Goal: Complete application form: Complete application form

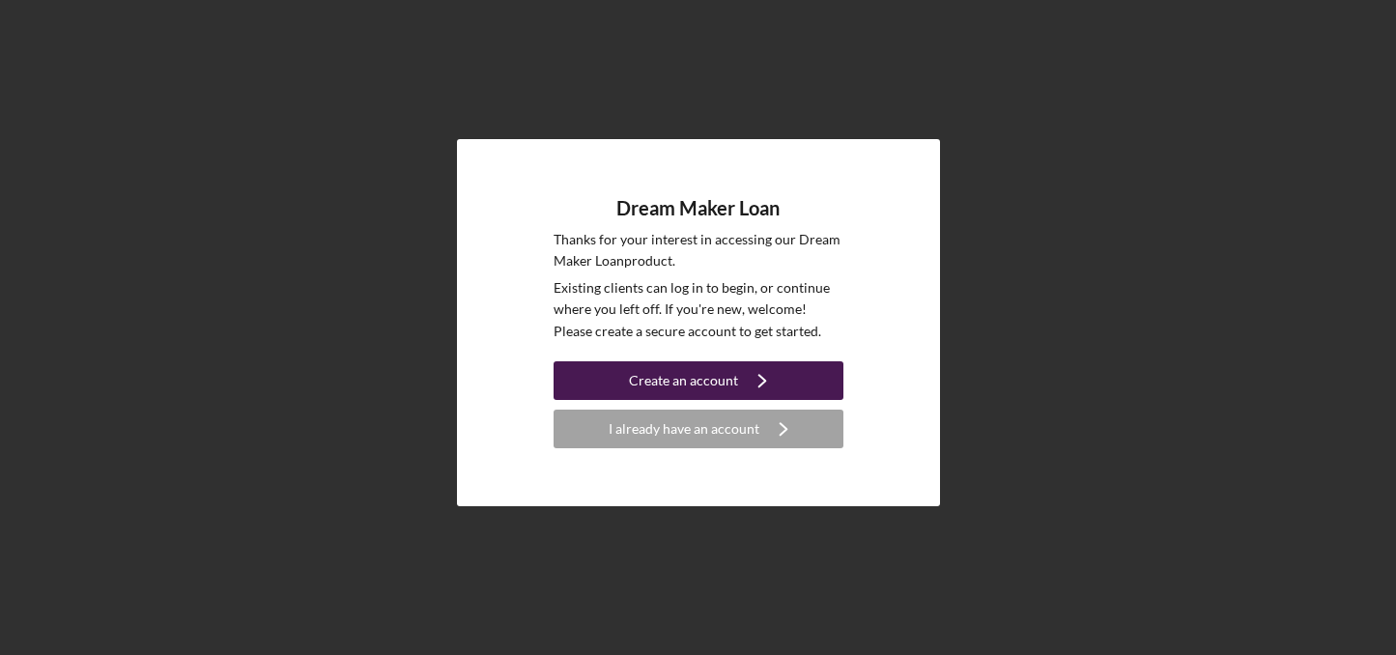
click at [683, 373] on div "Create an account" at bounding box center [683, 380] width 109 height 39
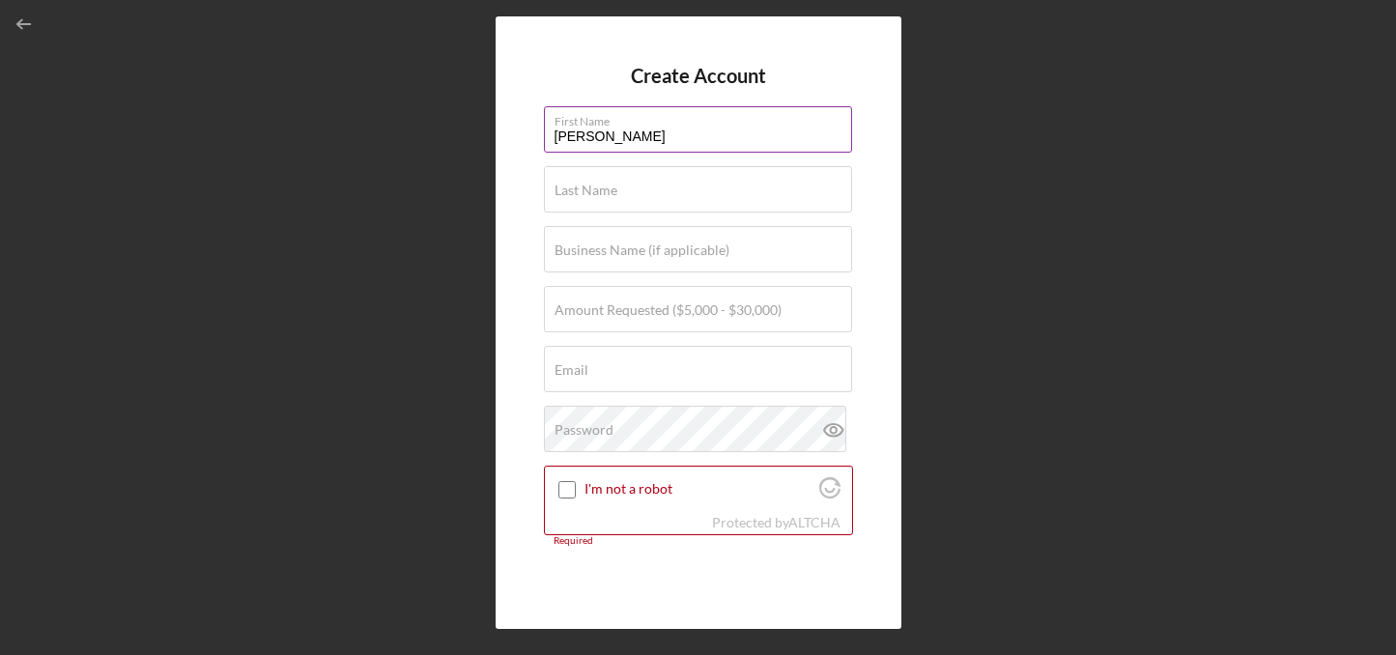
type input "[PERSON_NAME]"
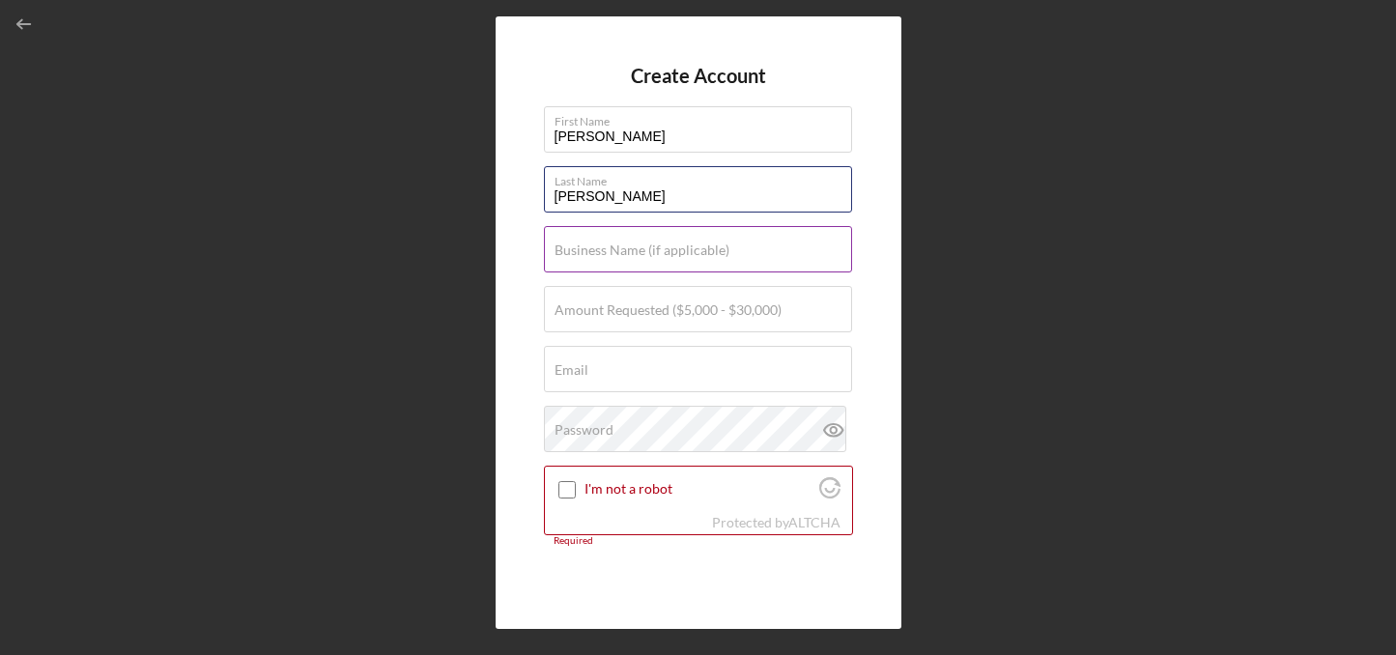
type input "[PERSON_NAME]"
click at [641, 257] on label "Business Name (if applicable)" at bounding box center [642, 250] width 175 height 15
click at [641, 257] on input "Business Name (if applicable)" at bounding box center [698, 249] width 308 height 46
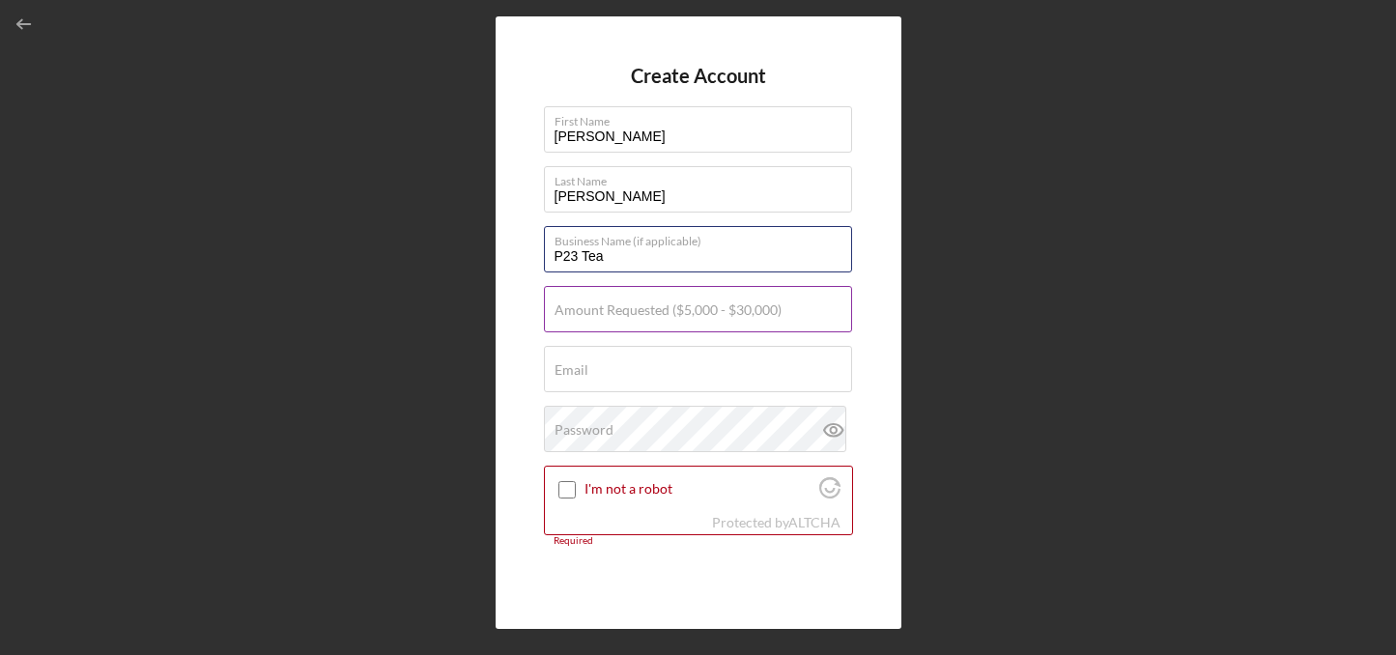
type input "P23 Tea"
click at [676, 309] on label "Amount Requested ($5,000 - $30,000)" at bounding box center [668, 309] width 227 height 15
click at [676, 309] on input "Amount Requested ($5,000 - $30,000)" at bounding box center [698, 309] width 308 height 46
type input "$10,000"
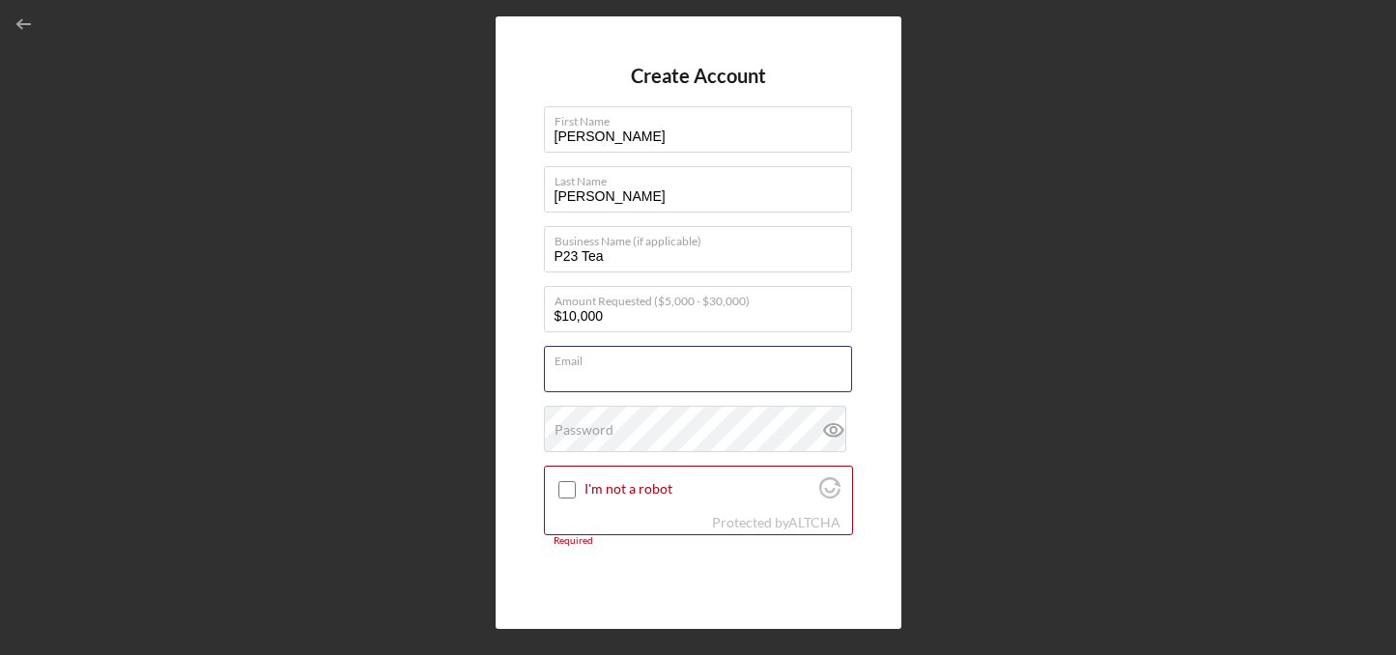
type input "[EMAIL_ADDRESS][DOMAIN_NAME]"
click at [561, 484] on input "I'm not a robot" at bounding box center [566, 489] width 17 height 17
checkbox input "true"
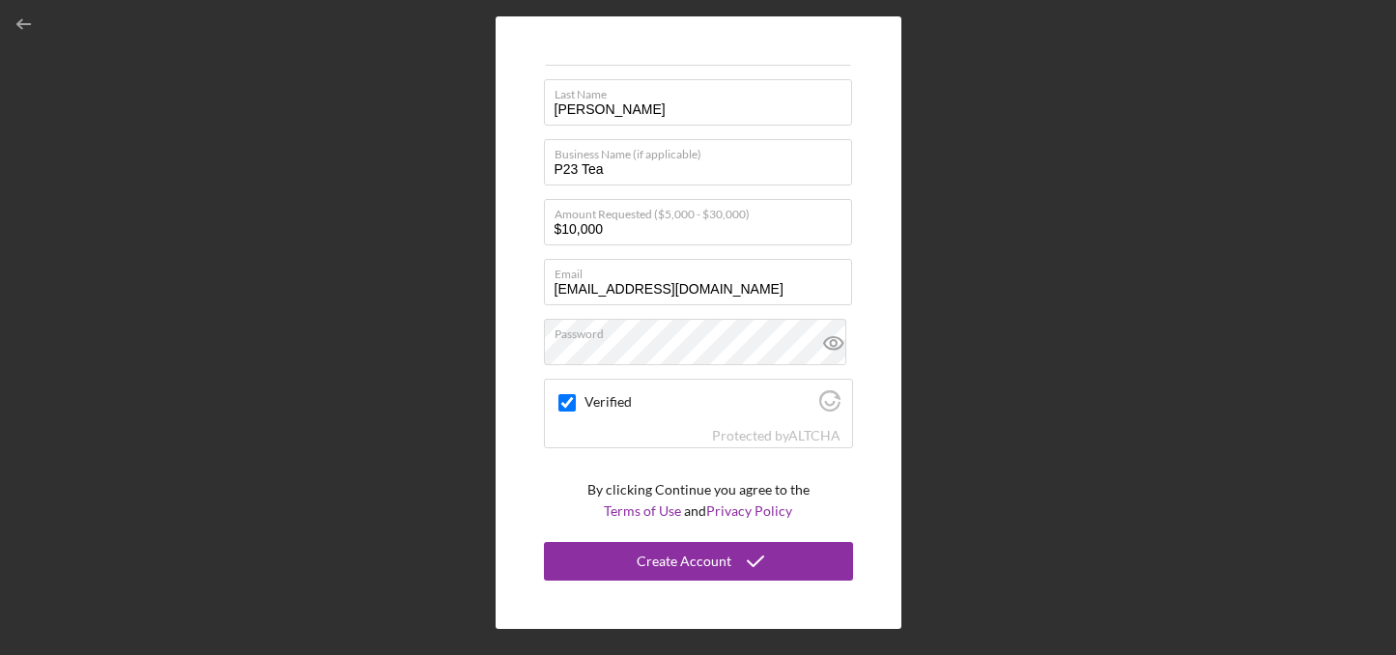
scroll to position [86, 0]
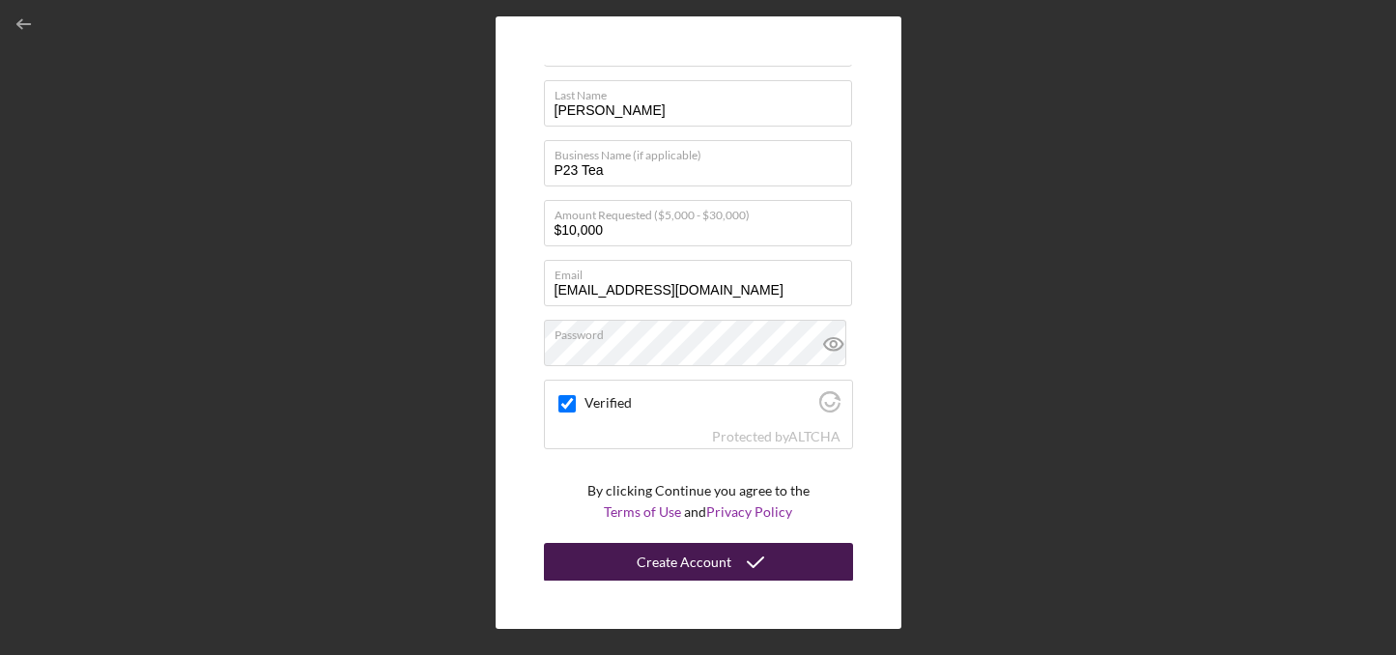
click at [686, 561] on div "Create Account" at bounding box center [684, 562] width 95 height 39
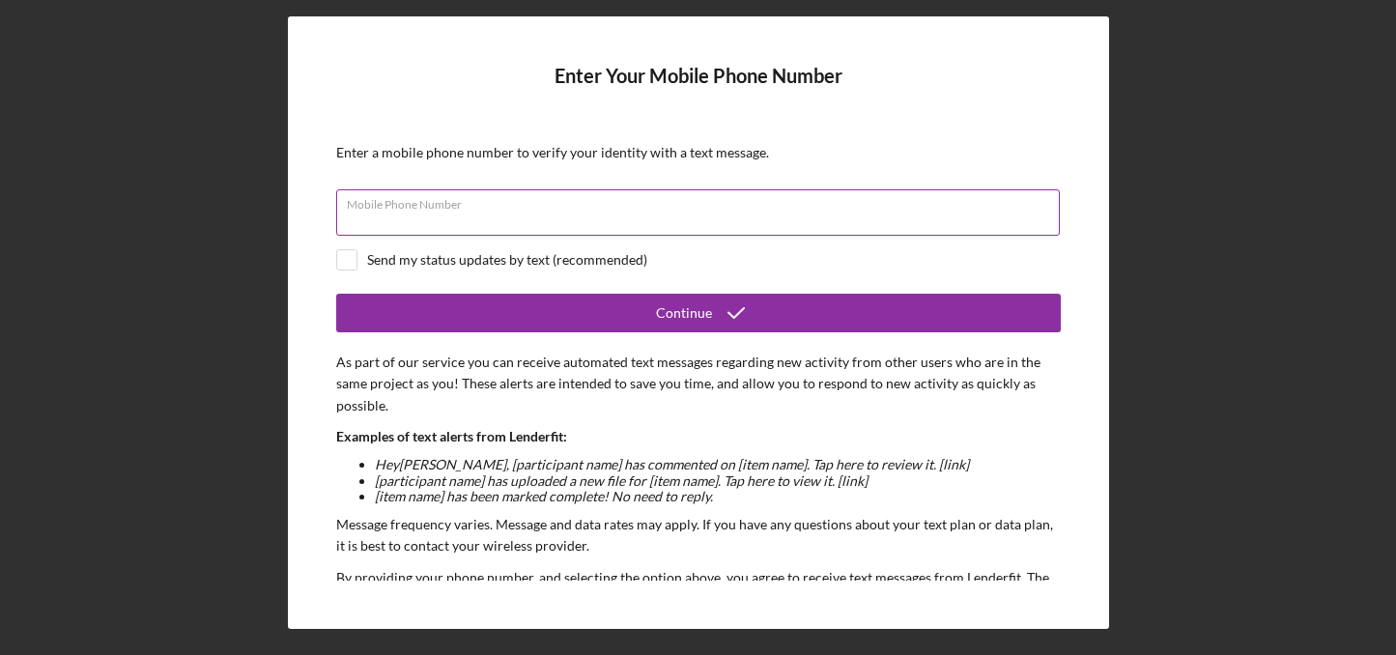
click at [738, 218] on input "Mobile Phone Number" at bounding box center [698, 212] width 724 height 46
type input "[PHONE_NUMBER]"
click at [352, 262] on input "checkbox" at bounding box center [346, 259] width 19 height 19
checkbox input "true"
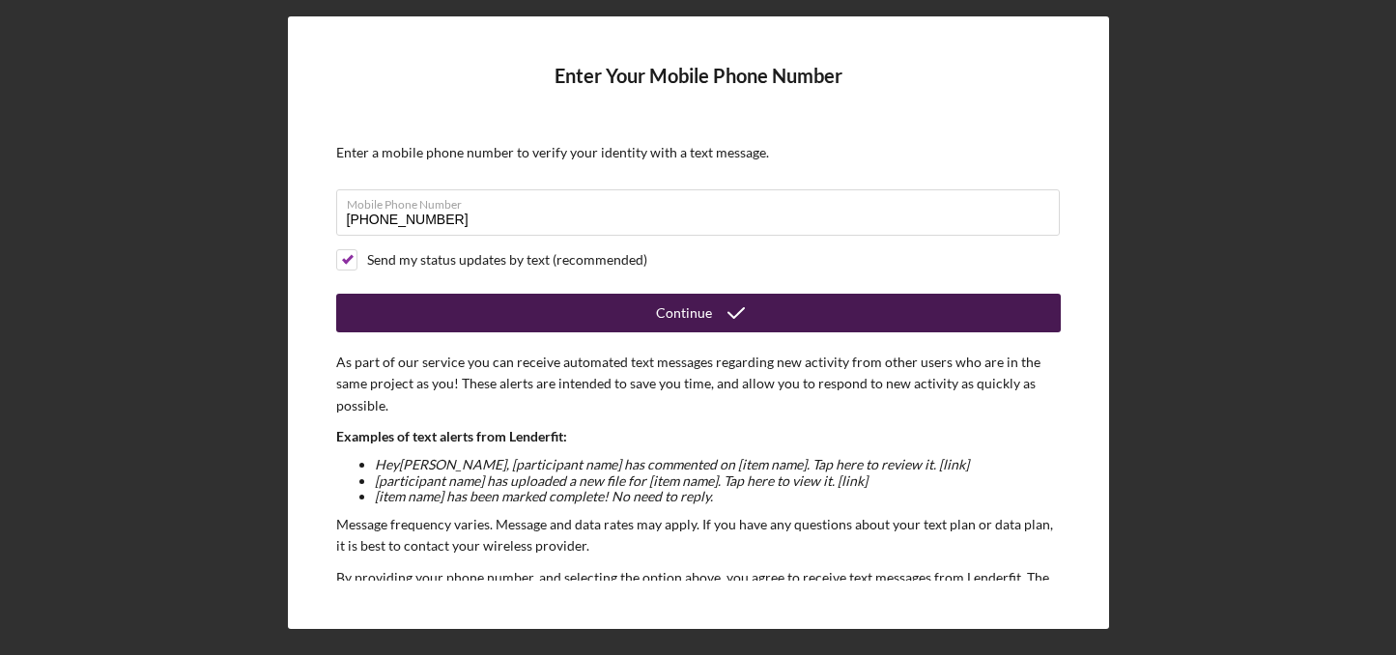
click at [527, 317] on button "Continue" at bounding box center [698, 313] width 725 height 39
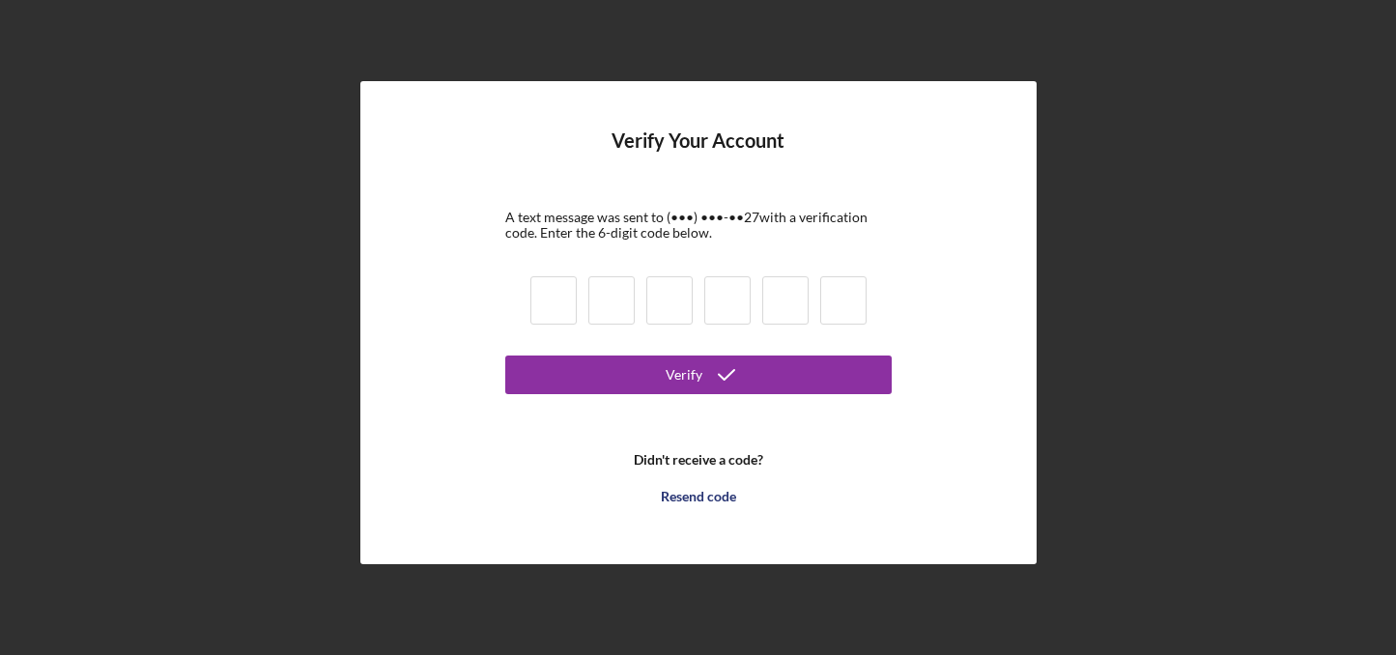
click at [551, 305] on input at bounding box center [553, 300] width 46 height 48
type input "2"
type input "7"
type input "1"
type input "6"
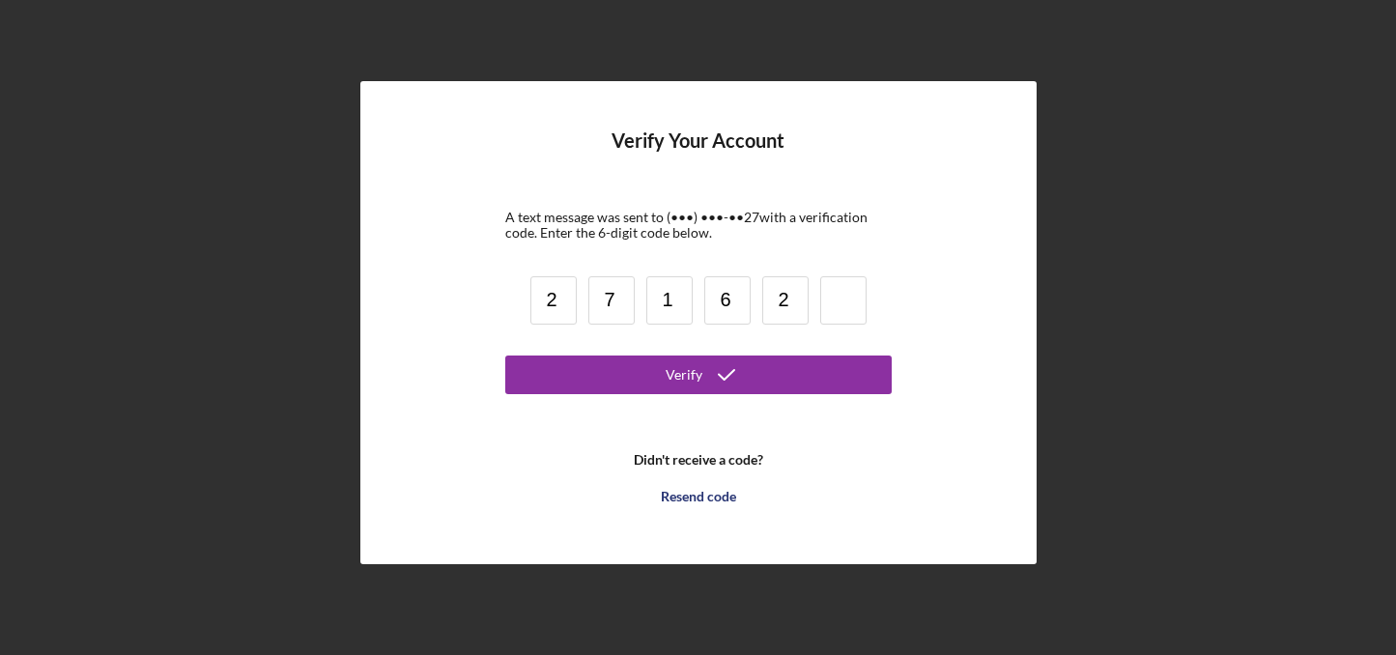
type input "2"
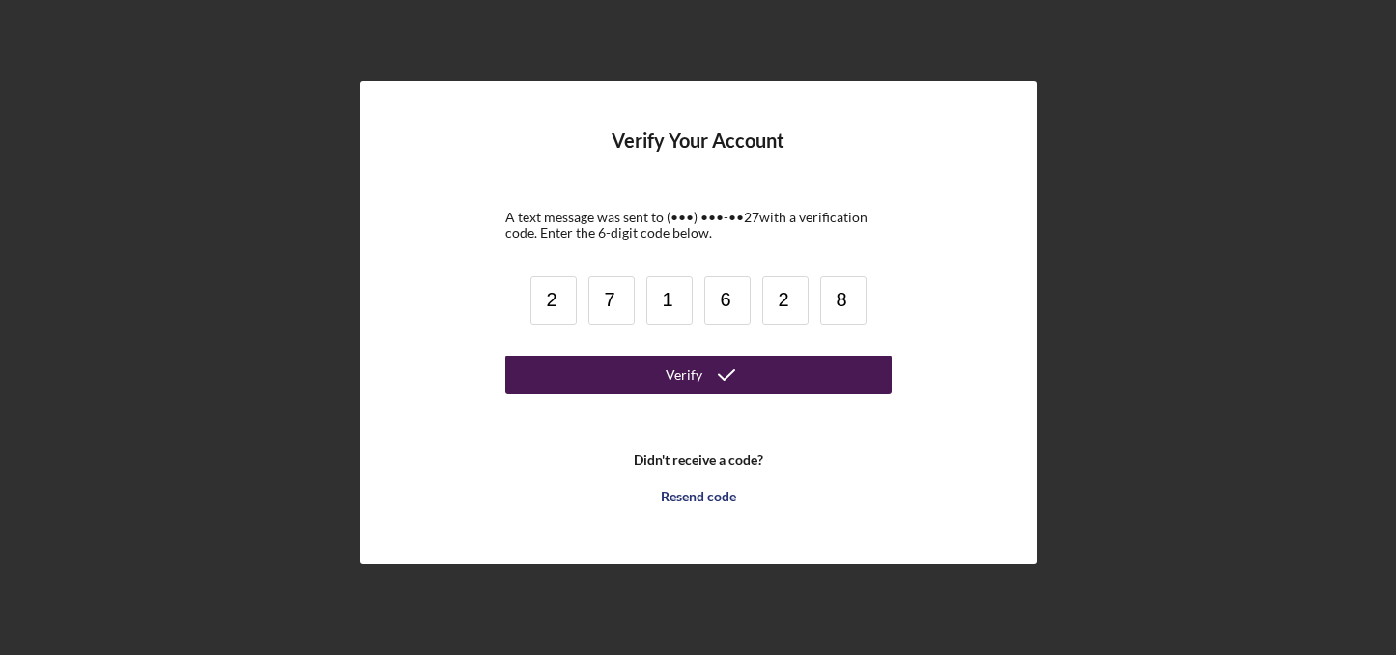
type input "8"
click at [622, 364] on button "Verify" at bounding box center [698, 375] width 386 height 39
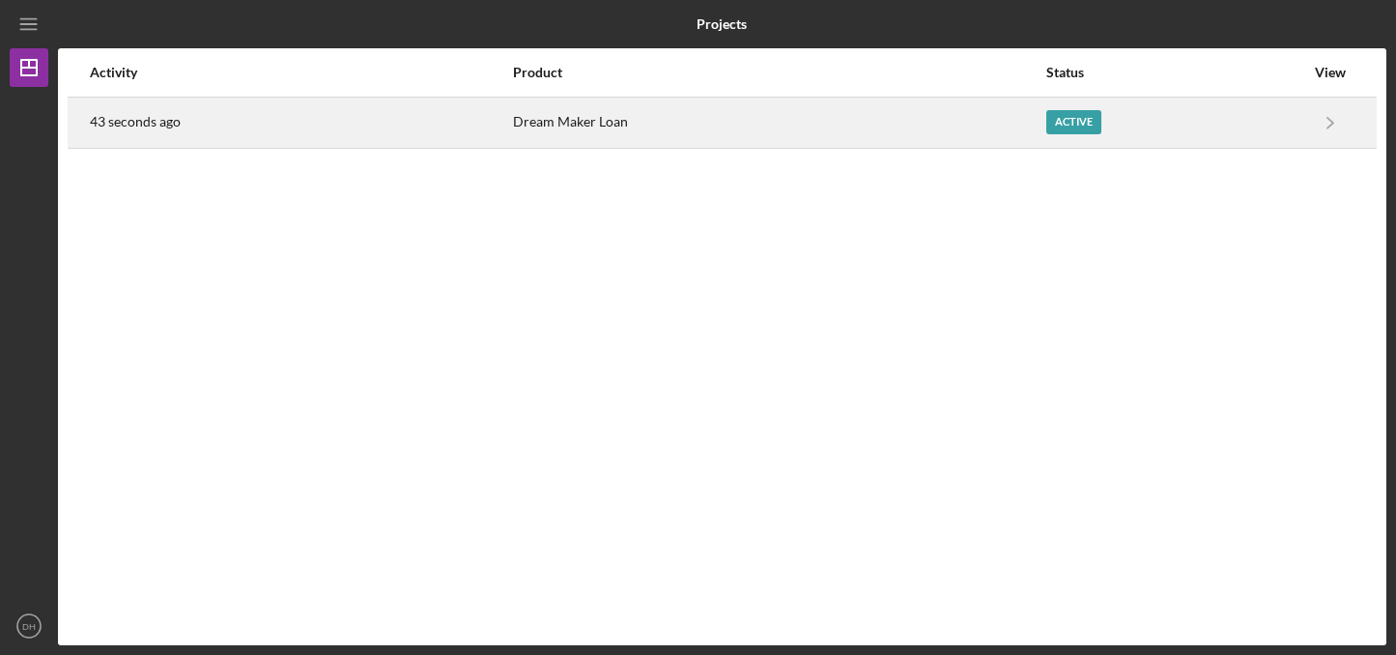
click at [770, 127] on div "Dream Maker Loan" at bounding box center [778, 123] width 531 height 48
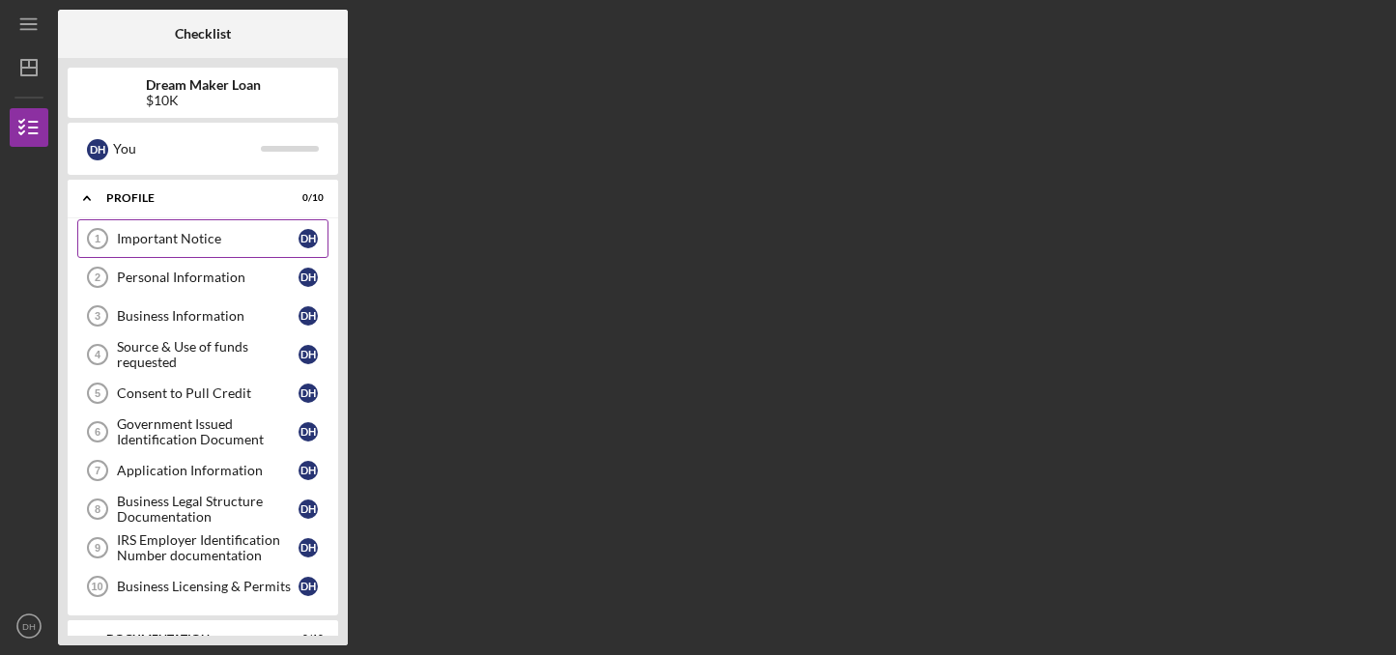
click at [270, 236] on div "Important Notice" at bounding box center [208, 238] width 182 height 15
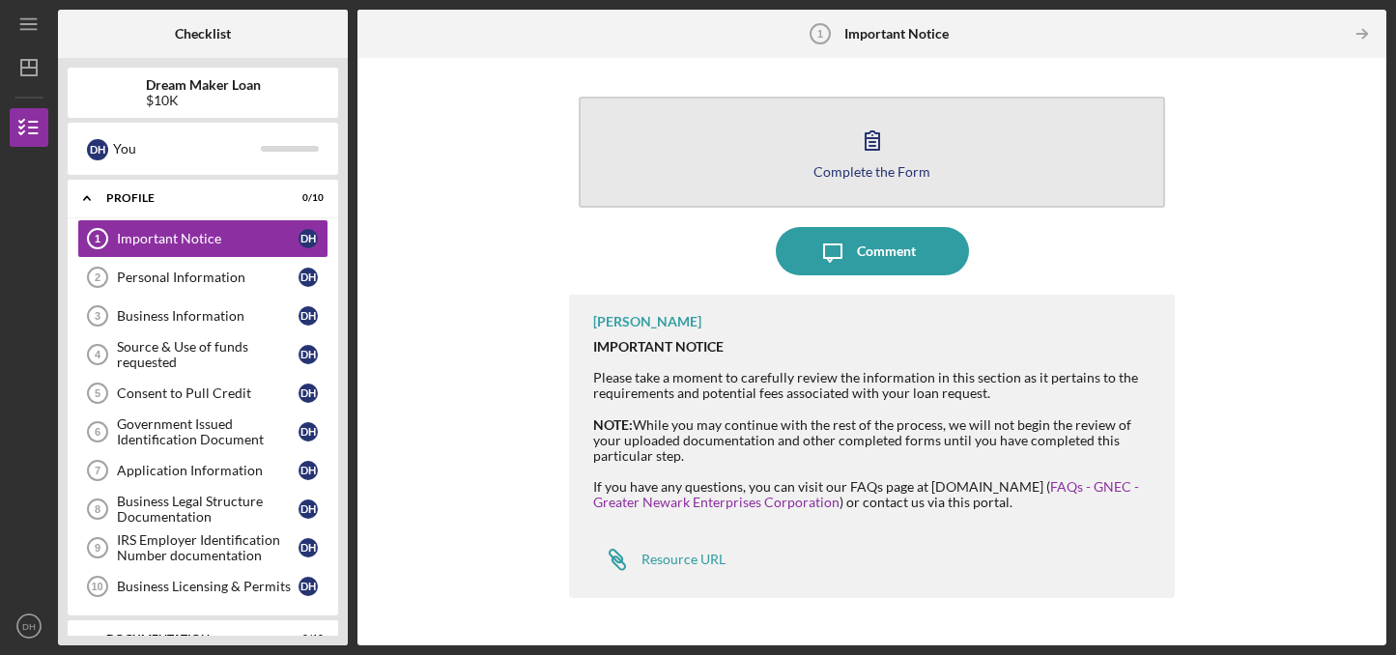
click at [876, 155] on icon "button" at bounding box center [872, 140] width 48 height 48
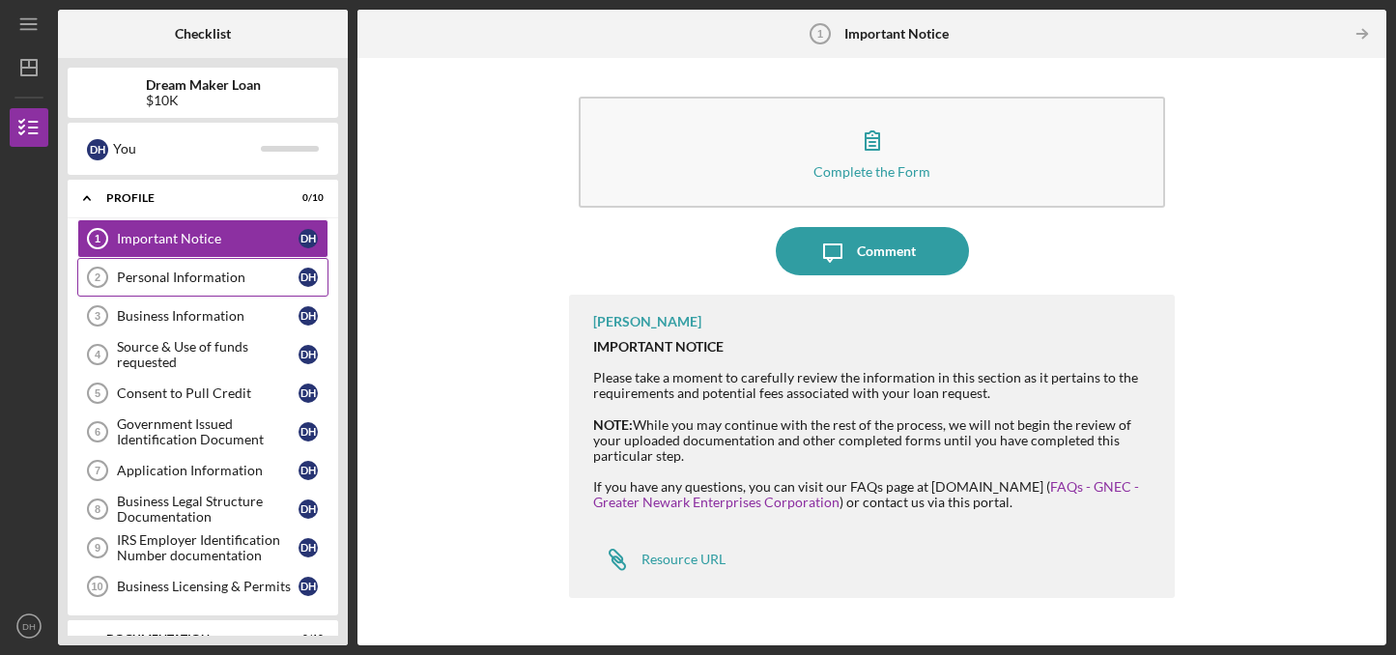
click at [265, 274] on div "Personal Information" at bounding box center [208, 277] width 182 height 15
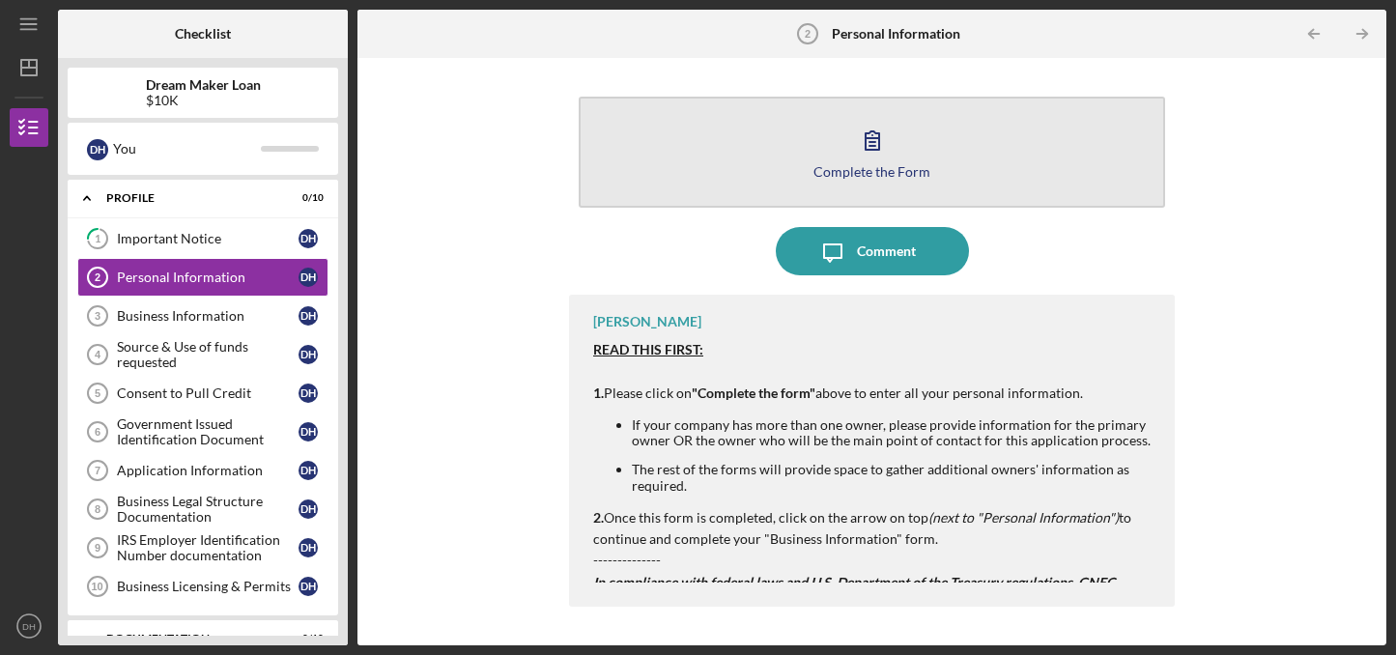
click at [904, 128] on button "Complete the Form Form" at bounding box center [872, 152] width 586 height 111
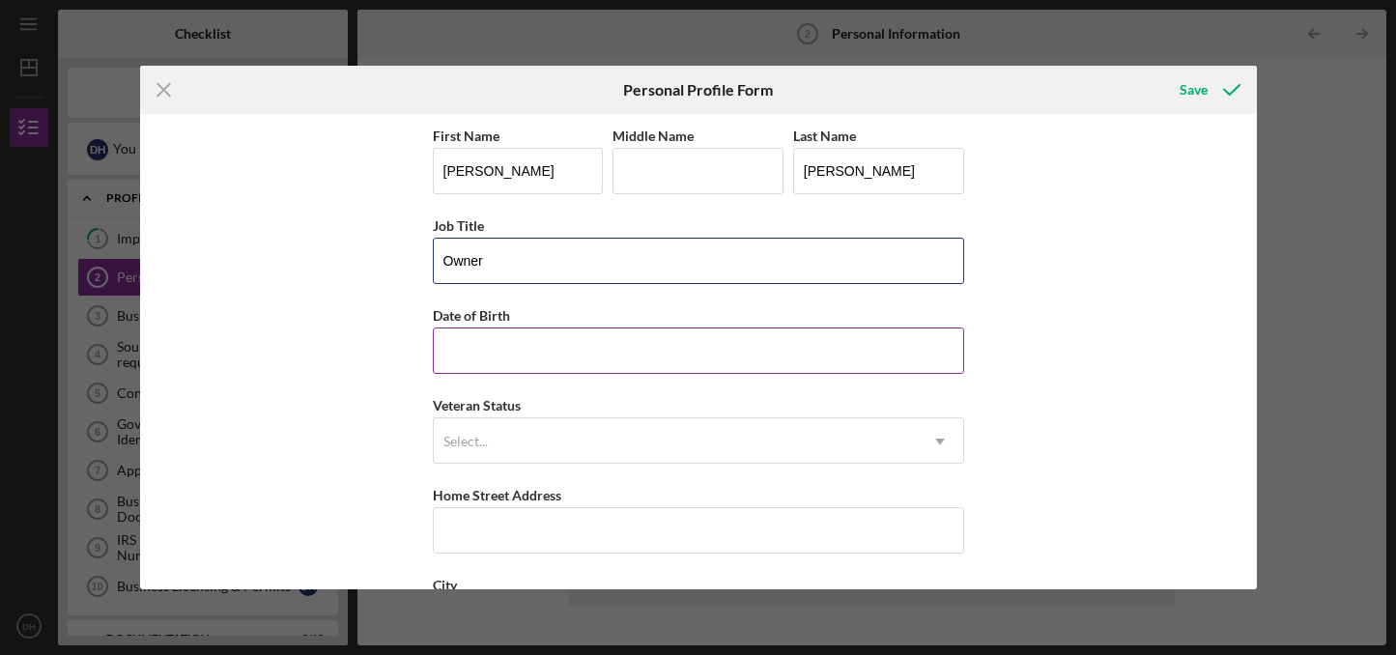
type input "Owner"
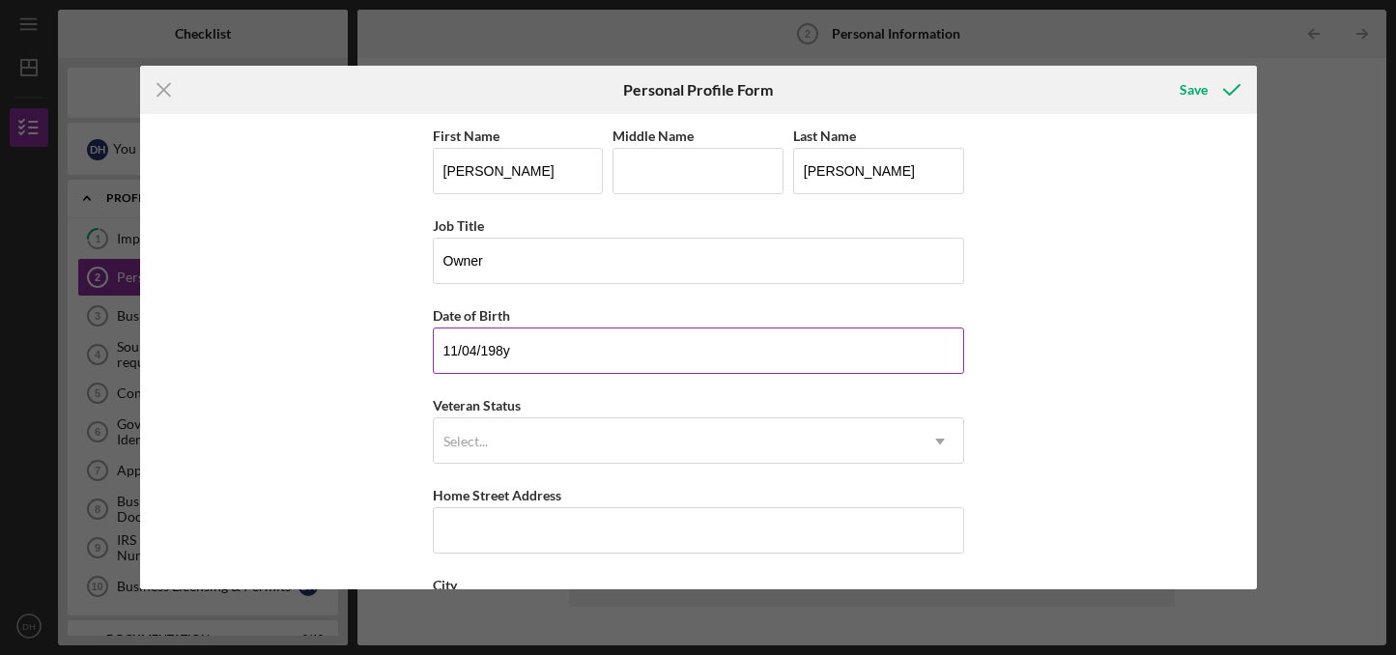
type input "[DATE]"
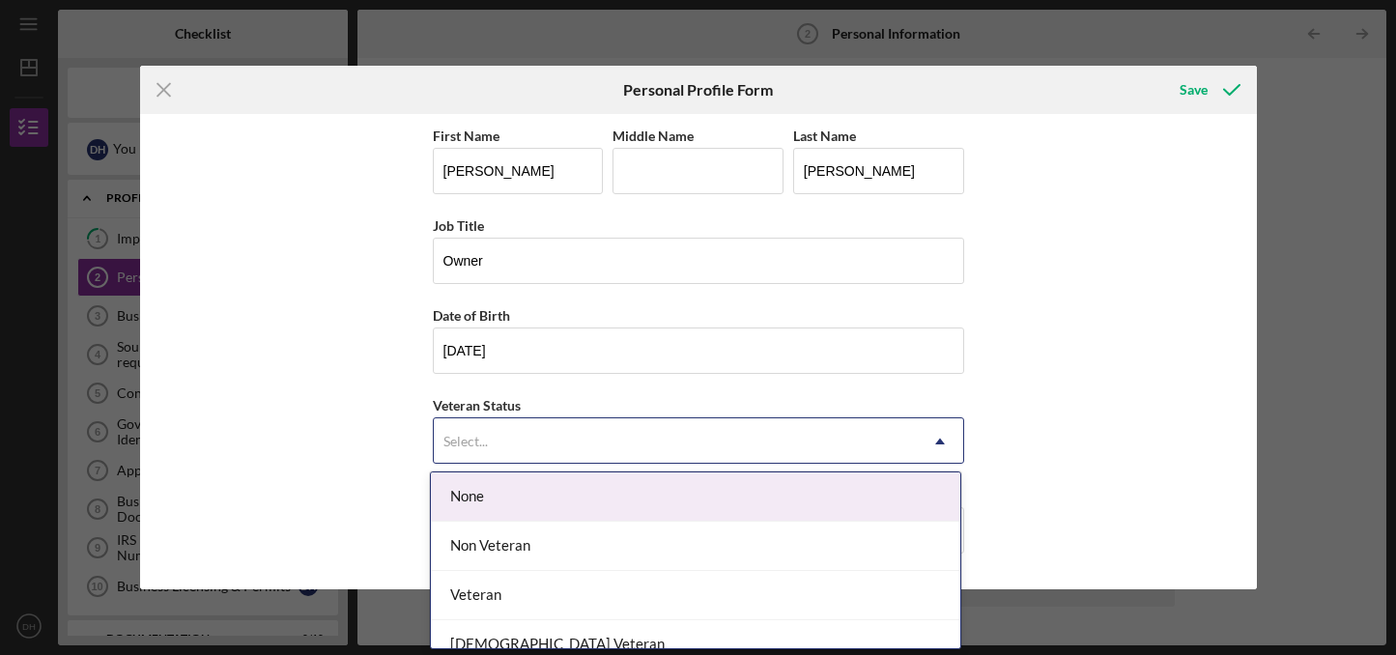
click at [518, 432] on div "Select..." at bounding box center [675, 441] width 483 height 44
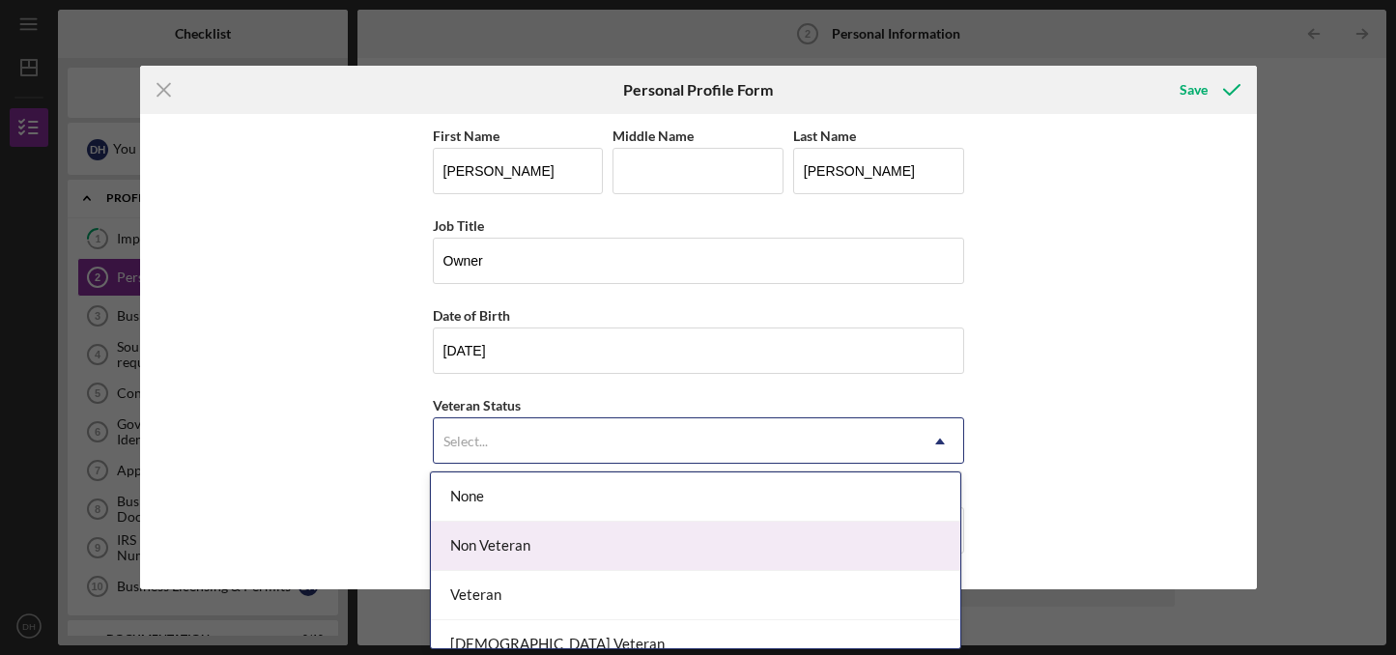
click at [493, 534] on div "Non Veteran" at bounding box center [695, 546] width 529 height 49
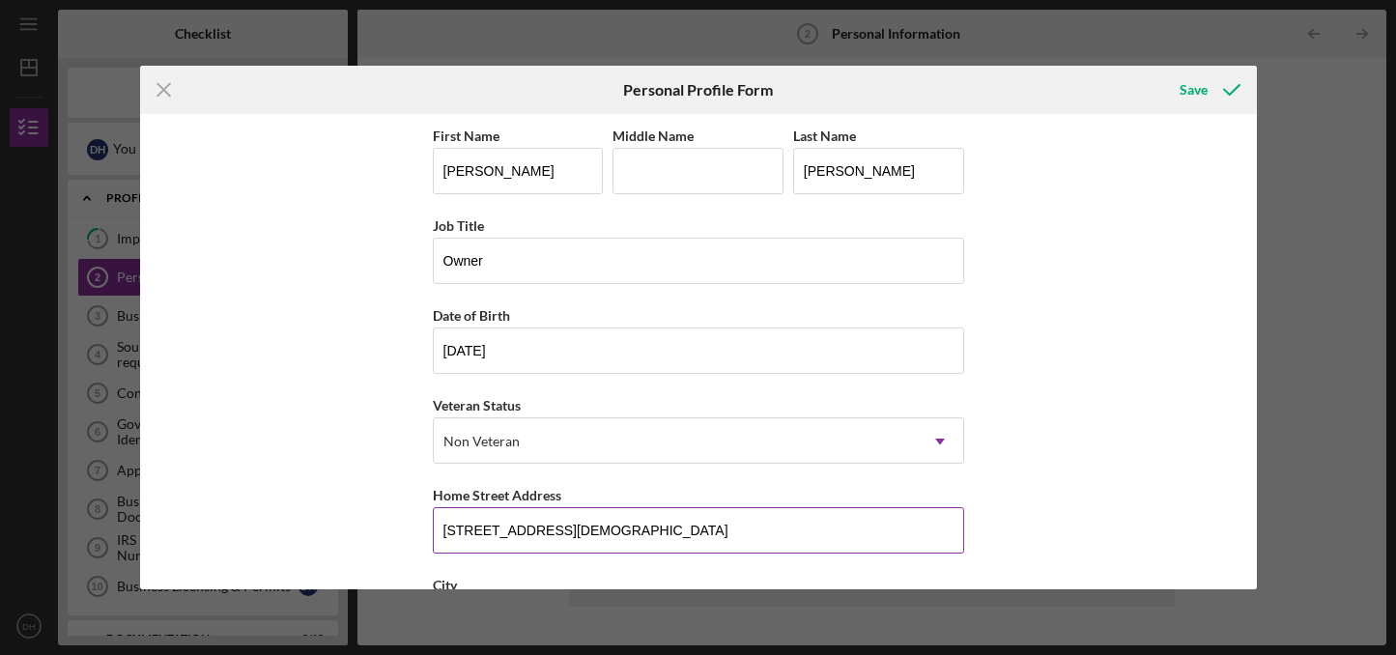
type input "[STREET_ADDRESS]"
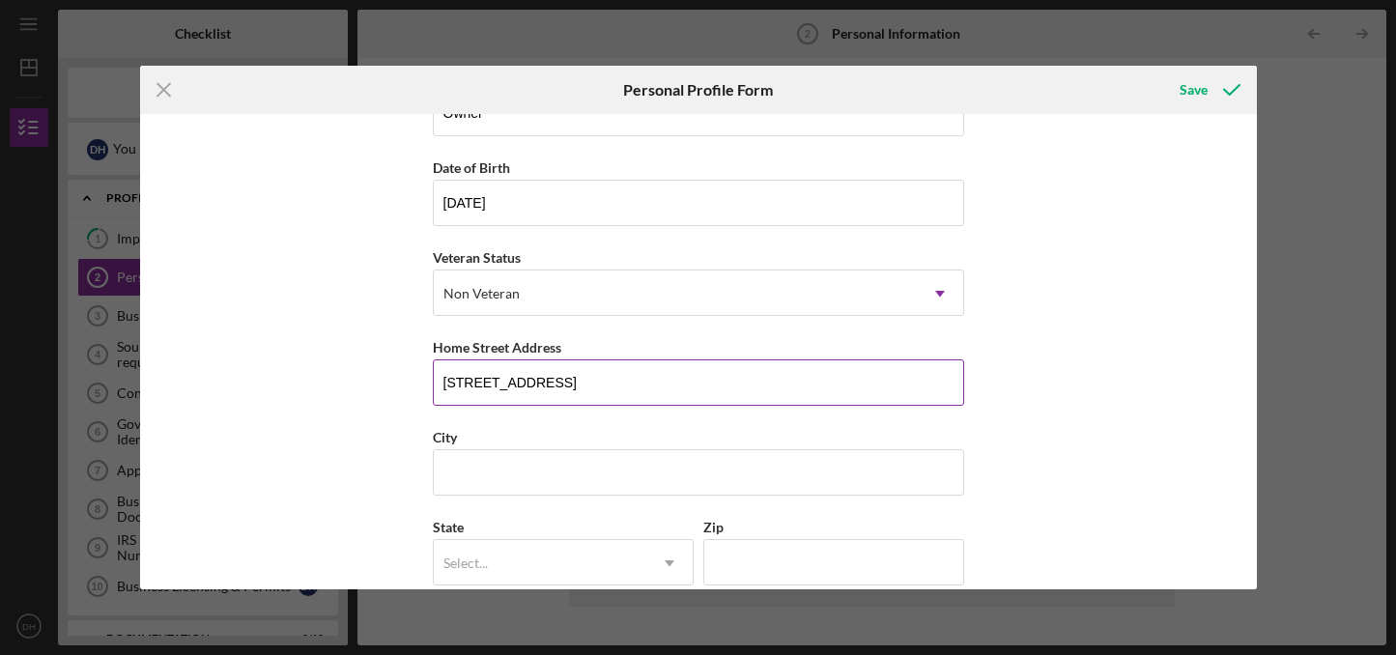
scroll to position [168, 0]
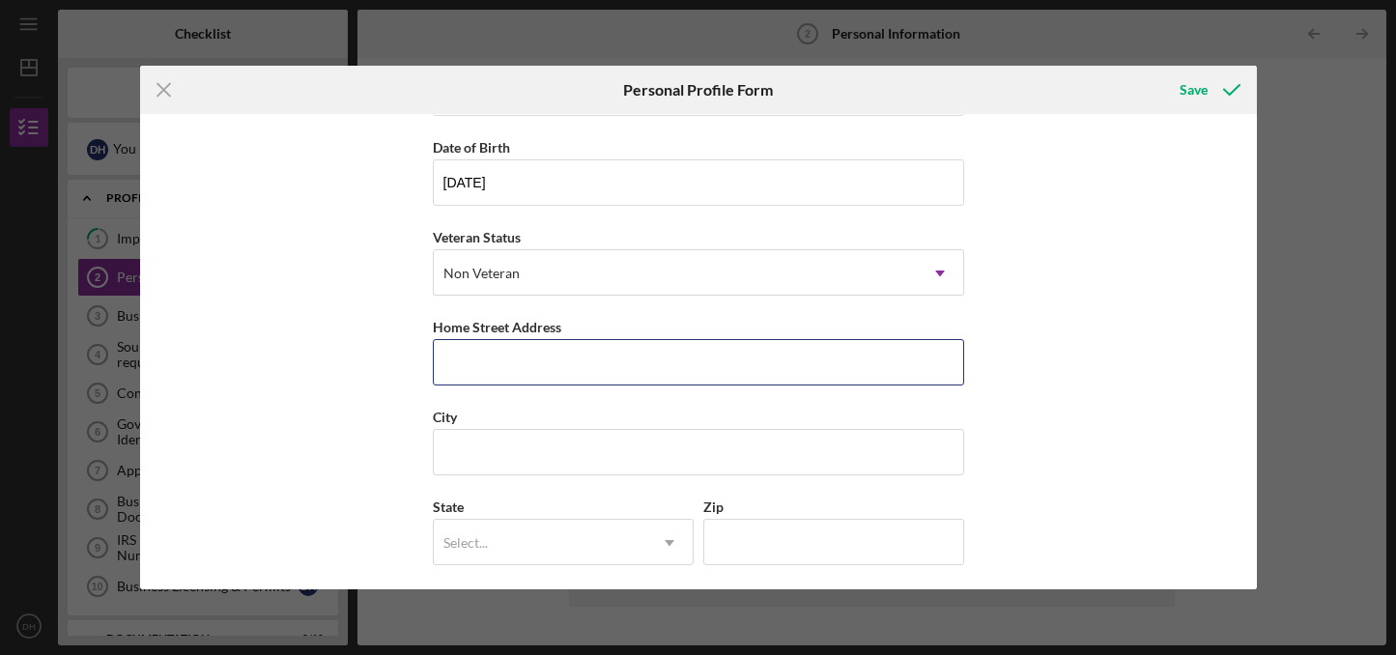
type input "[STREET_ADDRESS]"
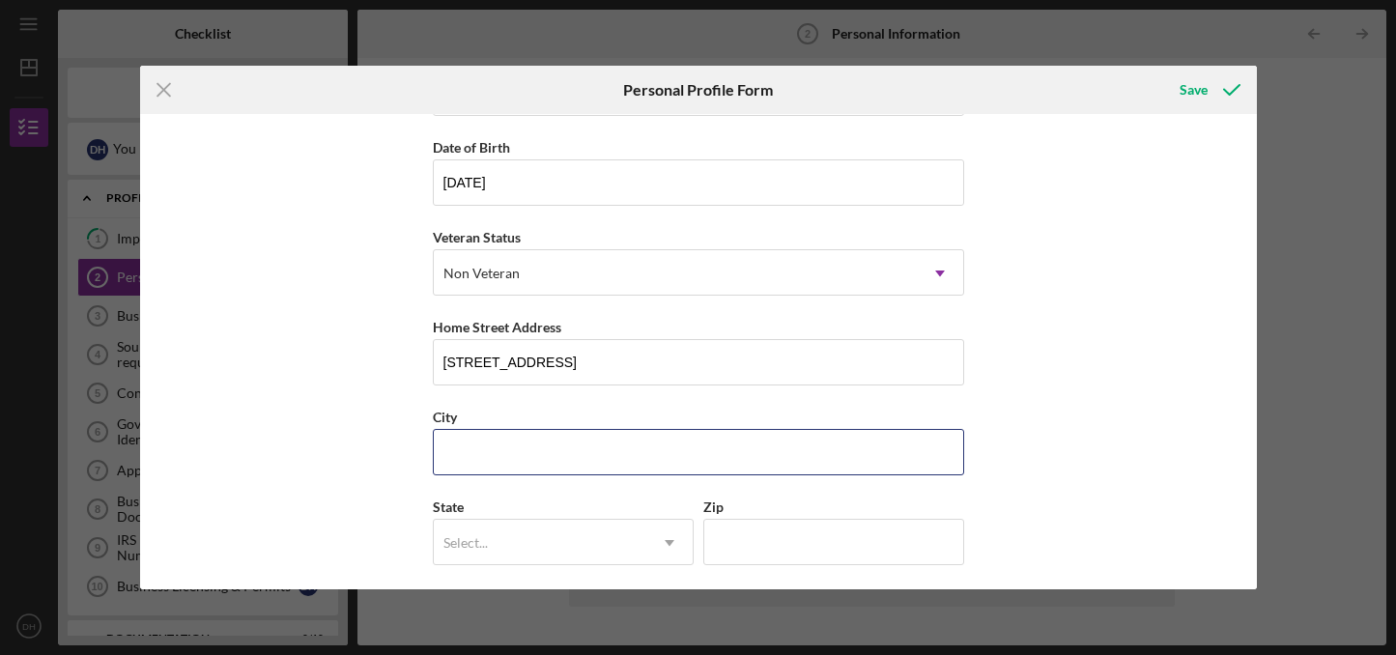
type input "[GEOGRAPHIC_DATA]"
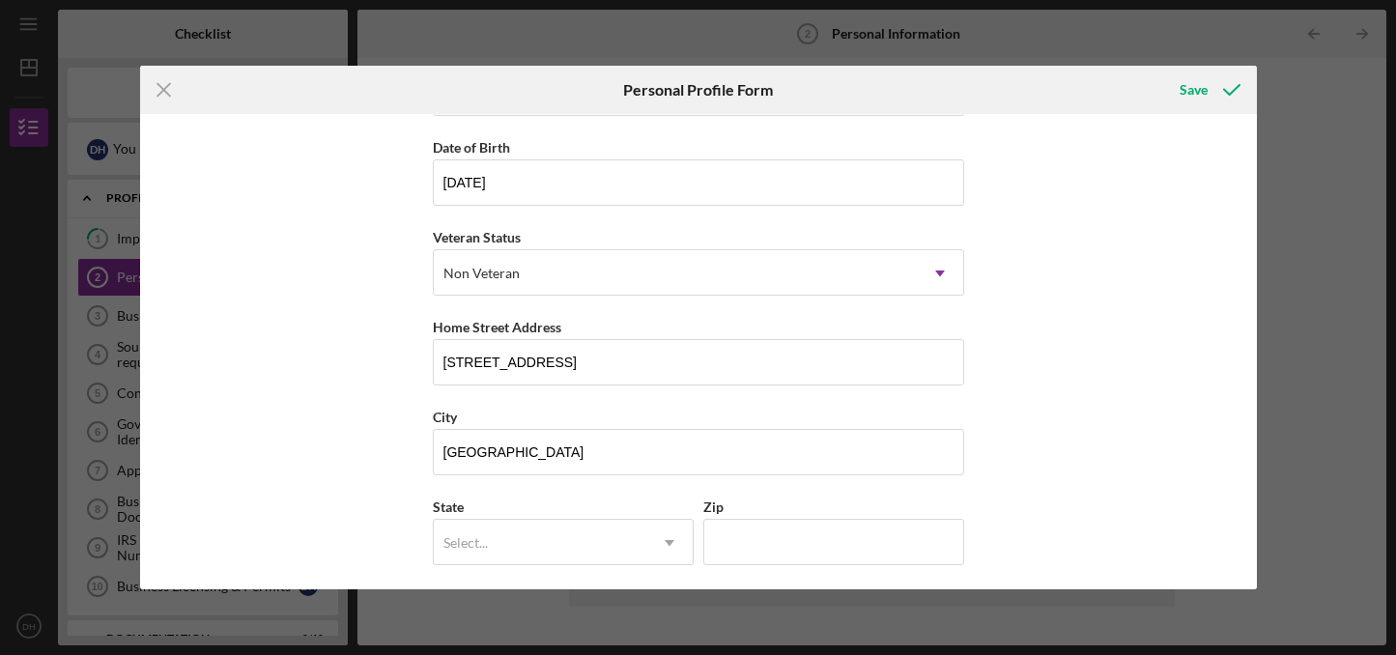
type input "NJ"
type input "08501"
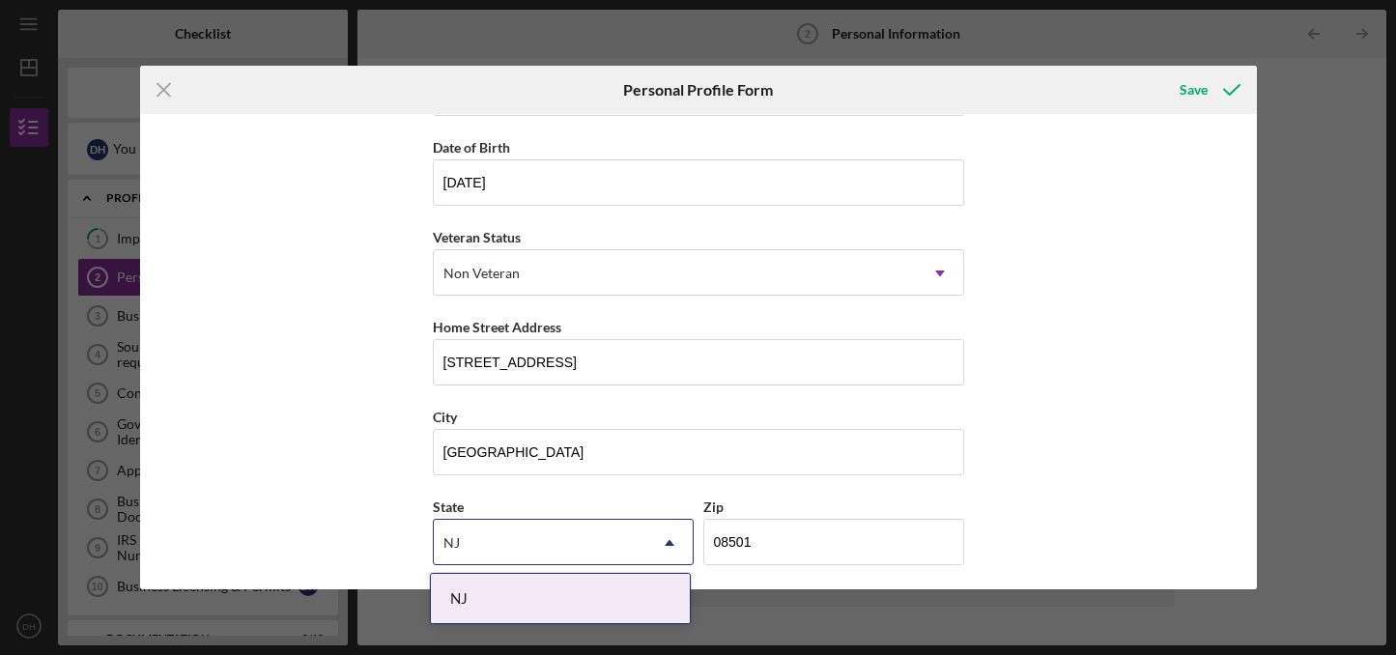
type input "D'[PERSON_NAME]"
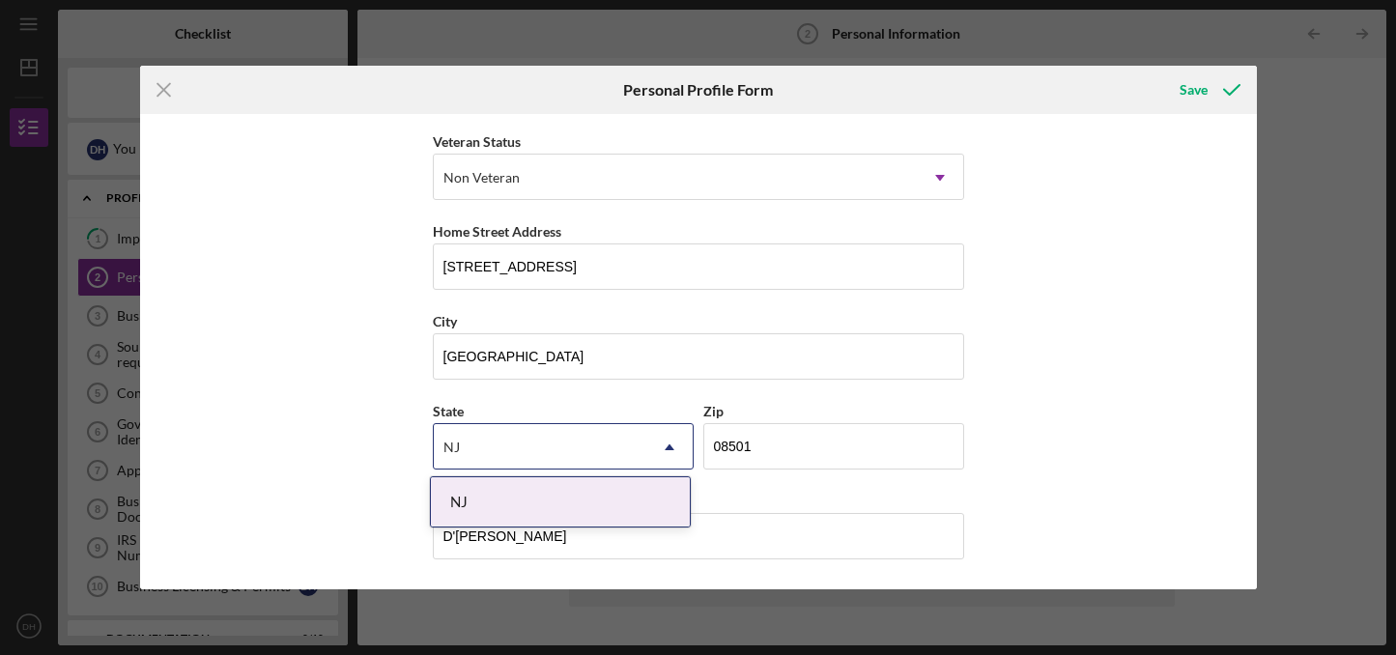
scroll to position [264, 0]
click at [579, 513] on div "NJ" at bounding box center [560, 502] width 259 height 49
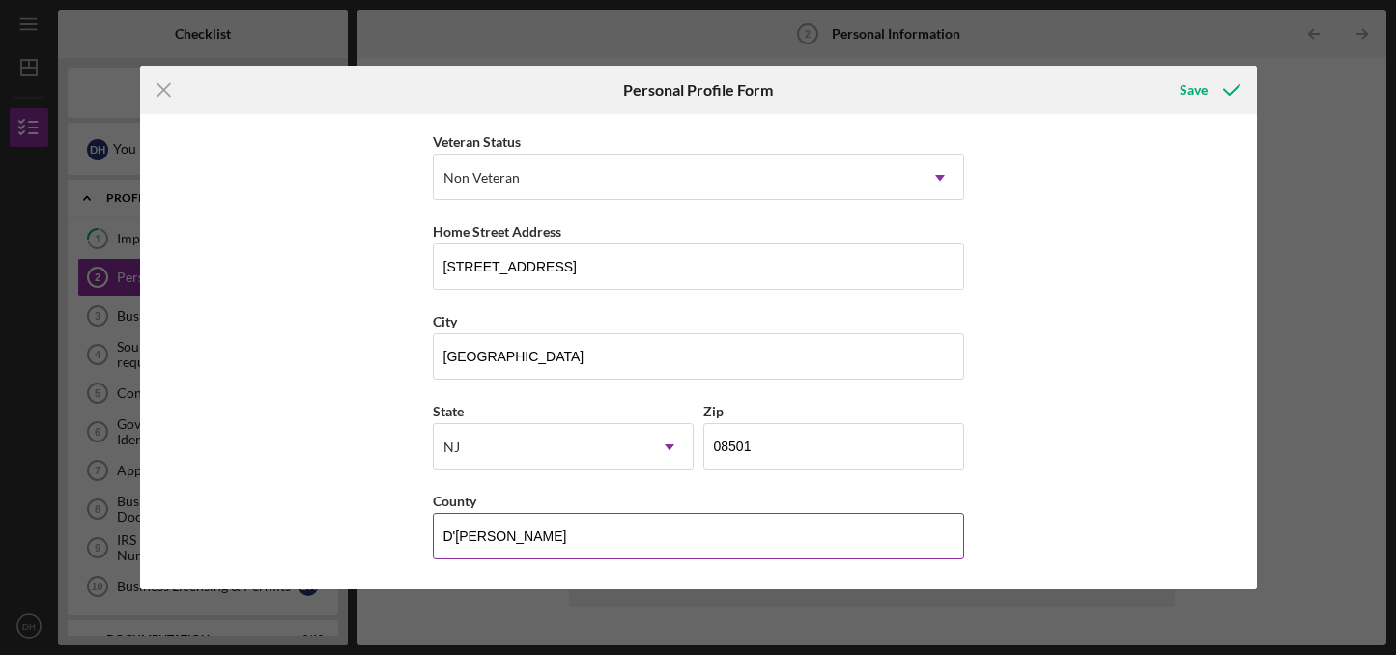
click at [672, 526] on input "D'[PERSON_NAME]" at bounding box center [698, 536] width 531 height 46
type input "[GEOGRAPHIC_DATA]"
click at [1032, 493] on div "First Name [PERSON_NAME] Middle Name Last Name [PERSON_NAME] Job Title Owner Da…" at bounding box center [698, 351] width 1117 height 475
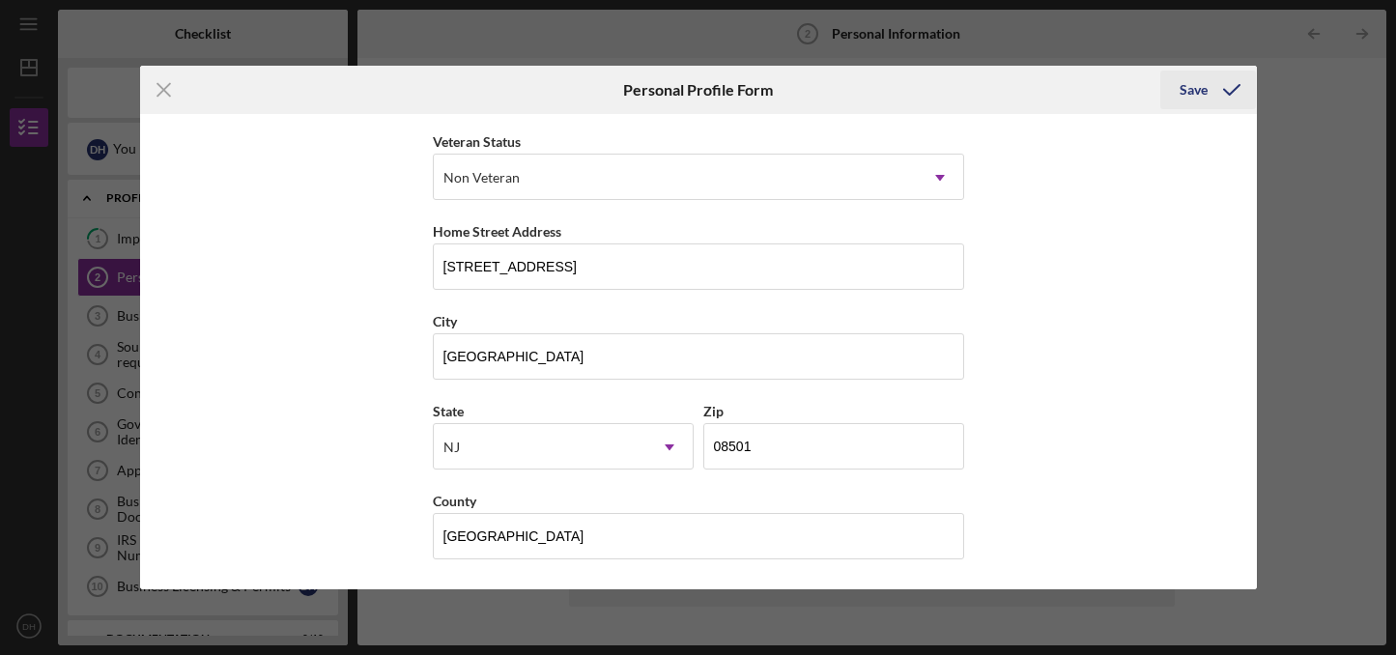
click at [1194, 86] on div "Save" at bounding box center [1194, 90] width 28 height 39
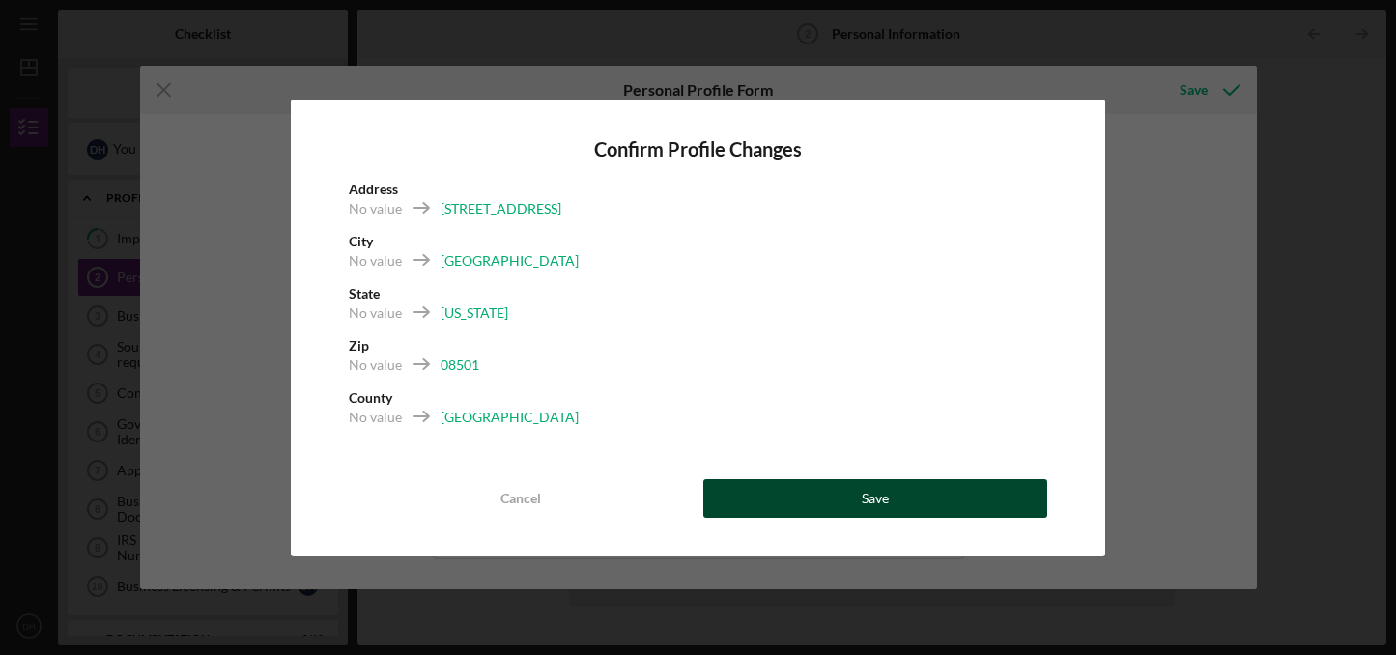
click at [856, 483] on button "Save" at bounding box center [875, 498] width 344 height 39
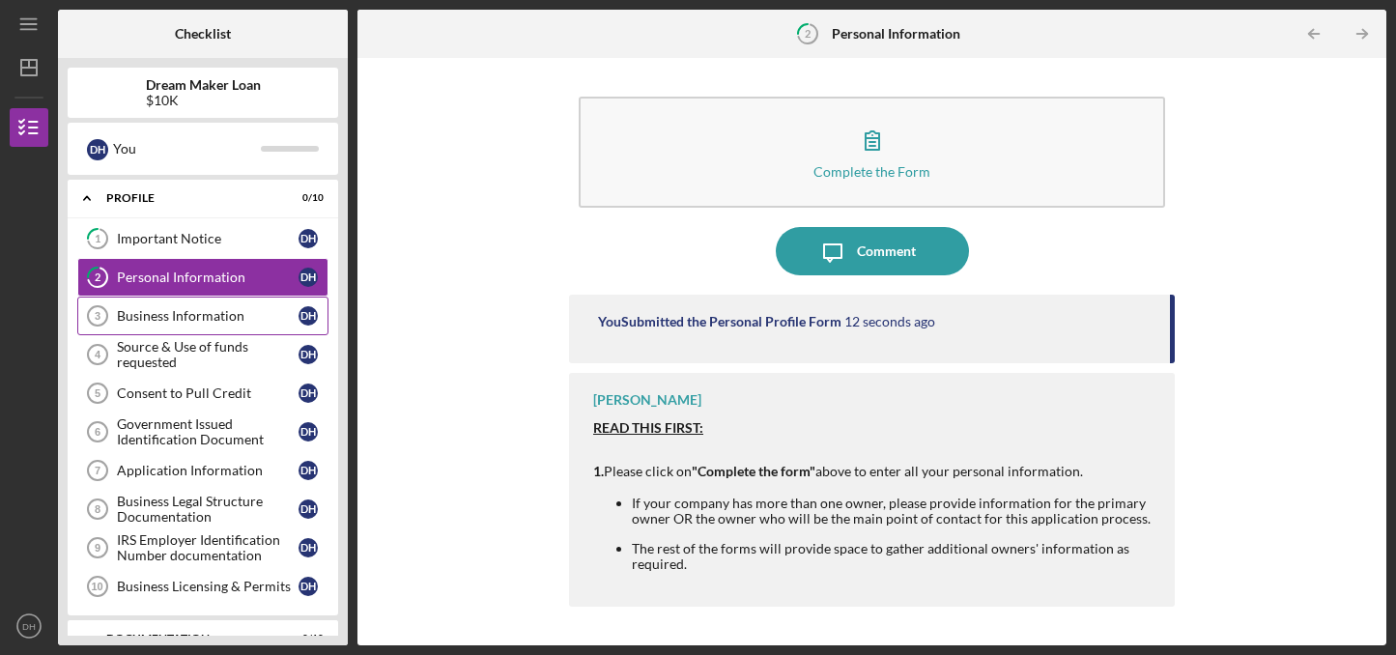
click at [245, 315] on div "Business Information" at bounding box center [208, 315] width 182 height 15
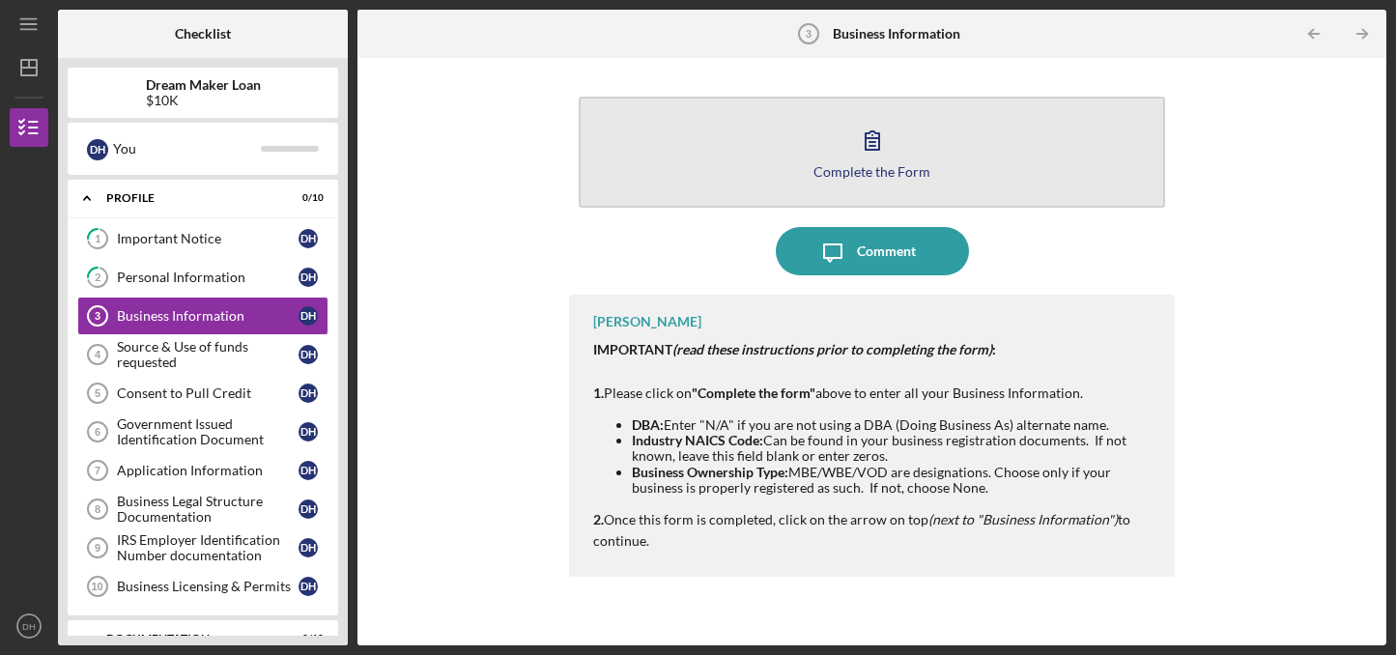
click at [888, 145] on icon "button" at bounding box center [872, 140] width 48 height 48
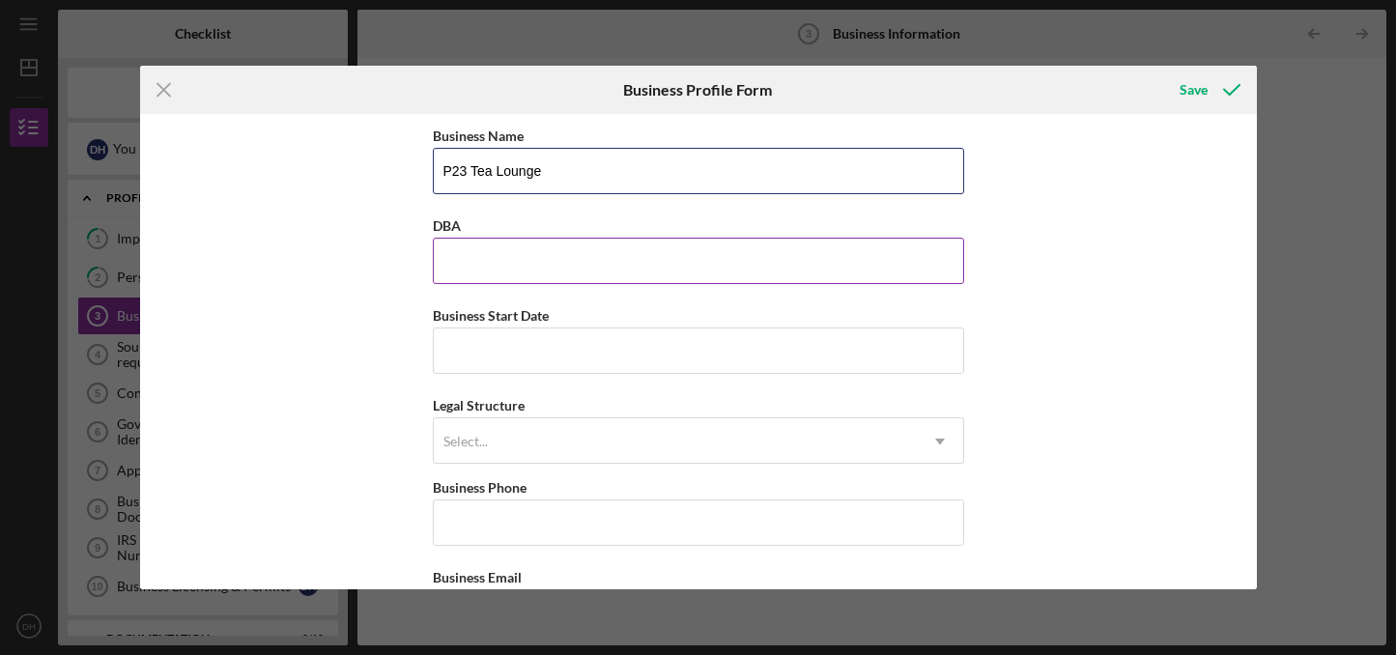
type input "P23 Tea Lounge"
click at [567, 249] on input "DBA" at bounding box center [698, 261] width 531 height 46
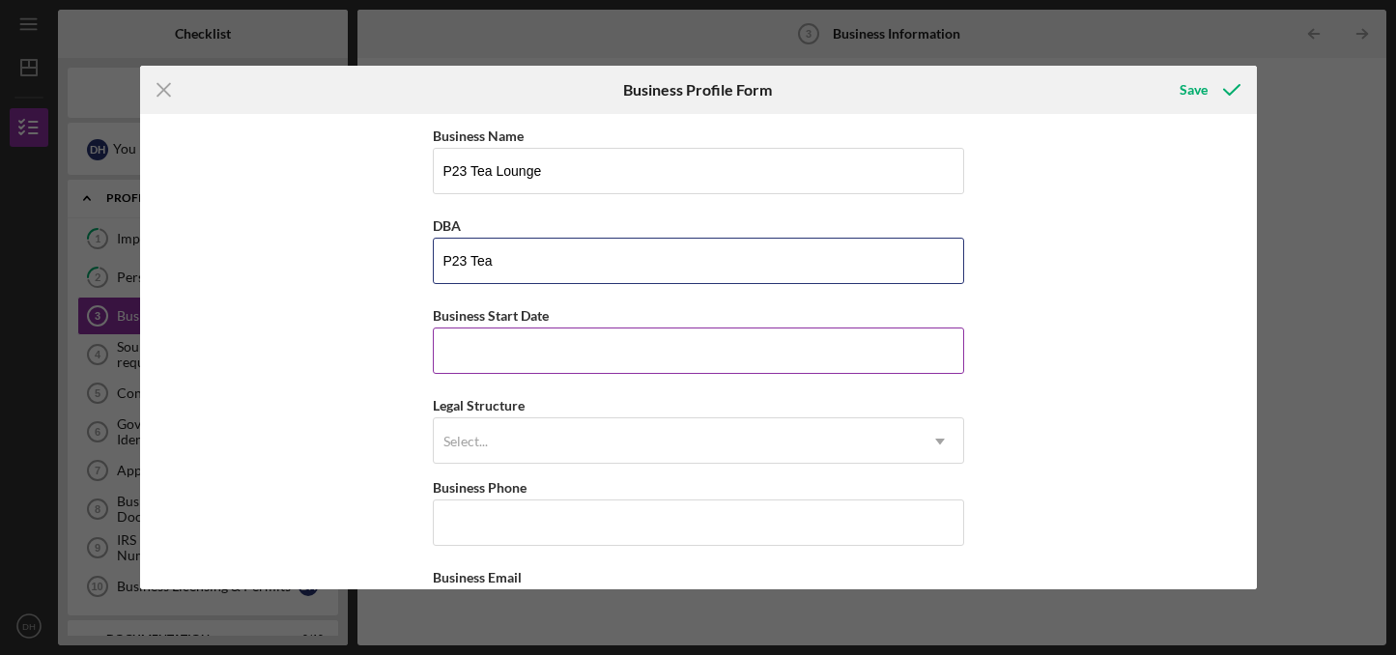
type input "P23 Tea"
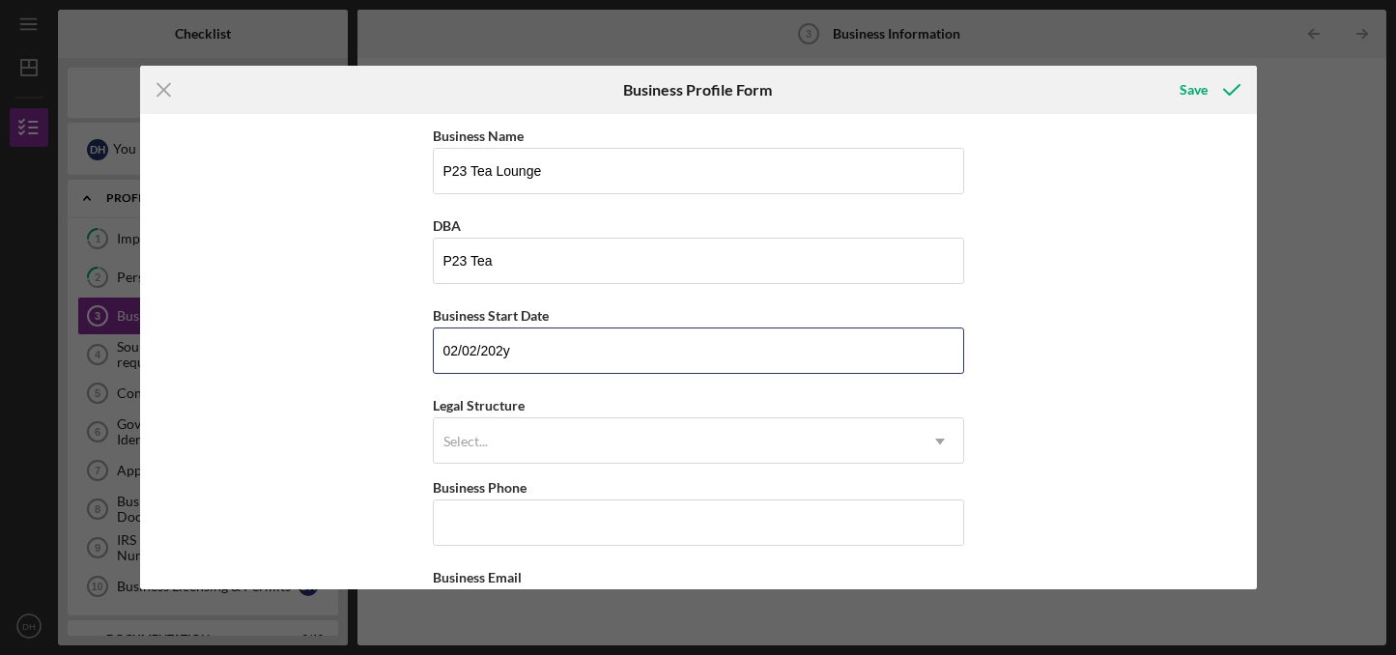
type input "[DATE]"
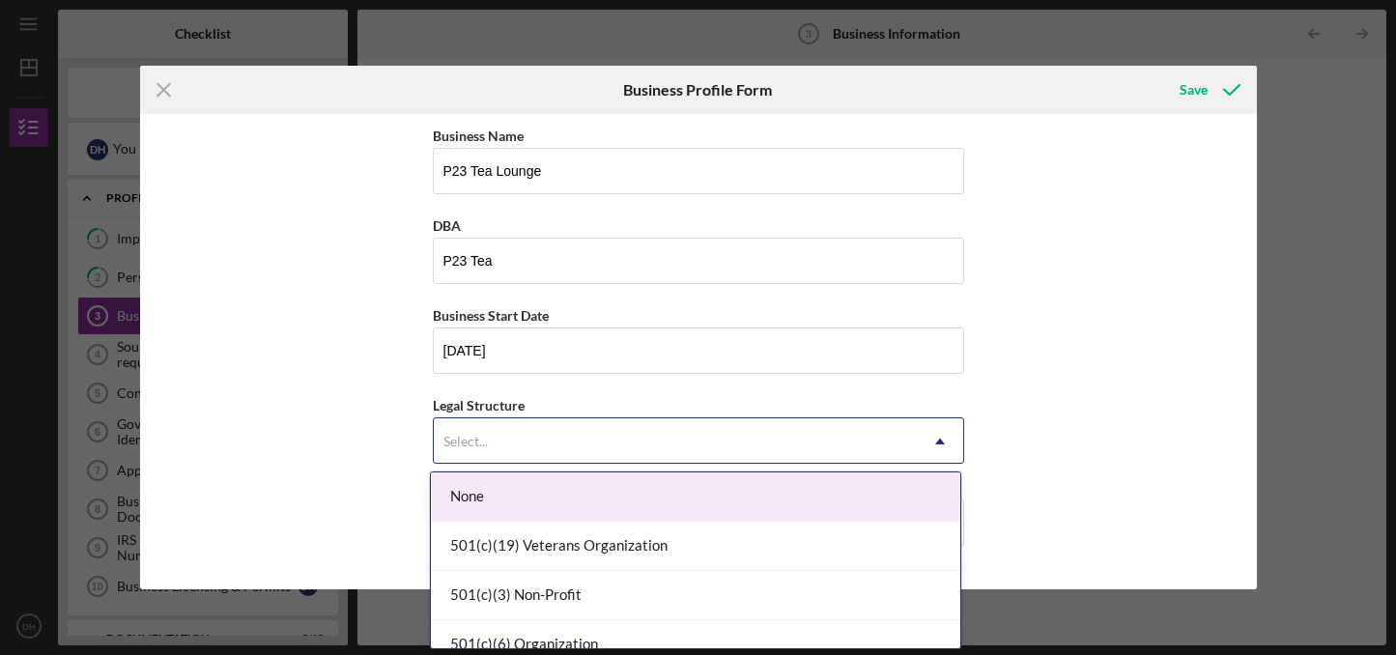
click at [505, 442] on div "Select..." at bounding box center [675, 441] width 483 height 44
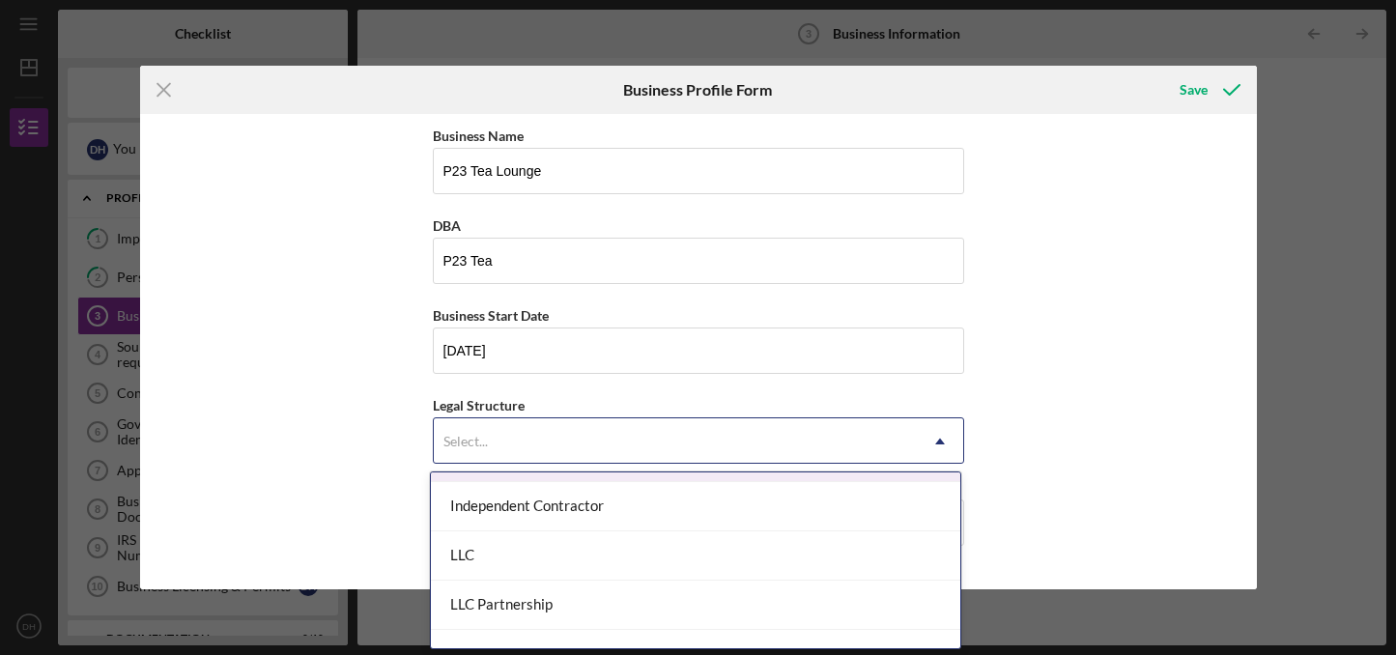
scroll to position [287, 0]
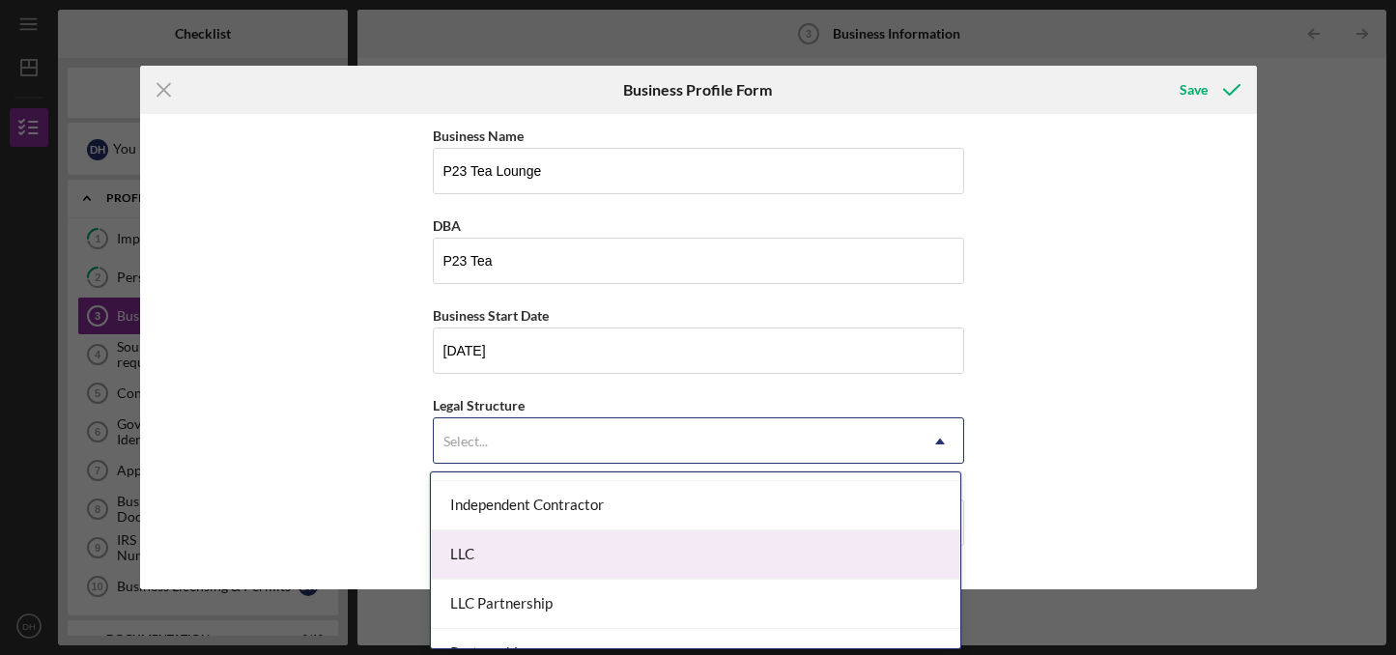
click at [500, 549] on div "LLC" at bounding box center [695, 554] width 529 height 49
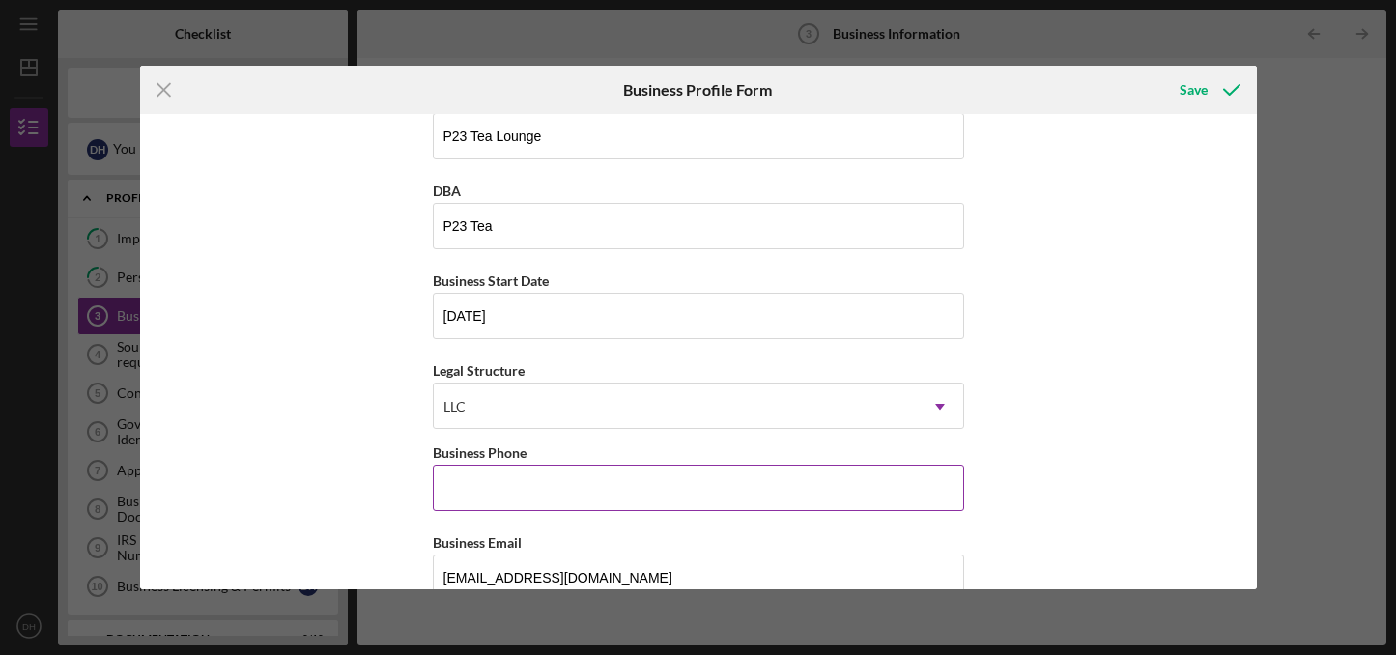
scroll to position [65, 0]
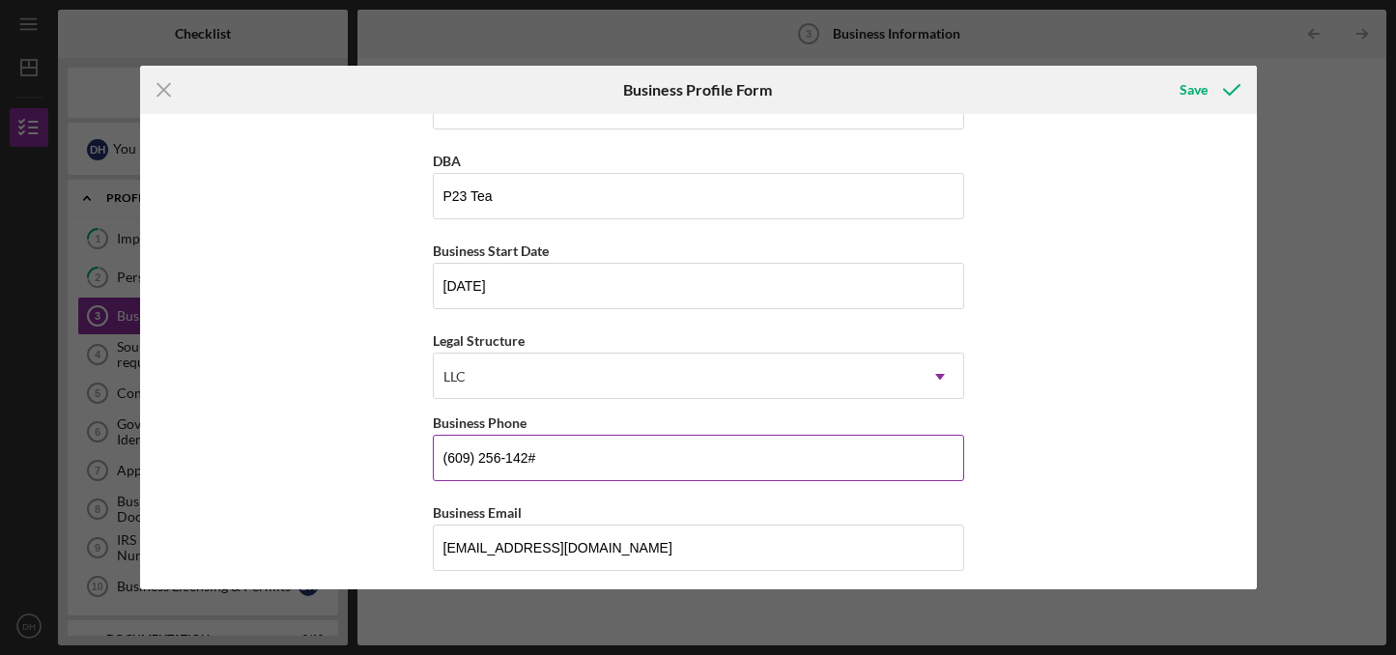
type input "[PHONE_NUMBER]"
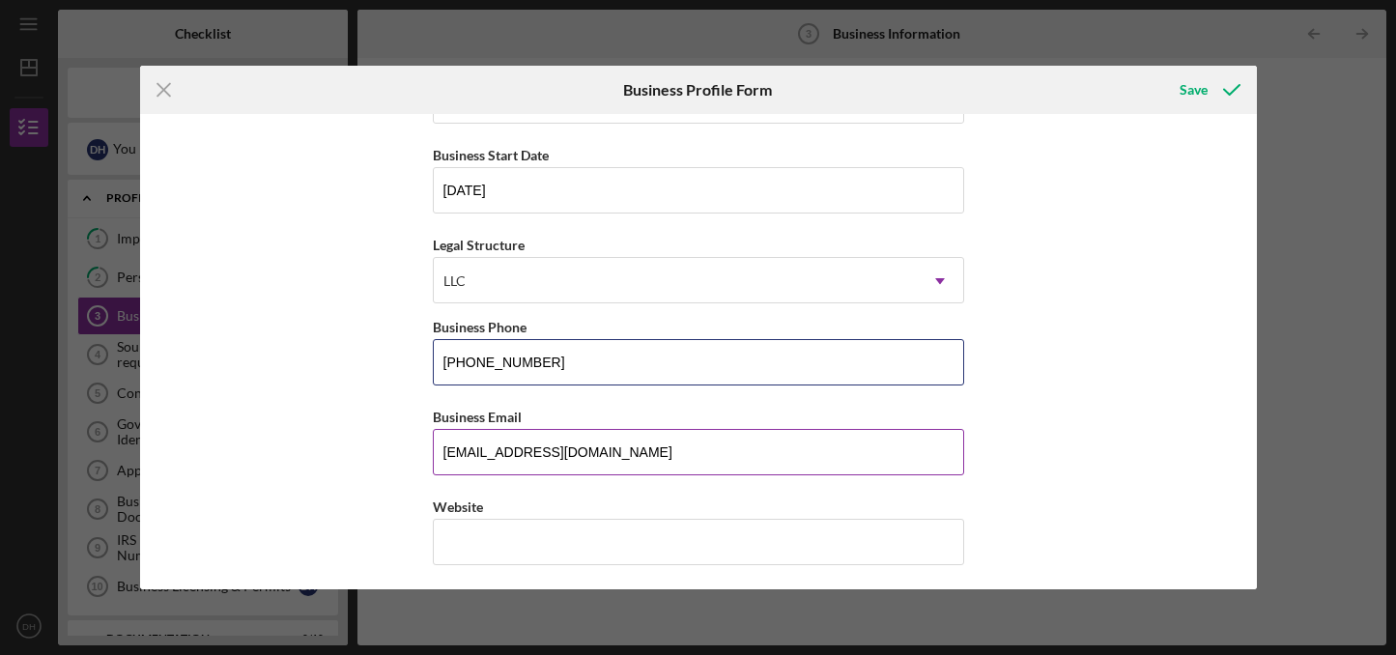
scroll to position [168, 0]
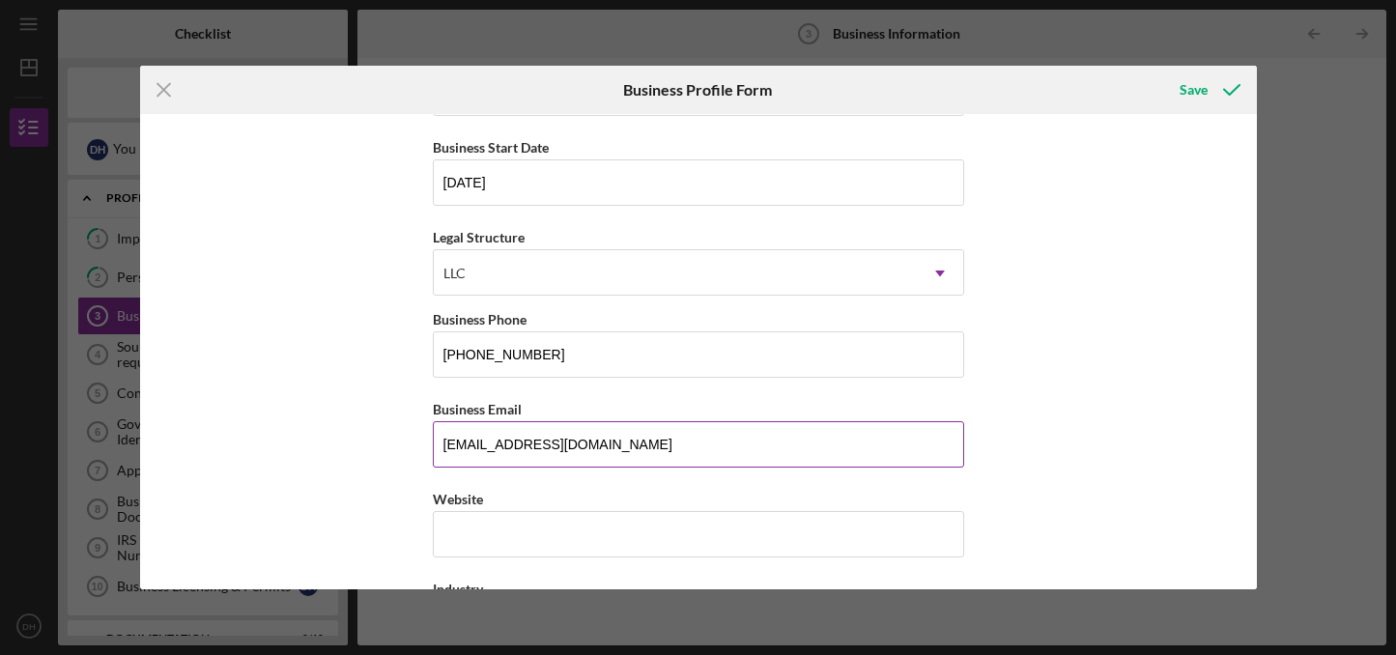
click at [646, 437] on input "[EMAIL_ADDRESS][DOMAIN_NAME]" at bounding box center [698, 444] width 531 height 46
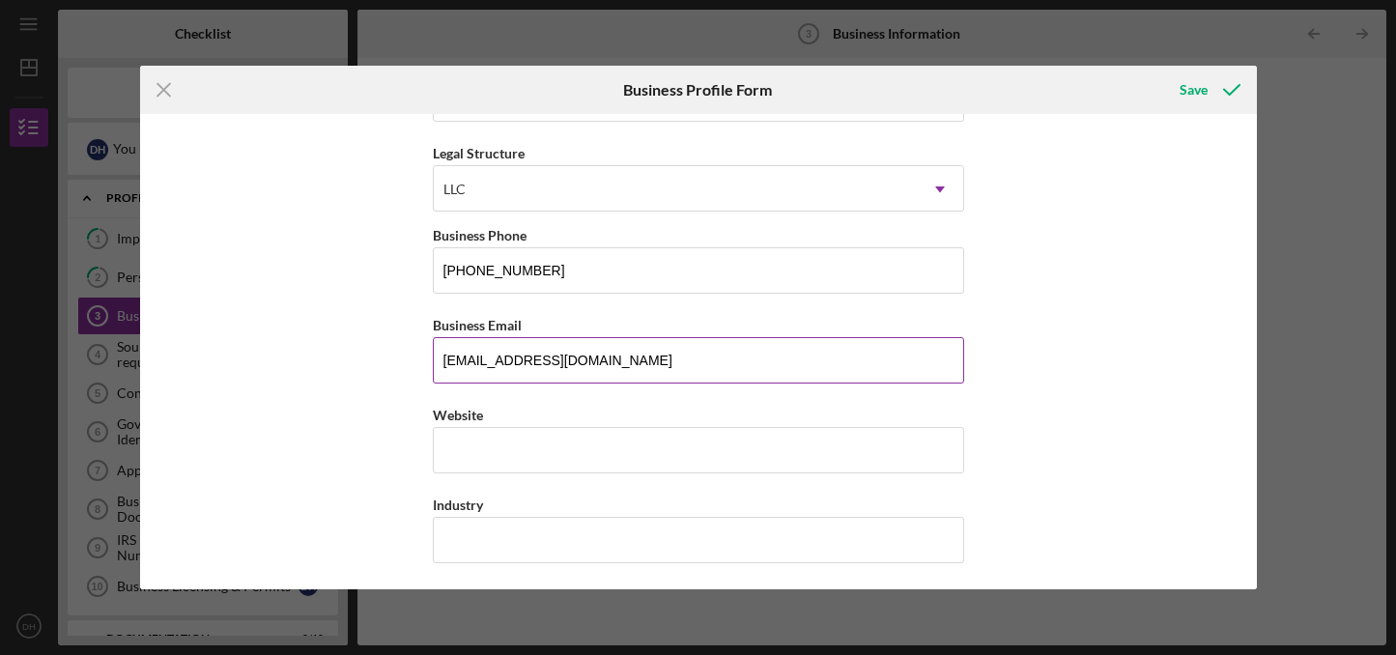
scroll to position [255, 0]
type input "[EMAIL_ADDRESS][DOMAIN_NAME]"
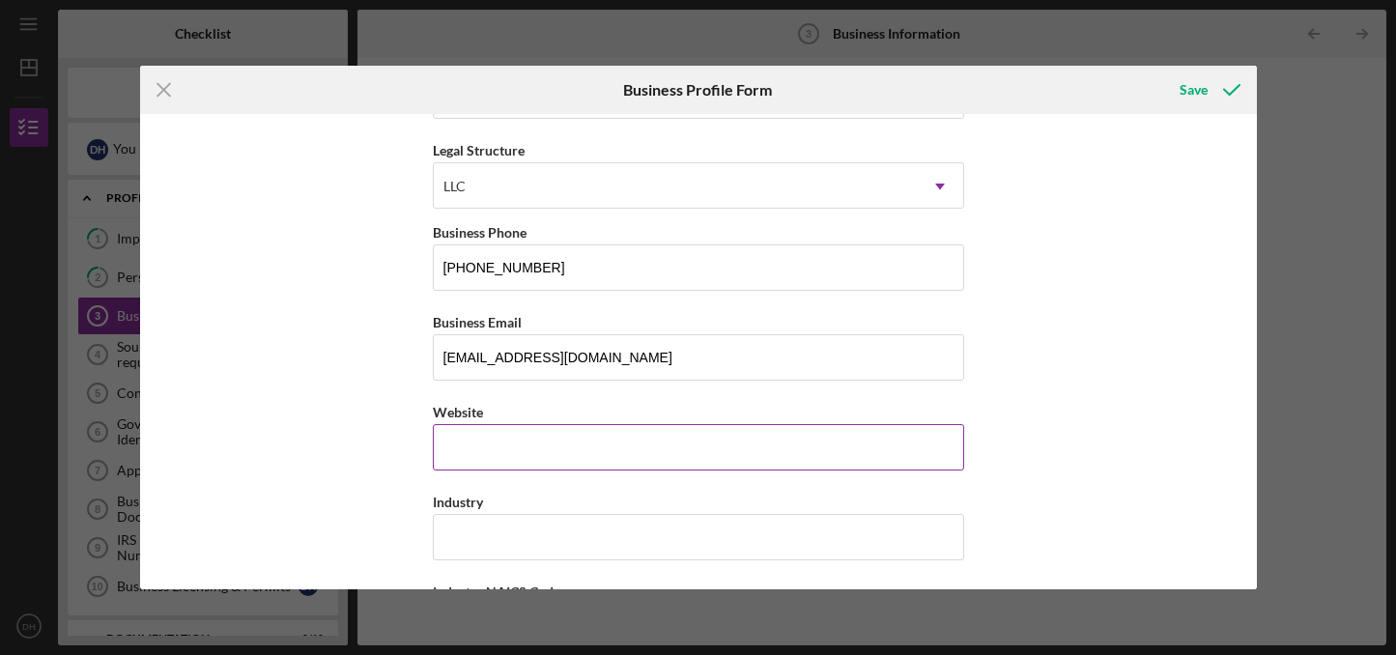
click at [622, 446] on input "Website" at bounding box center [698, 447] width 531 height 46
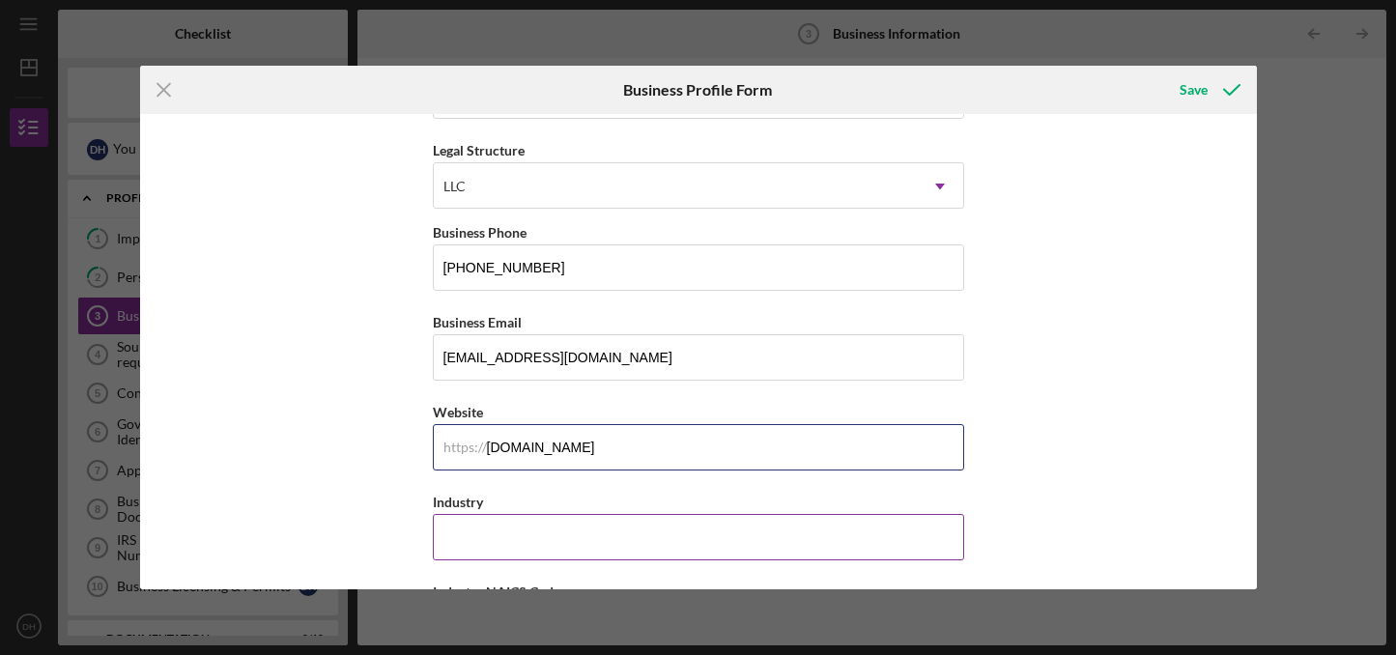
type input "[DOMAIN_NAME]"
click at [571, 537] on input "Industry" at bounding box center [698, 537] width 531 height 46
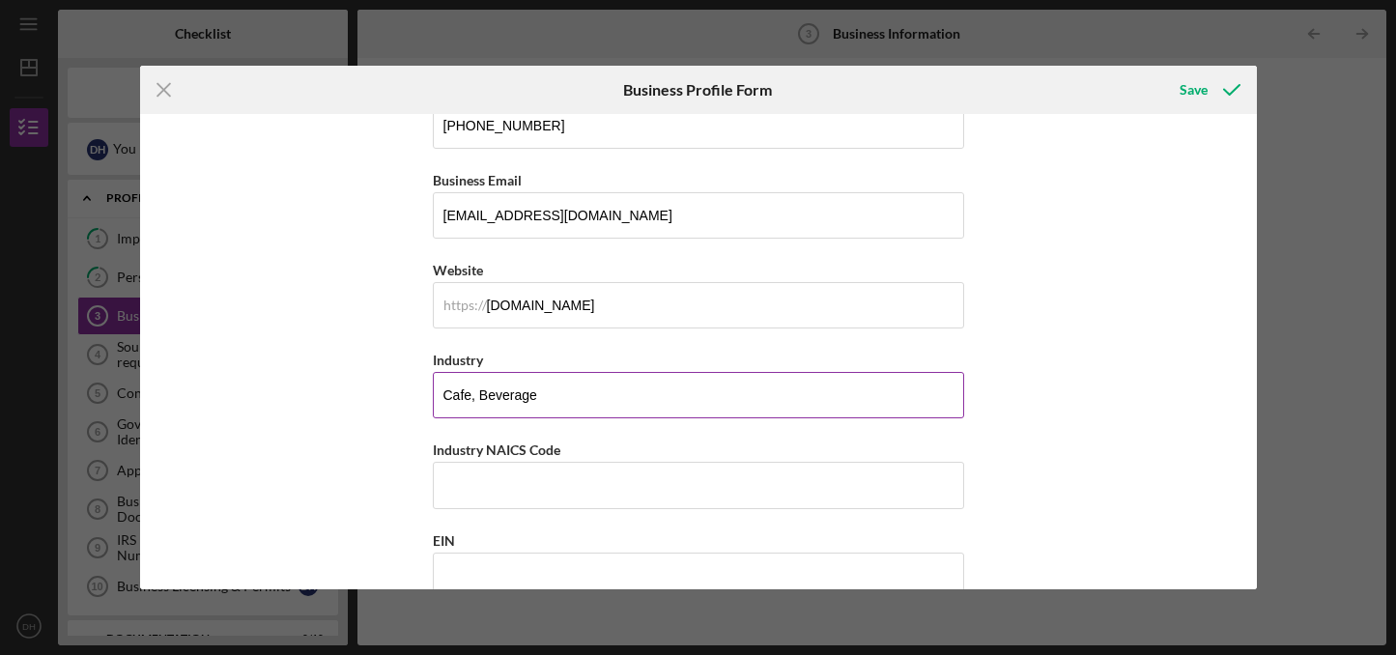
scroll to position [413, 0]
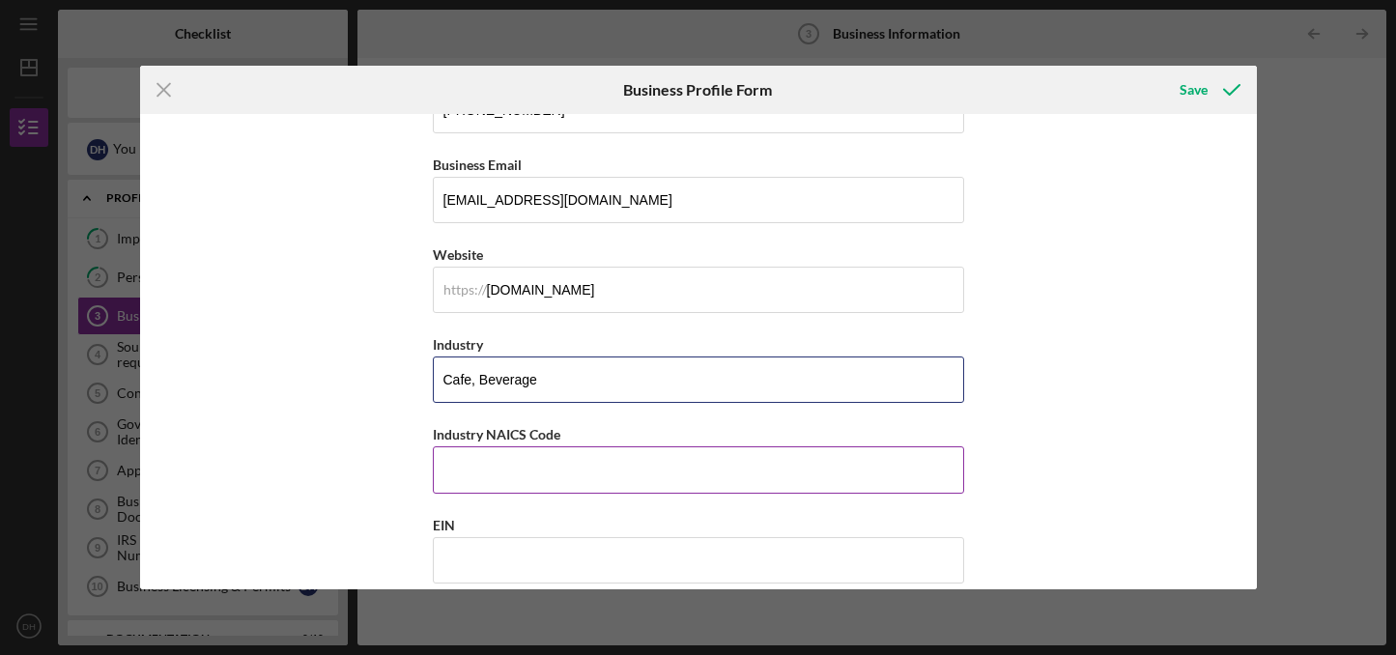
type input "Cafe, Beverage"
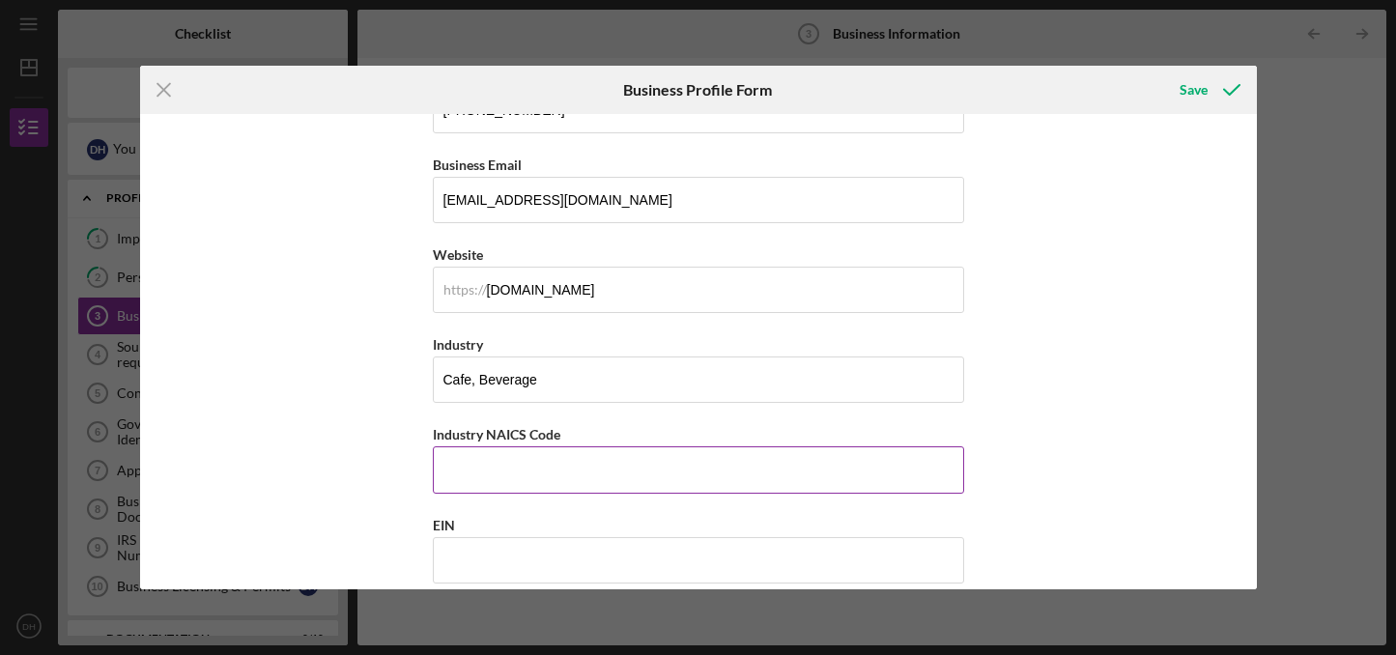
click at [624, 451] on input "Industry NAICS Code" at bounding box center [698, 469] width 531 height 46
type input "722515"
click at [651, 555] on input "EIN" at bounding box center [698, 560] width 531 height 46
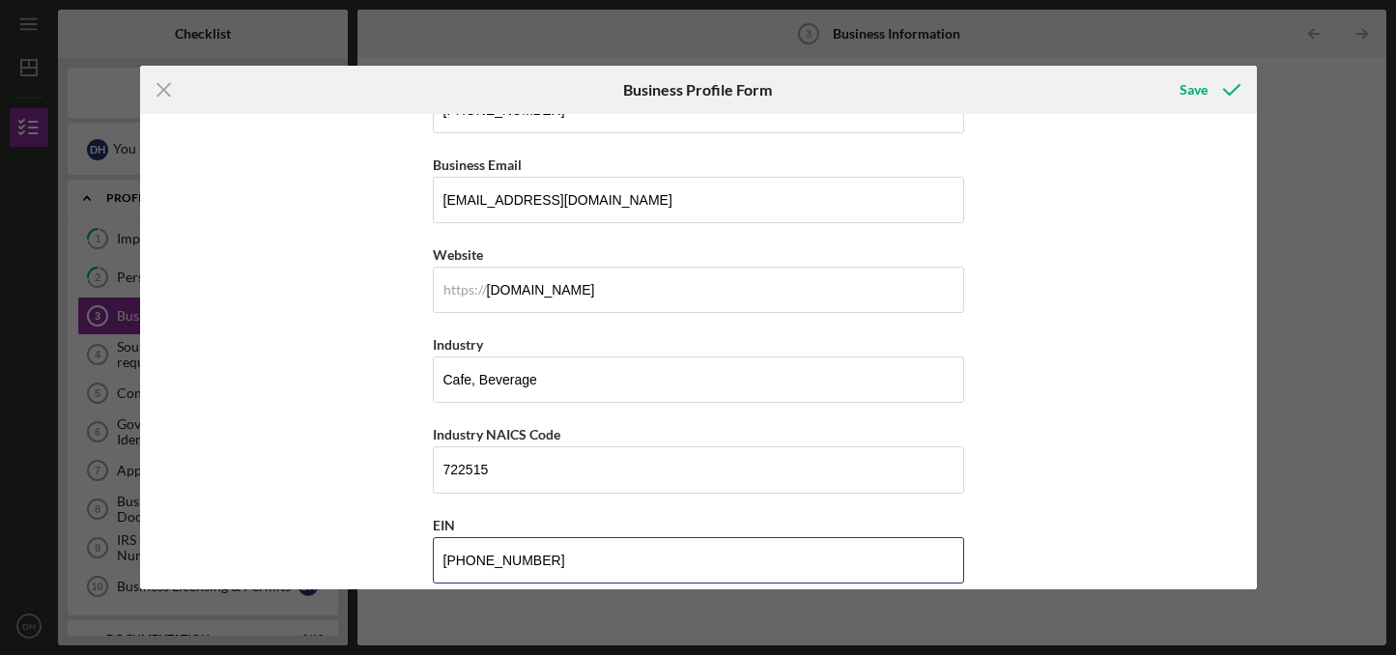
type input "[US_EMPLOYER_IDENTIFICATION_NUMBER]"
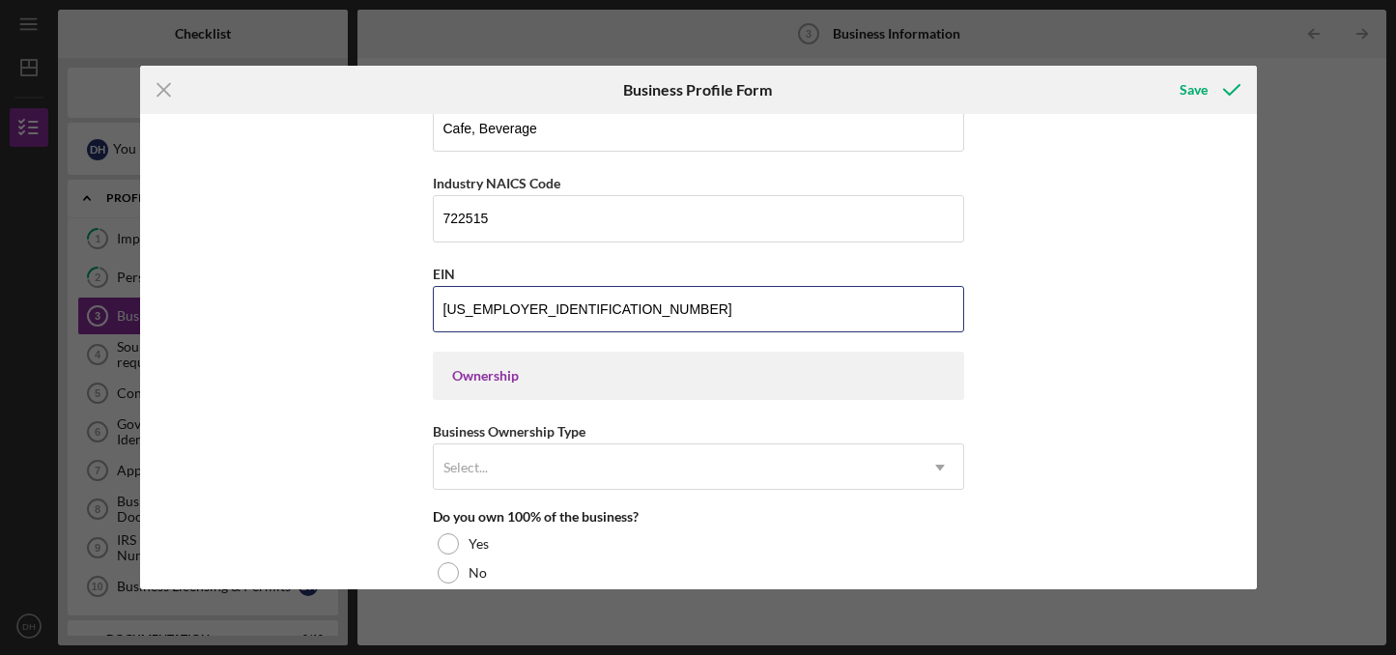
scroll to position [667, 0]
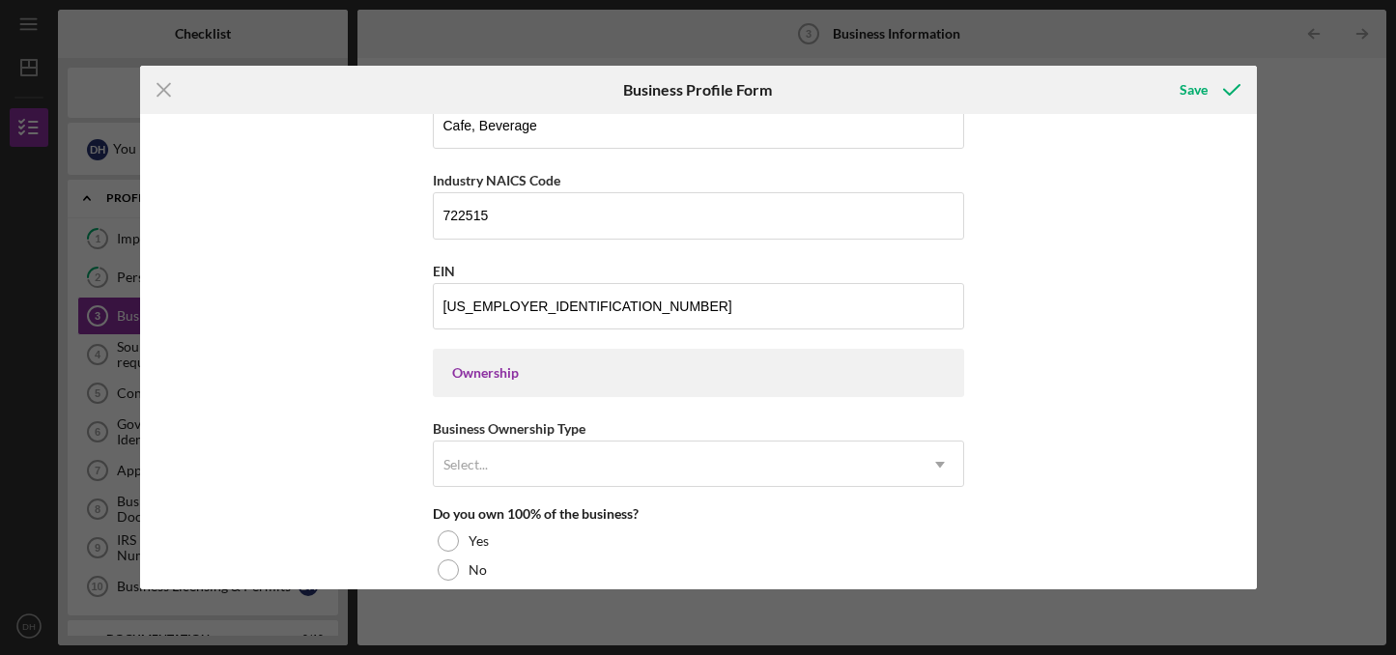
click at [684, 374] on div "Ownership" at bounding box center [698, 372] width 493 height 15
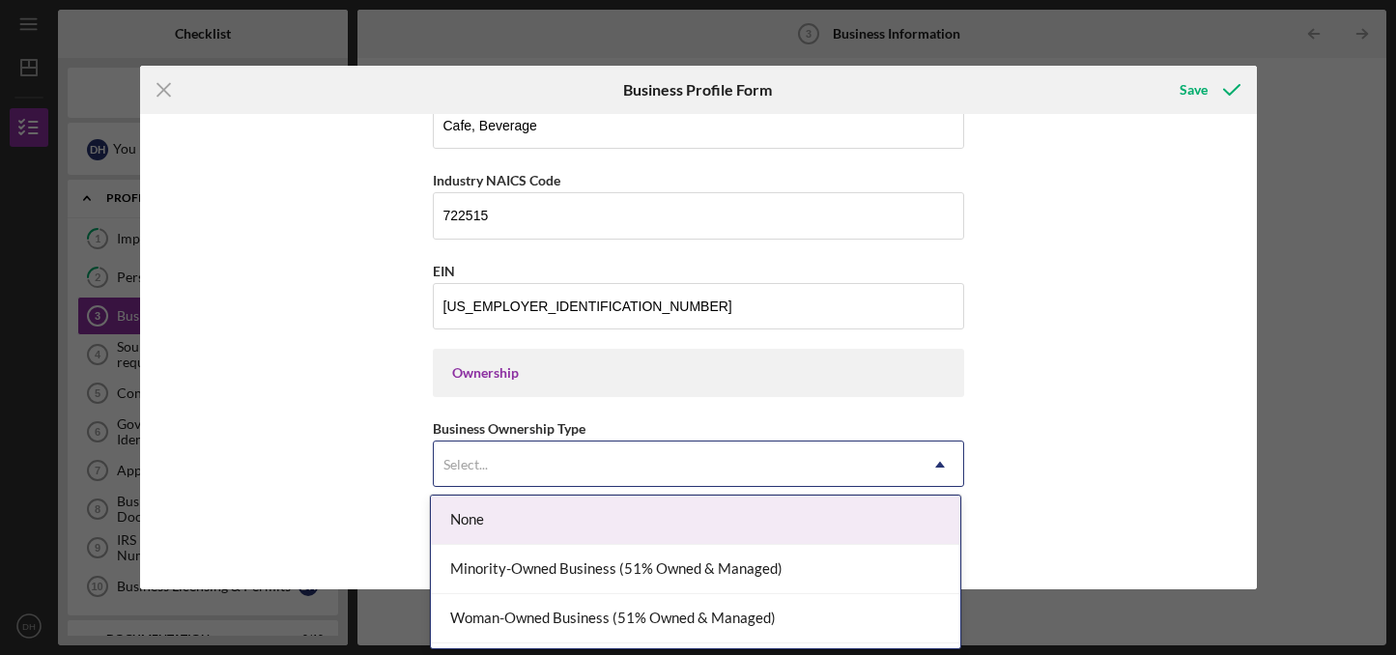
click at [616, 465] on div "Select..." at bounding box center [675, 465] width 483 height 44
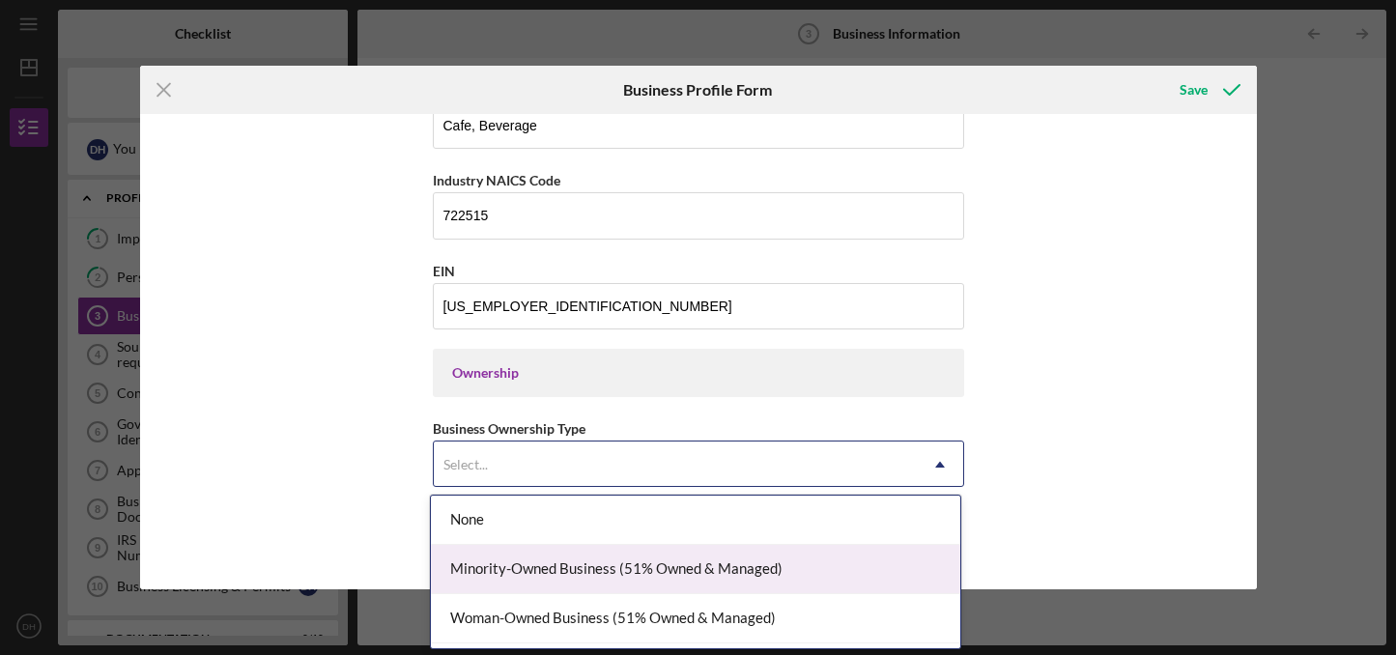
click at [622, 569] on div "Minority-Owned Business (51% Owned & Managed)" at bounding box center [695, 569] width 529 height 49
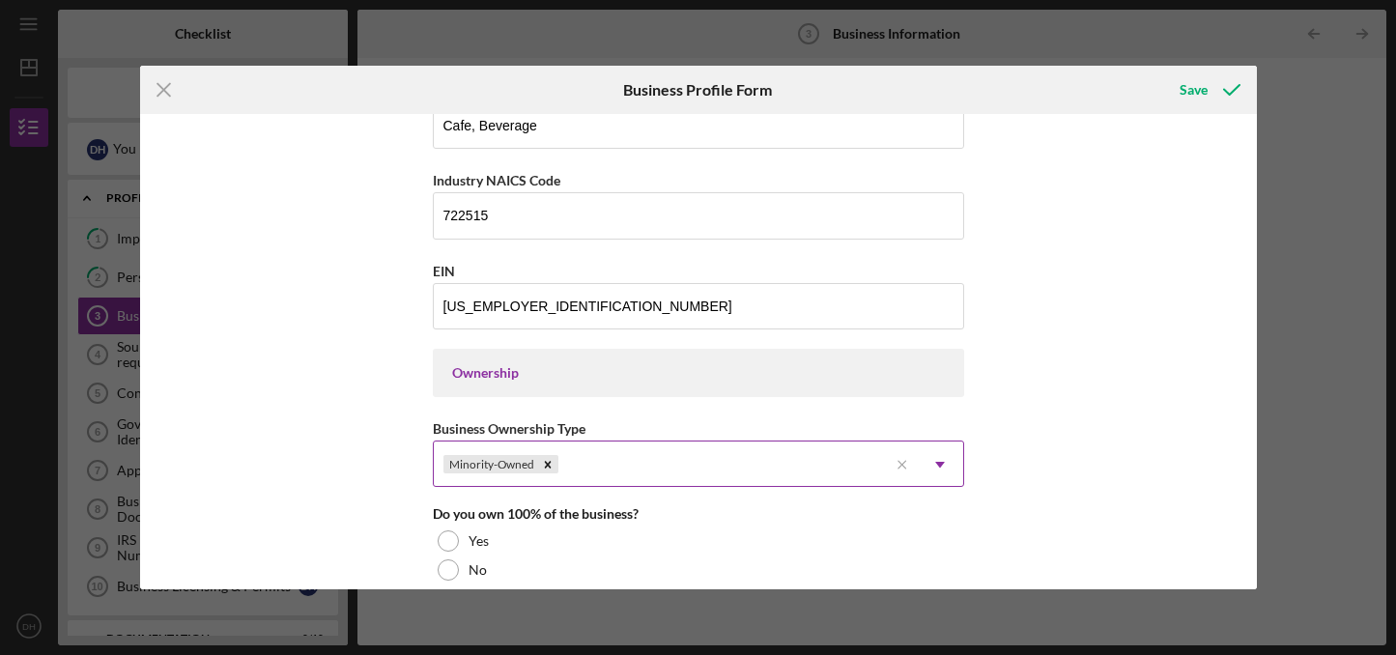
click at [645, 459] on div "Minority-Owned" at bounding box center [661, 465] width 454 height 44
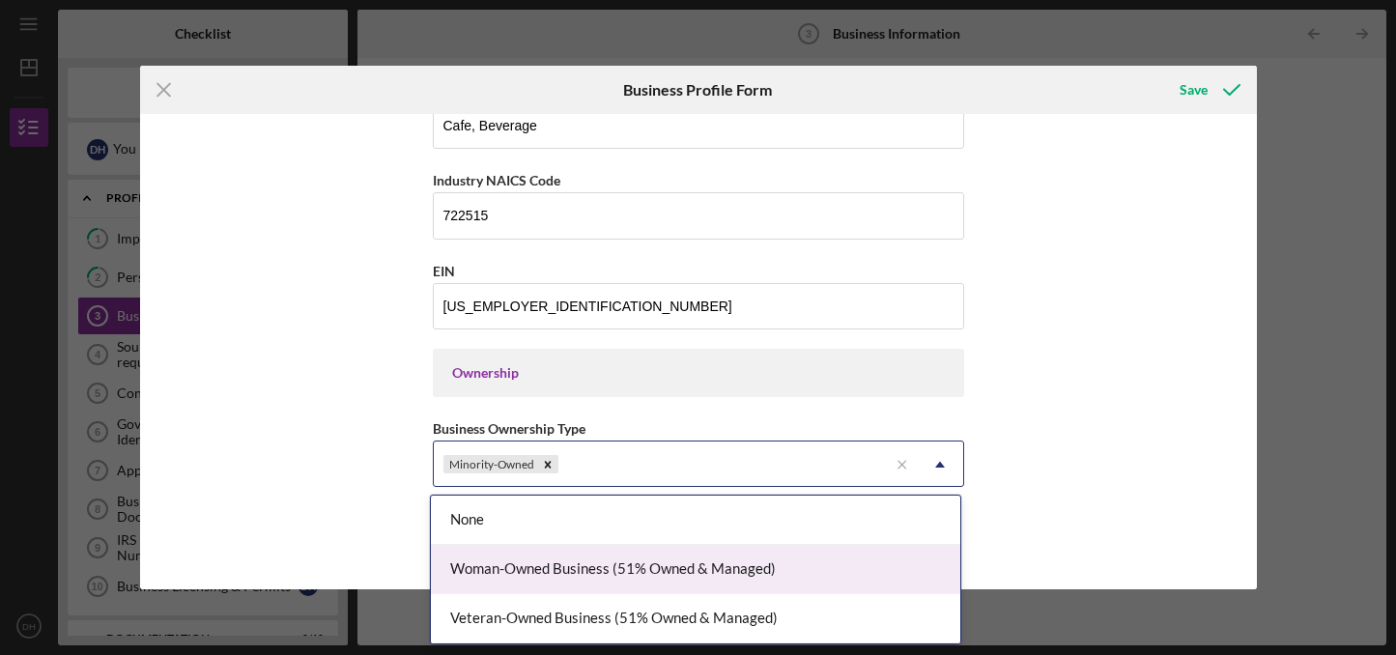
click at [574, 579] on div "Woman-Owned Business (51% Owned & Managed)" at bounding box center [695, 569] width 529 height 49
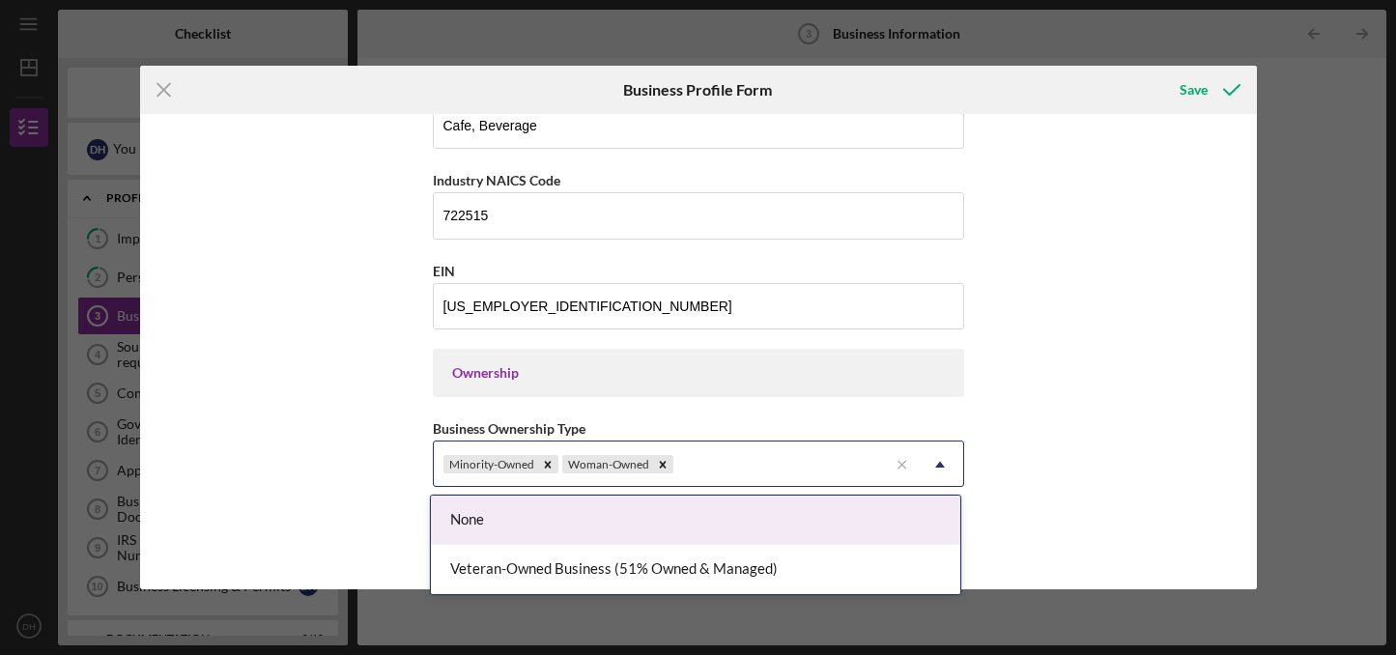
click at [734, 455] on div "Minority-Owned Woman-Owned" at bounding box center [661, 465] width 454 height 44
click at [1104, 443] on div "Business Name P23 Tea Lounge DBA P23 Tea Business Start Date [DATE] Legal Struc…" at bounding box center [698, 351] width 1117 height 475
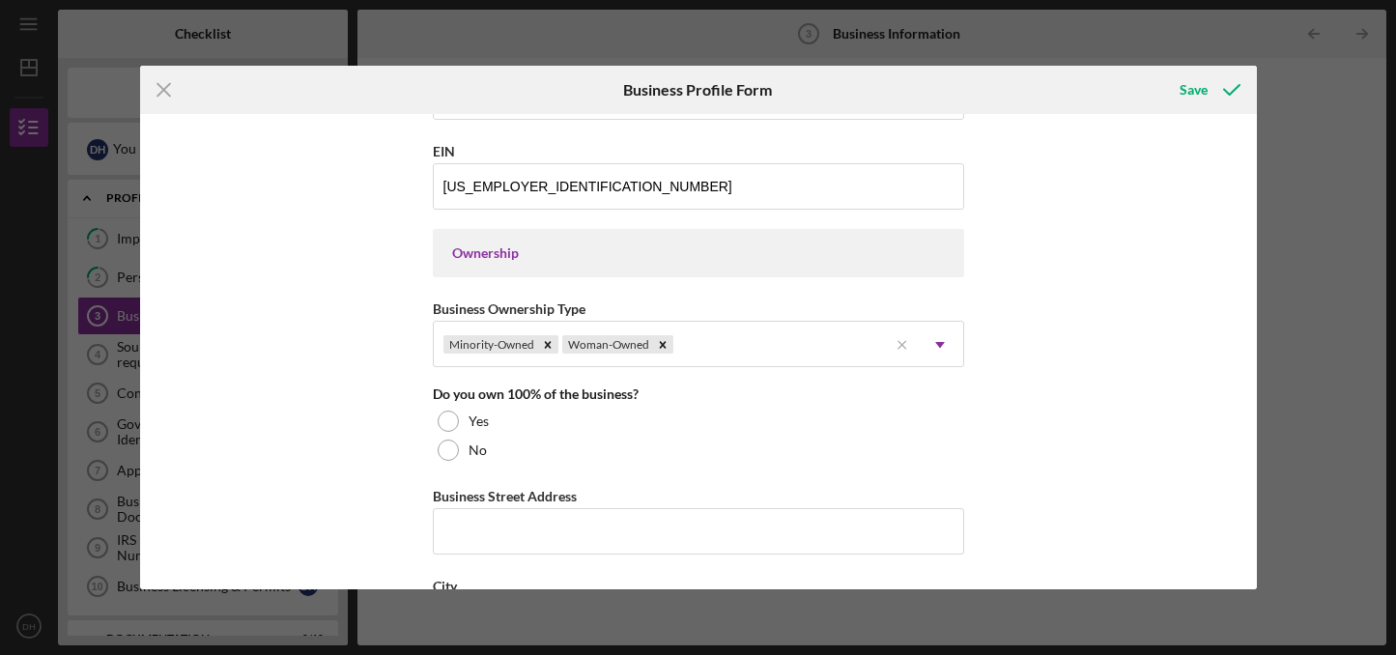
scroll to position [789, 0]
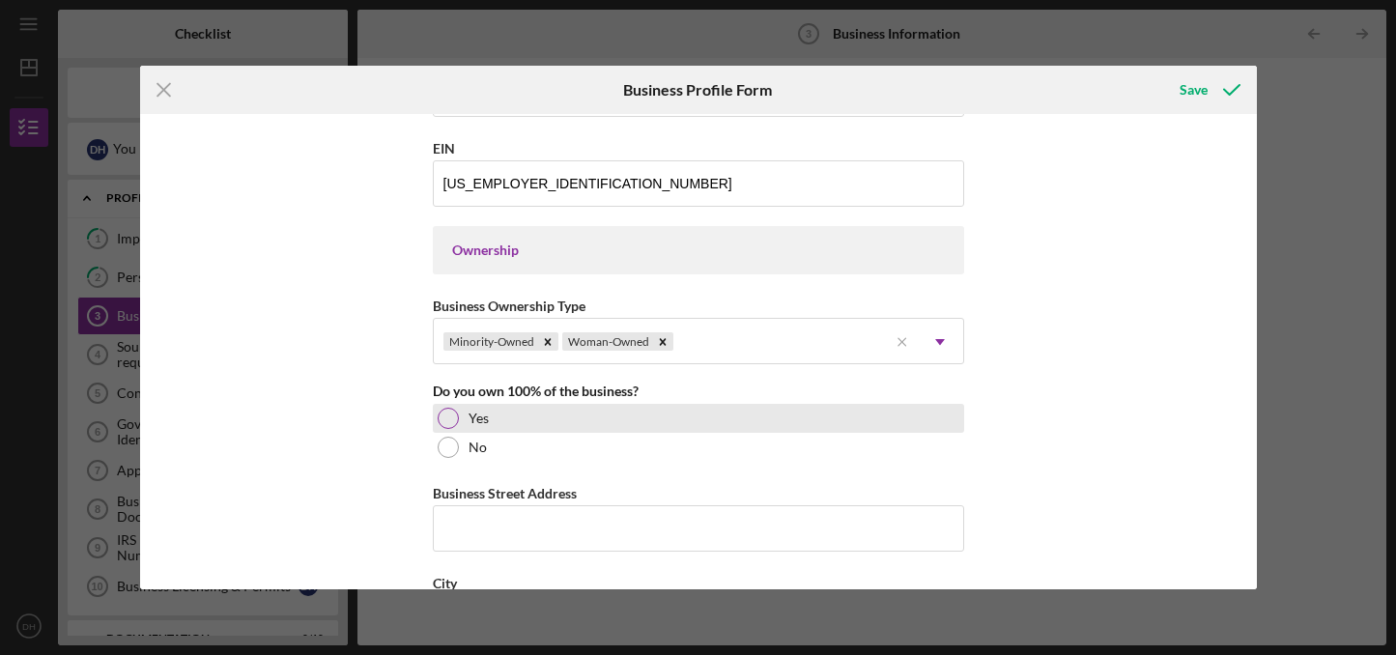
click at [441, 419] on div at bounding box center [448, 418] width 21 height 21
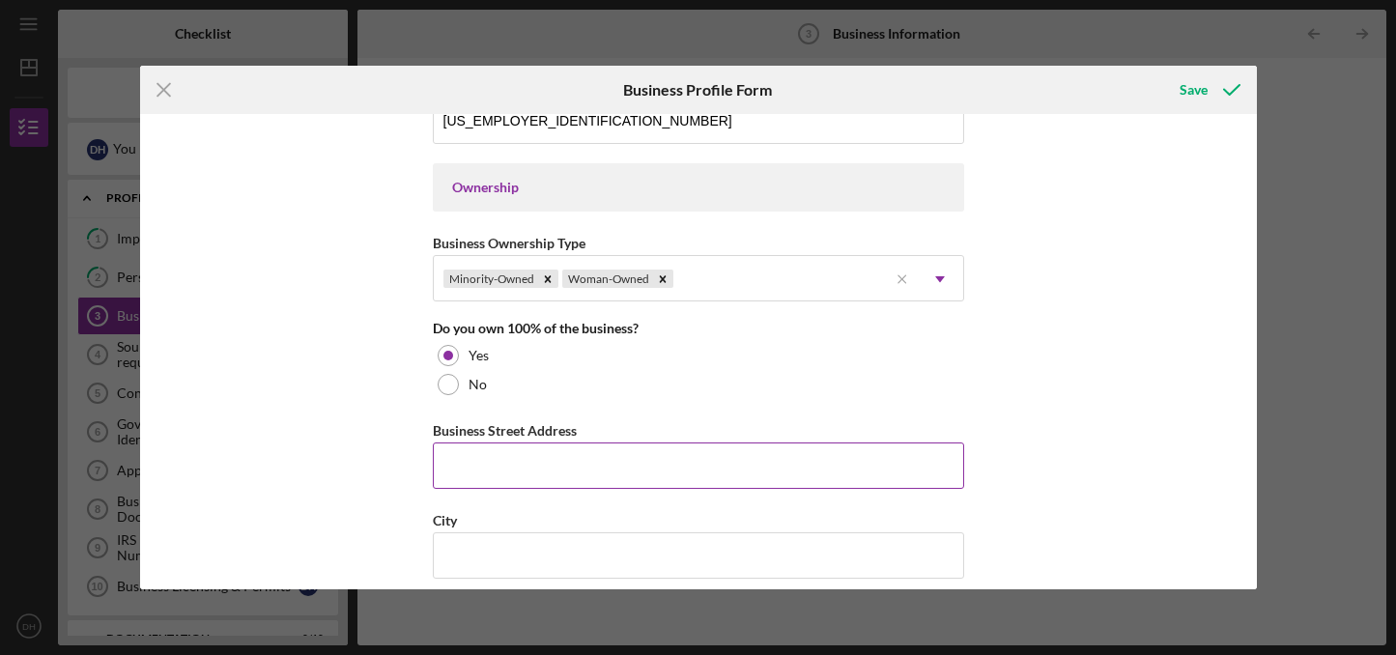
scroll to position [855, 0]
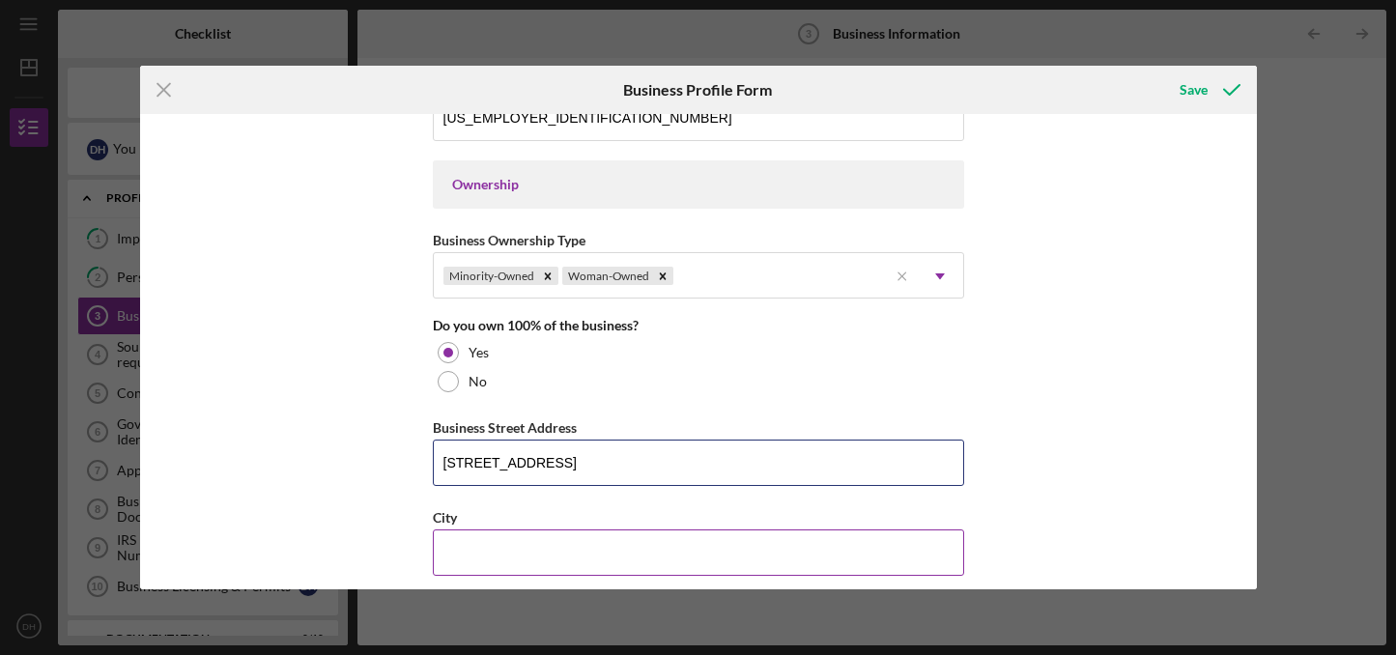
type input "[STREET_ADDRESS]"
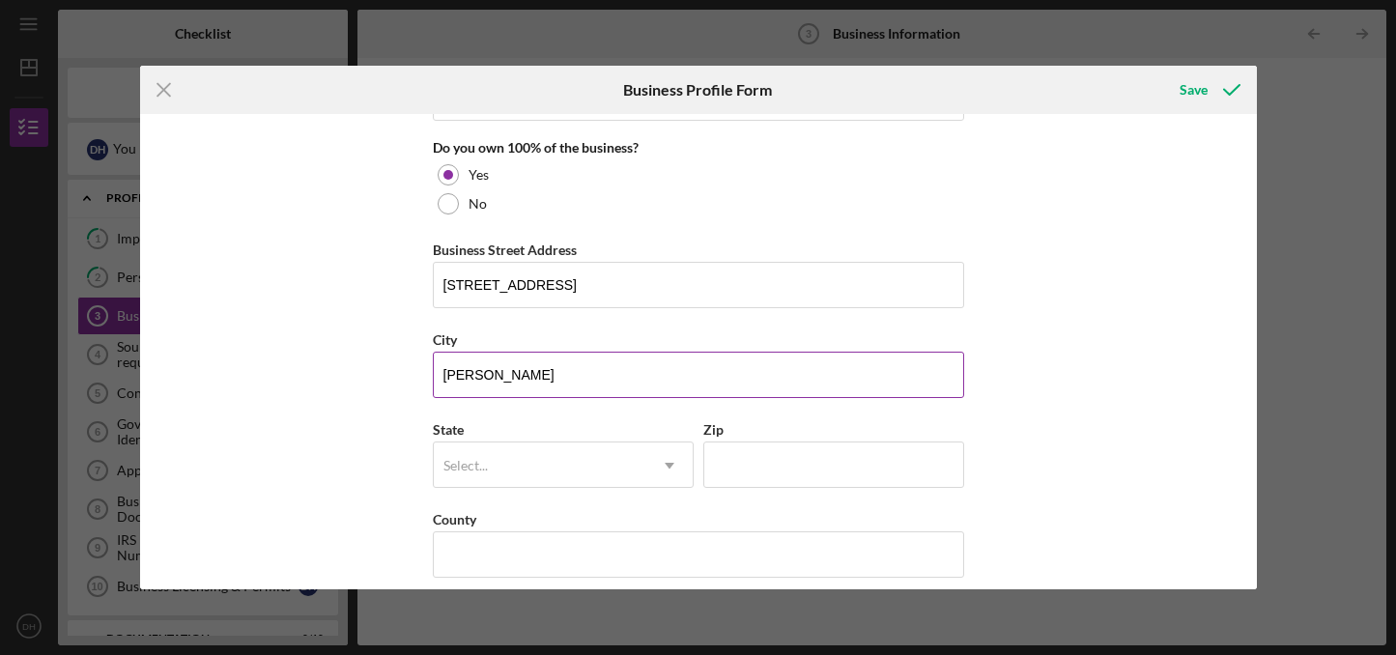
scroll to position [1037, 0]
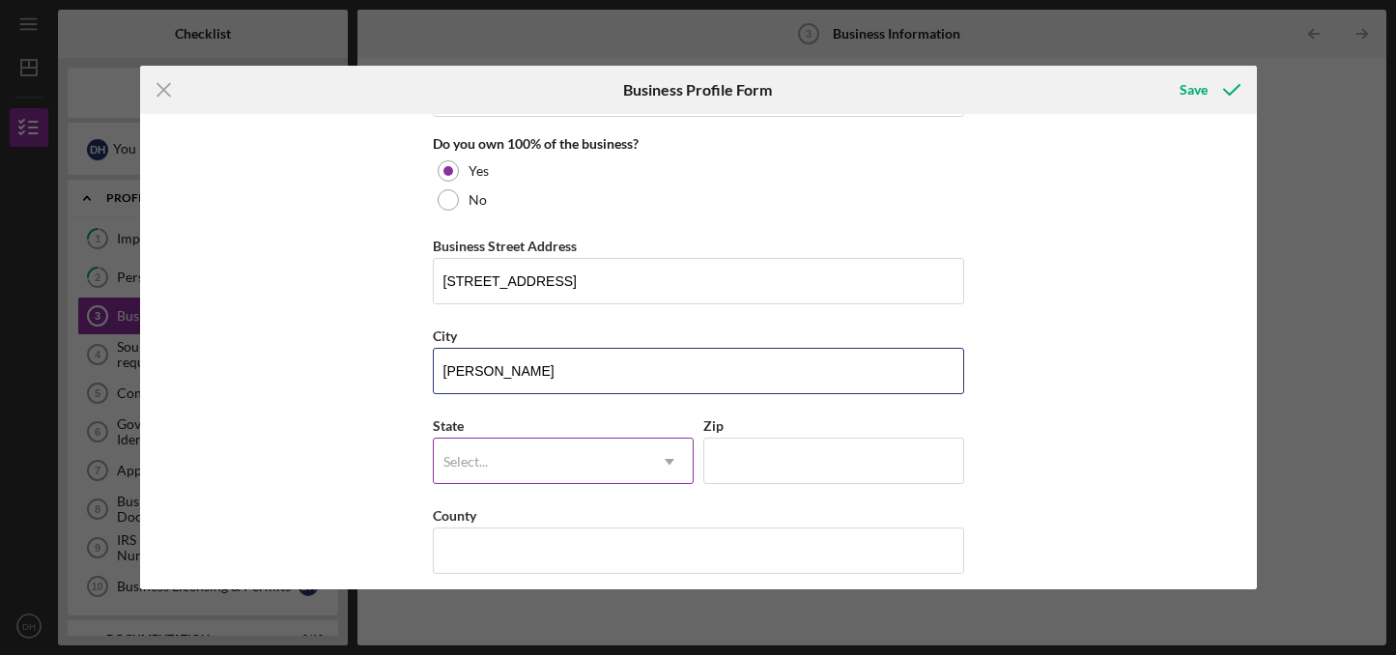
type input "[PERSON_NAME]"
click at [487, 465] on div "Select..." at bounding box center [540, 462] width 213 height 44
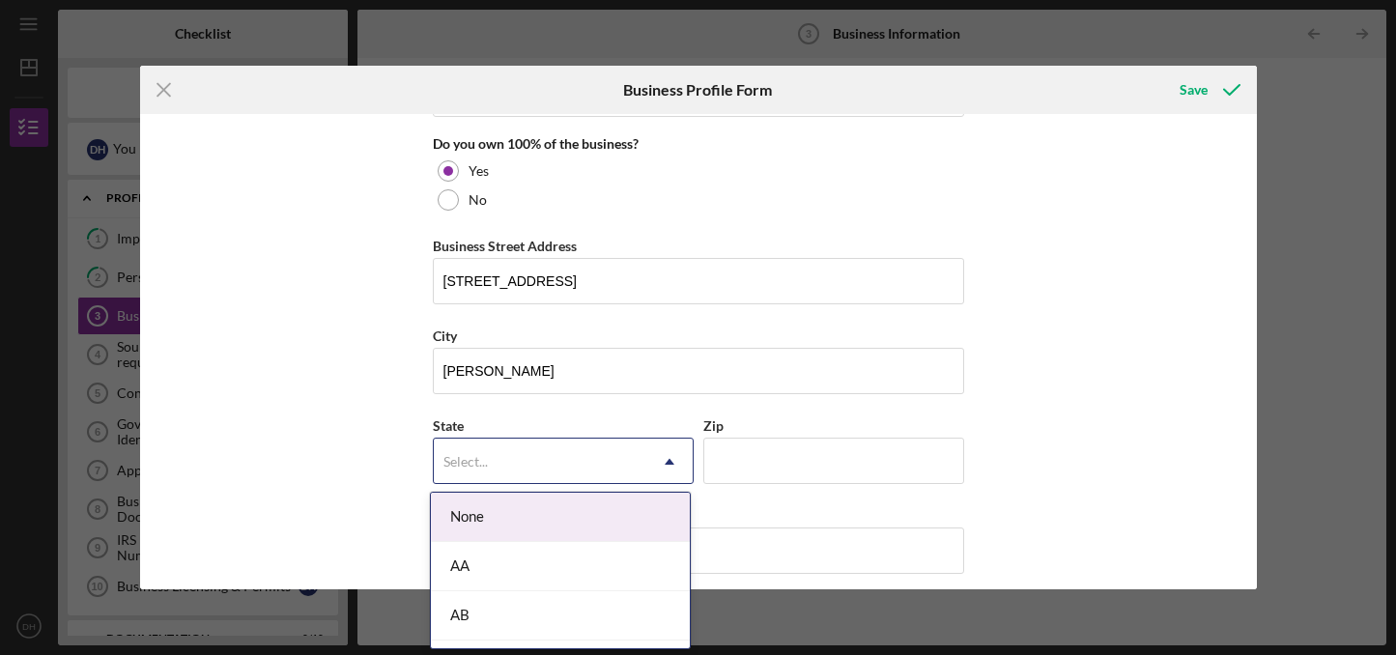
type input "n"
type input "NJ"
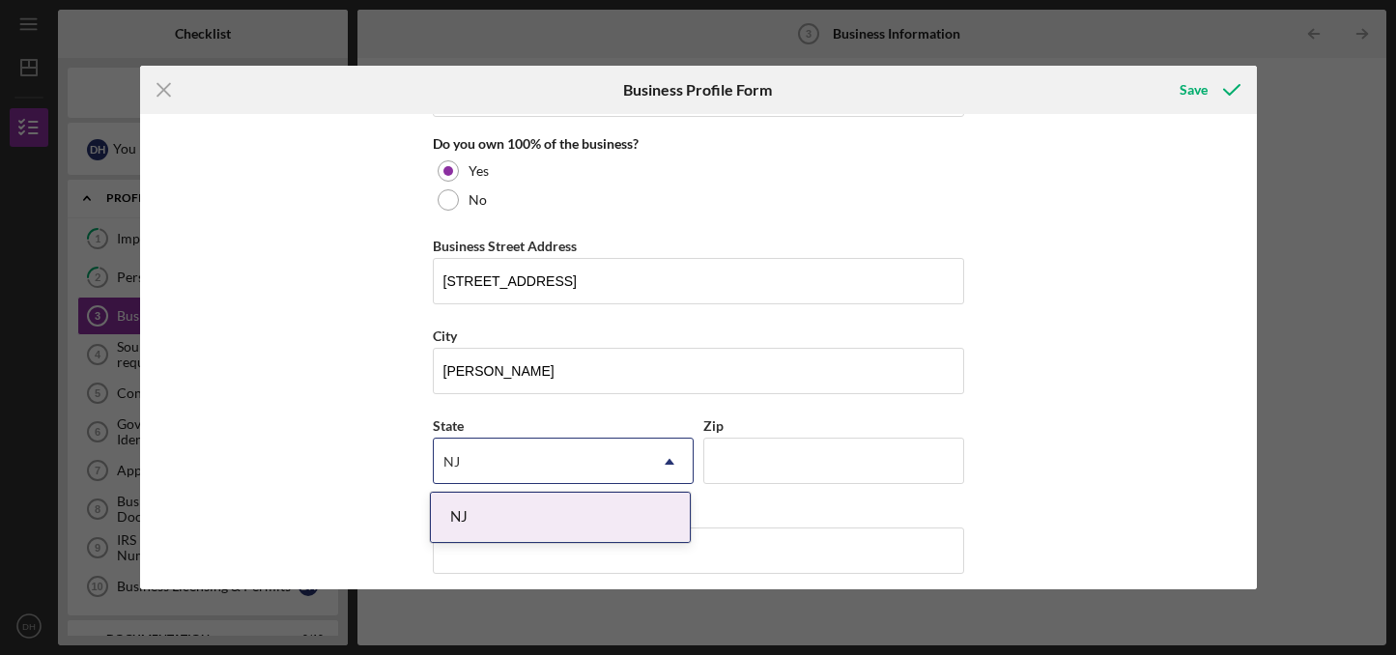
click at [614, 510] on div "NJ" at bounding box center [560, 517] width 259 height 49
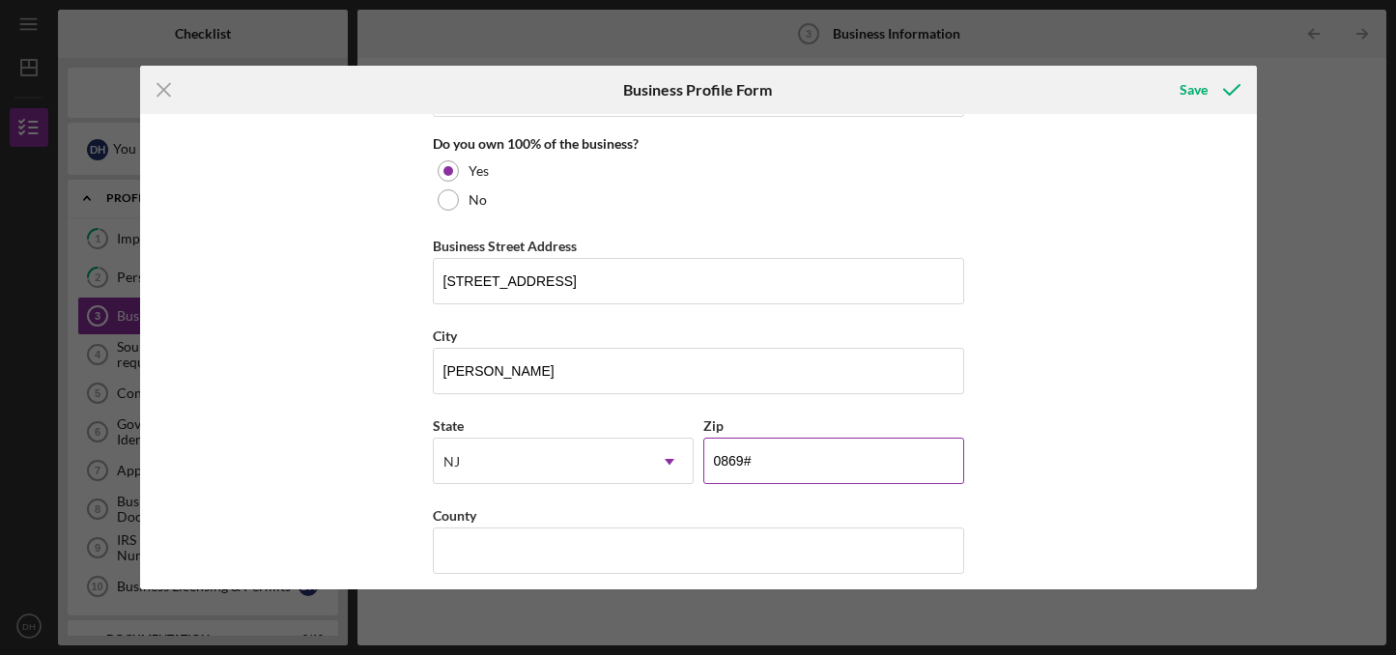
type input "08690"
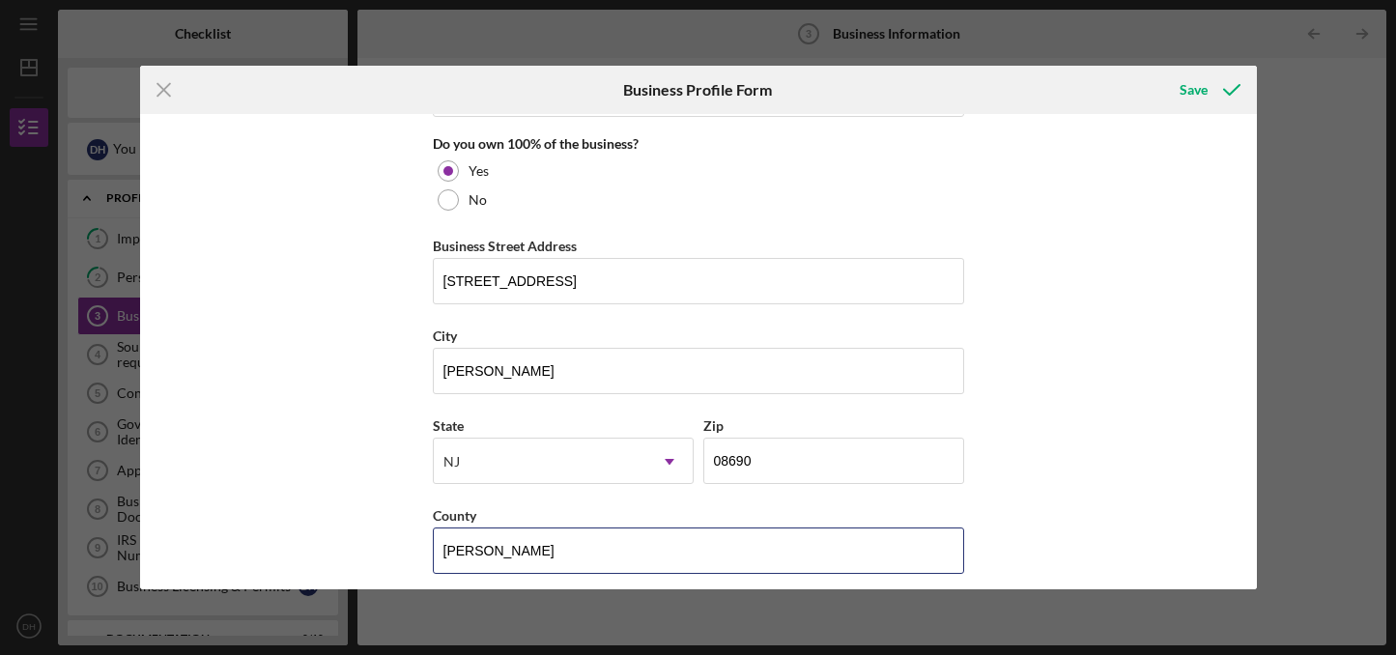
type input "[PERSON_NAME]"
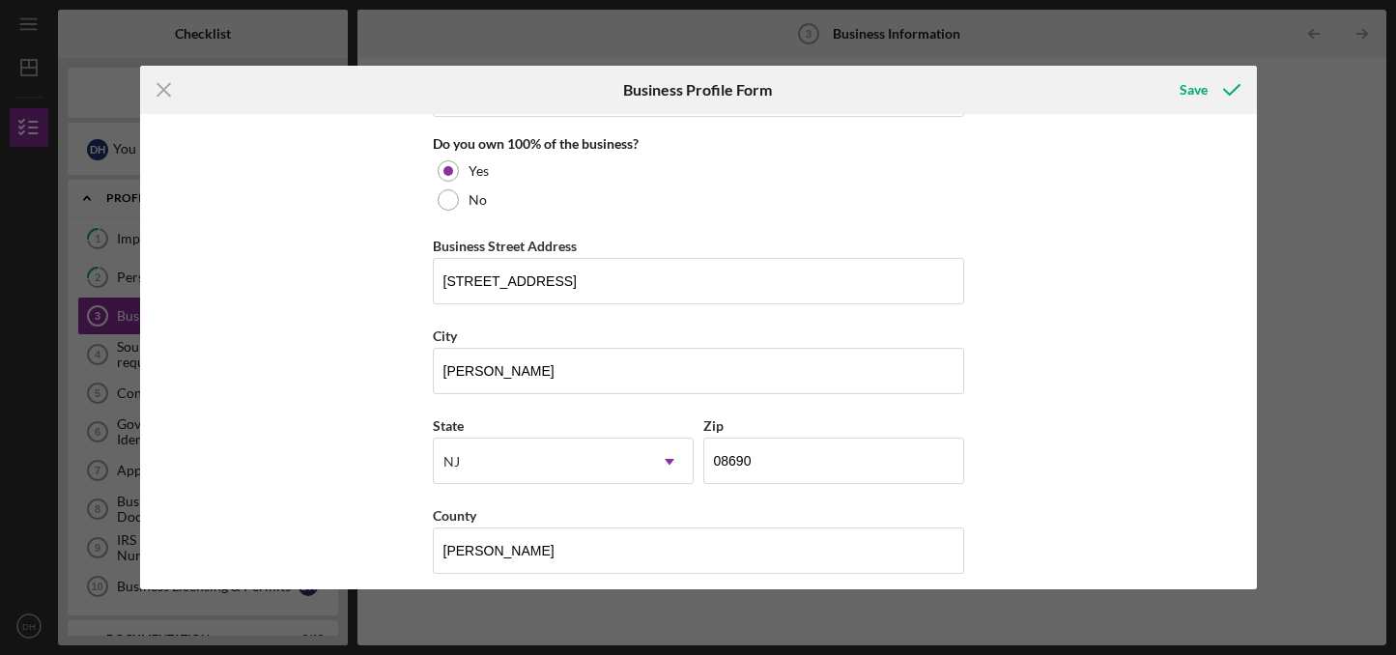
click at [1128, 424] on div "Business Name P23 Tea Lounge DBA P23 Tea Business Start Date [DATE] Legal Struc…" at bounding box center [698, 351] width 1117 height 475
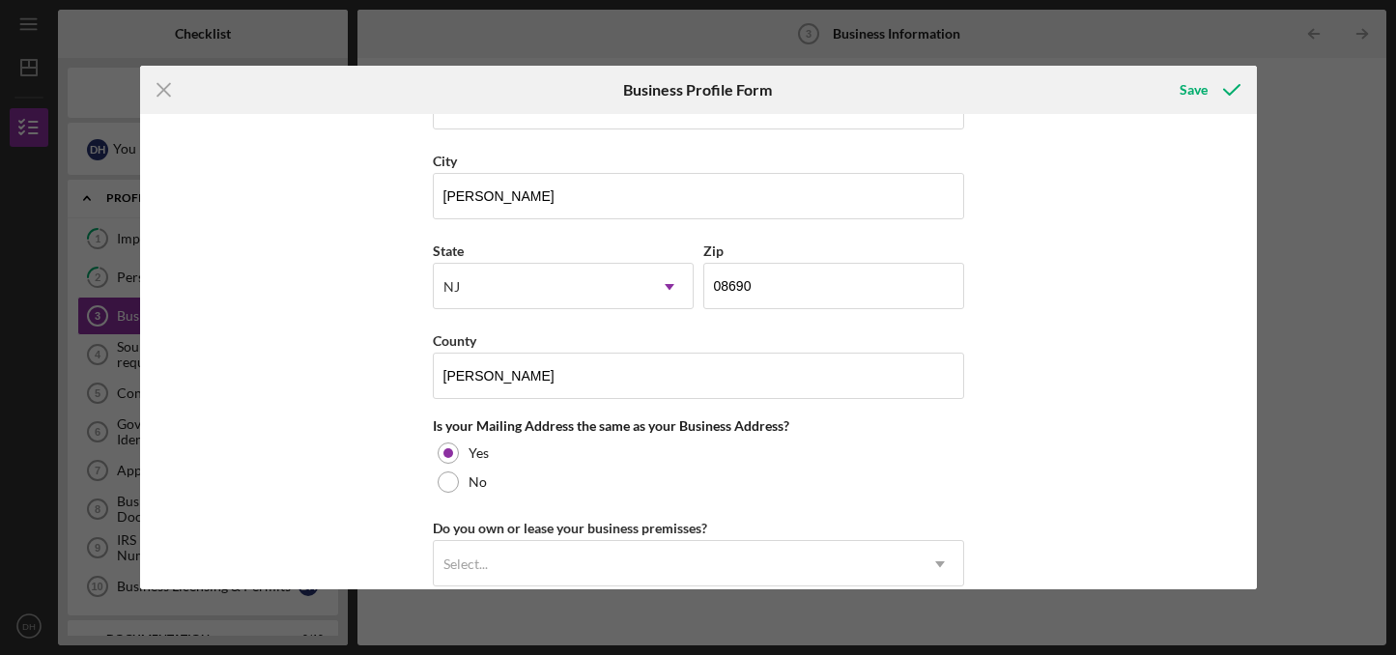
scroll to position [1213, 0]
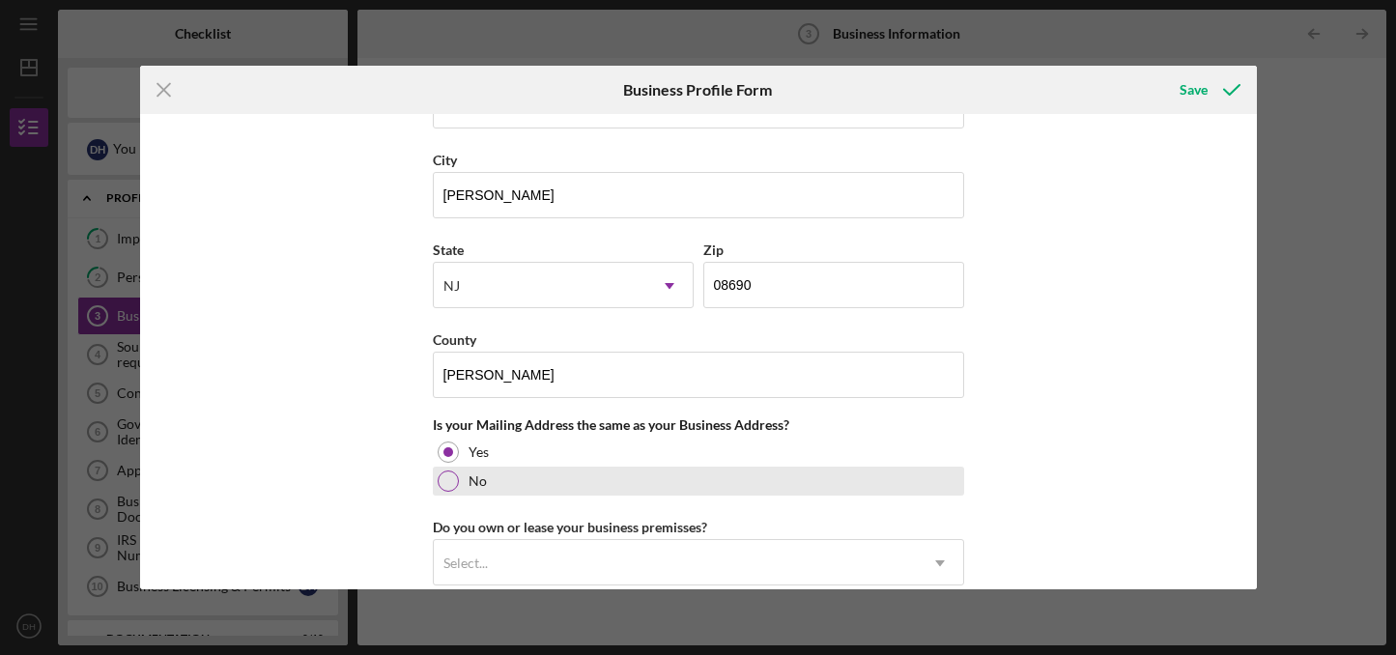
click at [443, 485] on div at bounding box center [448, 481] width 21 height 21
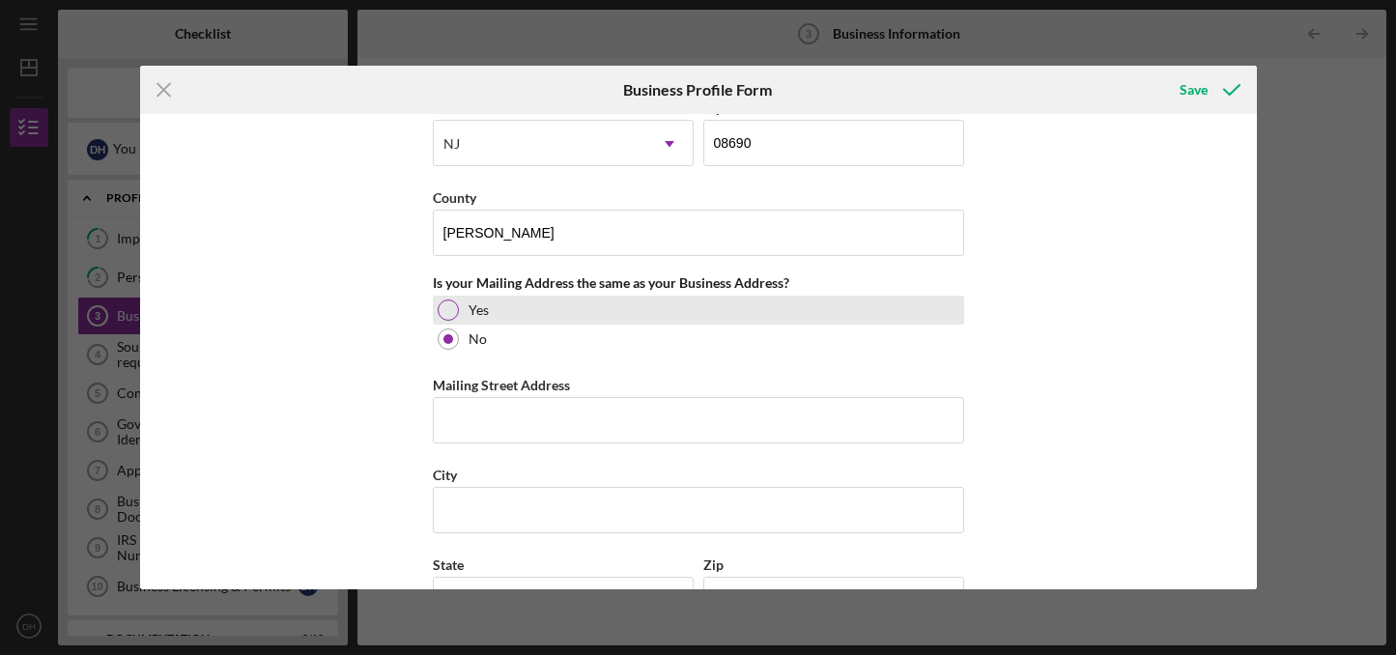
scroll to position [1356, 0]
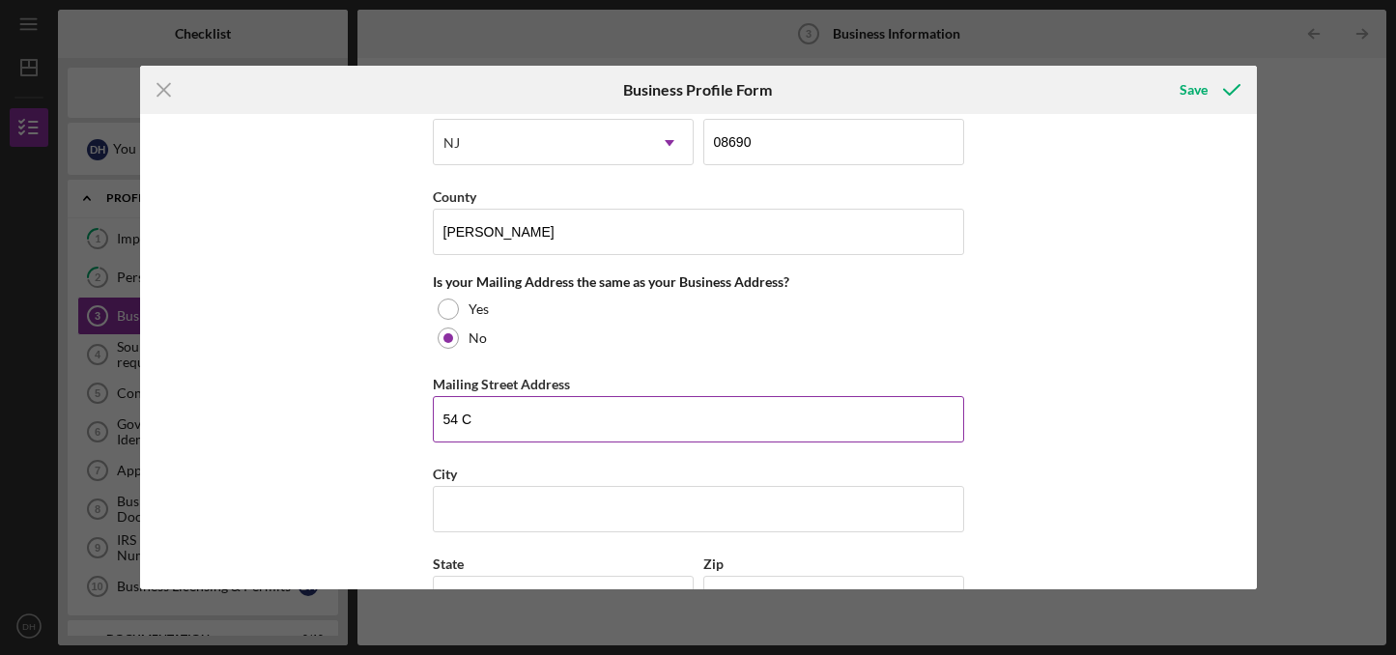
type input "54 Ch"
type input "[STREET_ADDRESS]"
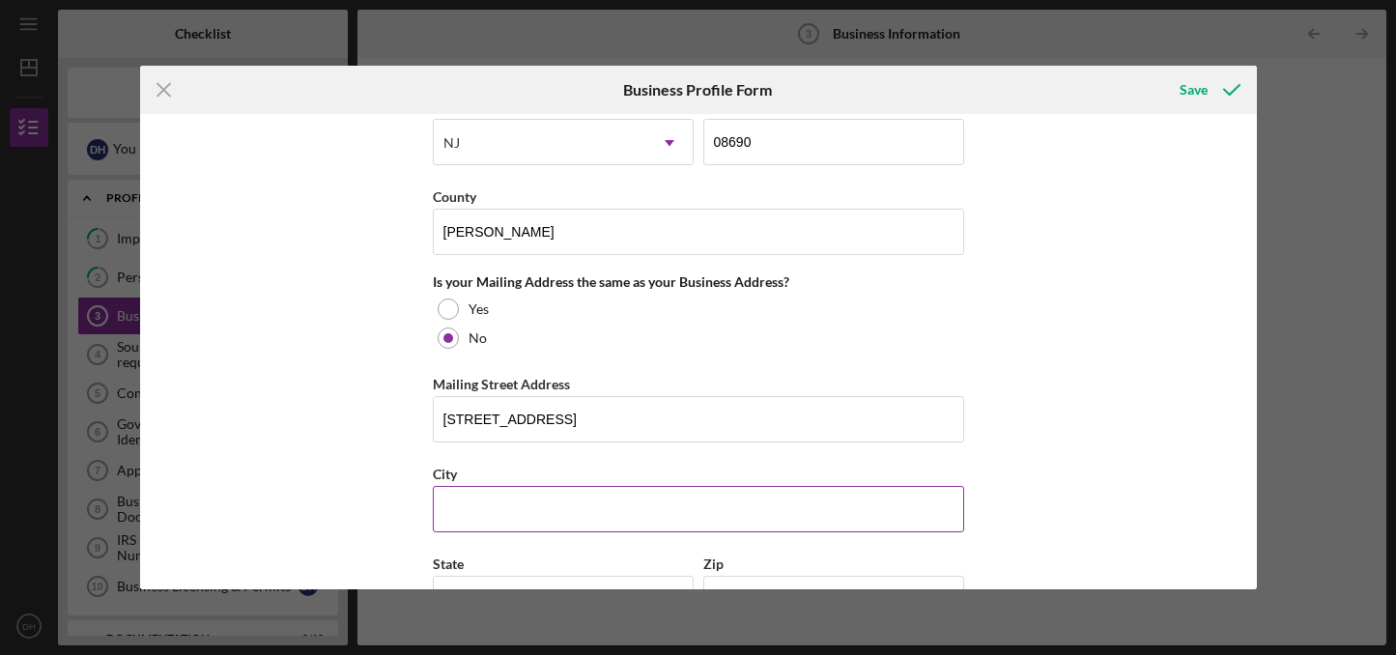
type input "[GEOGRAPHIC_DATA]"
type input "NJ"
type input "08501"
type input "D'[PERSON_NAME]"
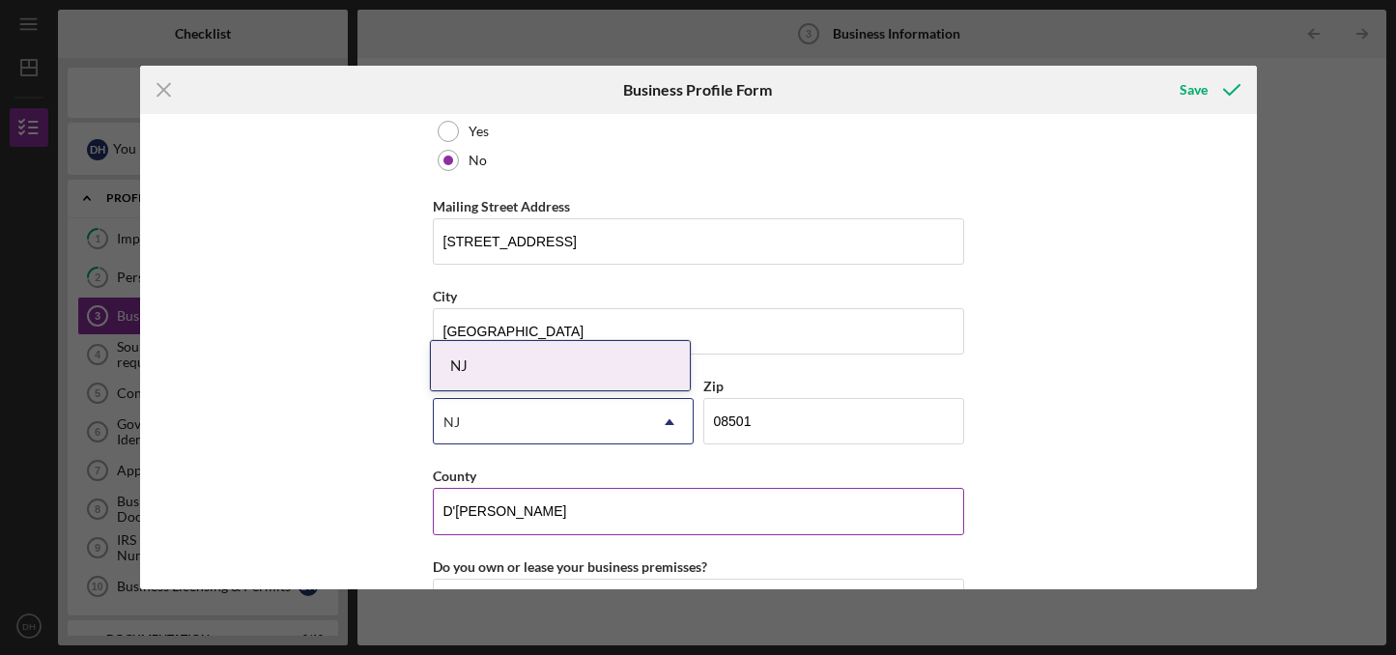
scroll to position [1532, 0]
click at [549, 372] on div "NJ" at bounding box center [560, 365] width 259 height 49
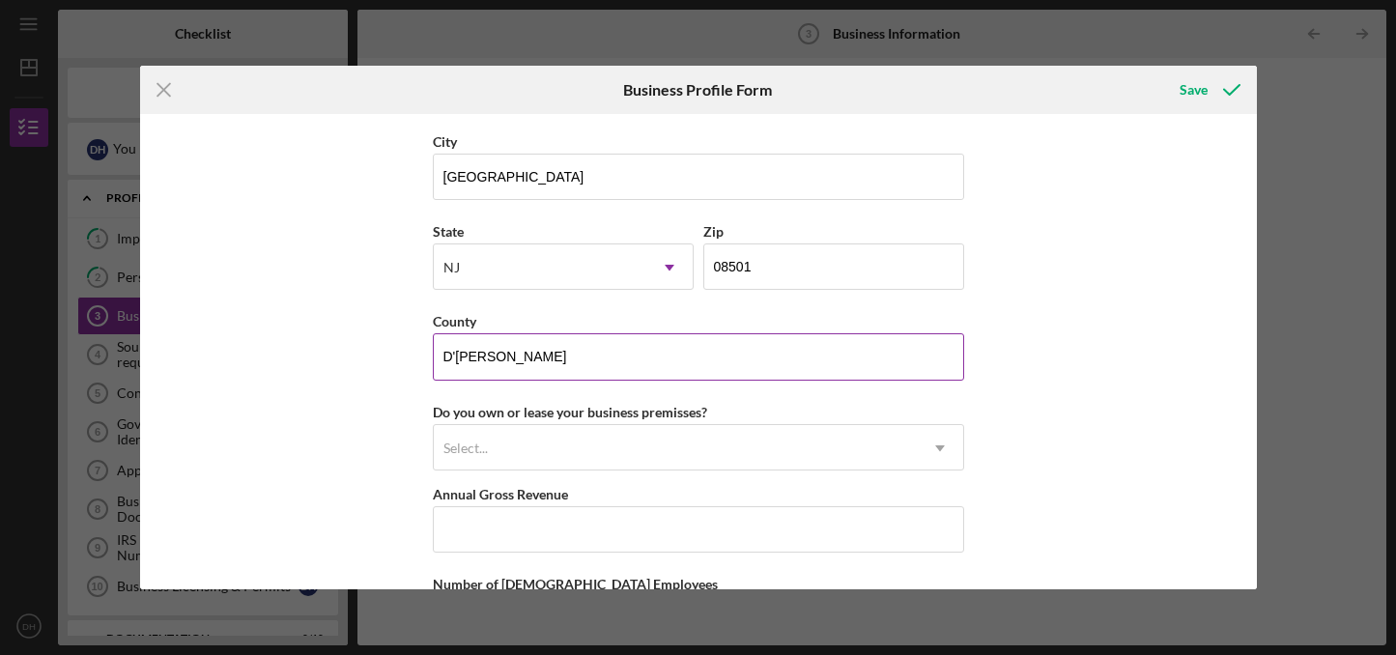
scroll to position [1695, 0]
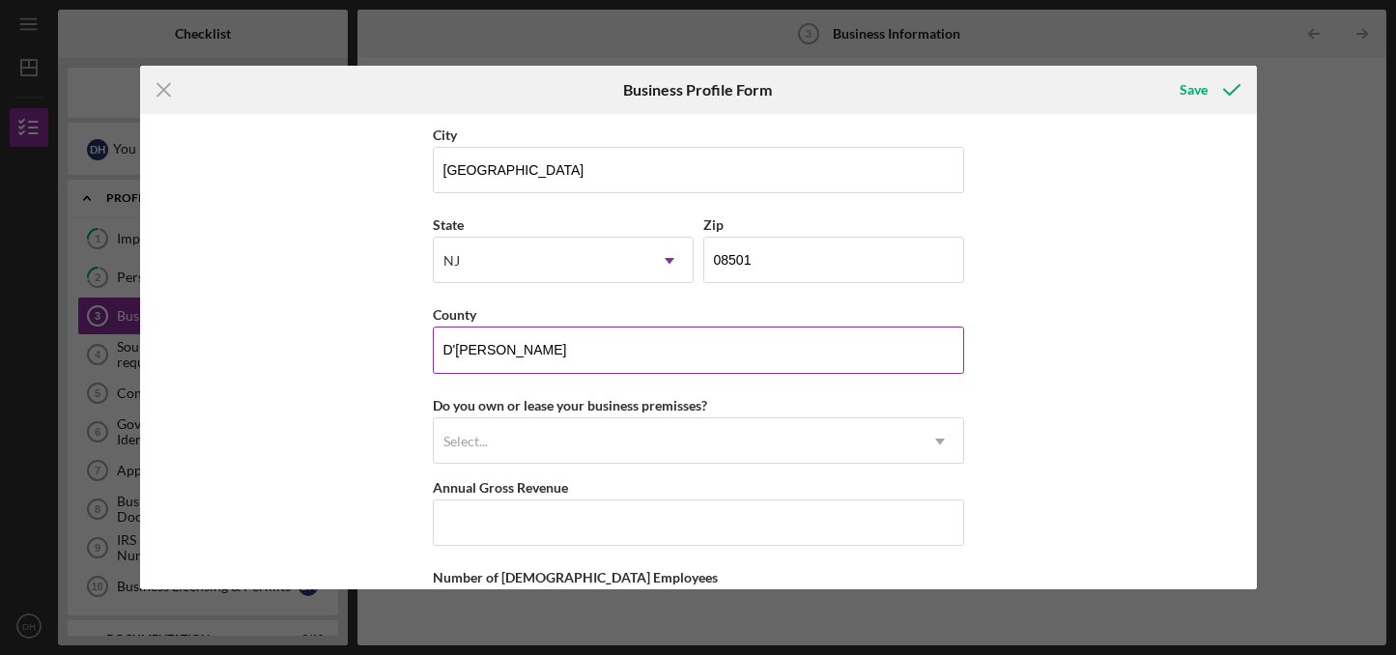
click at [655, 340] on input "D'[PERSON_NAME]" at bounding box center [698, 350] width 531 height 46
type input "[GEOGRAPHIC_DATA]"
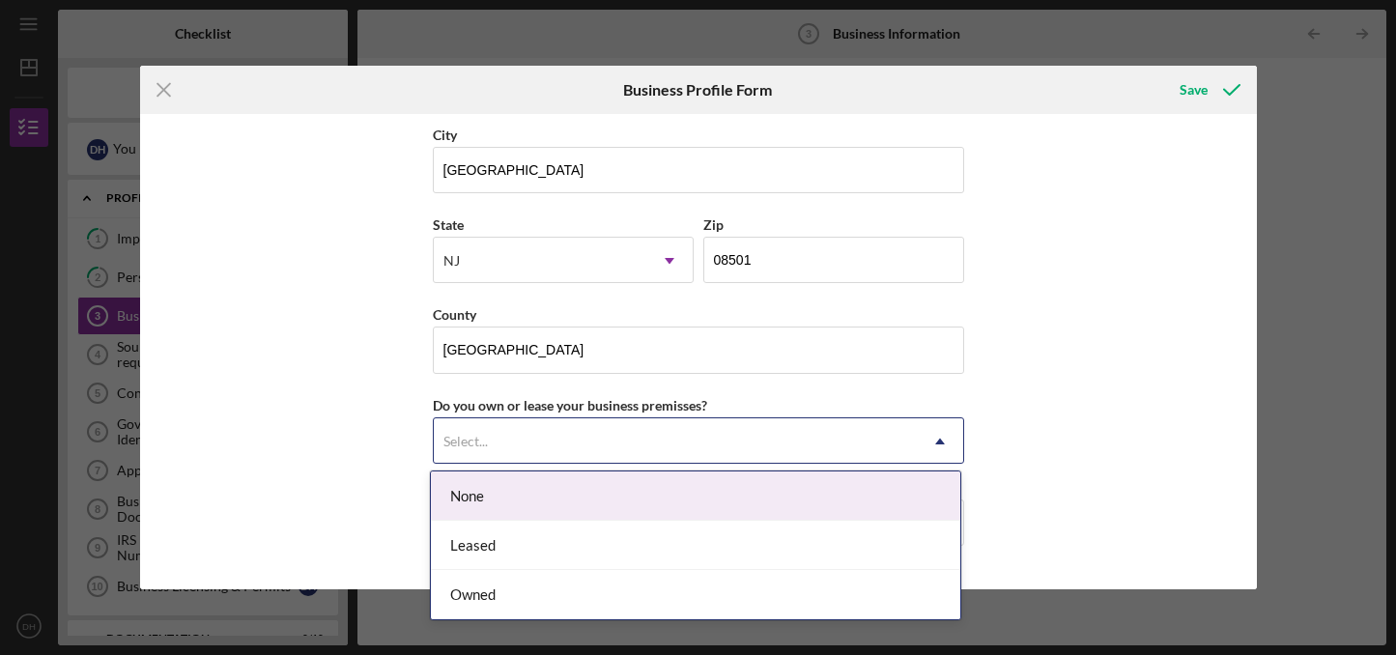
click at [596, 443] on div "Select..." at bounding box center [675, 441] width 483 height 44
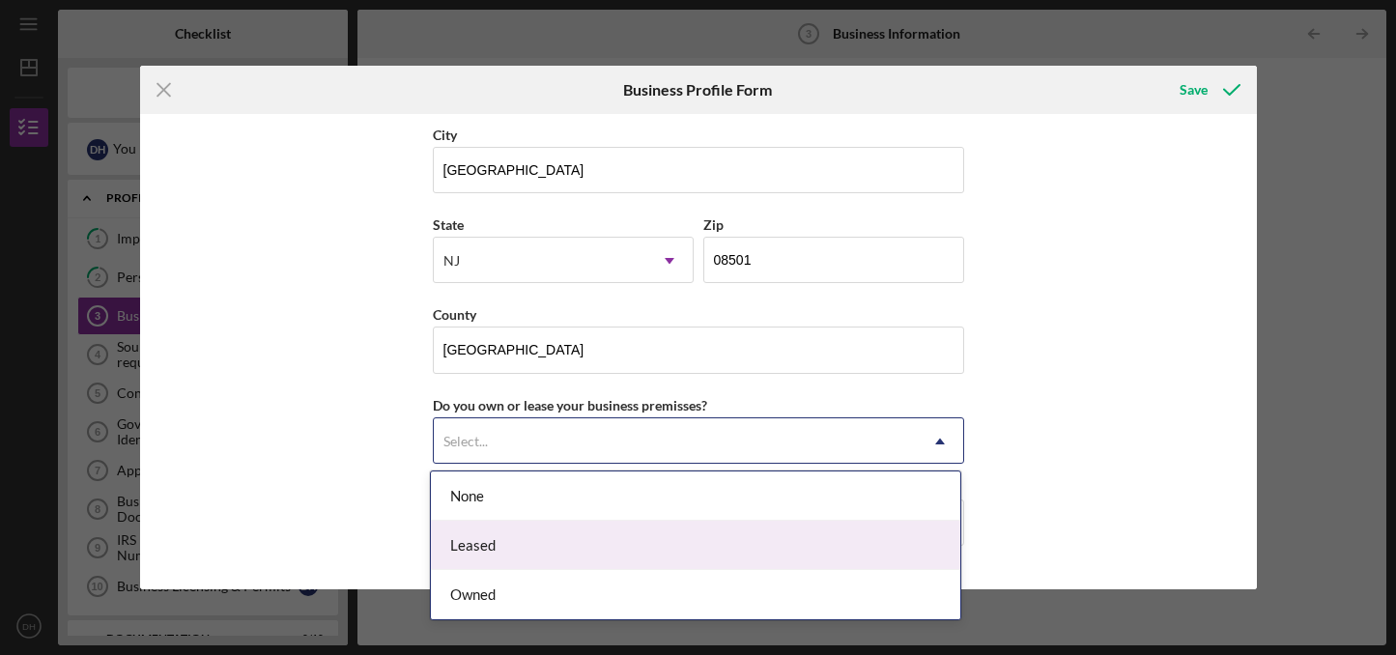
click at [533, 545] on div "Leased" at bounding box center [695, 545] width 529 height 49
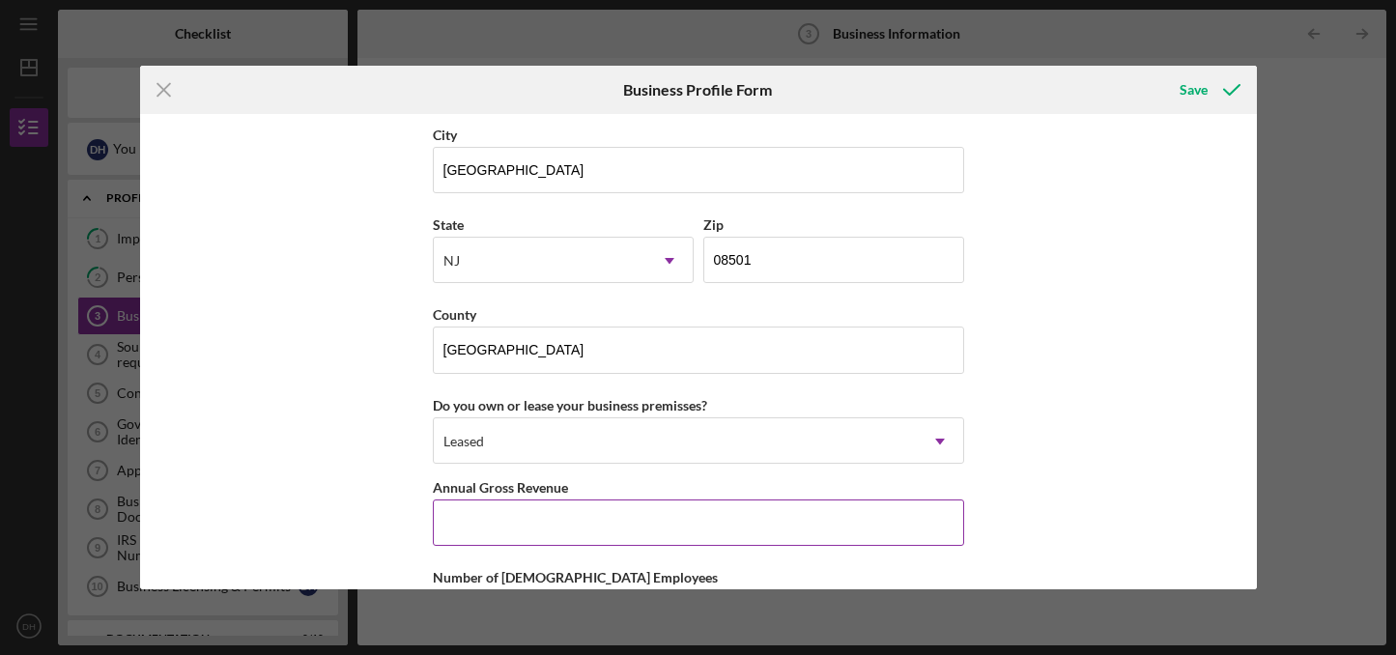
click at [472, 535] on input "Annual Gross Revenue" at bounding box center [698, 523] width 531 height 46
type input "$71,000"
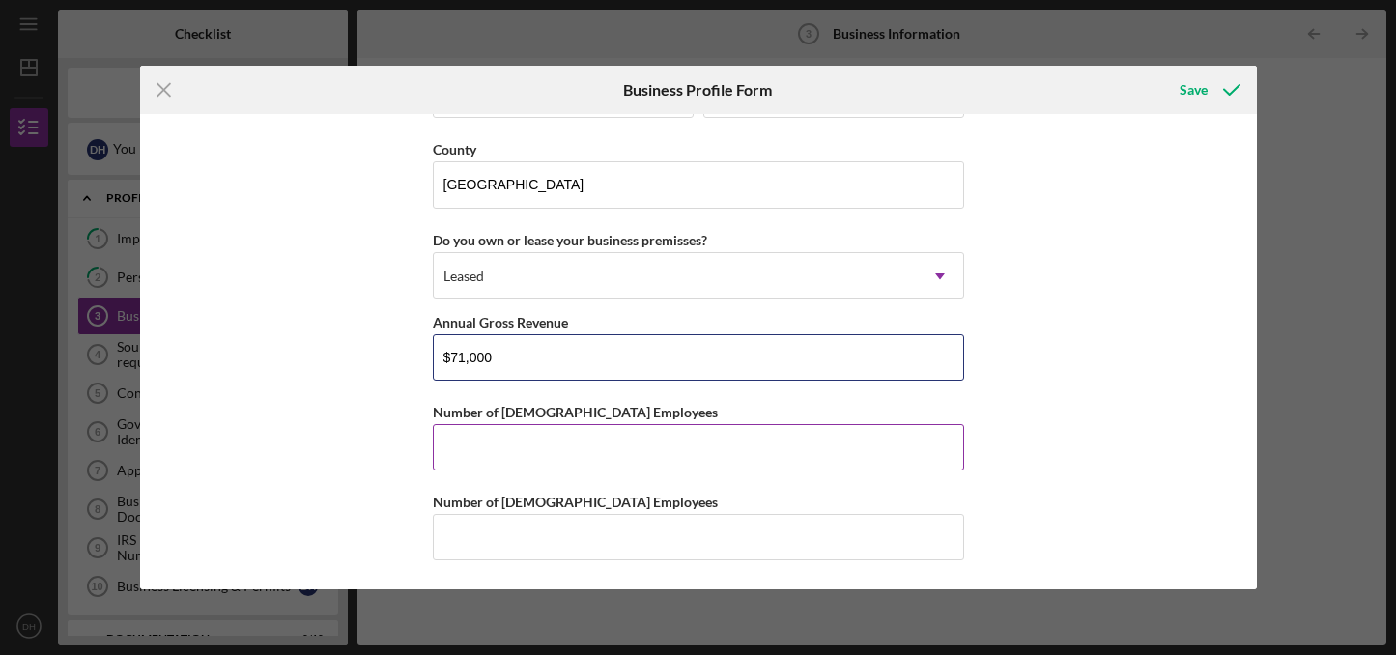
scroll to position [1860, 0]
click at [540, 438] on input "Number of [DEMOGRAPHIC_DATA] Employees" at bounding box center [698, 447] width 531 height 46
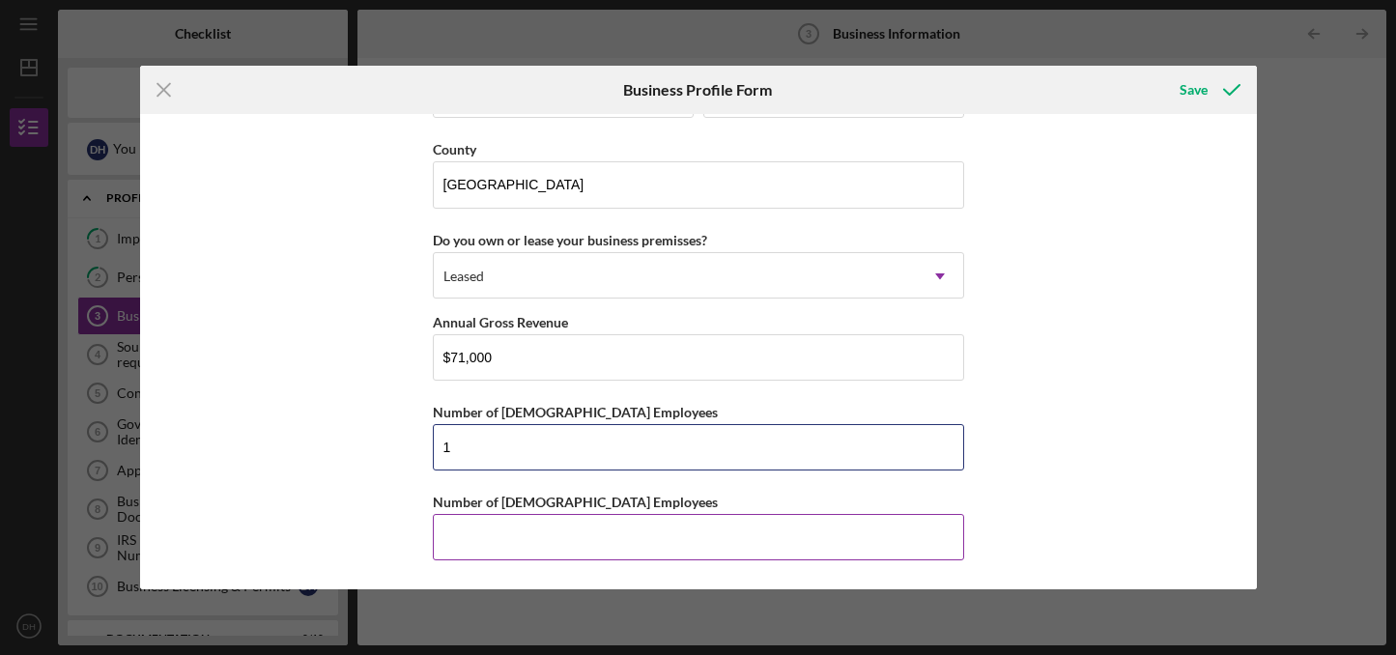
type input "1"
click at [507, 550] on input "Number of [DEMOGRAPHIC_DATA] Employees" at bounding box center [698, 537] width 531 height 46
type input "2"
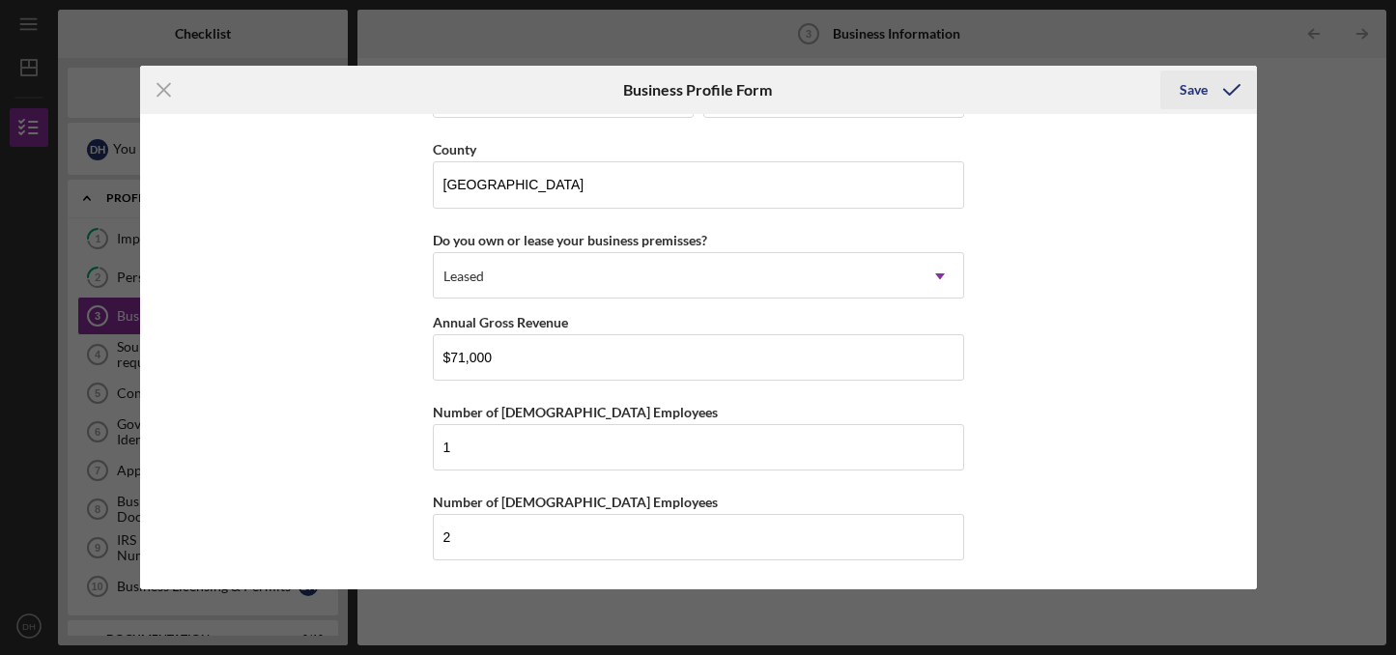
click at [1184, 90] on div "Save" at bounding box center [1194, 90] width 28 height 39
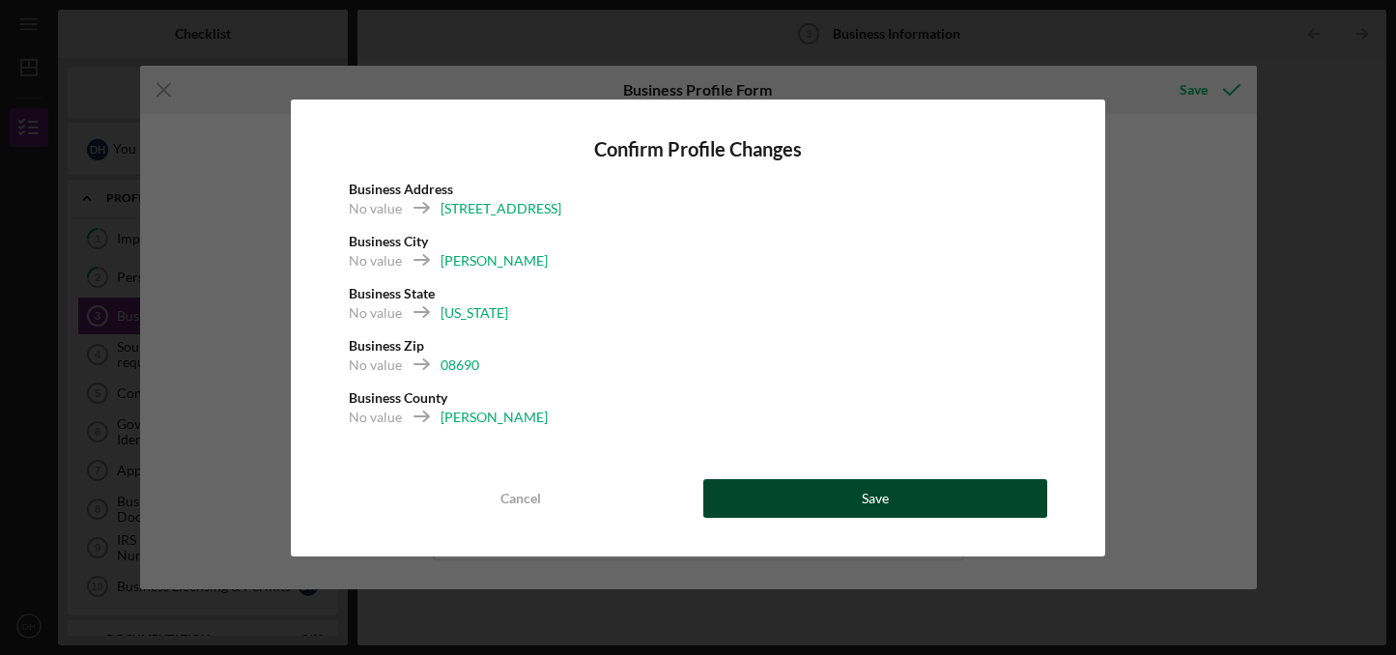
click at [945, 479] on div "Cancel Save" at bounding box center [698, 498] width 699 height 39
click at [914, 490] on button "Save" at bounding box center [875, 498] width 344 height 39
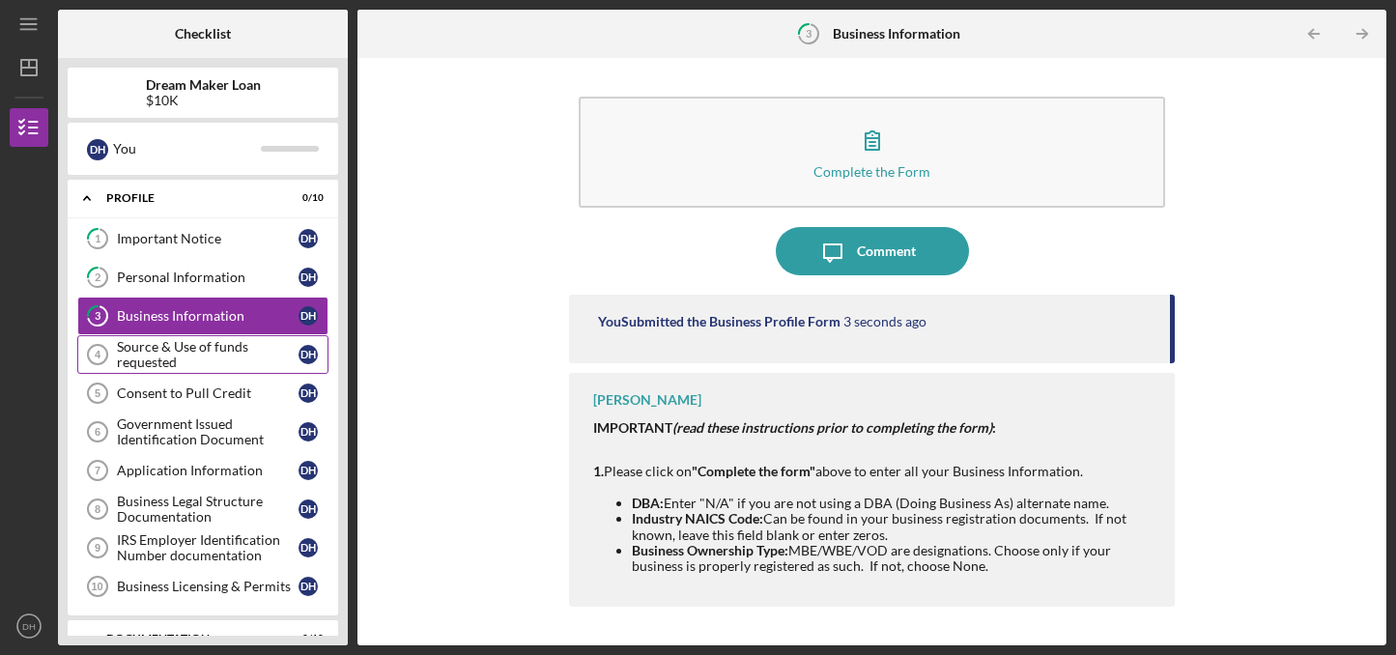
click at [248, 355] on div "Source & Use of funds requested" at bounding box center [208, 354] width 182 height 31
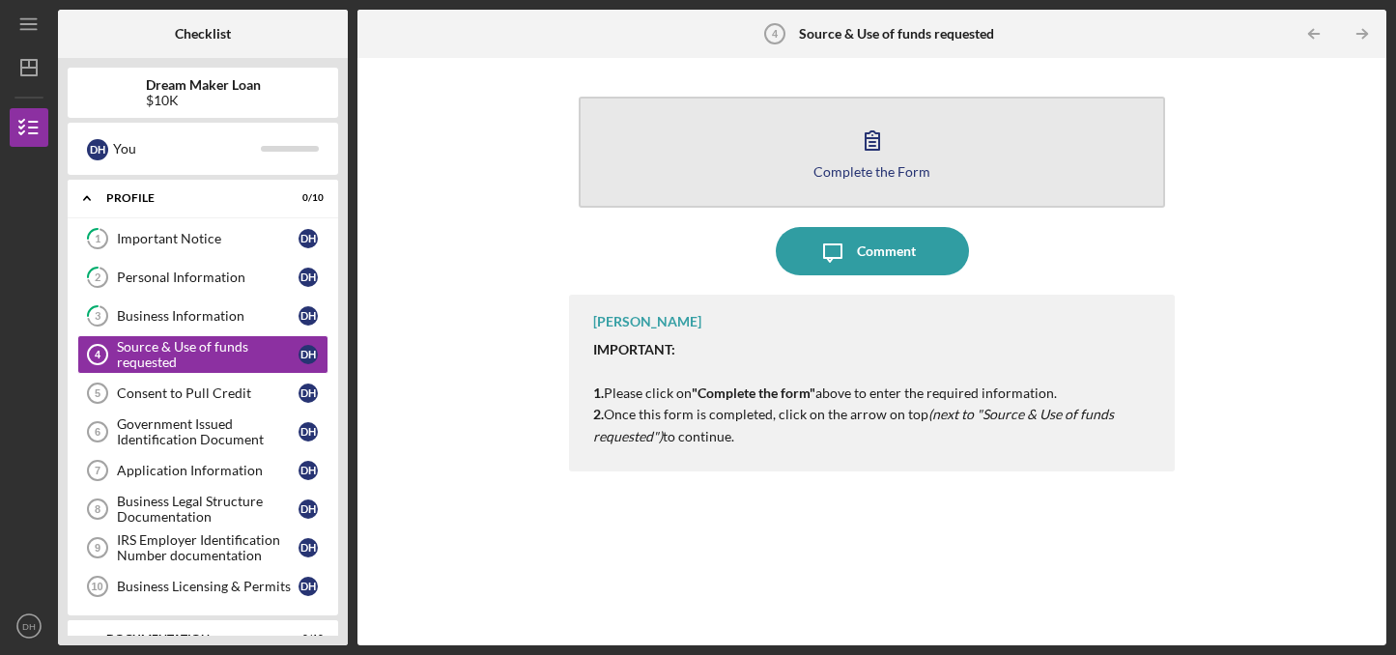
click at [871, 160] on icon "button" at bounding box center [872, 140] width 48 height 48
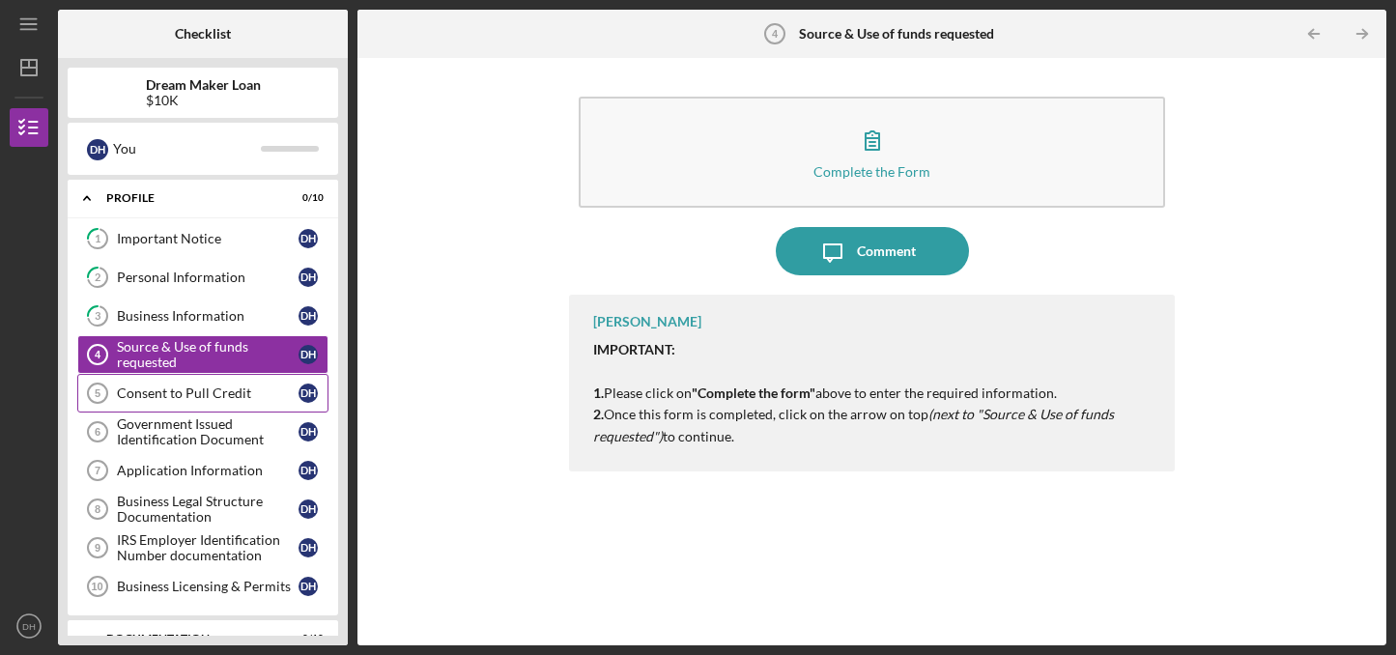
click at [204, 402] on link "Consent to Pull Credit 5 Consent to Pull Credit D H" at bounding box center [202, 393] width 251 height 39
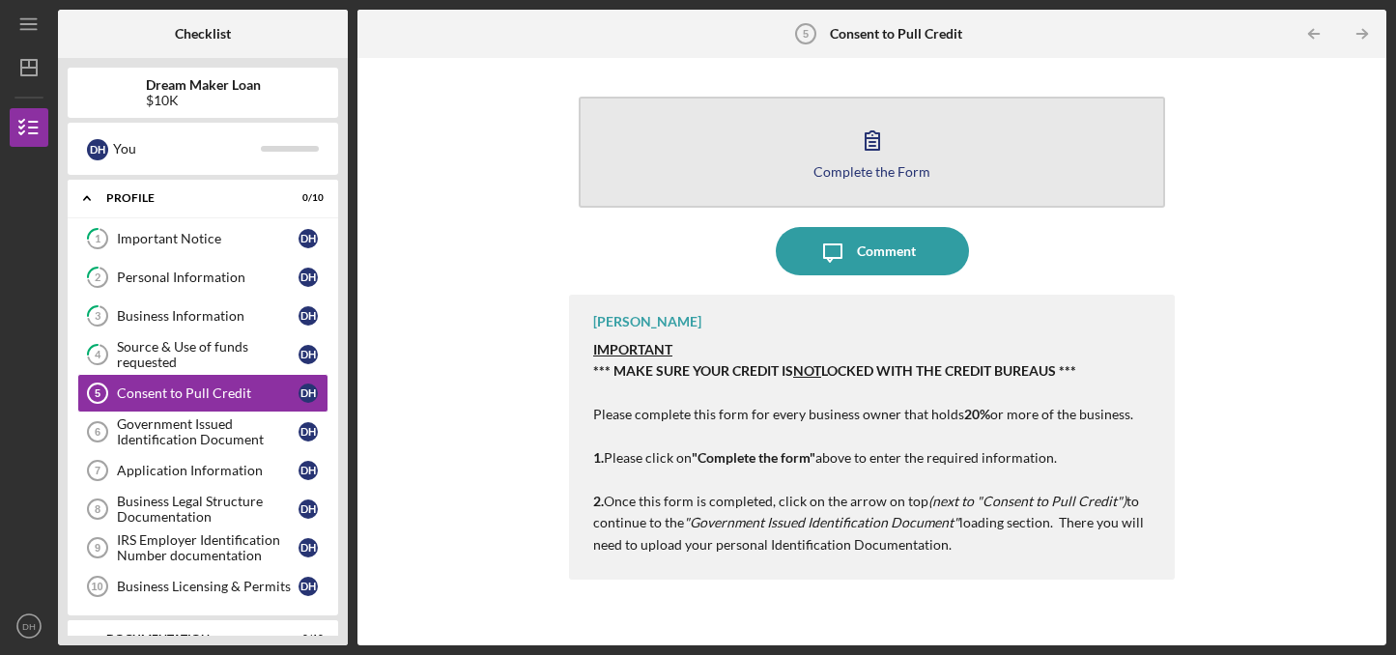
click at [873, 146] on icon "button" at bounding box center [873, 140] width 14 height 18
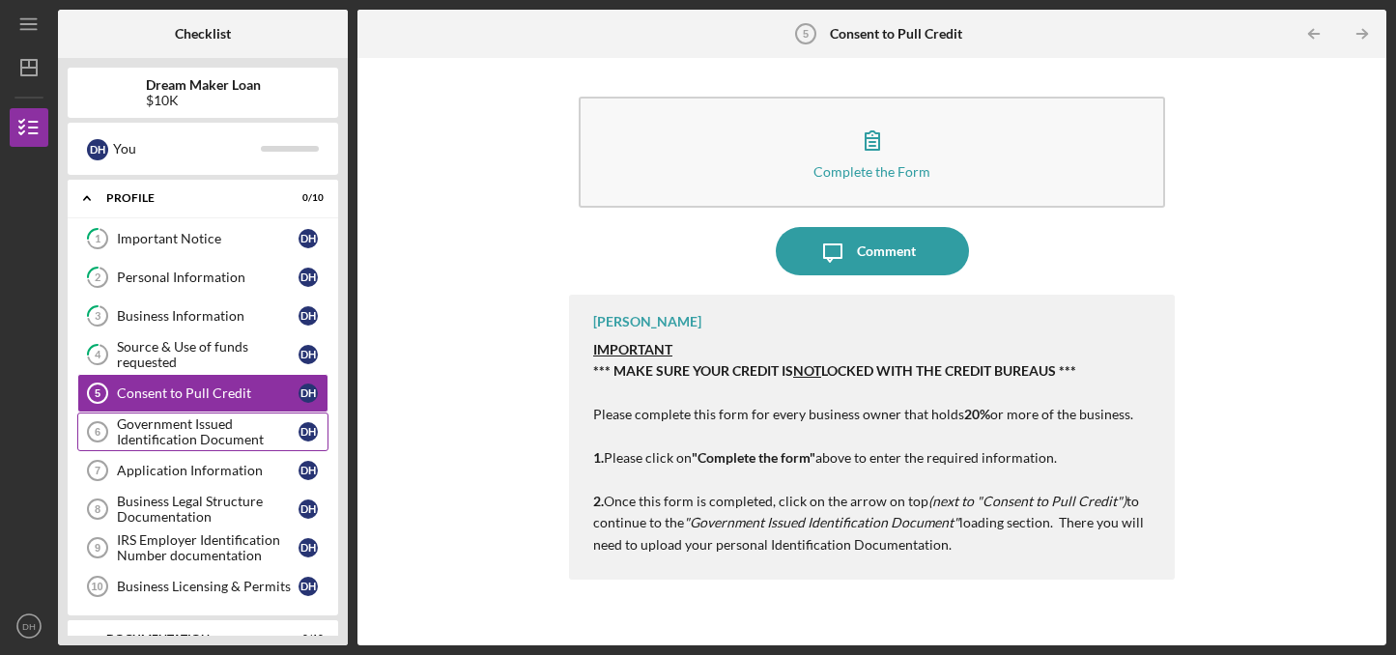
click at [163, 440] on div "Government Issued Identification Document" at bounding box center [208, 431] width 182 height 31
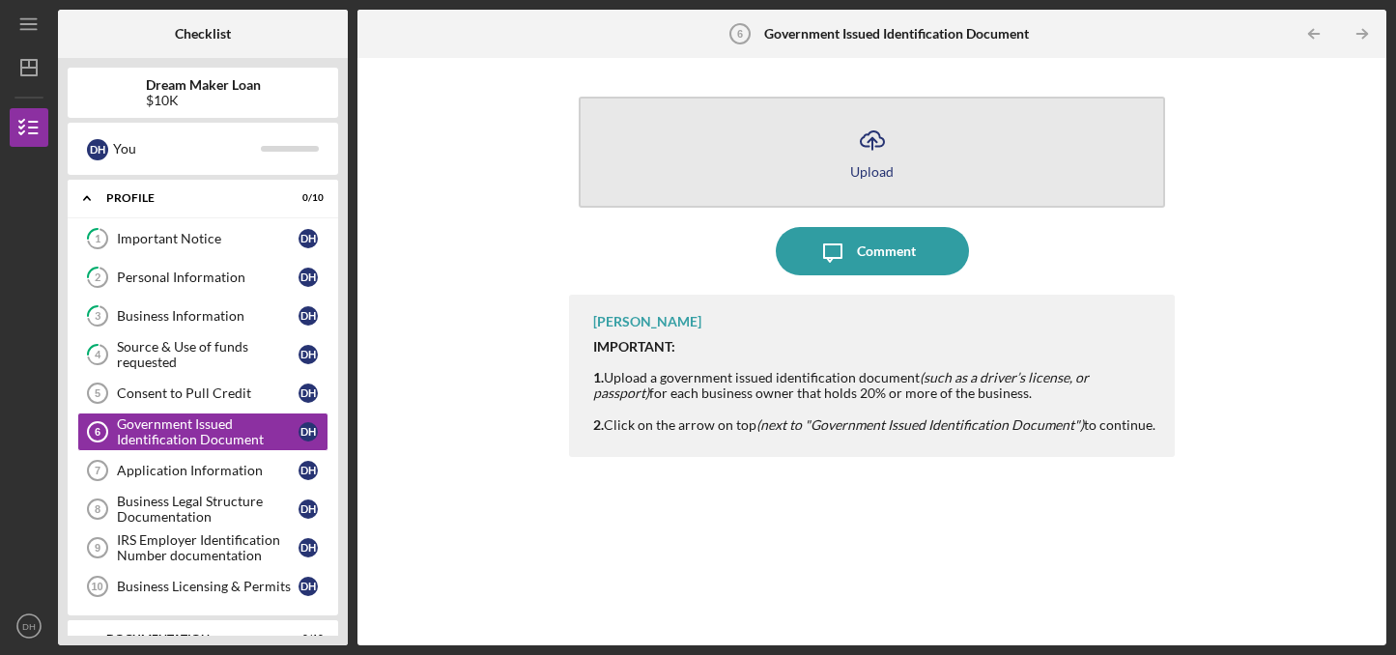
click at [871, 151] on icon "Icon/Upload" at bounding box center [872, 140] width 48 height 48
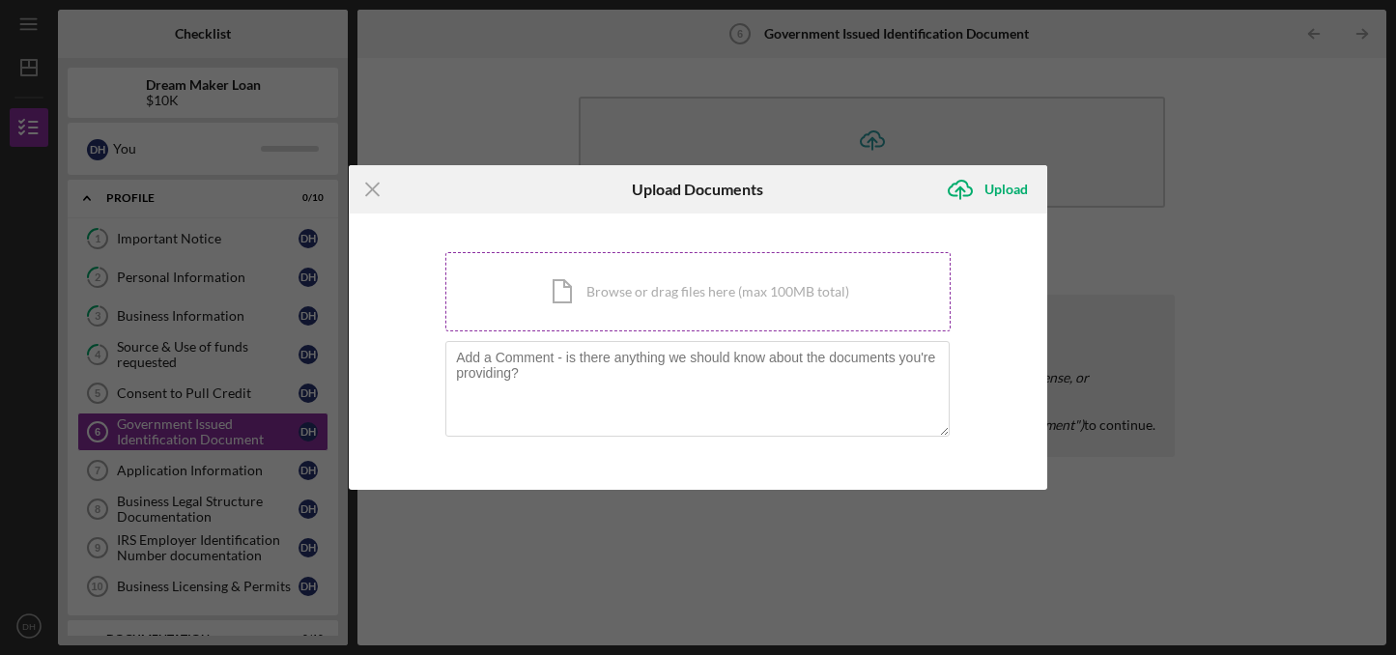
click at [650, 300] on div "Icon/Document Browse or drag files here (max 100MB total) Tap to choose files o…" at bounding box center [697, 291] width 505 height 79
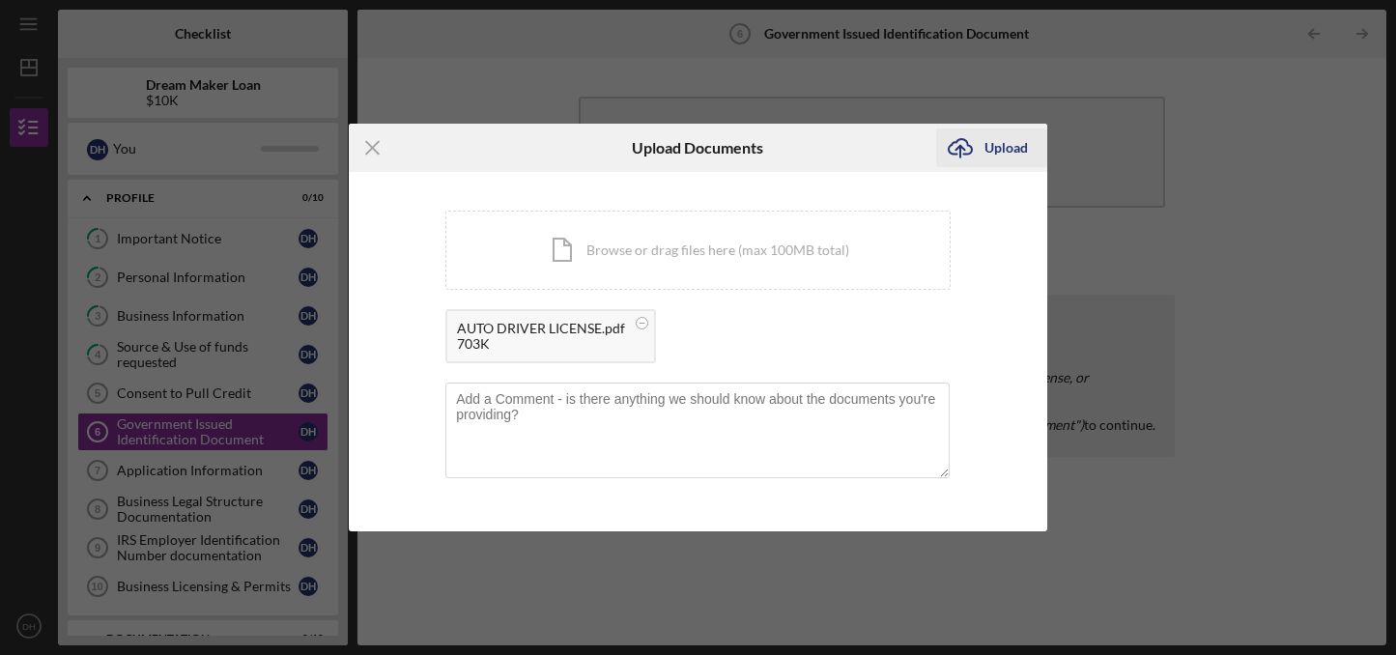
click at [1002, 141] on div "Upload" at bounding box center [1006, 148] width 43 height 39
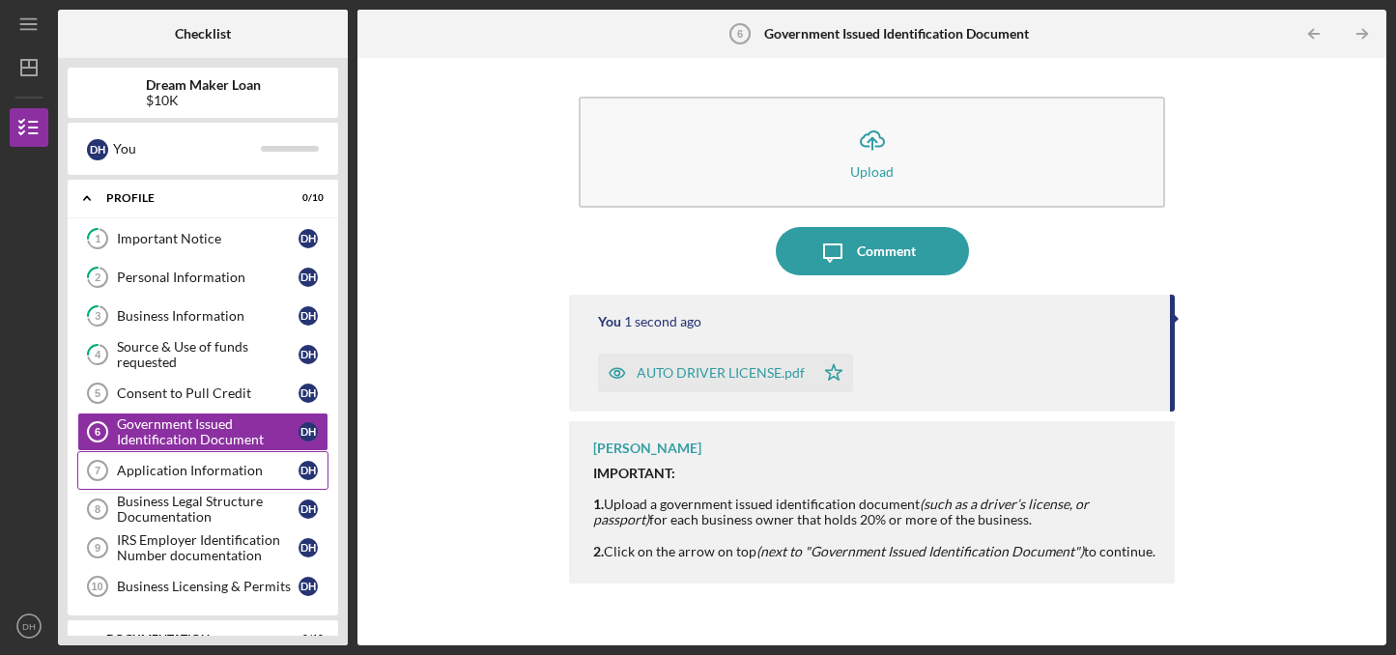
click at [151, 477] on div "Application Information" at bounding box center [208, 470] width 182 height 15
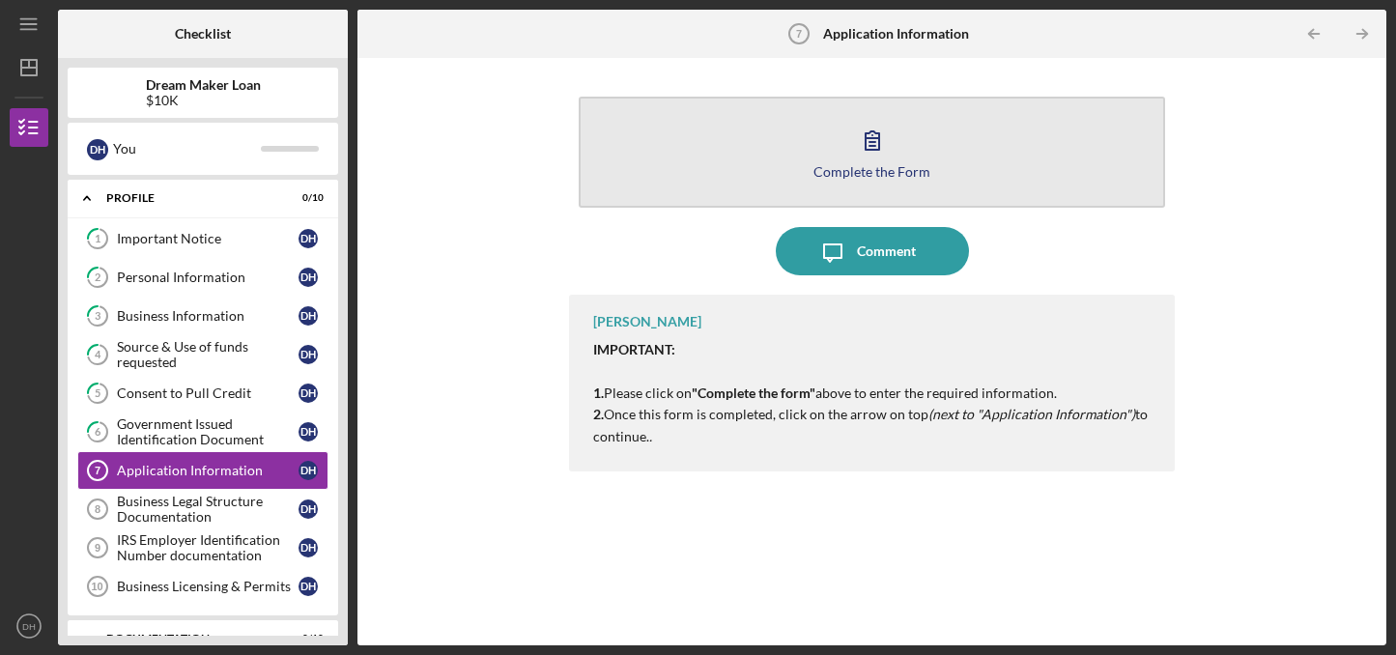
click at [874, 149] on icon "button" at bounding box center [872, 140] width 48 height 48
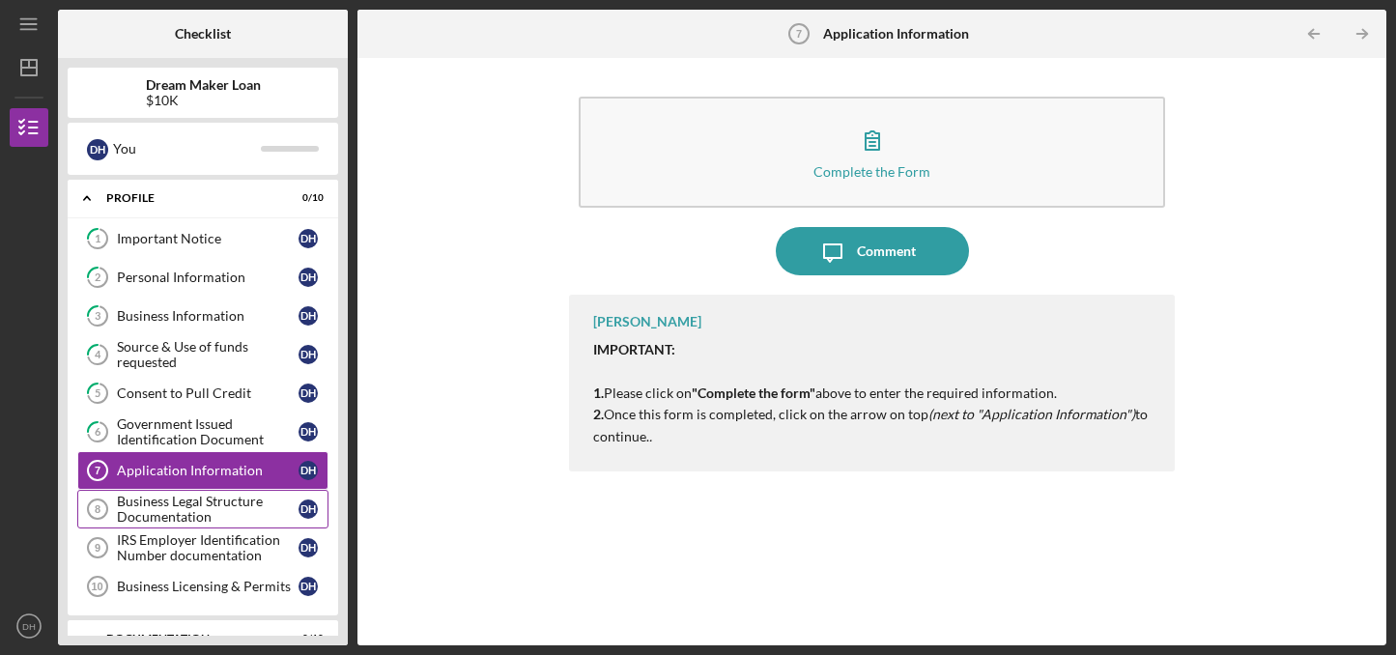
click at [205, 505] on div "Business Legal Structure Documentation" at bounding box center [208, 509] width 182 height 31
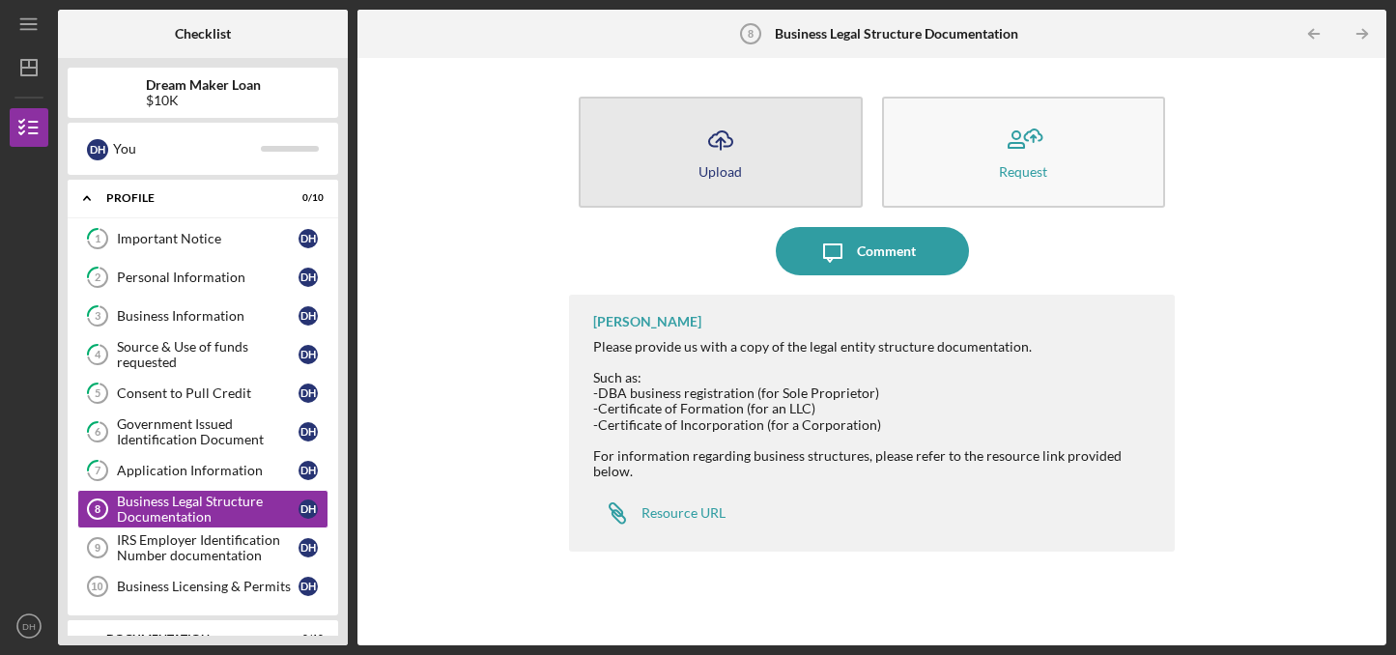
click at [728, 172] on div "Upload" at bounding box center [720, 171] width 43 height 14
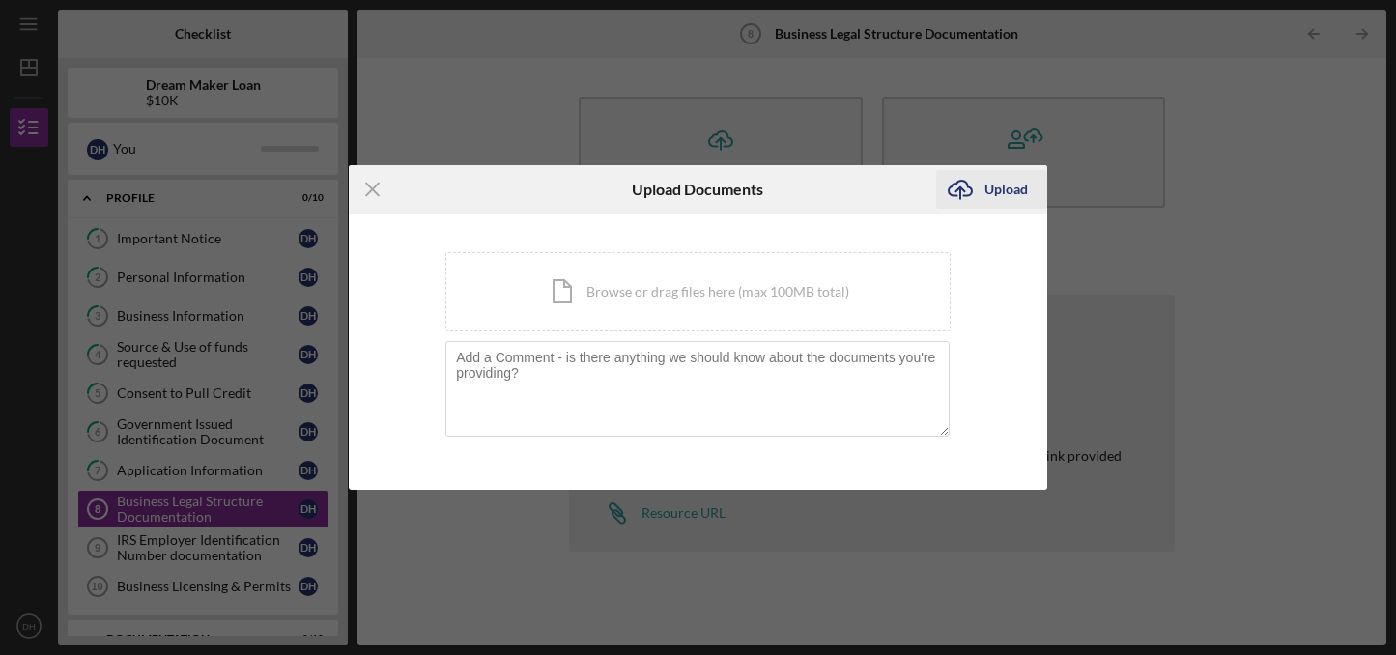
click at [997, 184] on div "Upload" at bounding box center [1006, 189] width 43 height 39
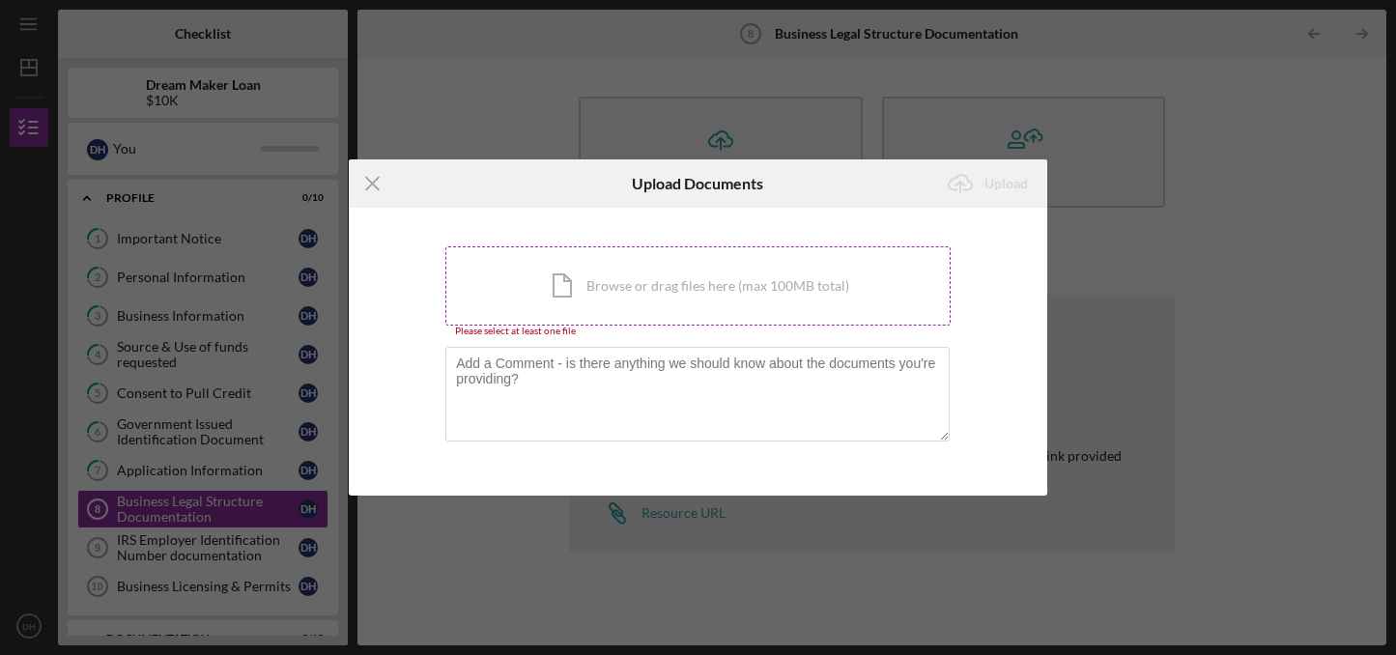
click at [619, 286] on div "Icon/Document Browse or drag files here (max 100MB total) Tap to choose files o…" at bounding box center [697, 285] width 505 height 79
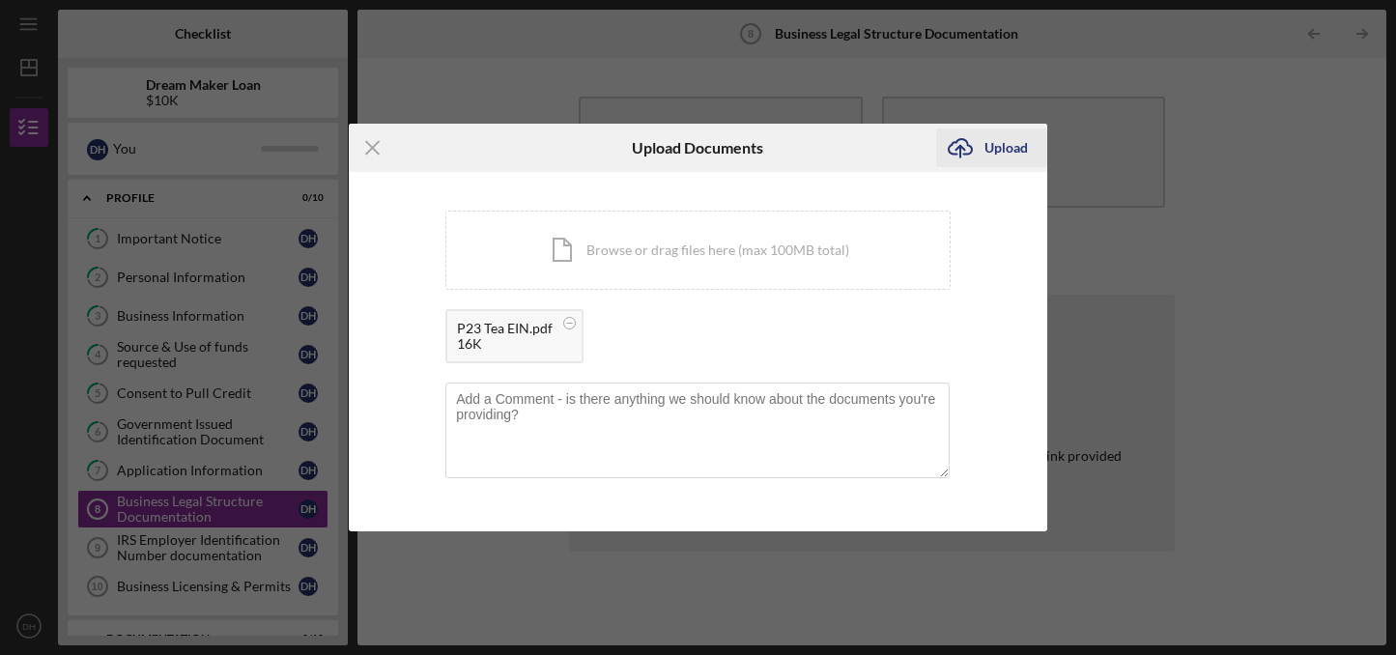
click at [1008, 147] on div "Upload" at bounding box center [1006, 148] width 43 height 39
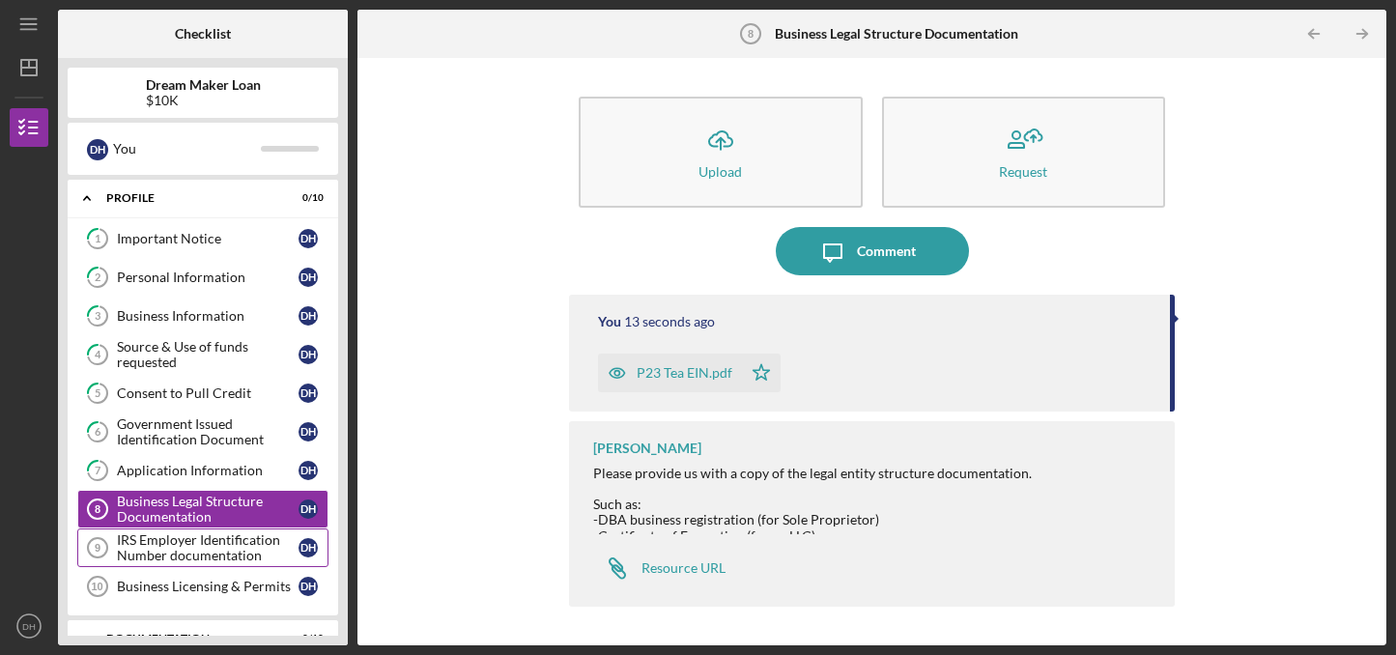
click at [207, 545] on div "IRS Employer Identification Number documentation" at bounding box center [208, 547] width 182 height 31
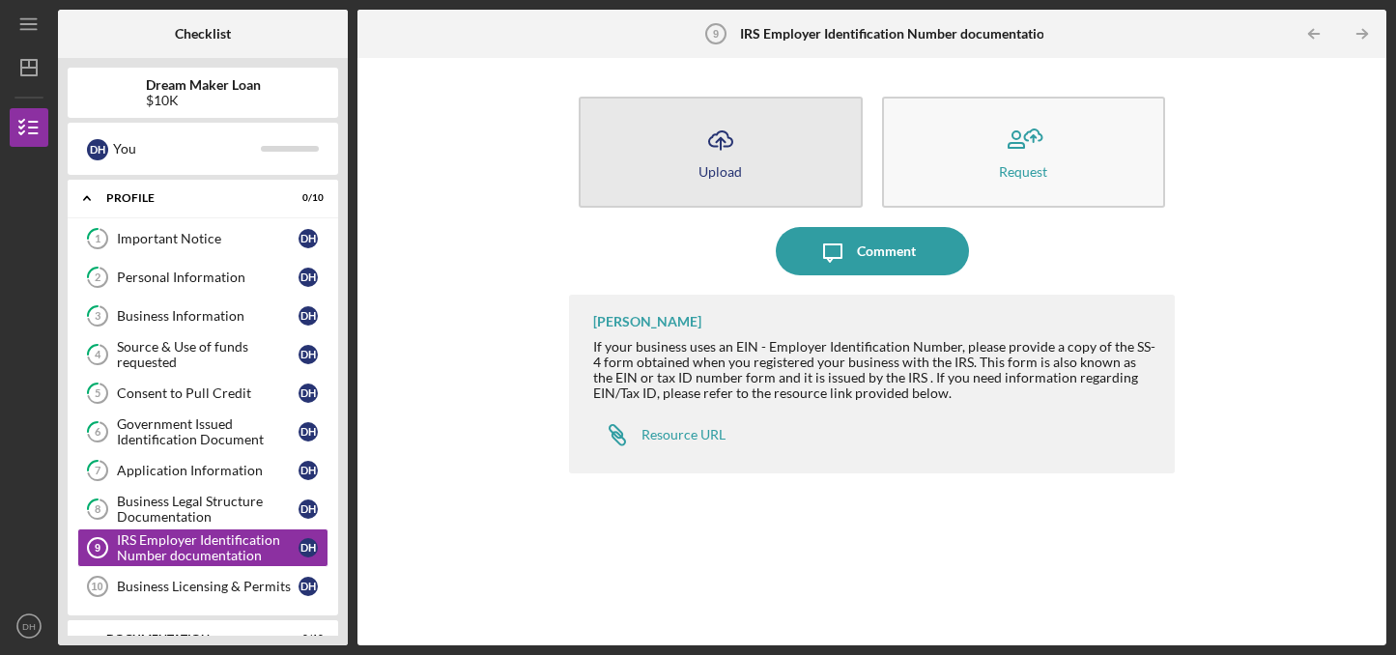
click at [754, 152] on button "Icon/Upload Upload" at bounding box center [721, 152] width 284 height 111
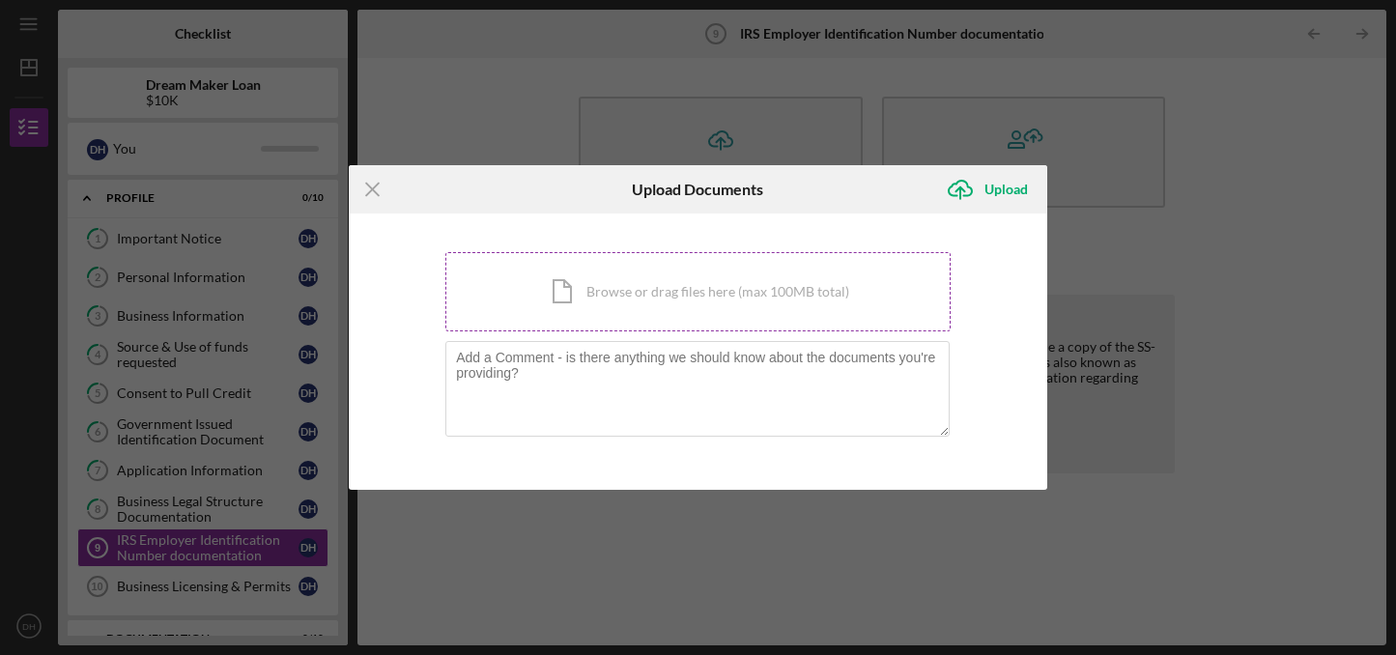
click at [710, 293] on div "Icon/Document Browse or drag files here (max 100MB total) Tap to choose files o…" at bounding box center [697, 291] width 505 height 79
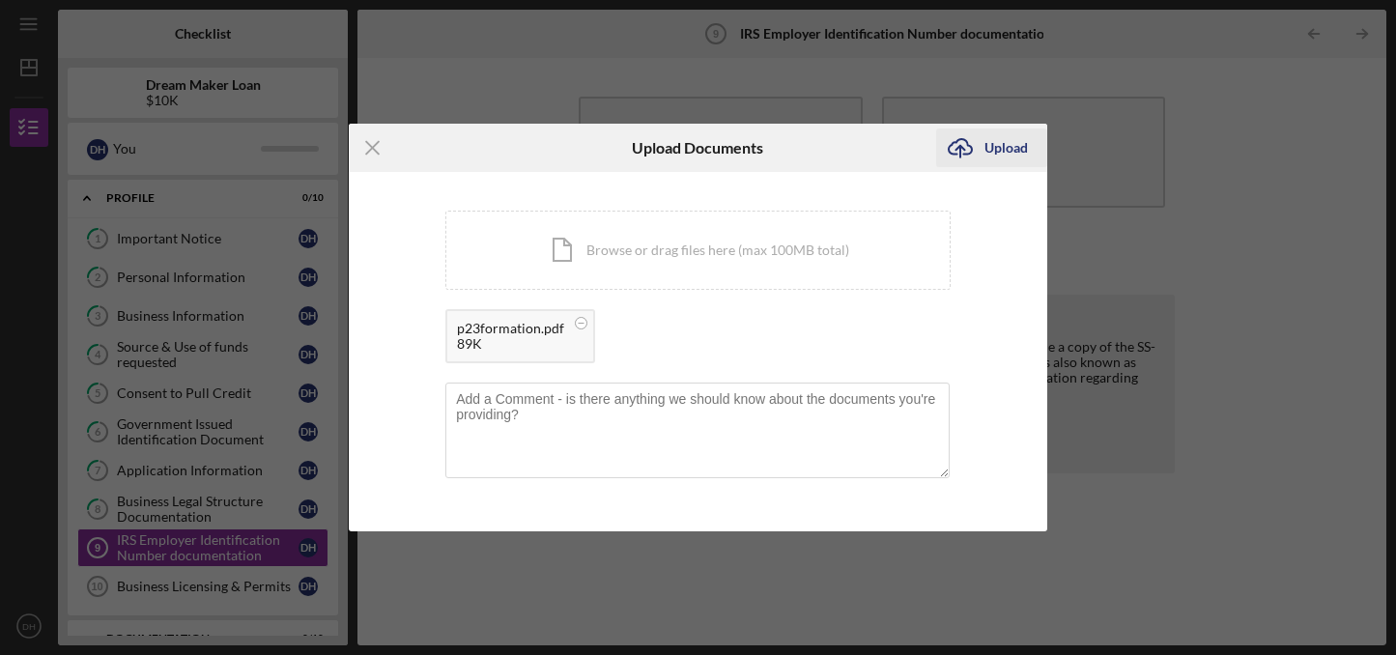
click at [1007, 148] on div "Upload" at bounding box center [1006, 148] width 43 height 39
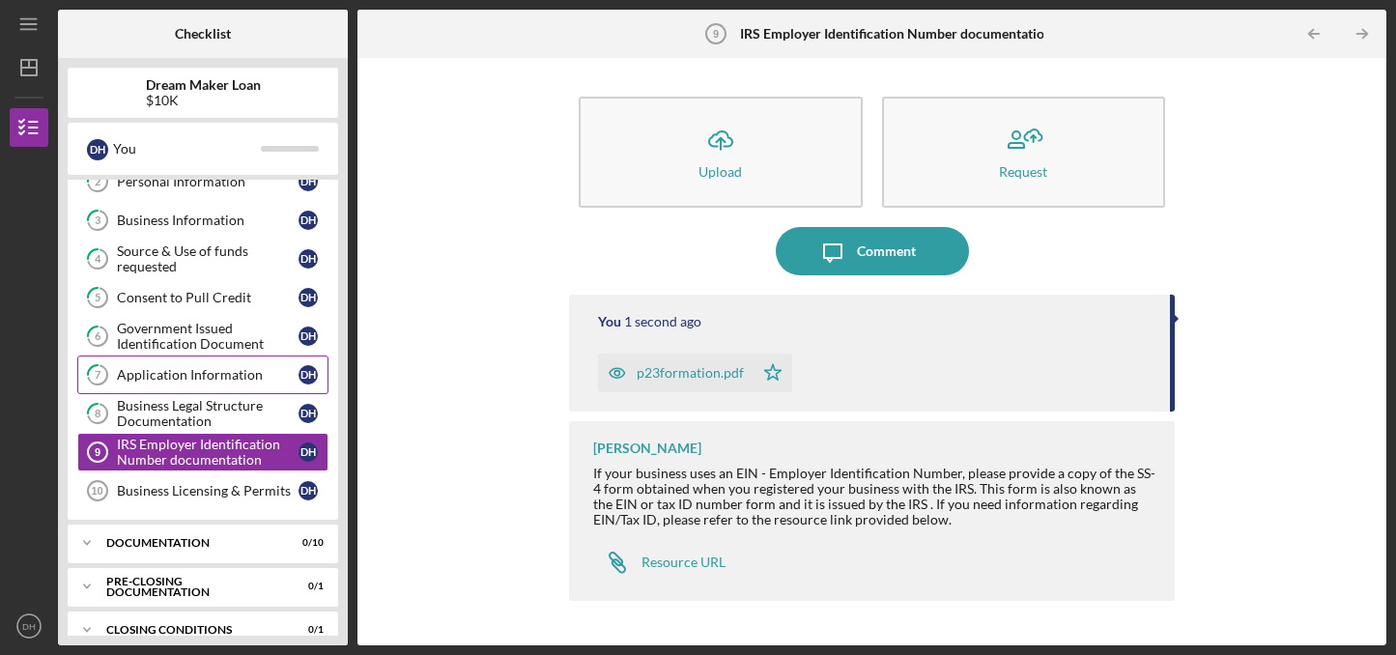
scroll to position [103, 0]
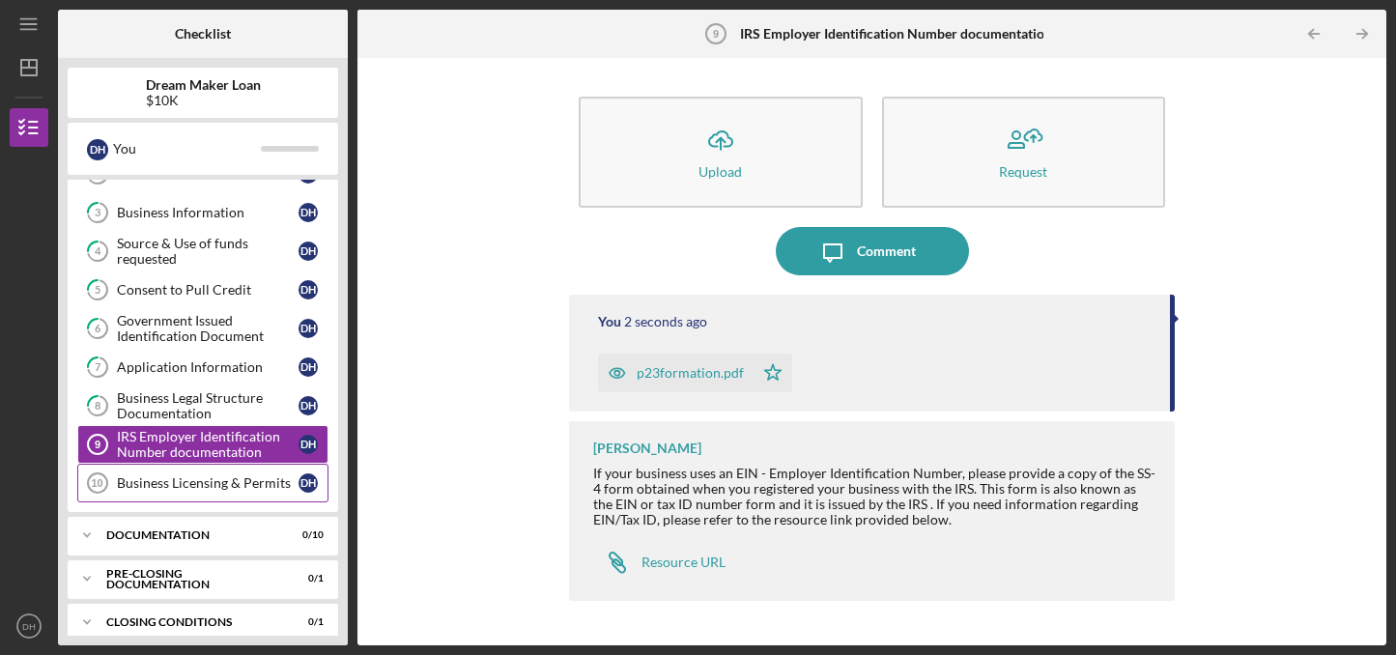
click at [163, 495] on link "Business Licensing & Permits 10 Business Licensing & Permits D H" at bounding box center [202, 483] width 251 height 39
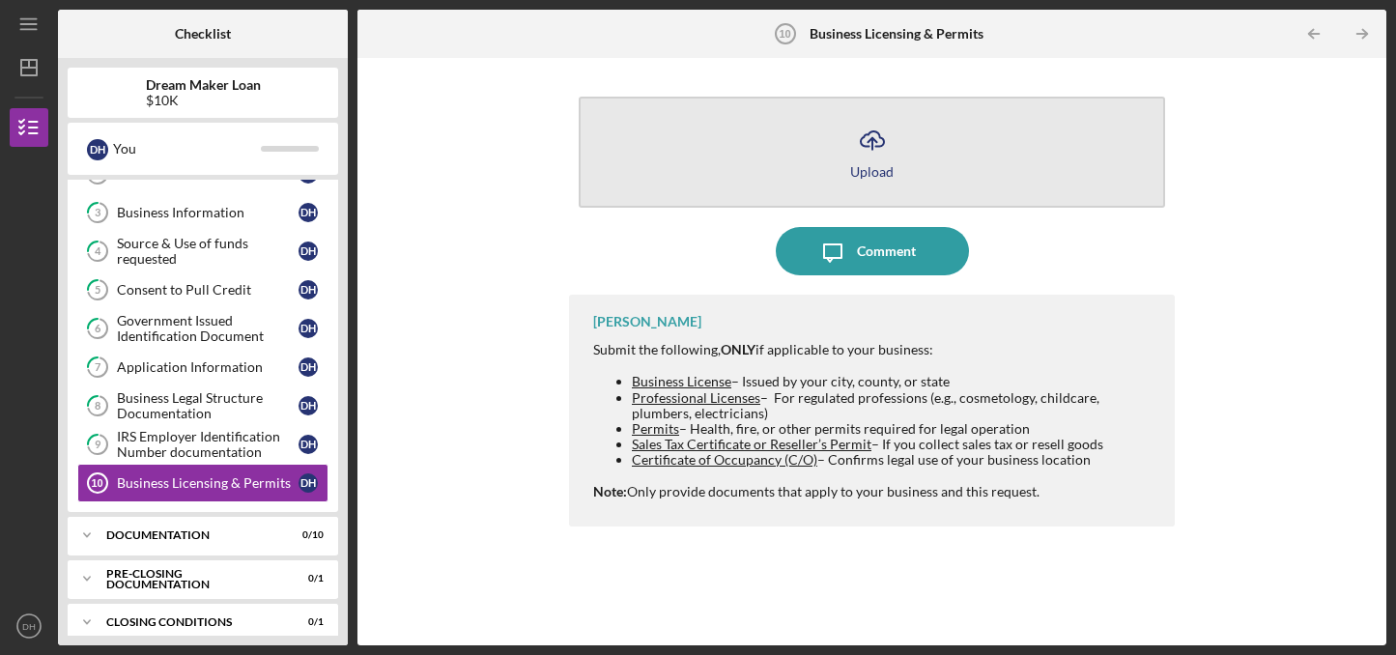
click at [887, 144] on icon "Icon/Upload" at bounding box center [872, 140] width 48 height 48
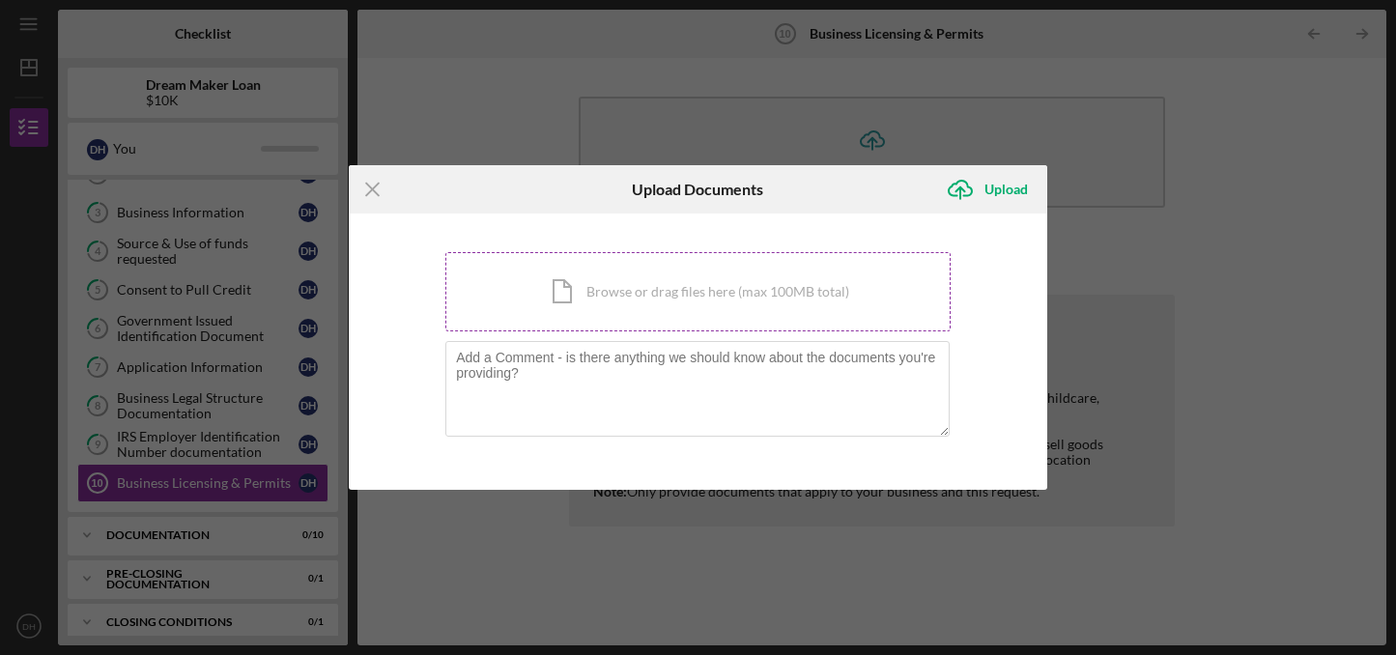
click at [689, 294] on div "Icon/Document Browse or drag files here (max 100MB total) Tap to choose files o…" at bounding box center [697, 291] width 505 height 79
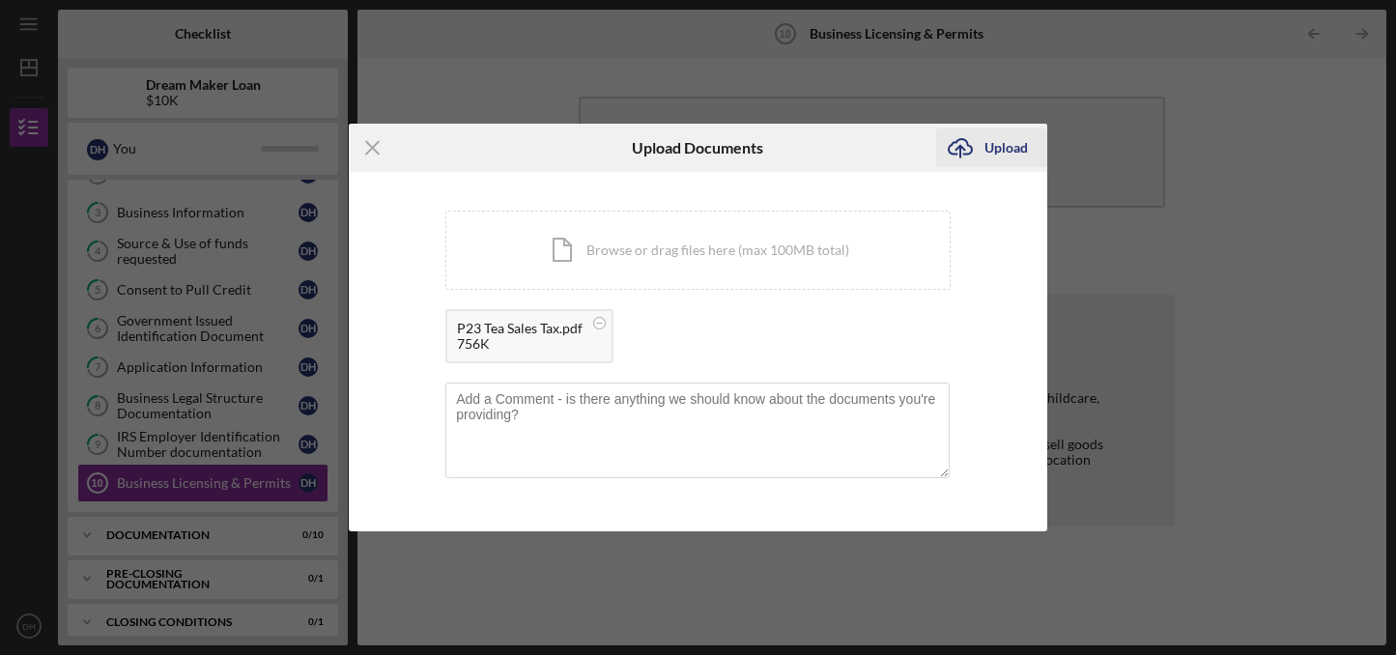
click at [998, 148] on div "Upload" at bounding box center [1006, 148] width 43 height 39
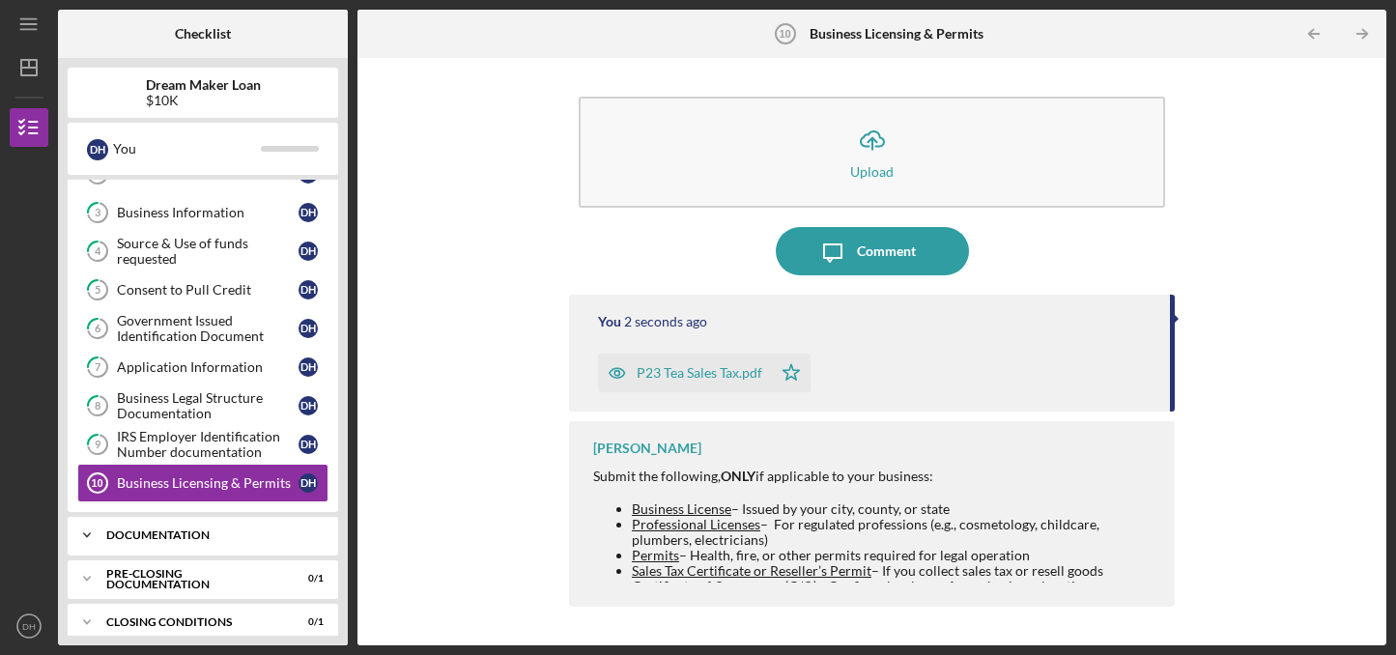
click at [252, 534] on div "Documentation" at bounding box center [210, 535] width 208 height 12
click at [233, 572] on div "Business Plan" at bounding box center [208, 575] width 182 height 15
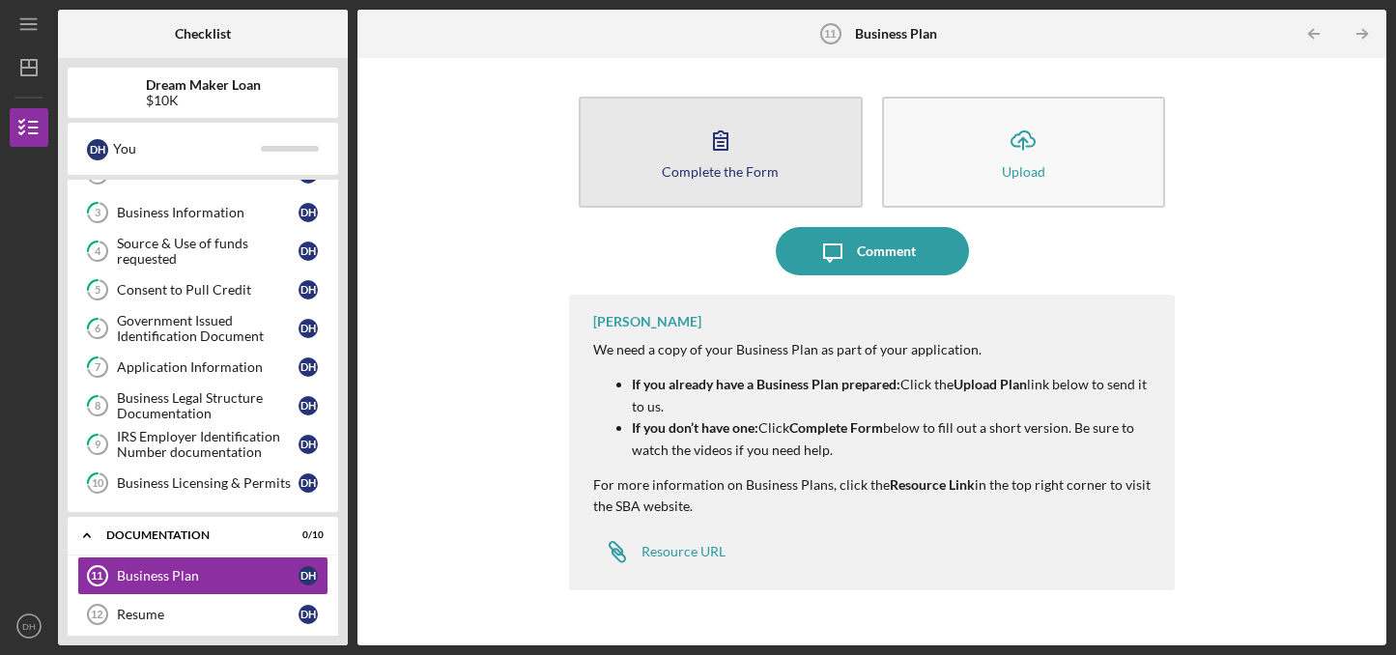
click at [726, 150] on icon "button" at bounding box center [721, 140] width 14 height 18
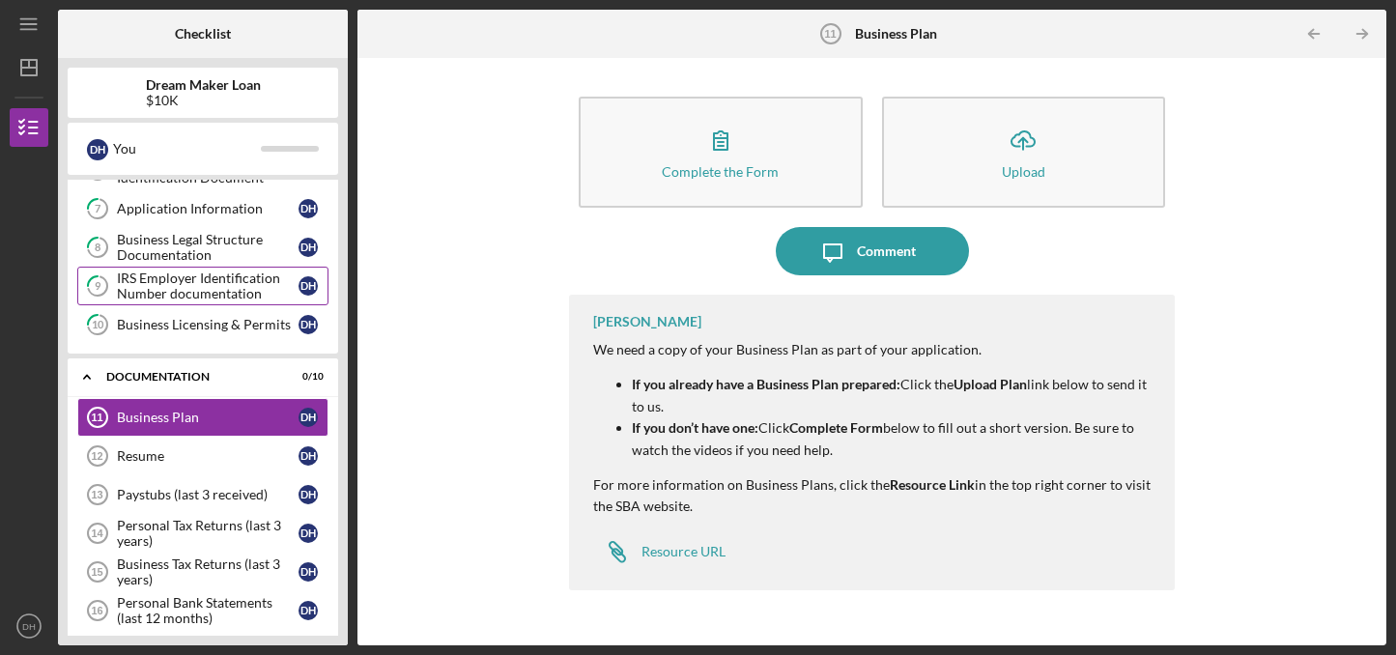
scroll to position [266, 0]
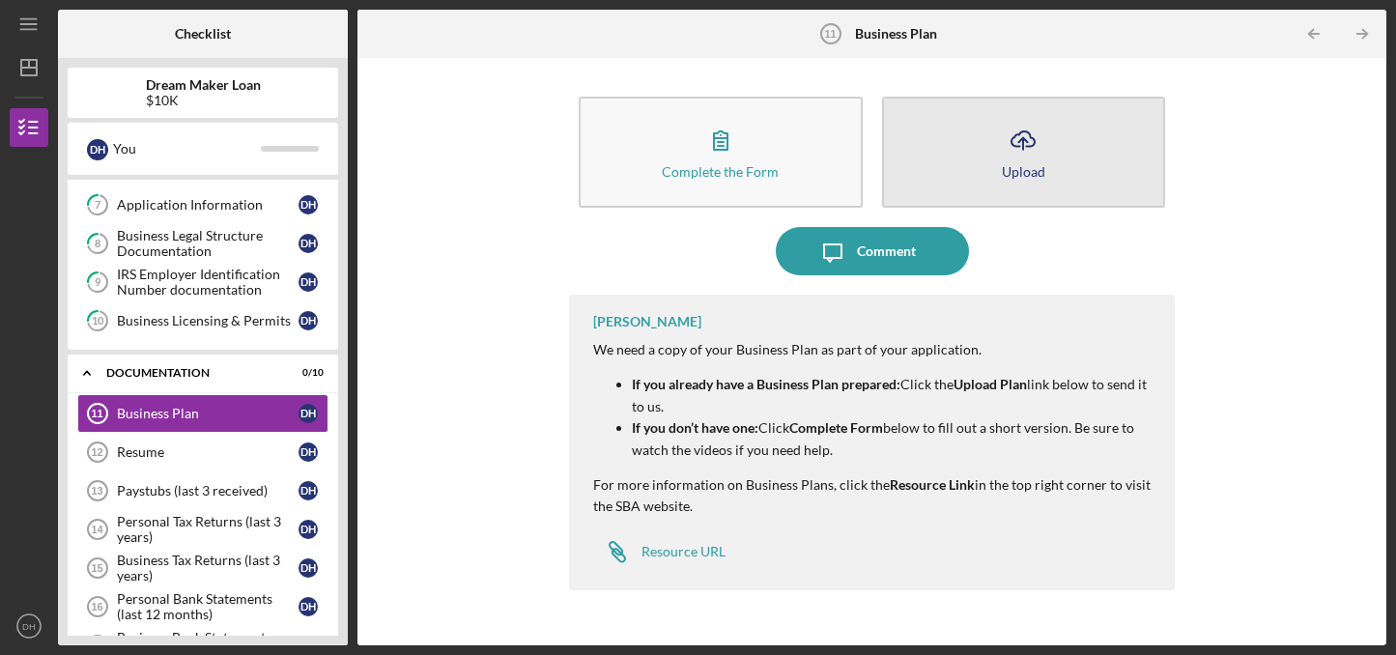
click at [1026, 149] on icon "Icon/Upload" at bounding box center [1023, 140] width 48 height 48
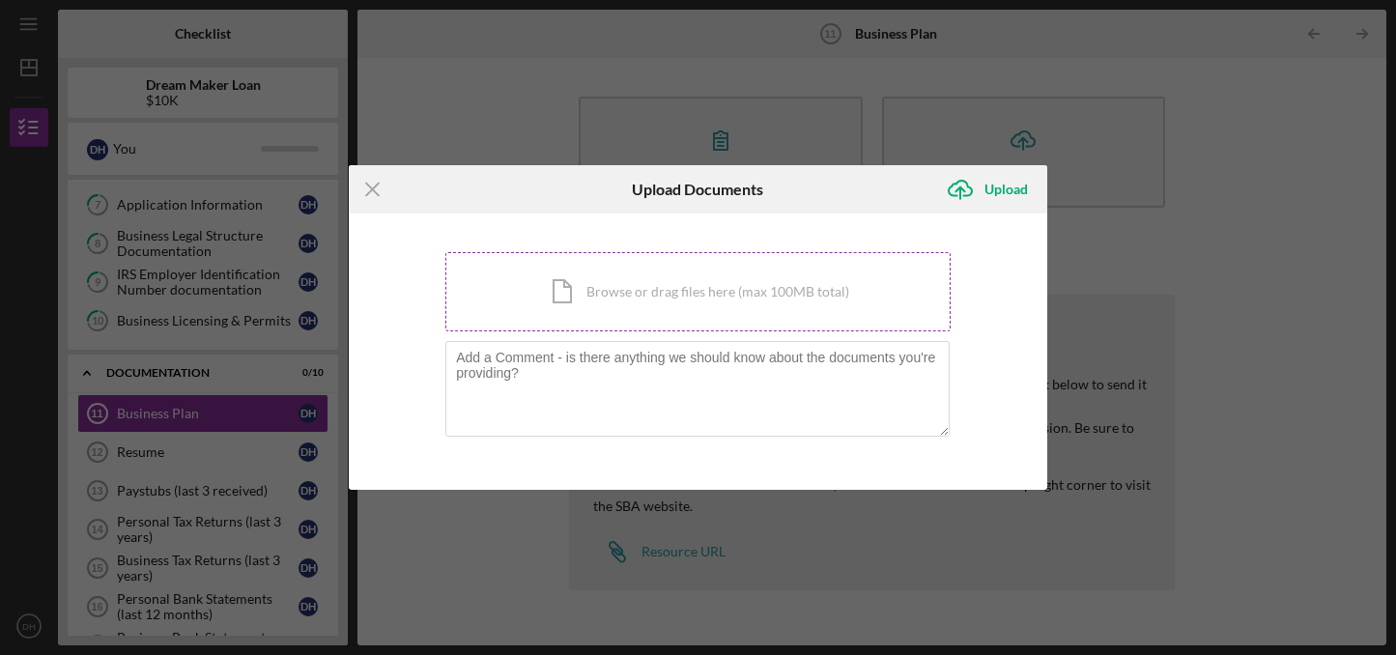
click at [694, 280] on div "Icon/Document Browse or drag files here (max 100MB total) Tap to choose files o…" at bounding box center [697, 291] width 505 height 79
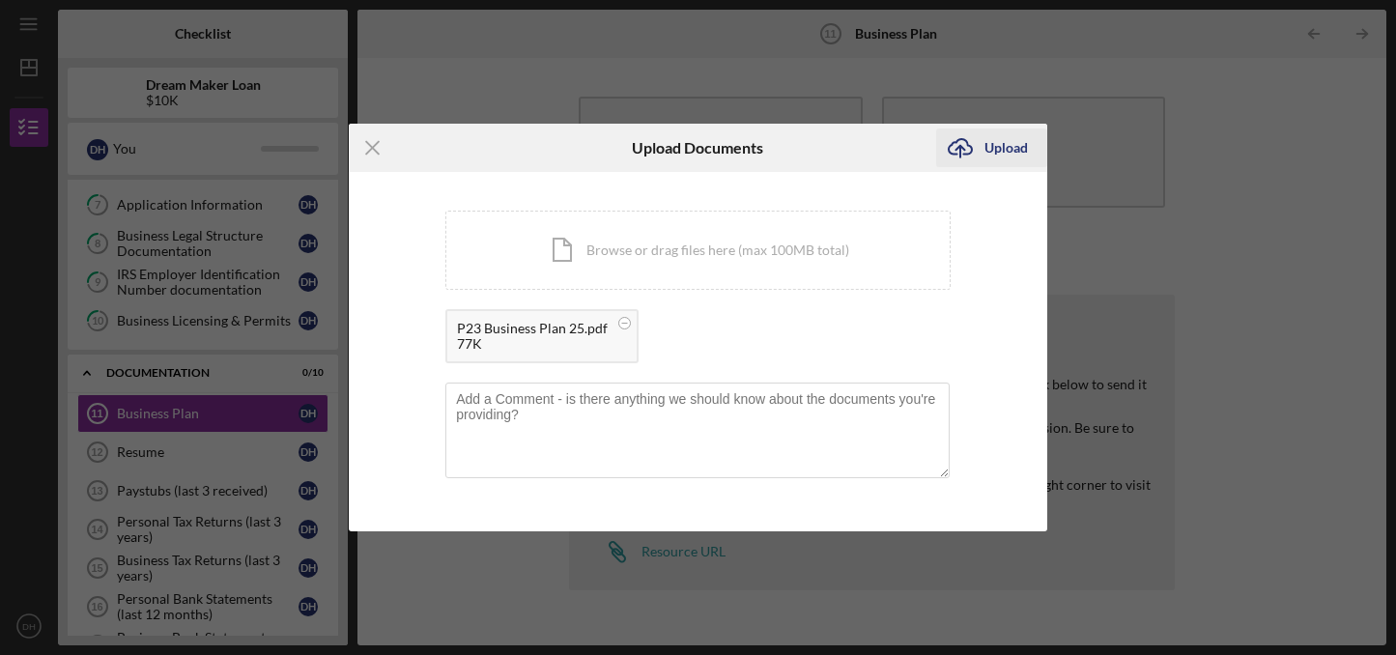
click at [1006, 141] on div "Upload" at bounding box center [1006, 148] width 43 height 39
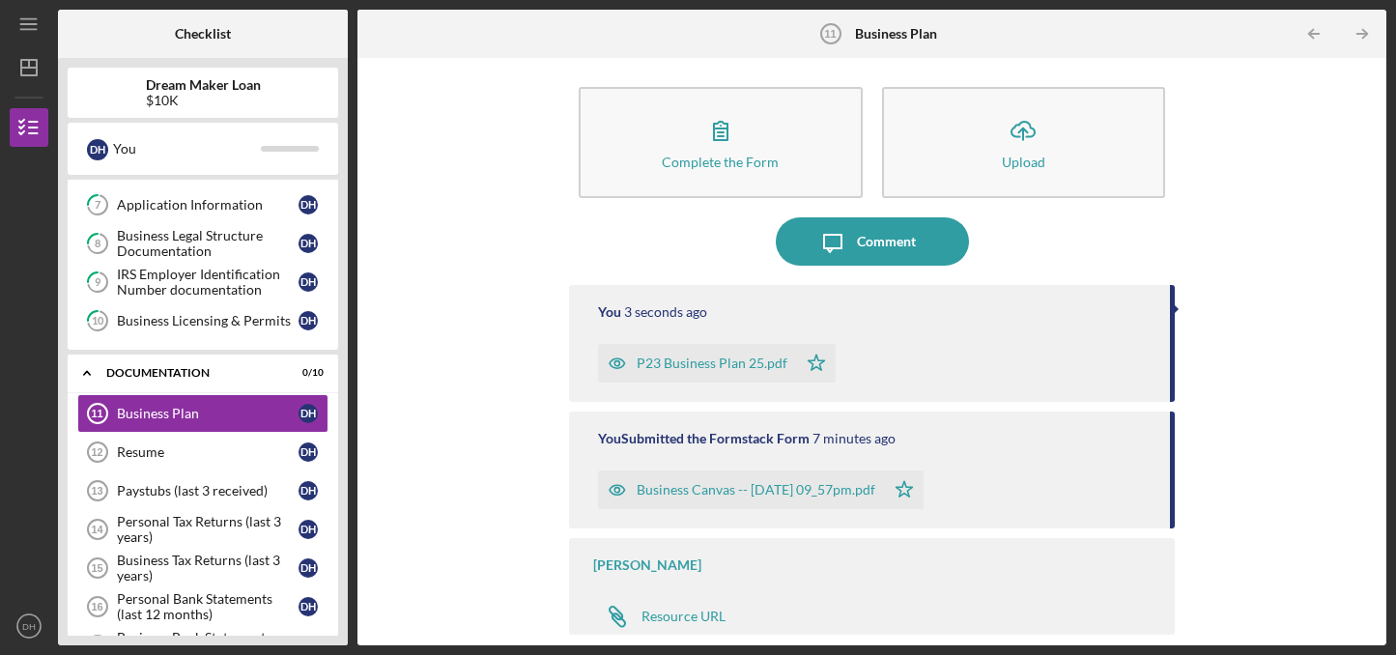
scroll to position [10, 0]
click at [230, 452] on div "Resume" at bounding box center [208, 451] width 182 height 15
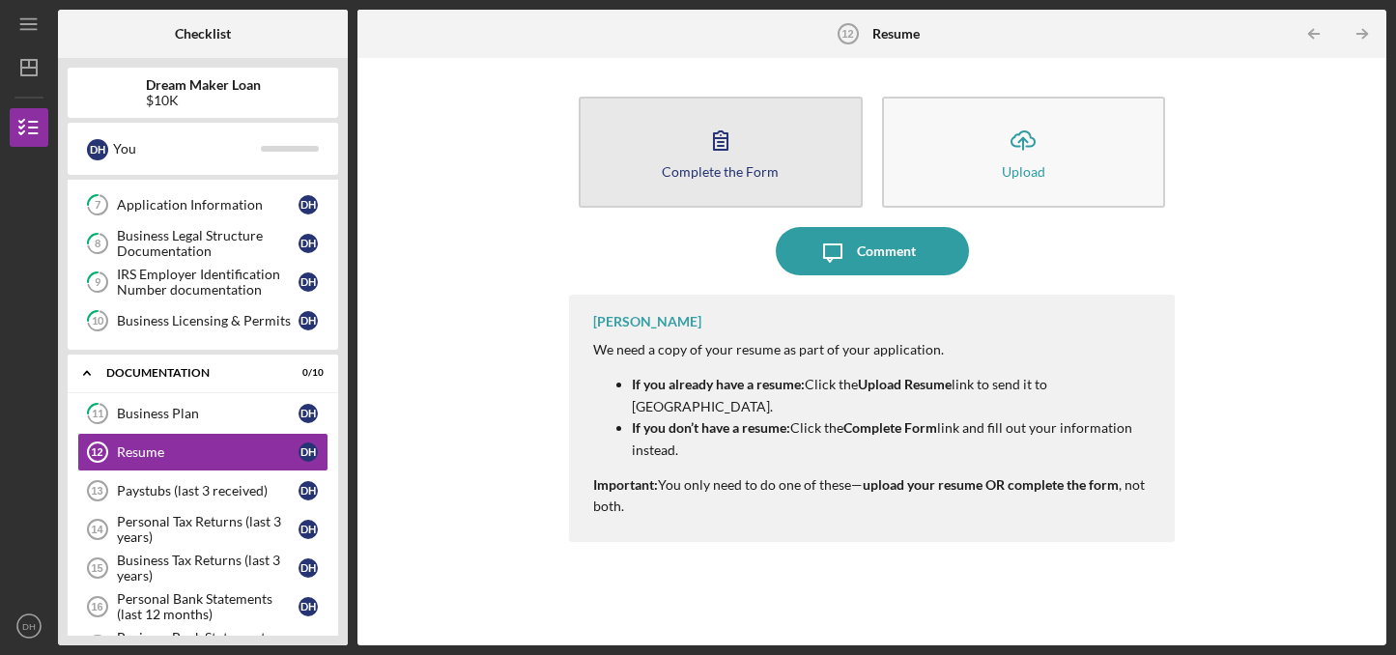
click at [726, 153] on icon "button" at bounding box center [721, 140] width 48 height 48
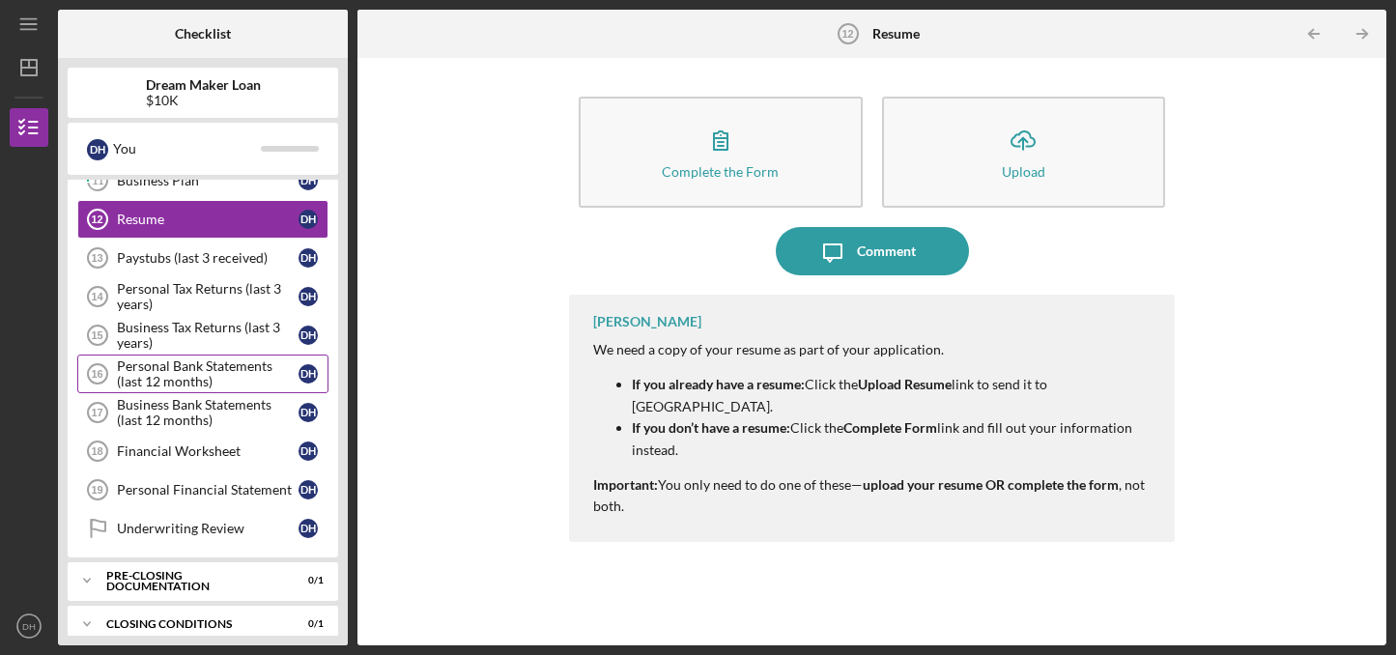
scroll to position [501, 0]
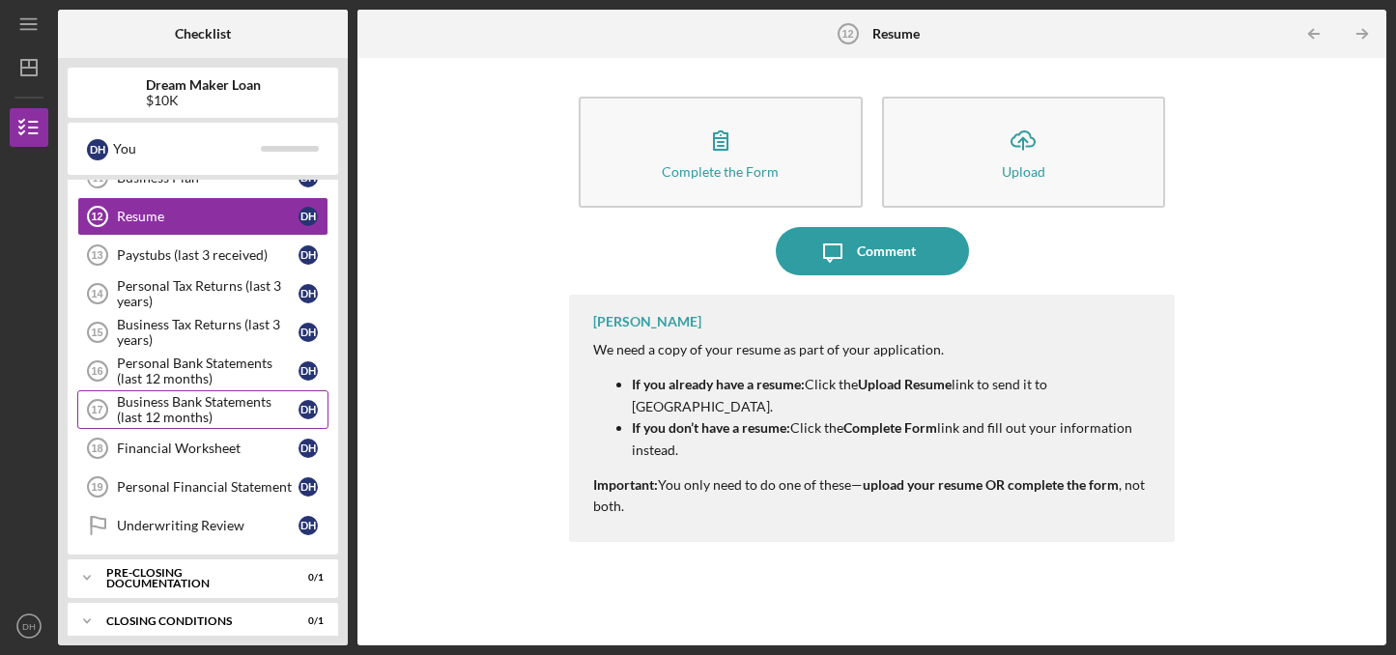
click at [154, 403] on div "Business Bank Statements (last 12 months)" at bounding box center [208, 409] width 182 height 31
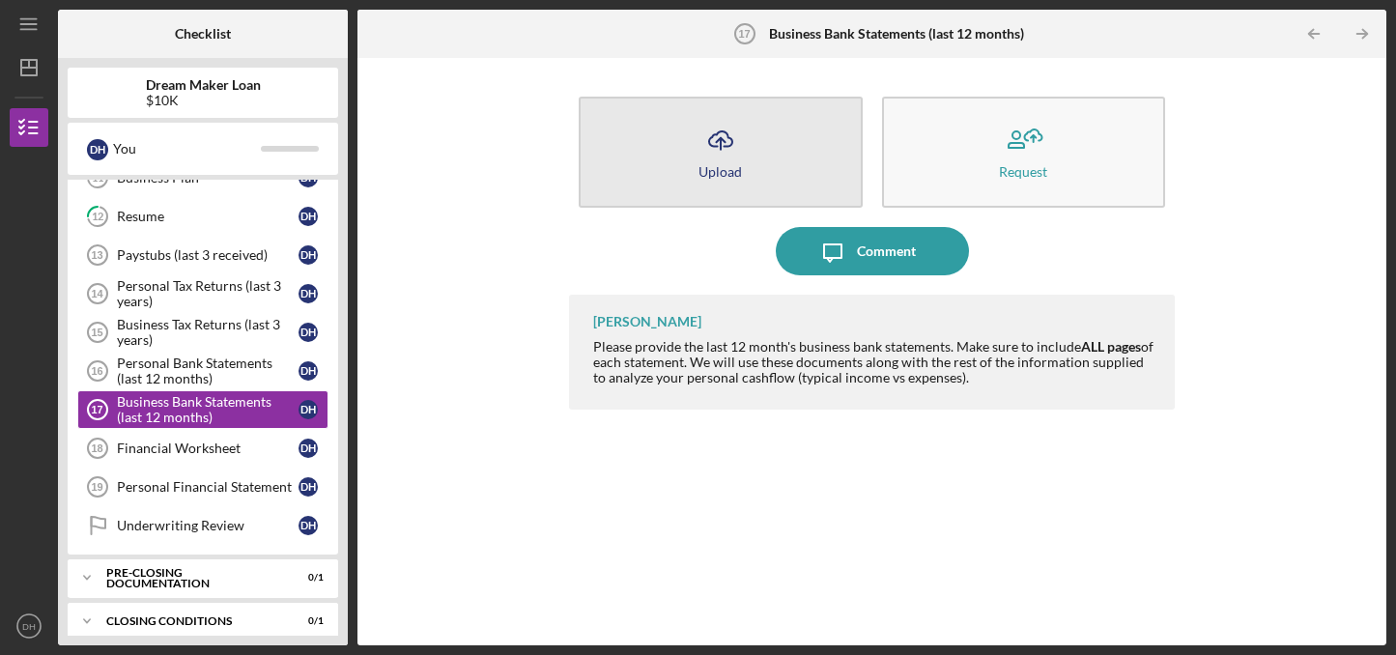
click at [706, 156] on icon "Icon/Upload" at bounding box center [721, 140] width 48 height 48
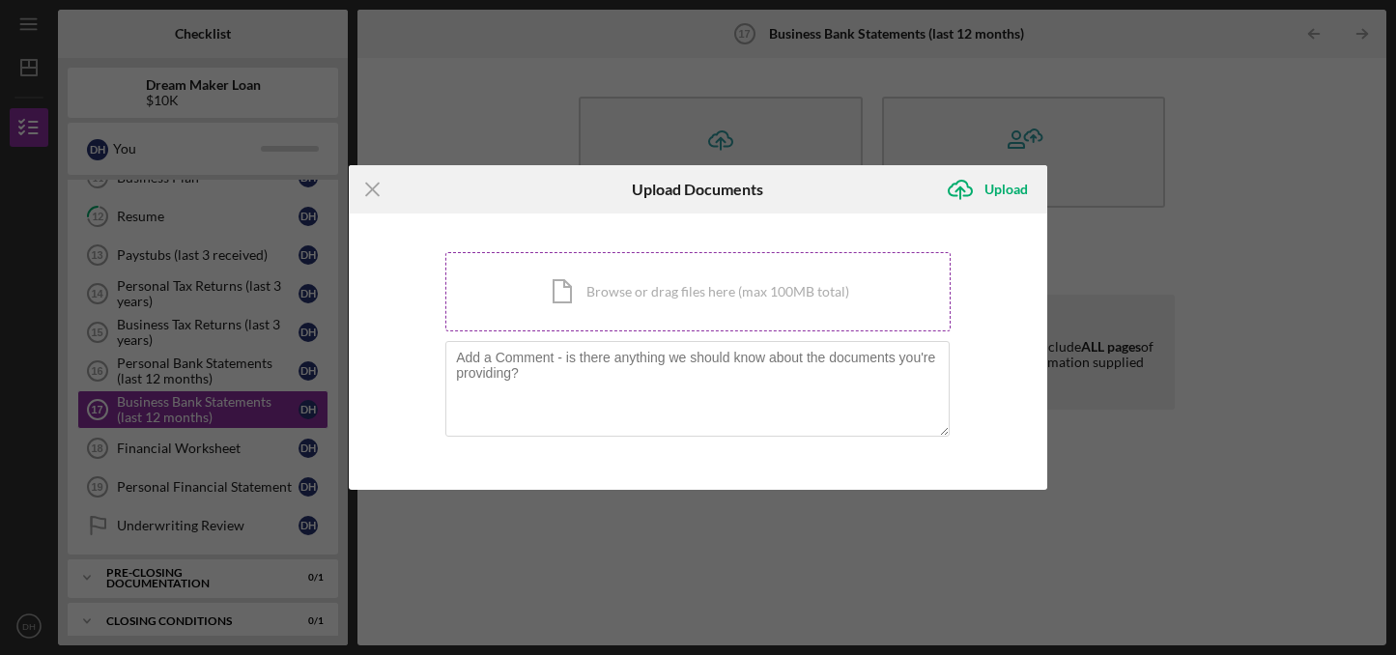
click at [767, 284] on div "Icon/Document Browse or drag files here (max 100MB total) Tap to choose files o…" at bounding box center [697, 291] width 505 height 79
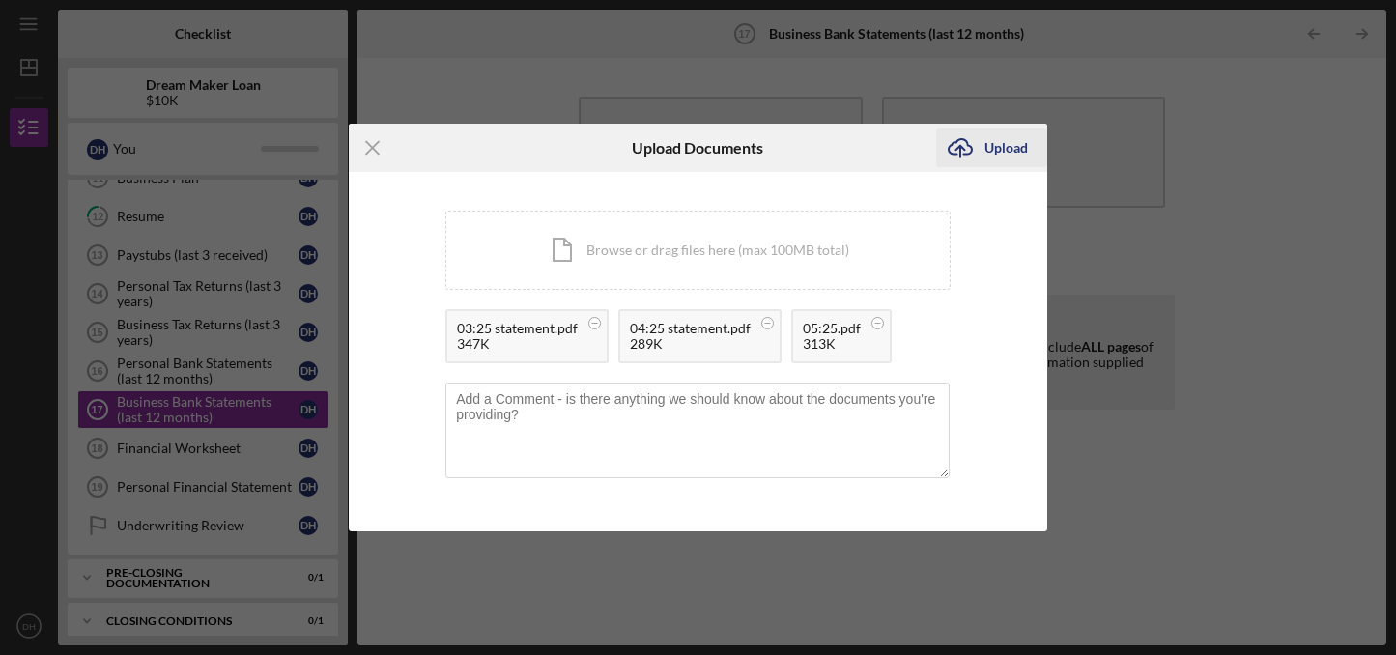
click at [1000, 154] on div "Upload" at bounding box center [1006, 148] width 43 height 39
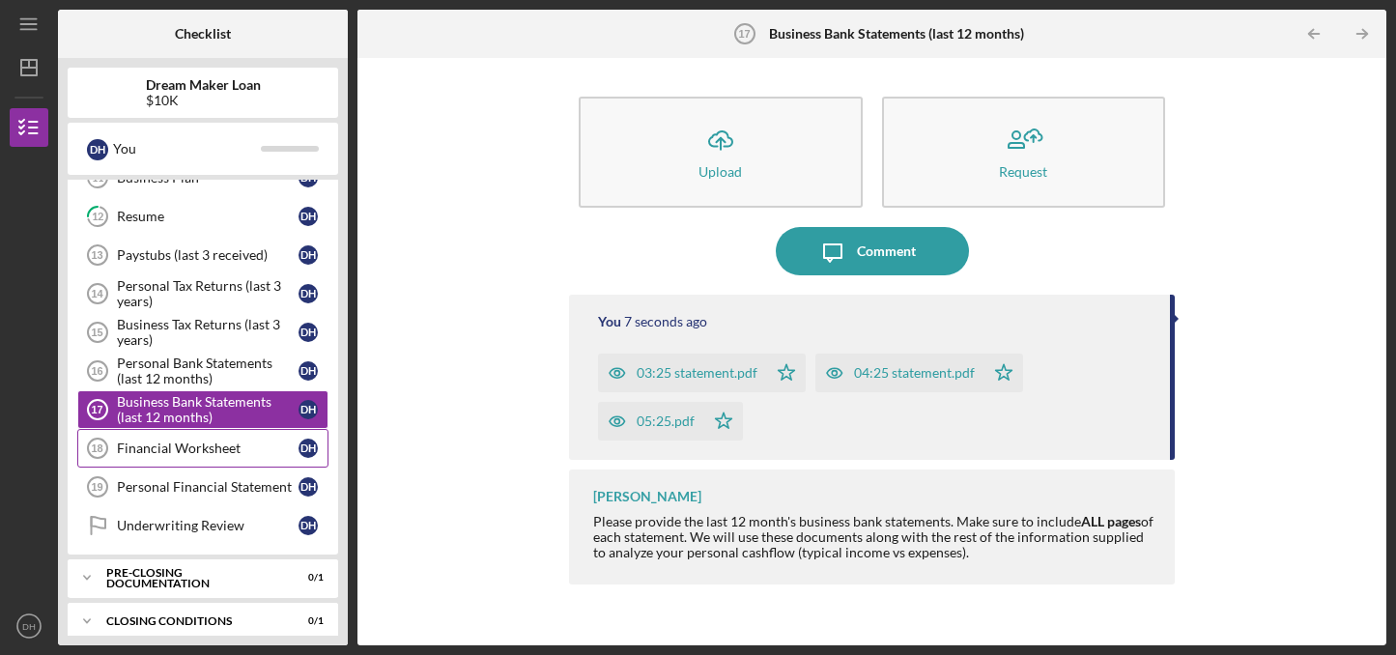
click at [199, 444] on div "Financial Worksheet" at bounding box center [208, 448] width 182 height 15
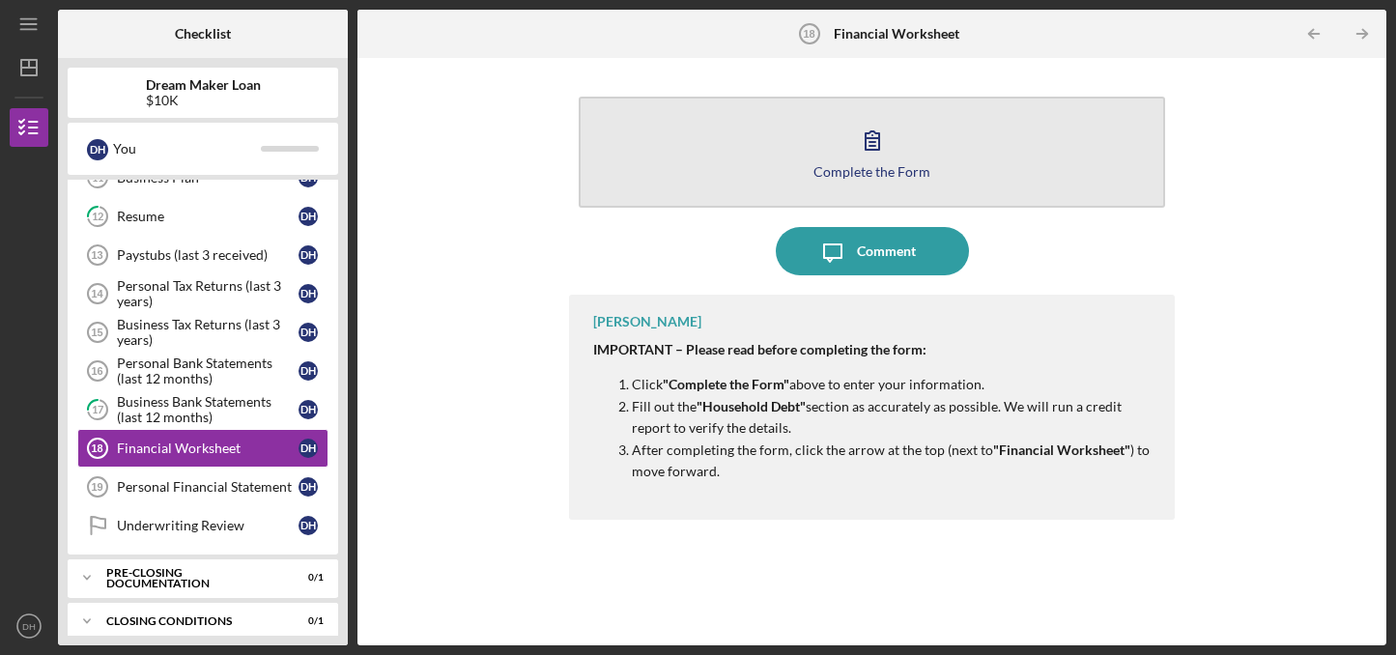
click at [837, 147] on button "Complete the Form Form" at bounding box center [872, 152] width 586 height 111
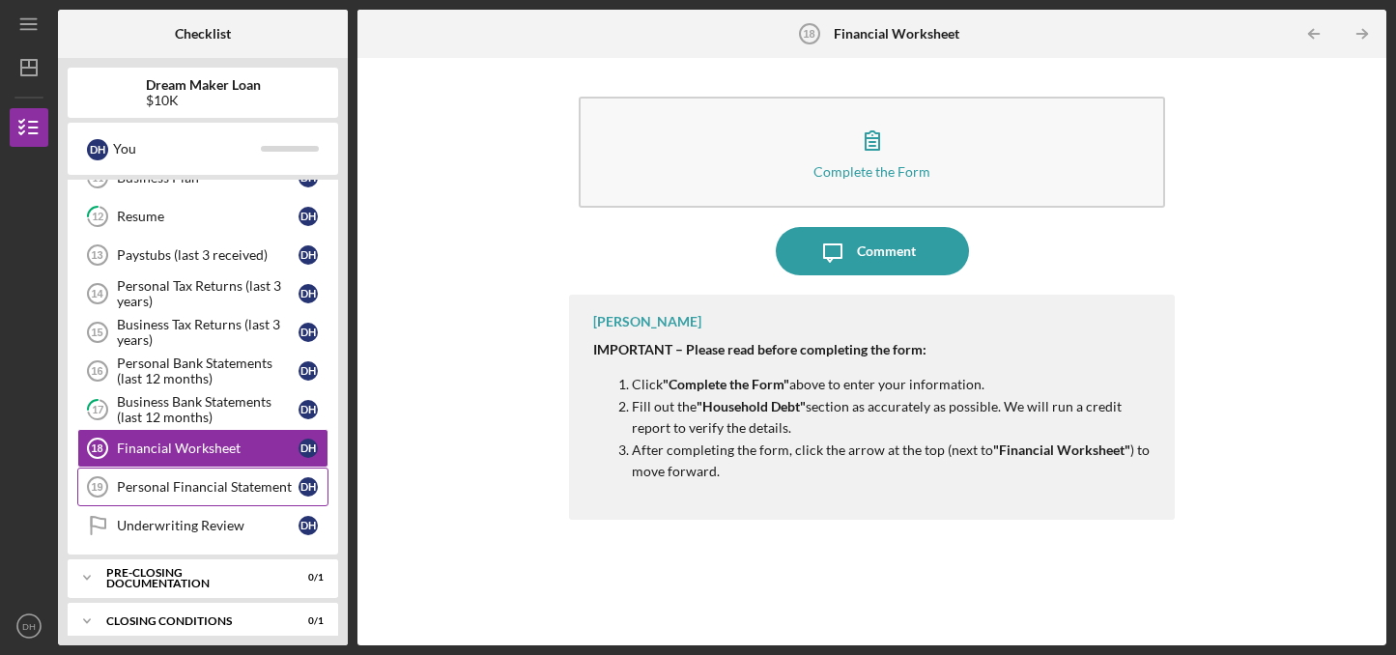
click at [270, 491] on div "Personal Financial Statement" at bounding box center [208, 486] width 182 height 15
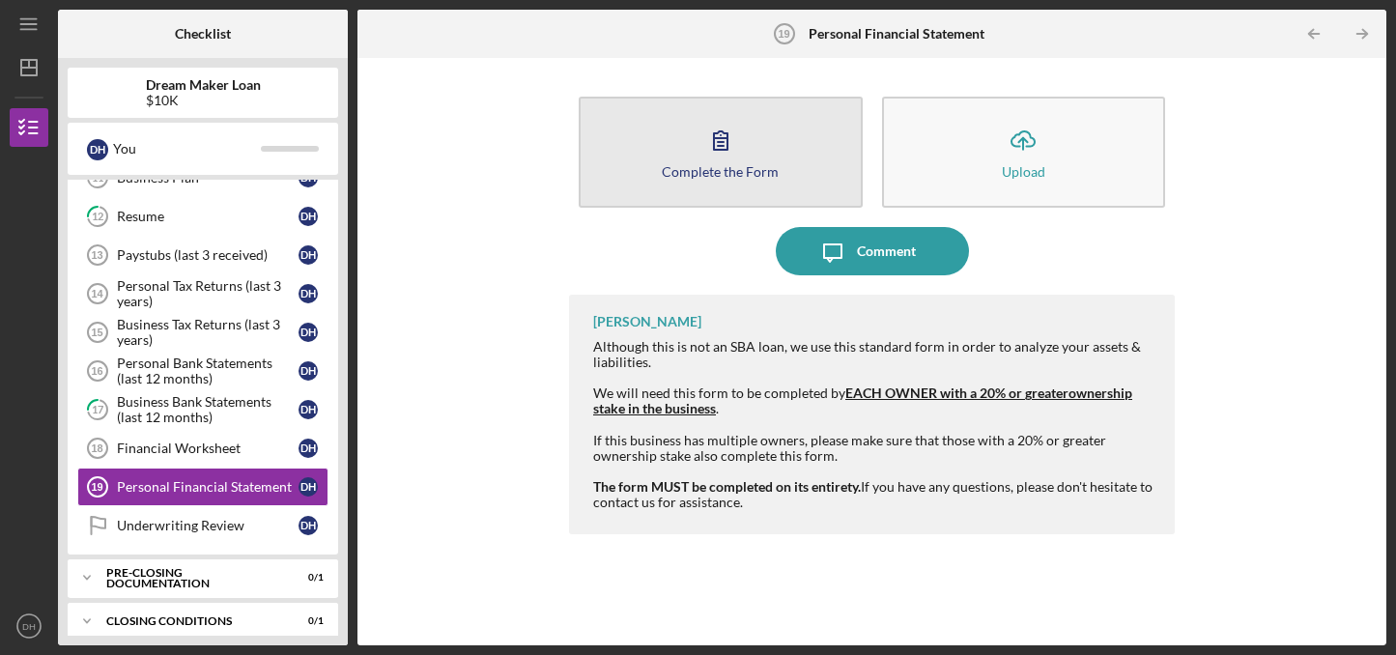
click at [675, 161] on button "Complete the Form Form" at bounding box center [721, 152] width 284 height 111
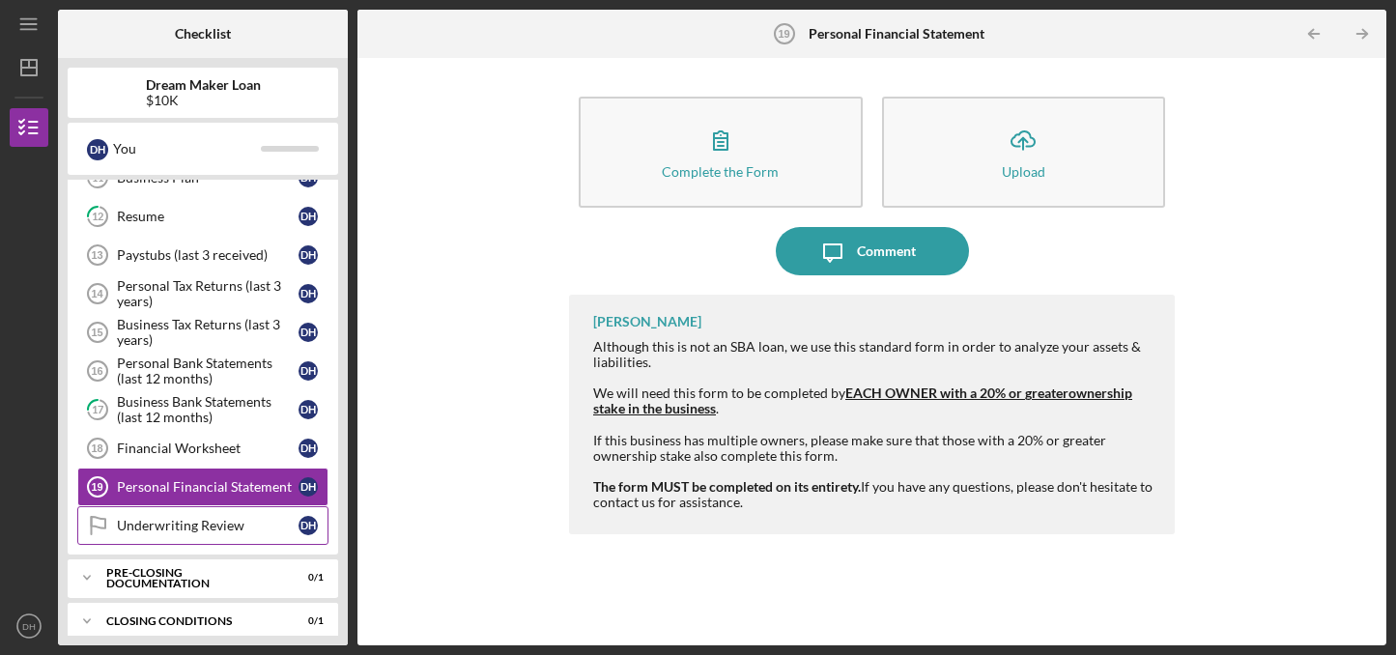
click at [241, 523] on div "Underwriting Review" at bounding box center [208, 525] width 182 height 15
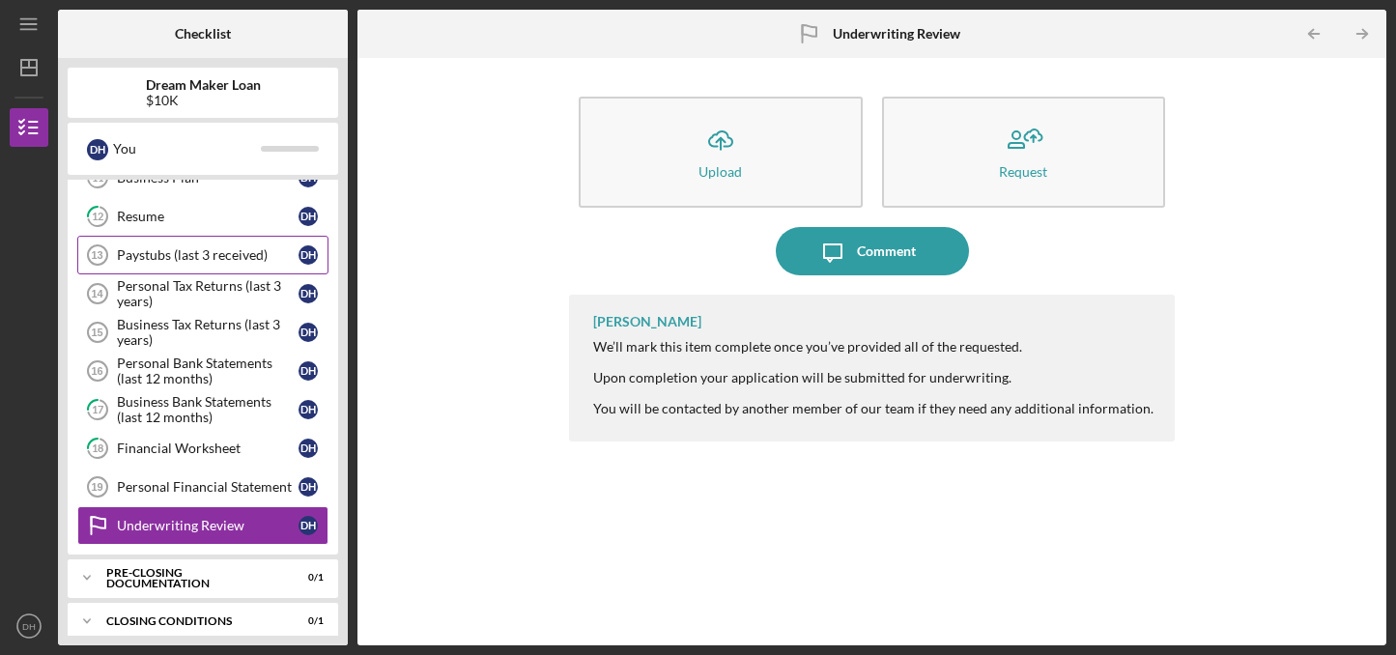
click at [237, 259] on div "Paystubs (last 3 received)" at bounding box center [208, 254] width 182 height 15
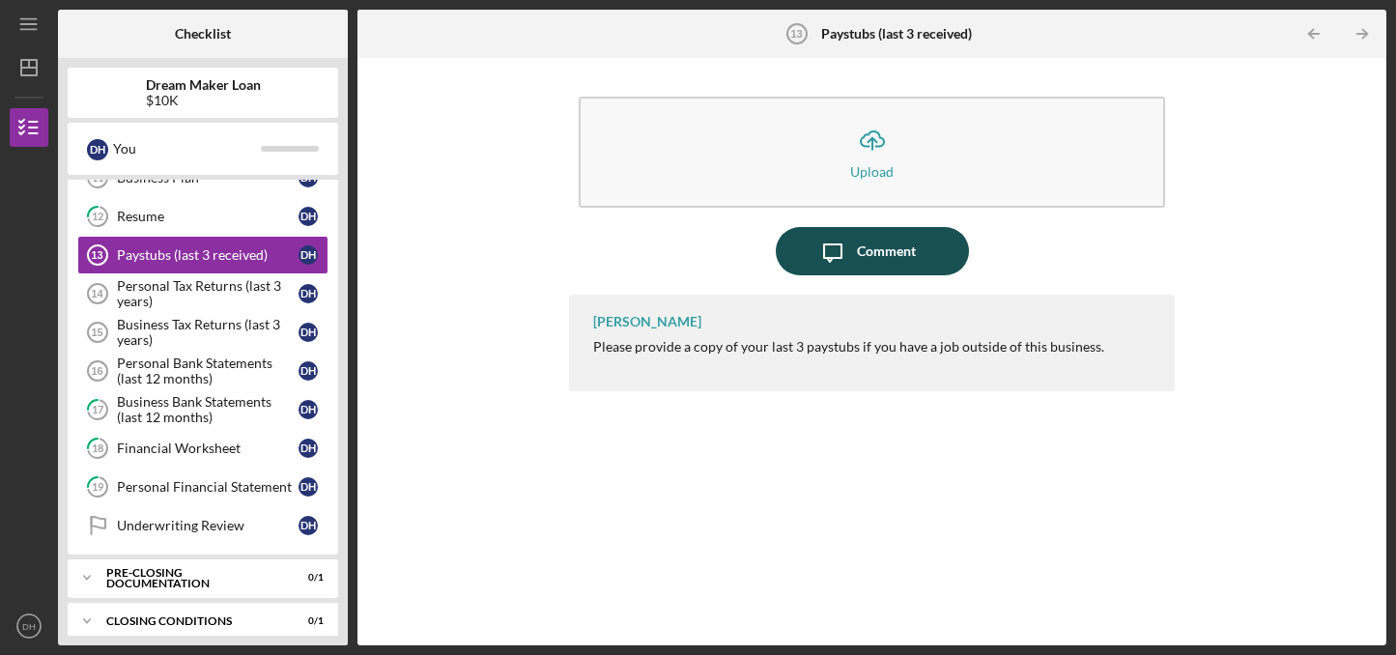
click at [873, 247] on div "Comment" at bounding box center [886, 251] width 59 height 48
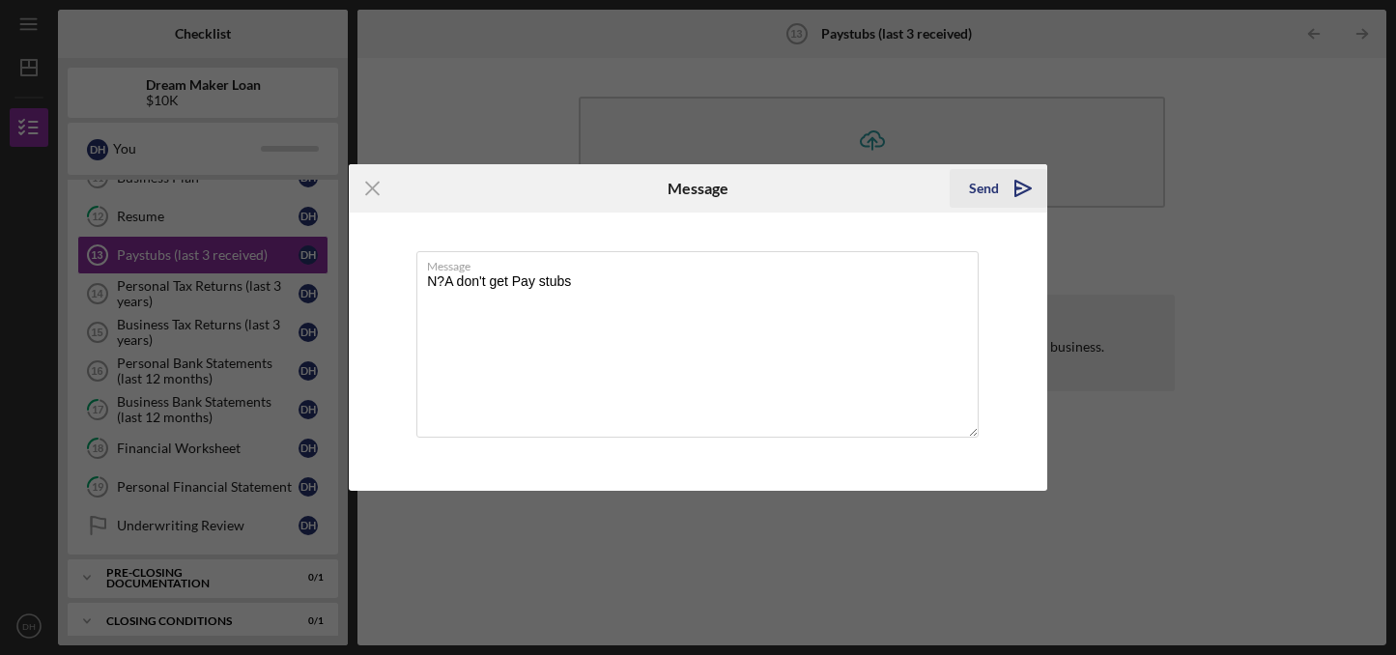
type textarea "N?A don't get Pay stubs"
click at [995, 184] on div "Send" at bounding box center [984, 188] width 30 height 39
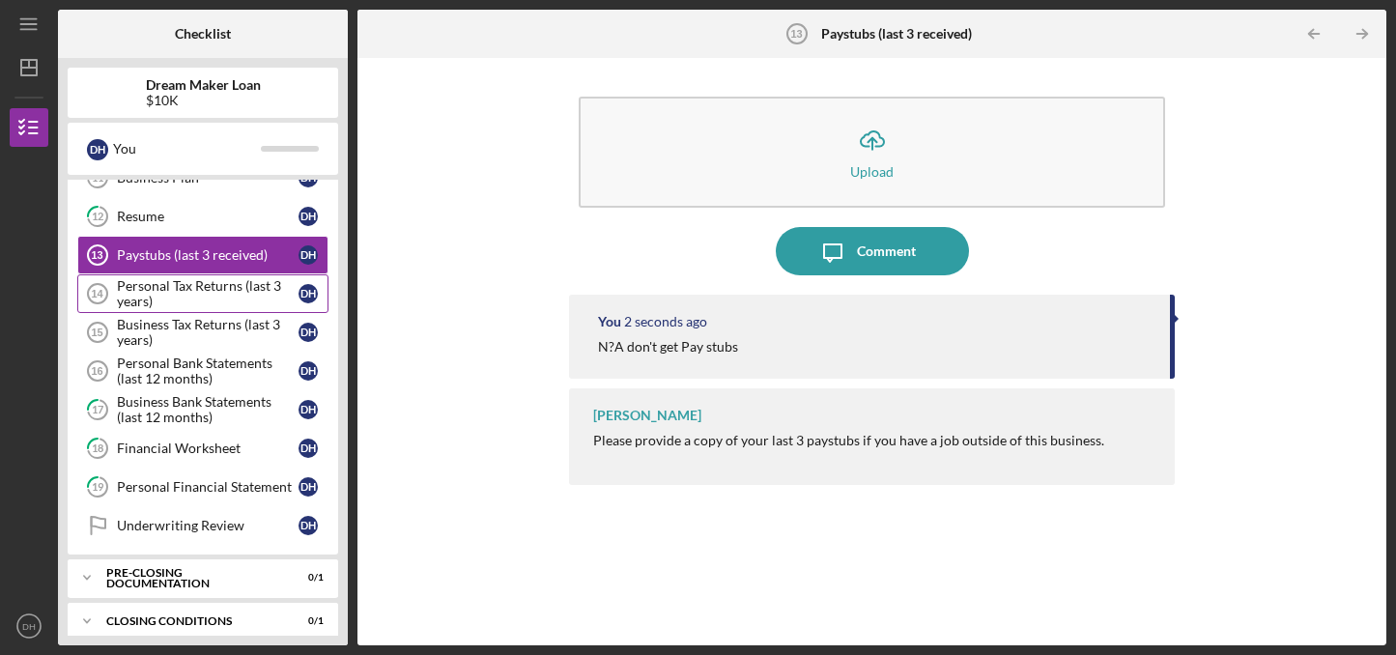
click at [186, 297] on div "Personal Tax Returns (last 3 years)" at bounding box center [208, 293] width 182 height 31
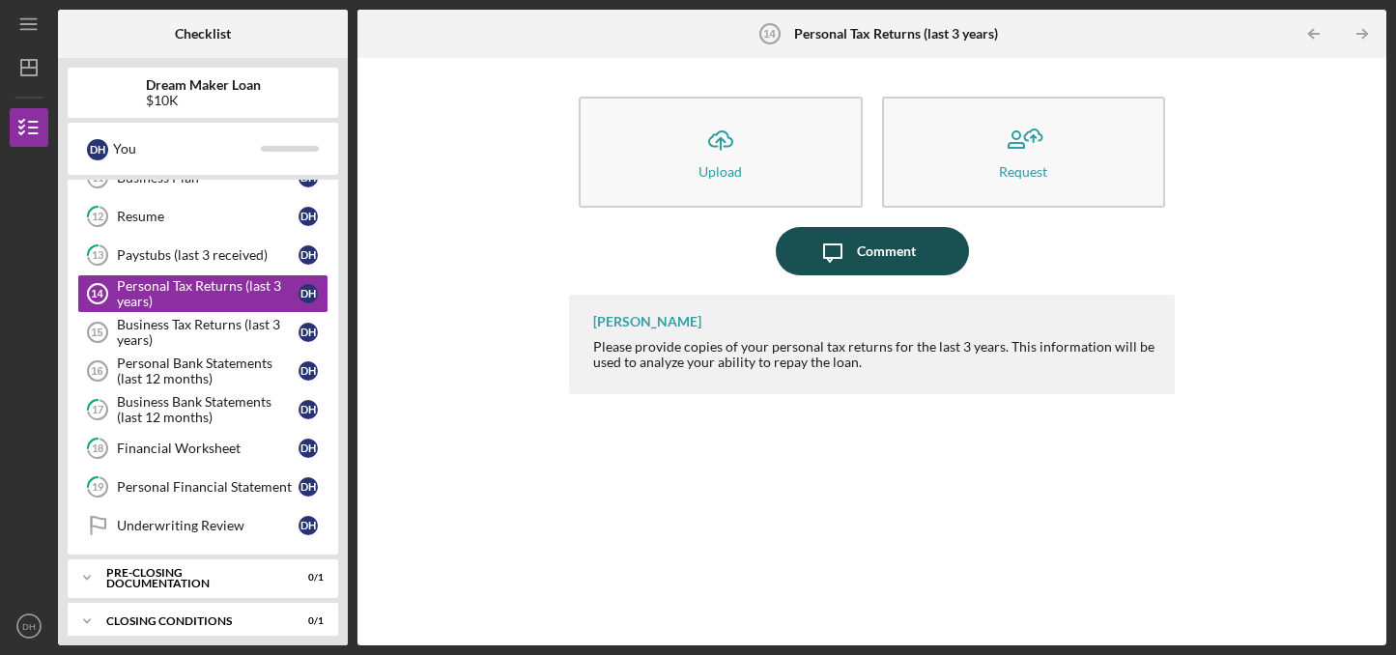
click at [860, 257] on div "Comment" at bounding box center [886, 251] width 59 height 48
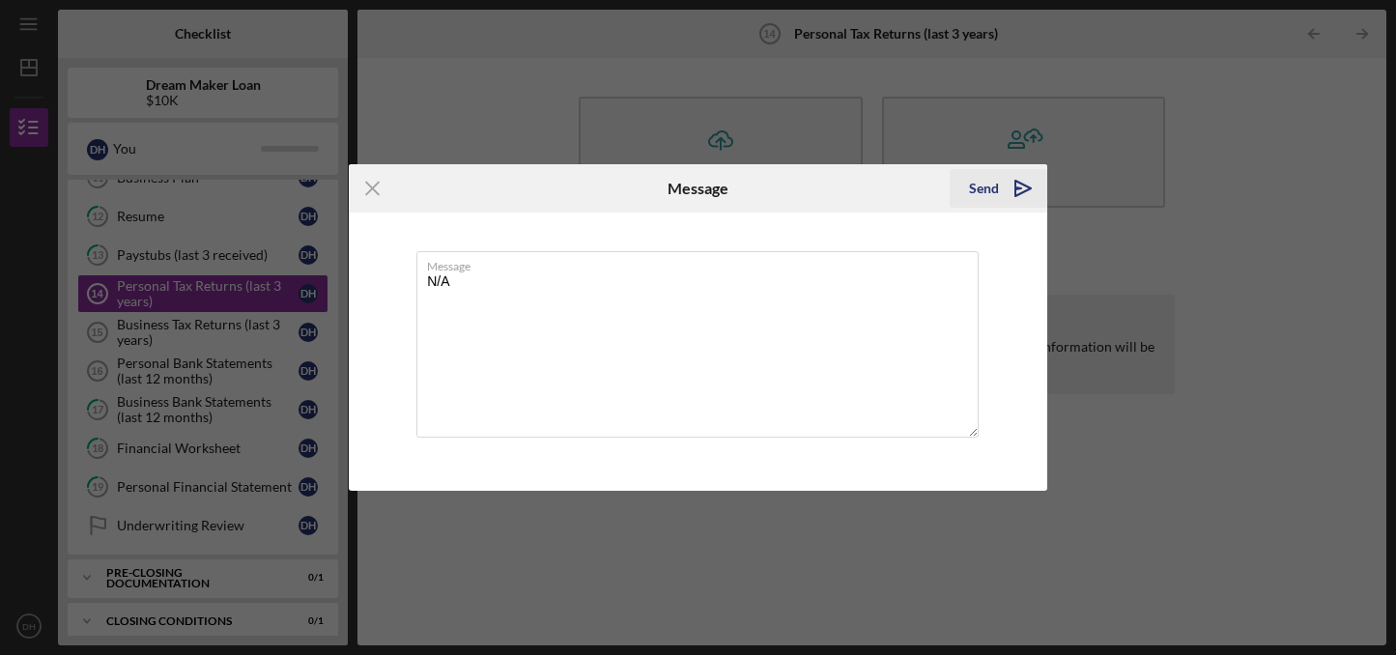
type textarea "N/A"
click at [976, 189] on div "Send" at bounding box center [984, 188] width 30 height 39
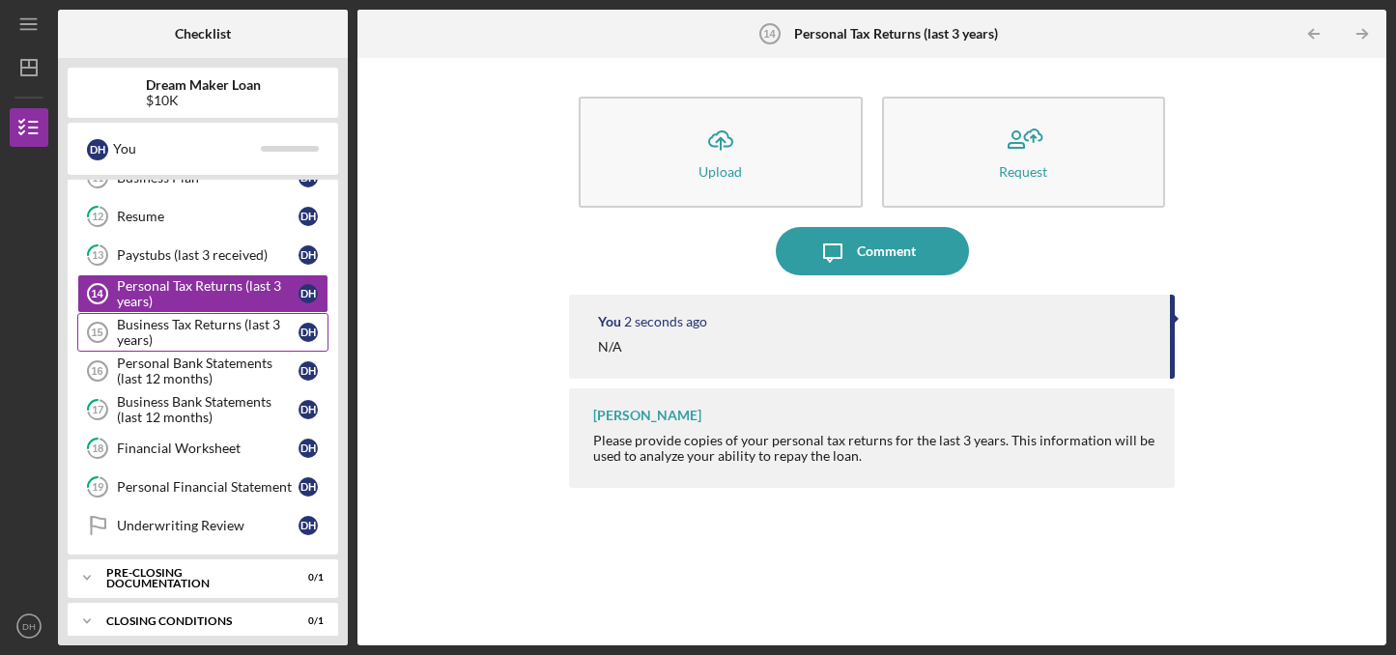
click at [227, 328] on div "Business Tax Returns (last 3 years)" at bounding box center [208, 332] width 182 height 31
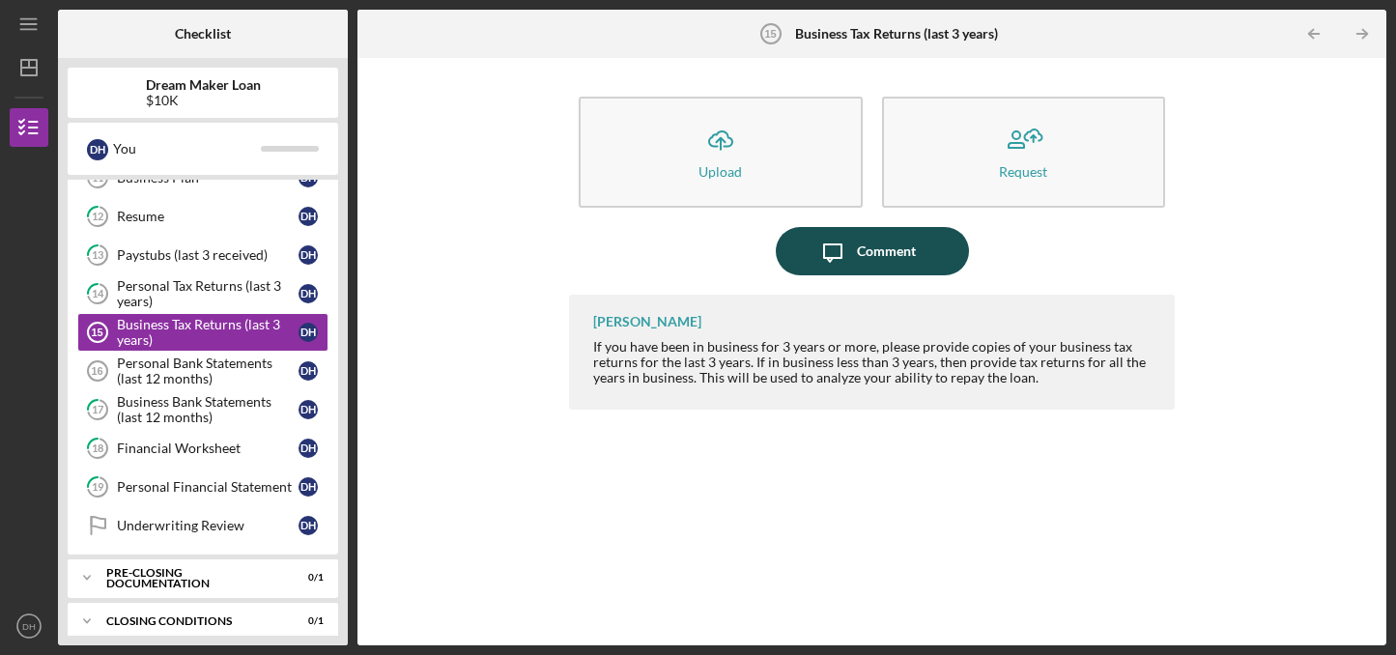
click at [863, 259] on div "Comment" at bounding box center [886, 251] width 59 height 48
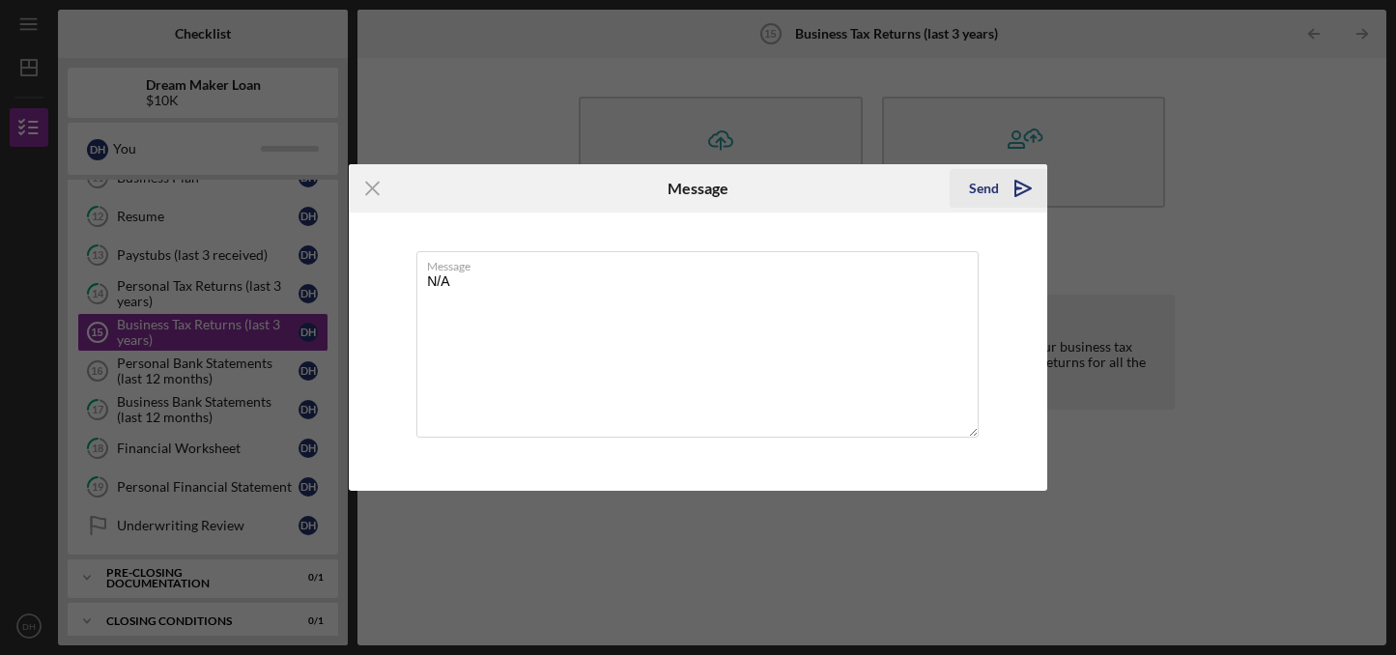
type textarea "N/A"
click at [990, 193] on div "Send" at bounding box center [984, 188] width 30 height 39
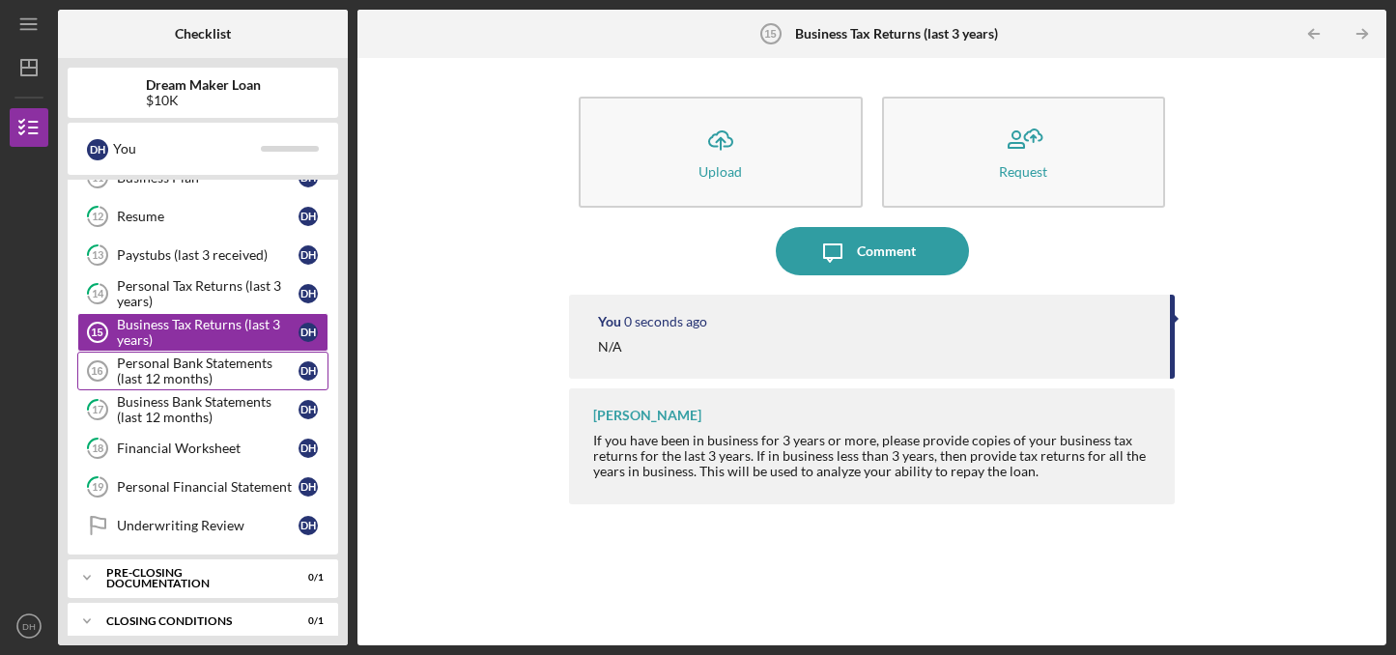
click at [197, 369] on div "Personal Bank Statements (last 12 months)" at bounding box center [208, 371] width 182 height 31
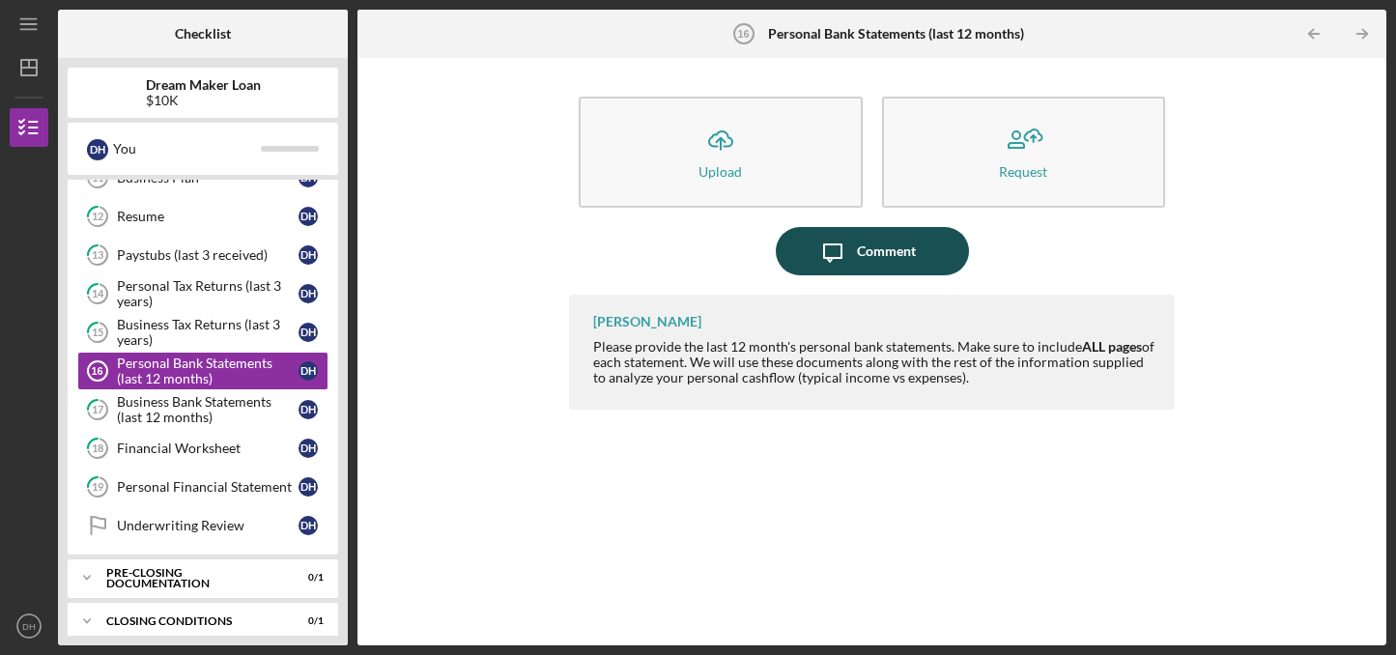
click at [858, 260] on div "Comment" at bounding box center [886, 251] width 59 height 48
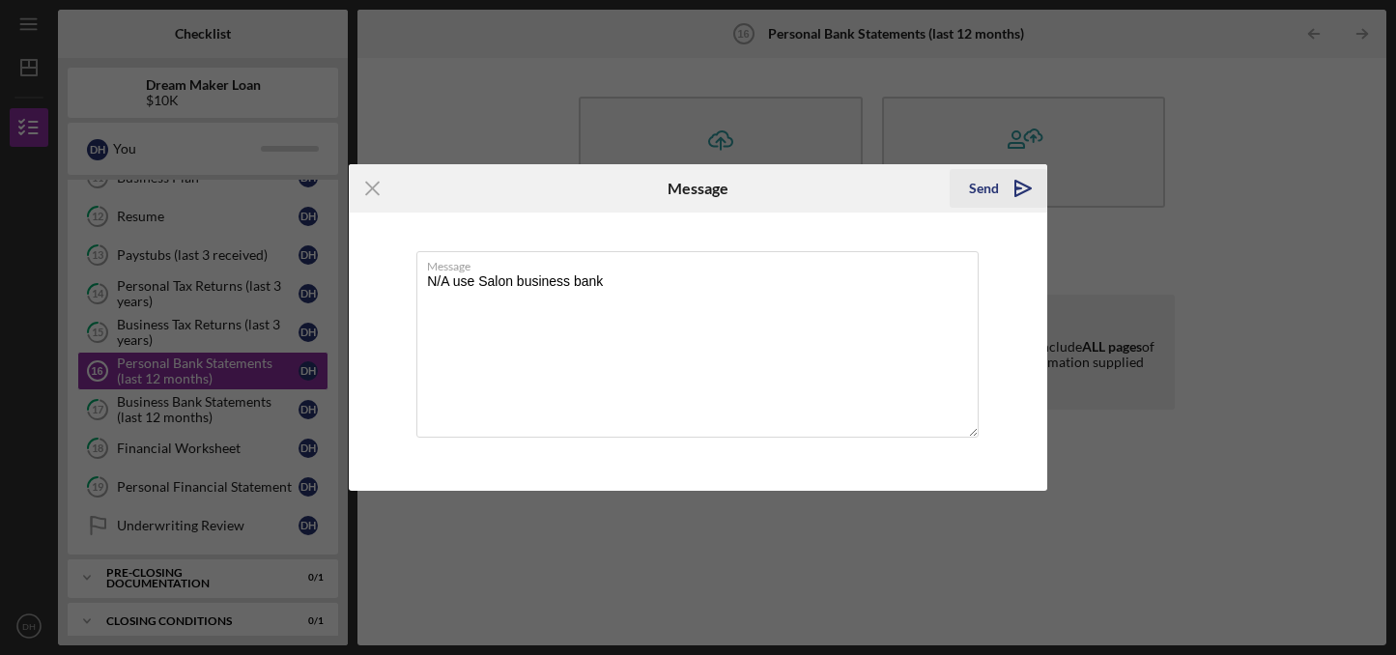
type textarea "N/A use Salon business bank"
click at [986, 191] on div "Send" at bounding box center [984, 188] width 30 height 39
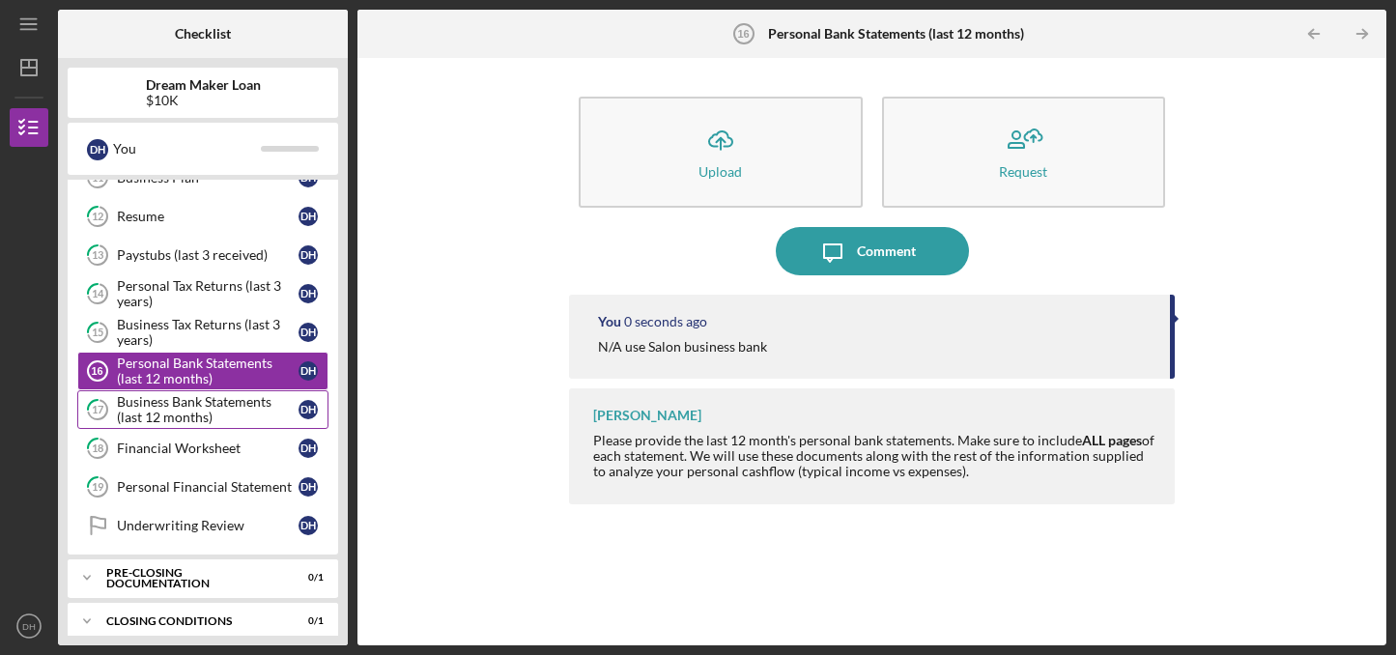
click at [219, 414] on div "Business Bank Statements (last 12 months)" at bounding box center [208, 409] width 182 height 31
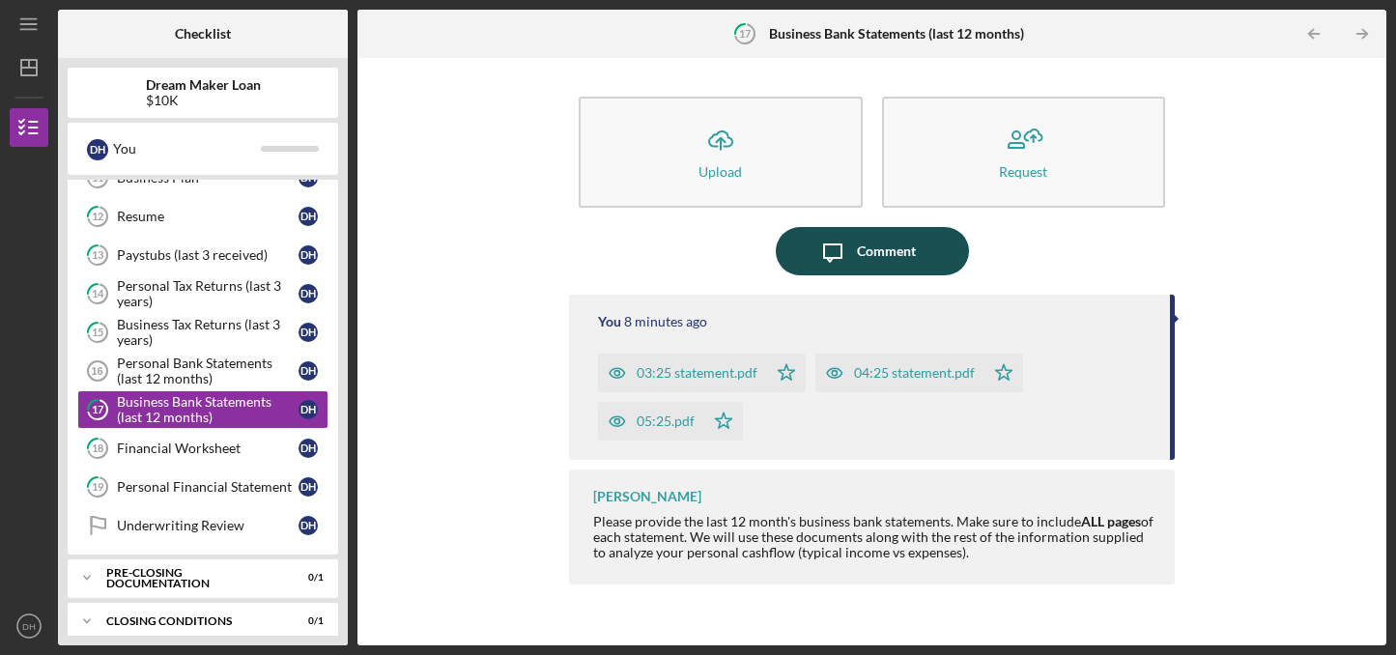
click at [856, 247] on icon "Icon/Message" at bounding box center [833, 251] width 48 height 48
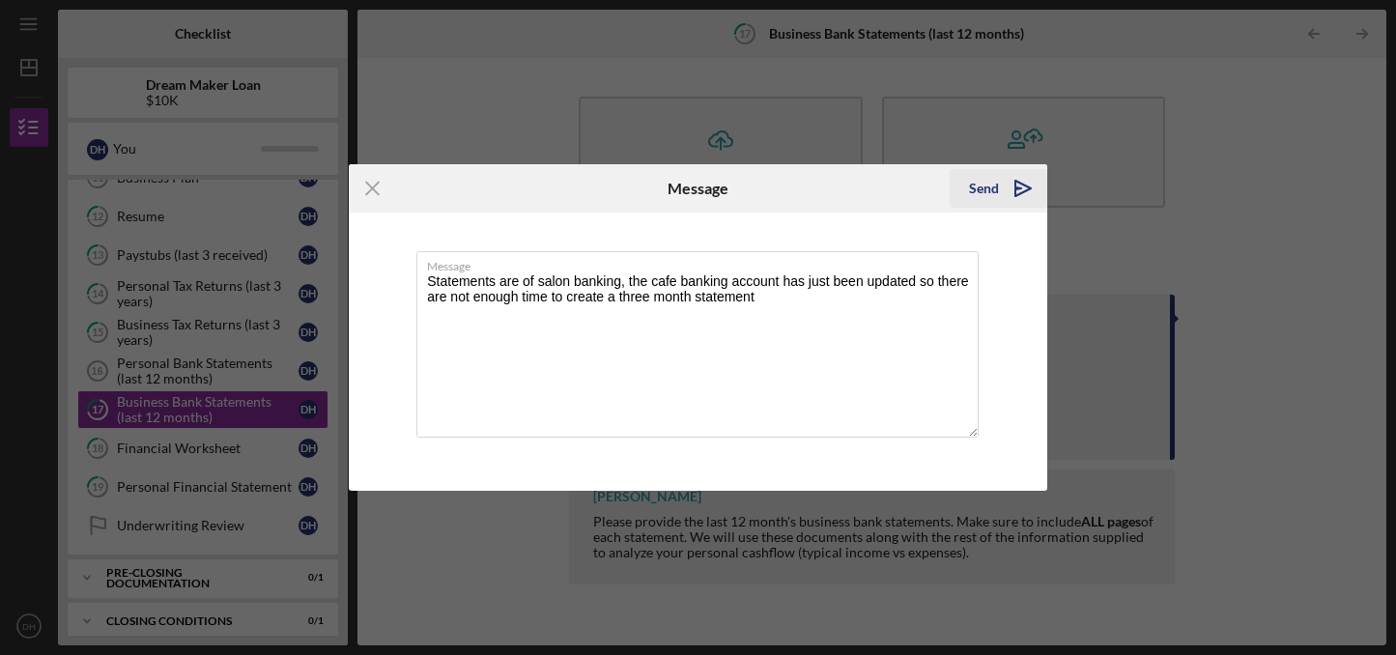
type textarea "Statements are of salon banking, the cafe banking account has just been updated…"
click at [993, 186] on div "Send" at bounding box center [984, 188] width 30 height 39
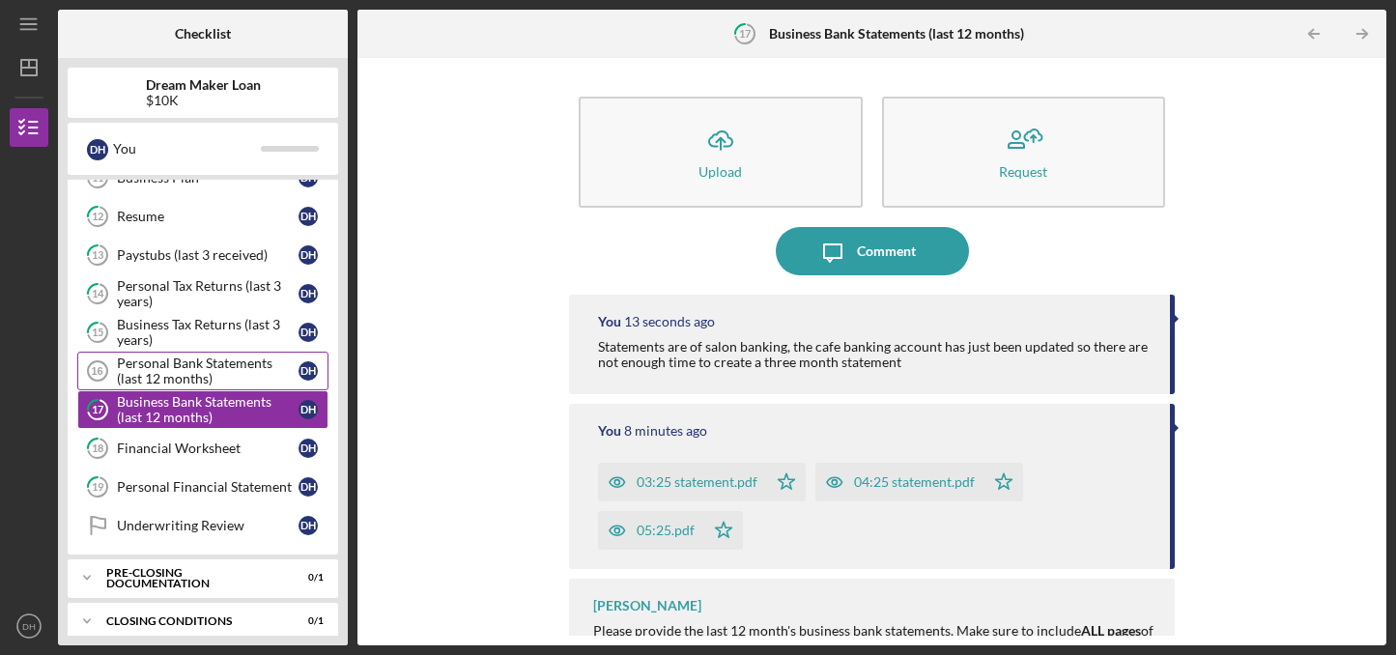
click at [273, 381] on div "Personal Bank Statements (last 12 months)" at bounding box center [208, 371] width 182 height 31
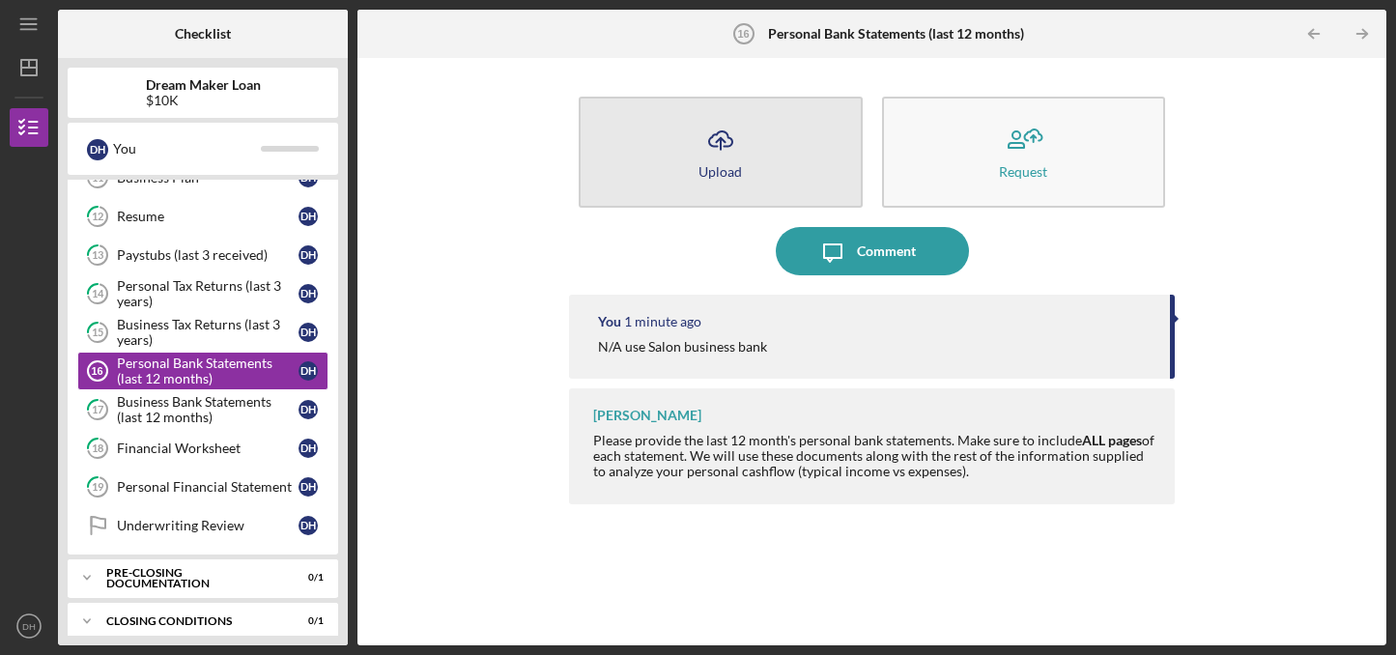
click at [687, 157] on button "Icon/Upload Upload" at bounding box center [721, 152] width 284 height 111
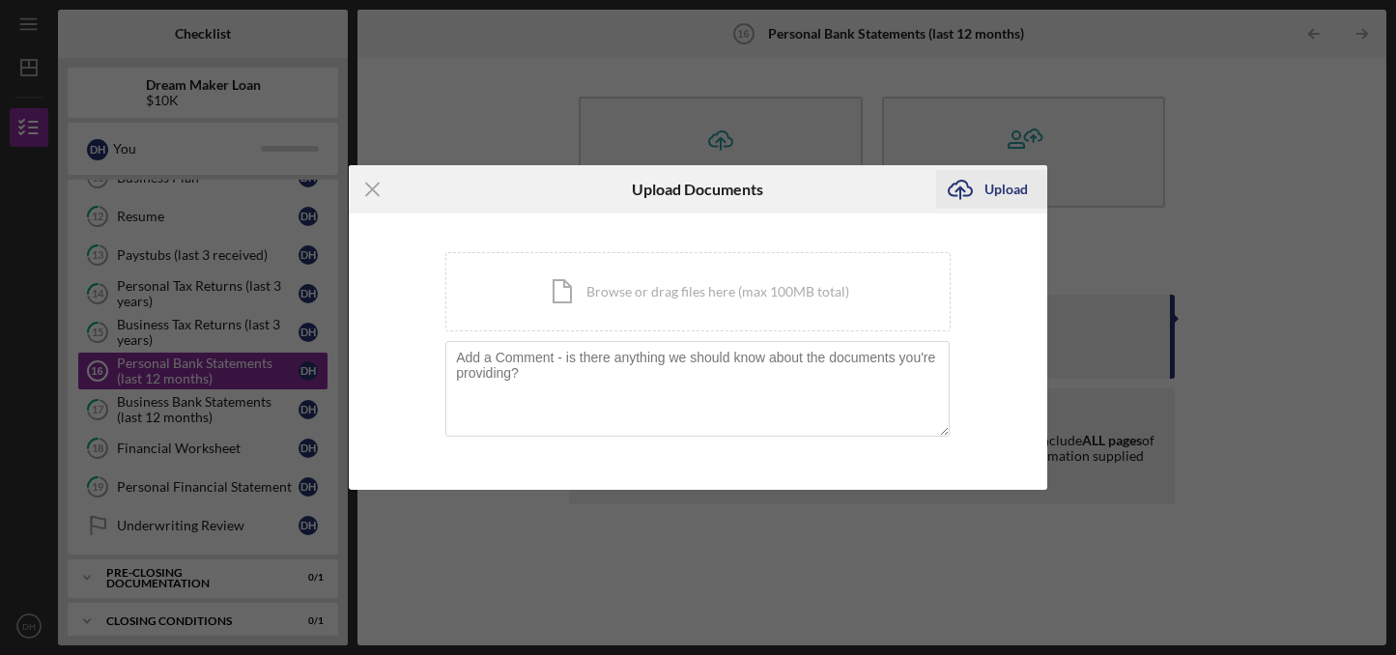
click at [994, 193] on div "Upload" at bounding box center [1006, 189] width 43 height 39
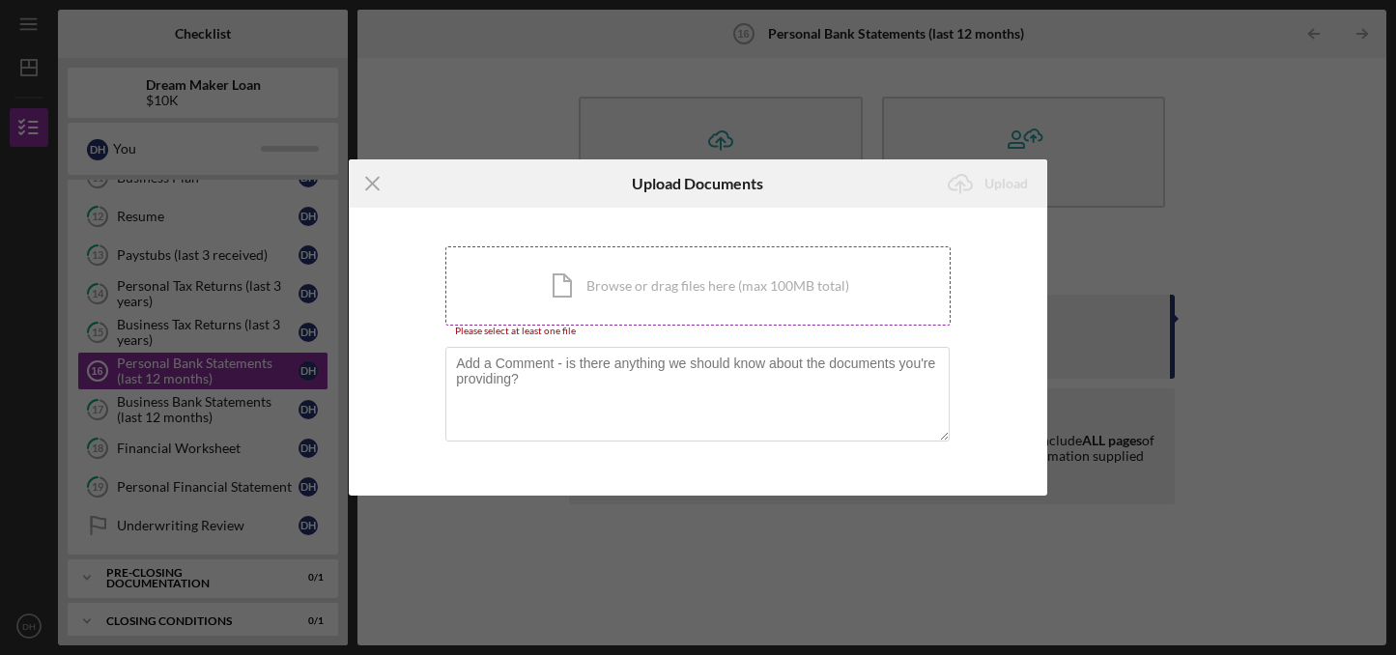
click at [651, 292] on div "Icon/Document Browse or drag files here (max 100MB total) Tap to choose files o…" at bounding box center [697, 285] width 505 height 79
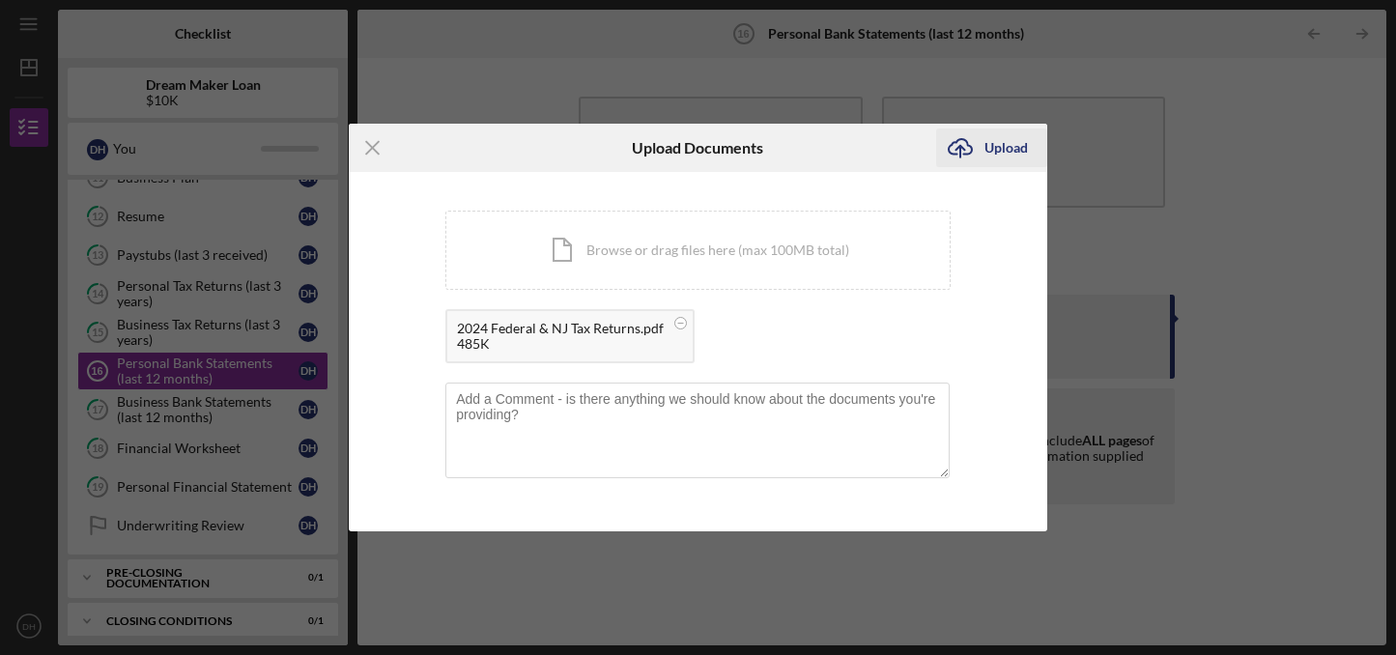
click at [996, 138] on div "Upload" at bounding box center [1006, 148] width 43 height 39
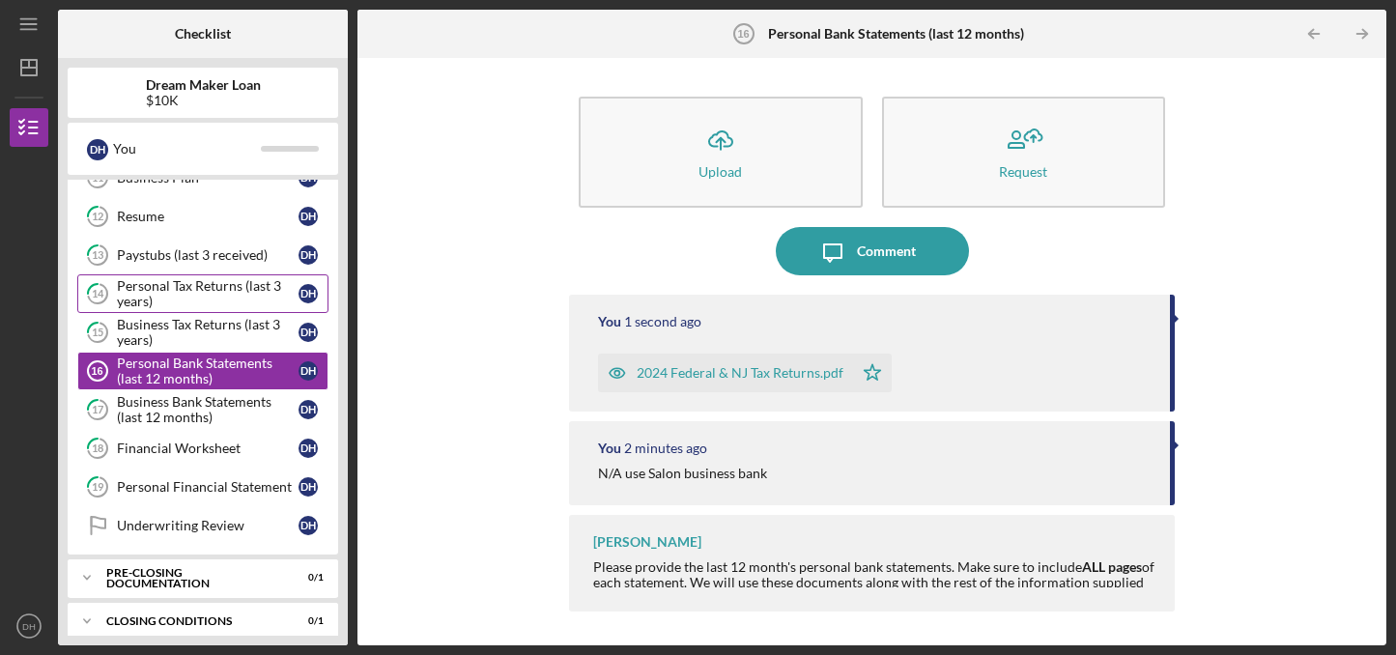
click at [201, 283] on div "Personal Tax Returns (last 3 years)" at bounding box center [208, 293] width 182 height 31
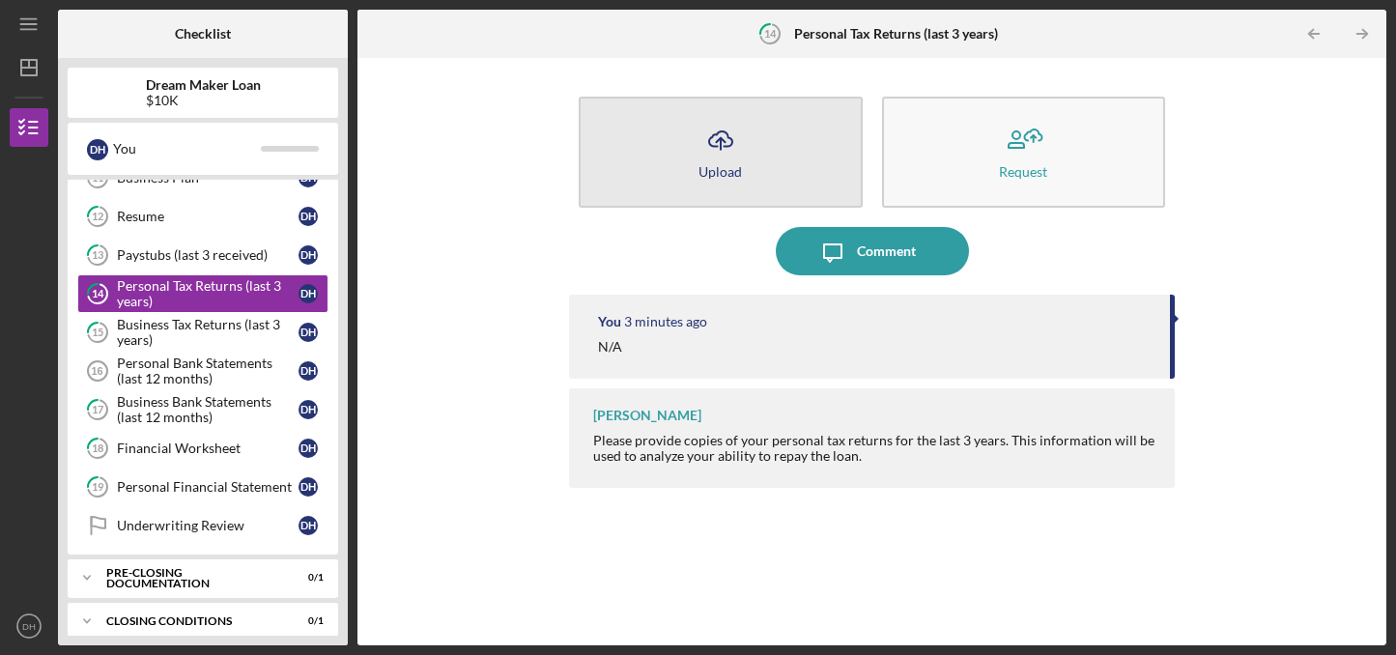
click at [734, 131] on icon "Icon/Upload" at bounding box center [721, 140] width 48 height 48
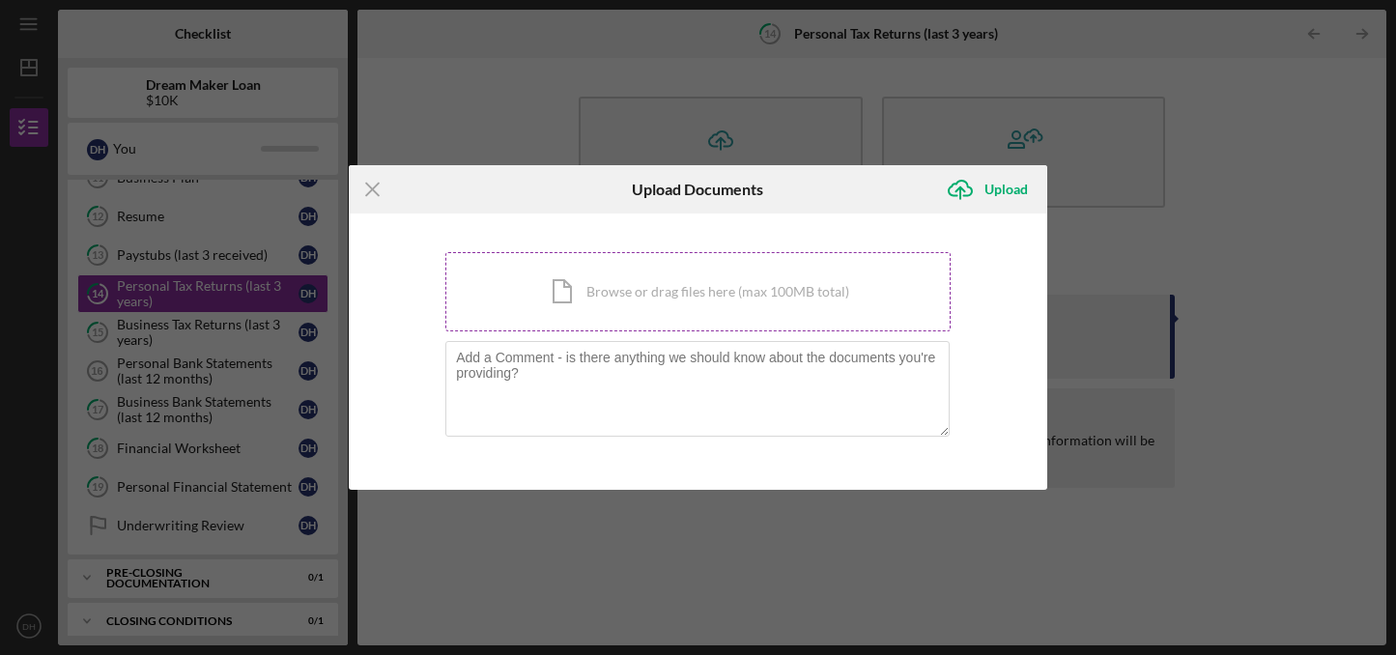
click at [780, 300] on div "Icon/Document Browse or drag files here (max 100MB total) Tap to choose files o…" at bounding box center [697, 291] width 505 height 79
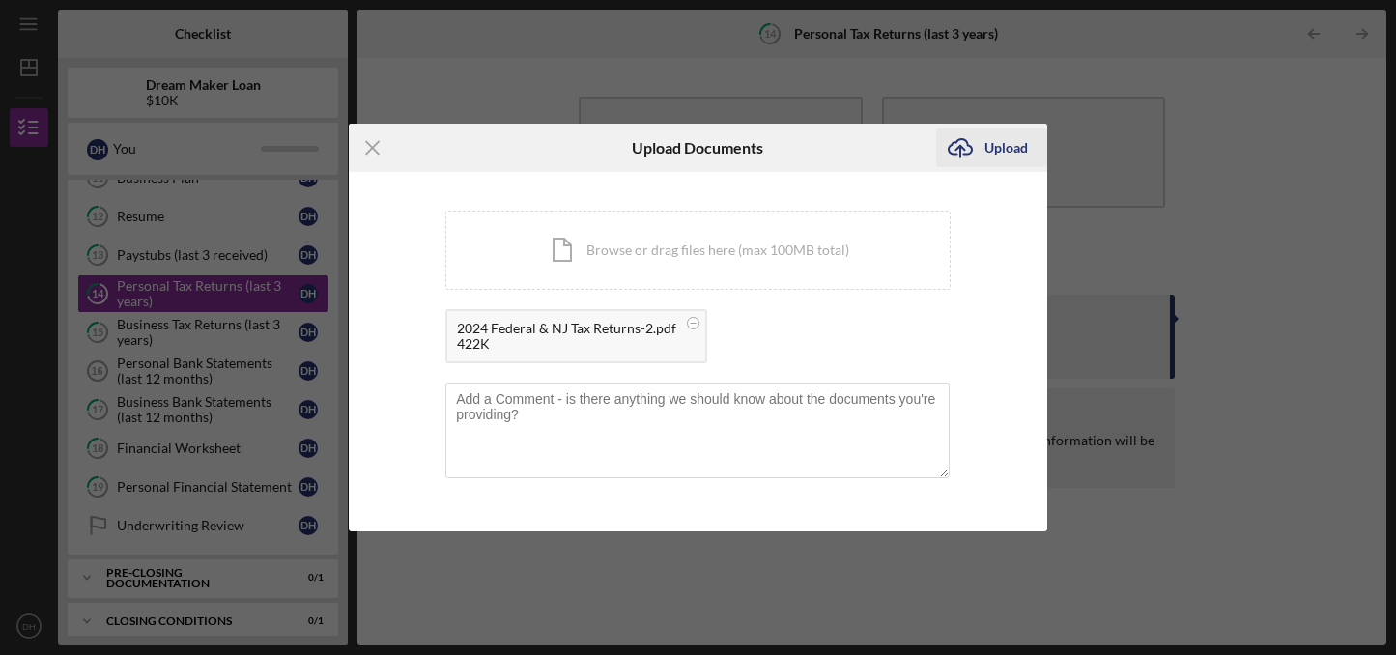
click at [997, 151] on div "Upload" at bounding box center [1006, 148] width 43 height 39
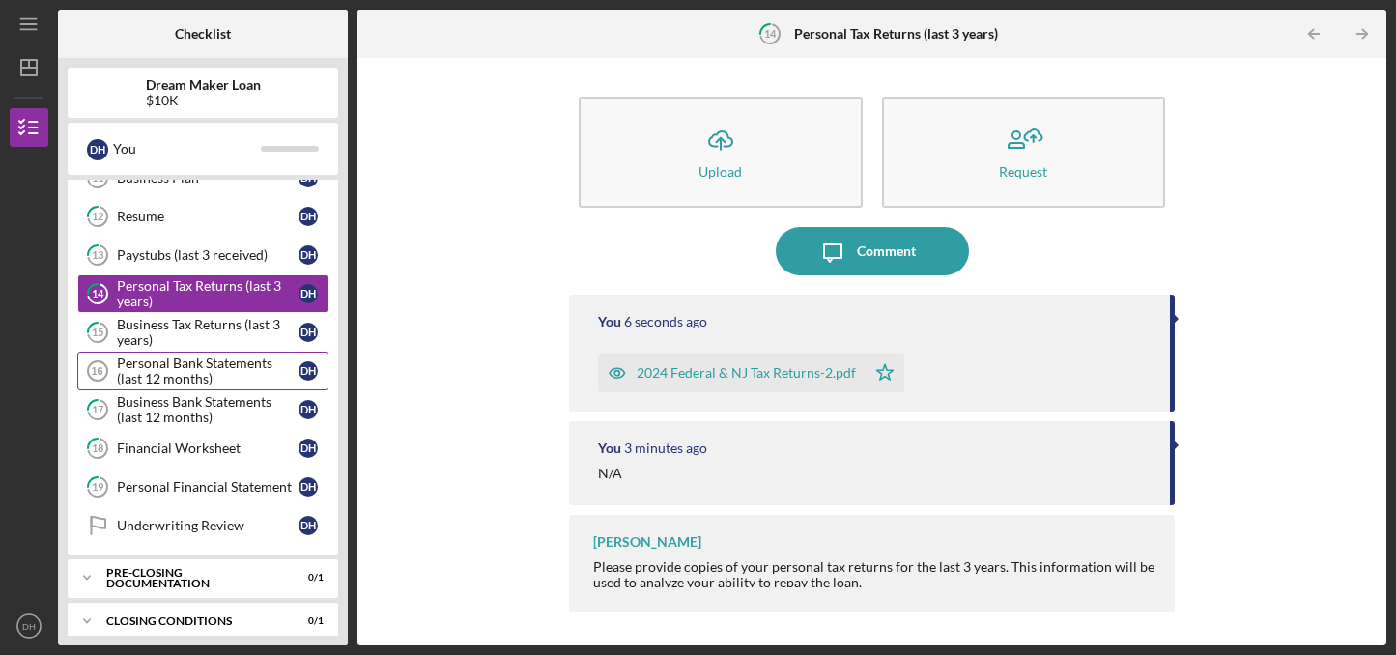
click at [188, 372] on div "Personal Bank Statements (last 12 months)" at bounding box center [208, 371] width 182 height 31
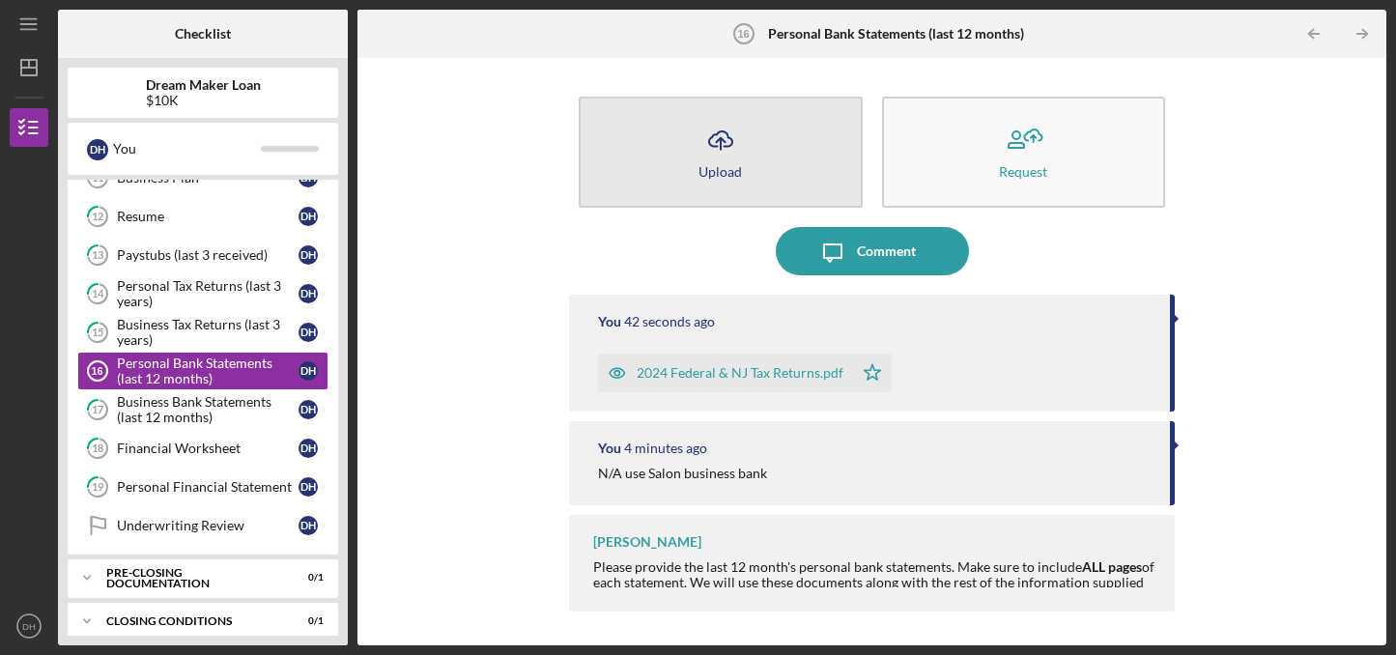
click at [743, 156] on icon "Icon/Upload" at bounding box center [721, 140] width 48 height 48
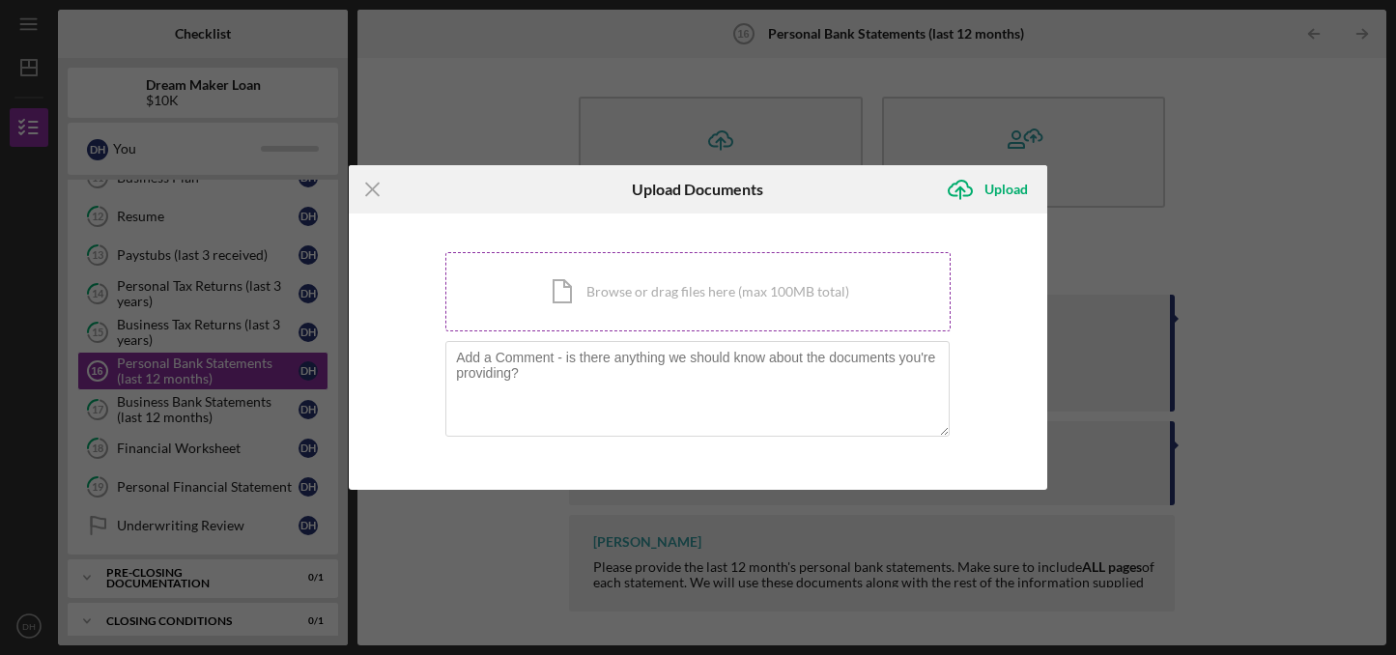
click at [760, 273] on div "Icon/Document Browse or drag files here (max 100MB total) Tap to choose files o…" at bounding box center [697, 291] width 505 height 79
click at [641, 377] on textarea at bounding box center [697, 388] width 504 height 95
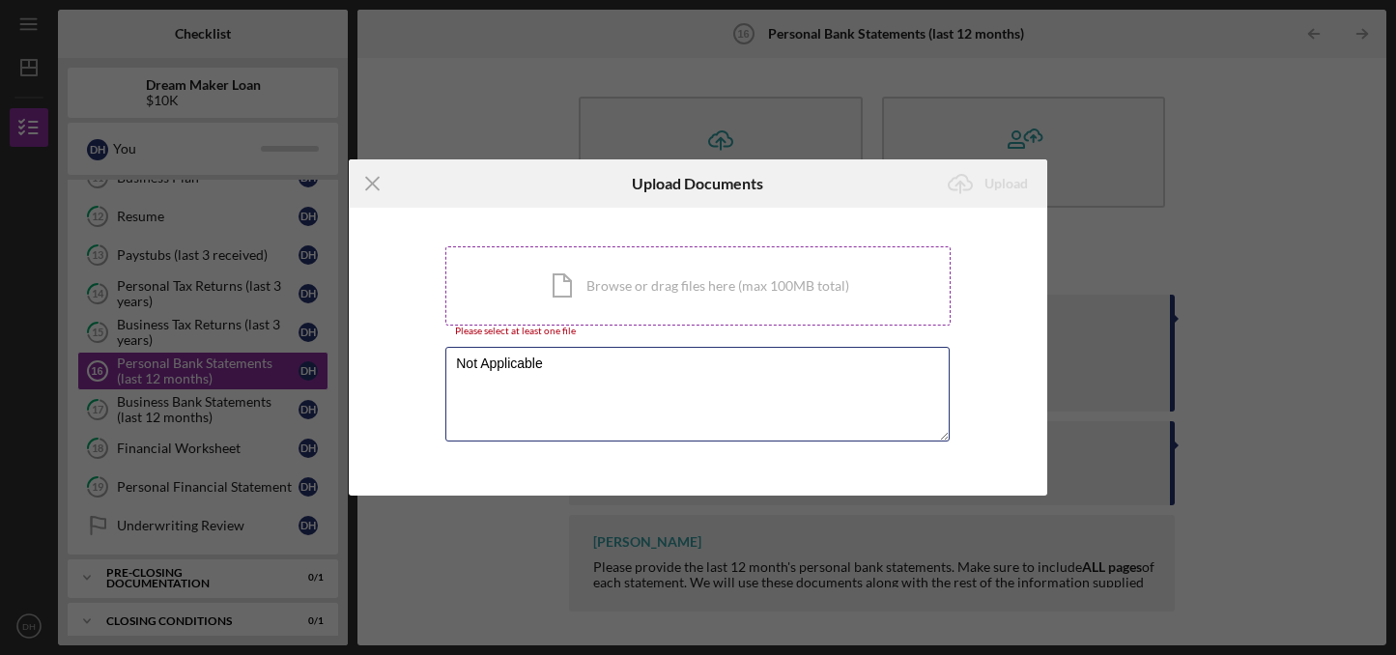
type textarea "Not Applicable"
click at [725, 289] on div "Icon/Document Browse or drag files here (max 100MB total) Tap to choose files o…" at bounding box center [697, 285] width 505 height 79
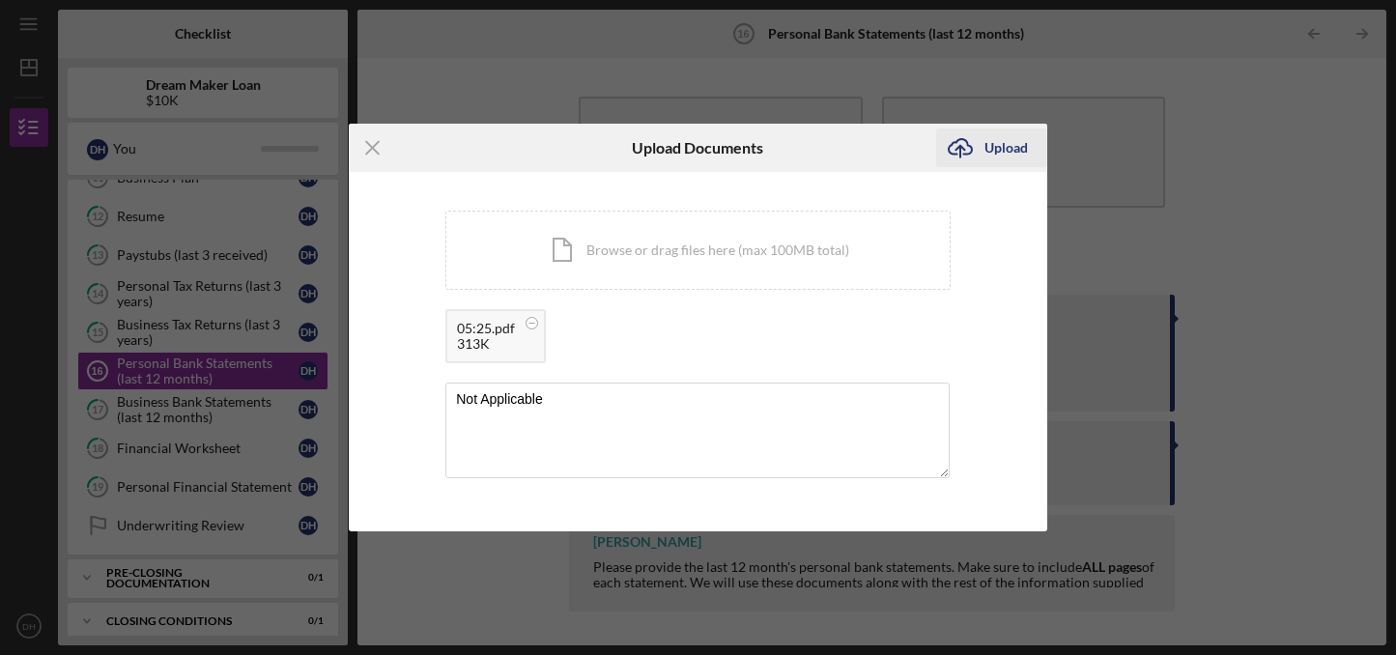
click at [1004, 141] on div "Upload" at bounding box center [1006, 148] width 43 height 39
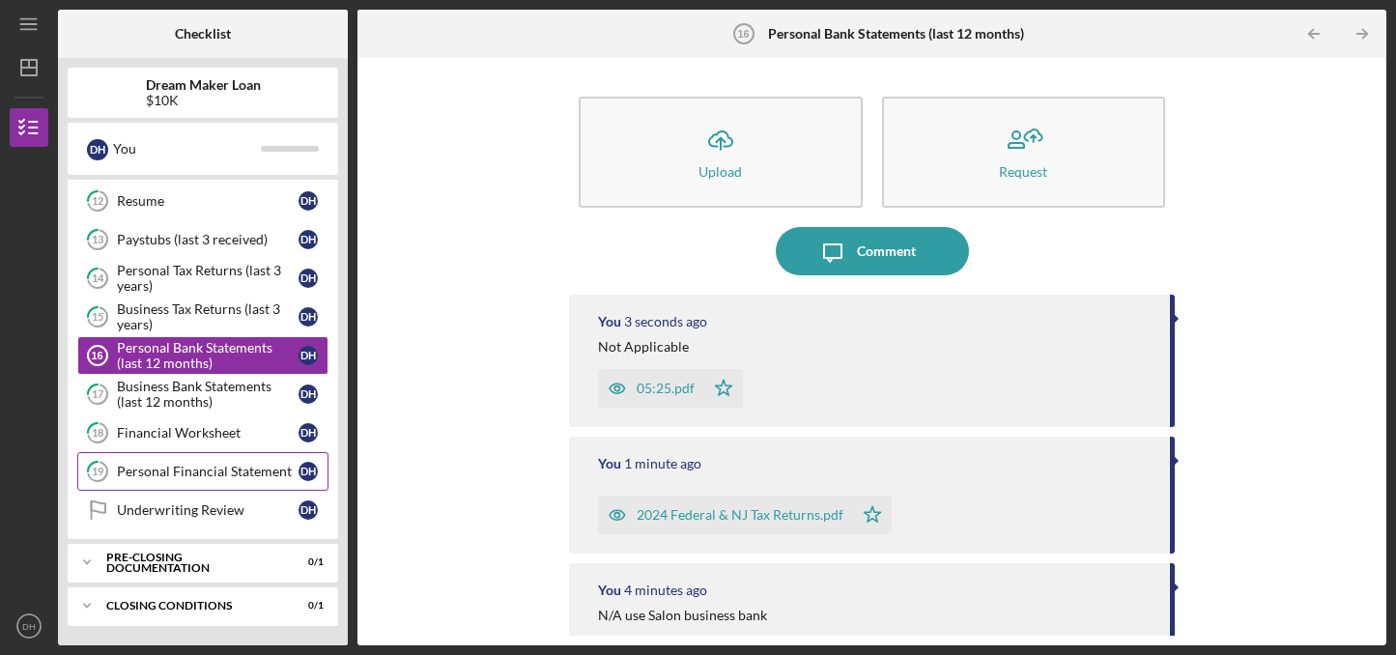
scroll to position [517, 0]
click at [207, 433] on div "Financial Worksheet" at bounding box center [208, 432] width 182 height 15
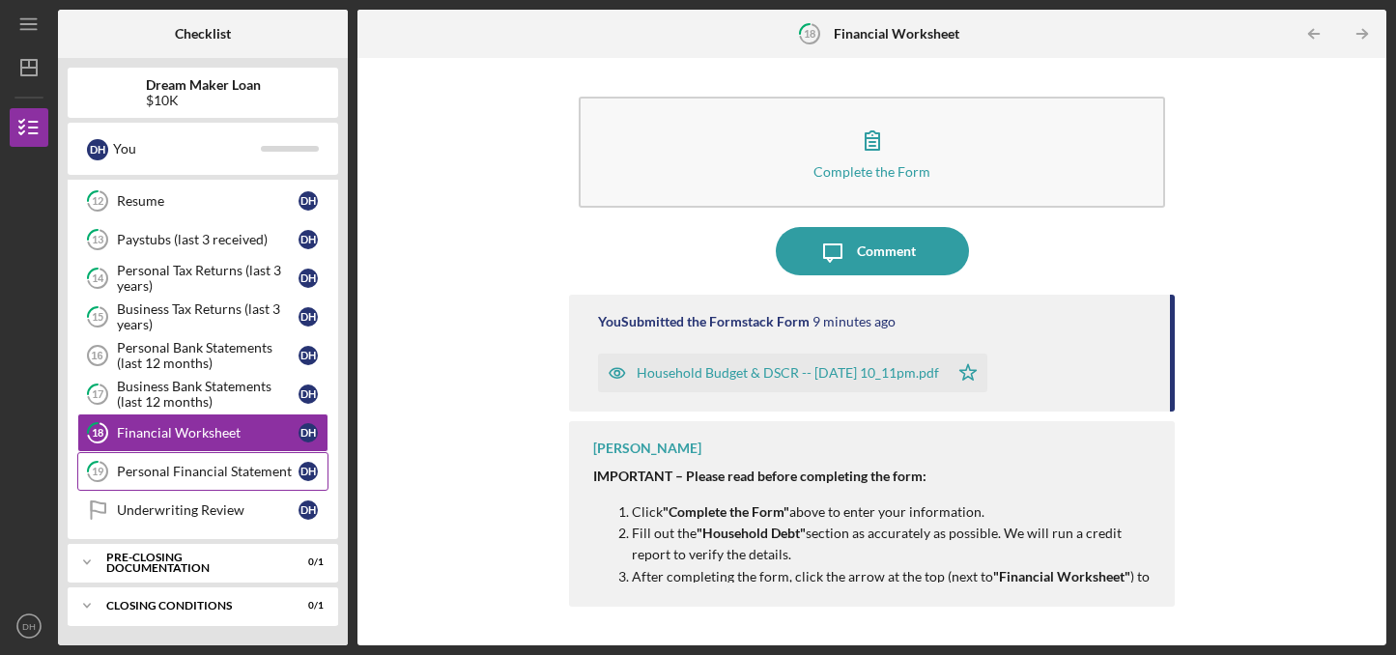
click at [205, 470] on div "Personal Financial Statement" at bounding box center [208, 471] width 182 height 15
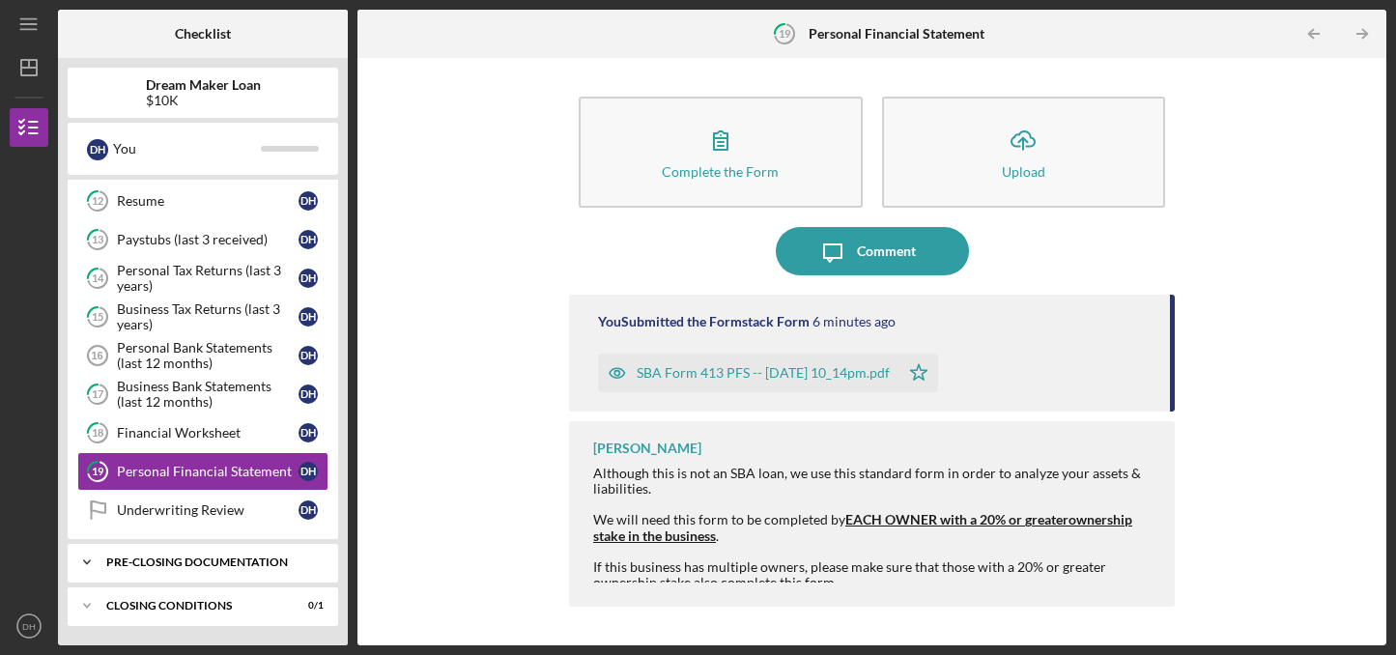
click at [276, 556] on div "Icon/Expander Pre-Closing Documentation 0 / 1" at bounding box center [203, 562] width 271 height 39
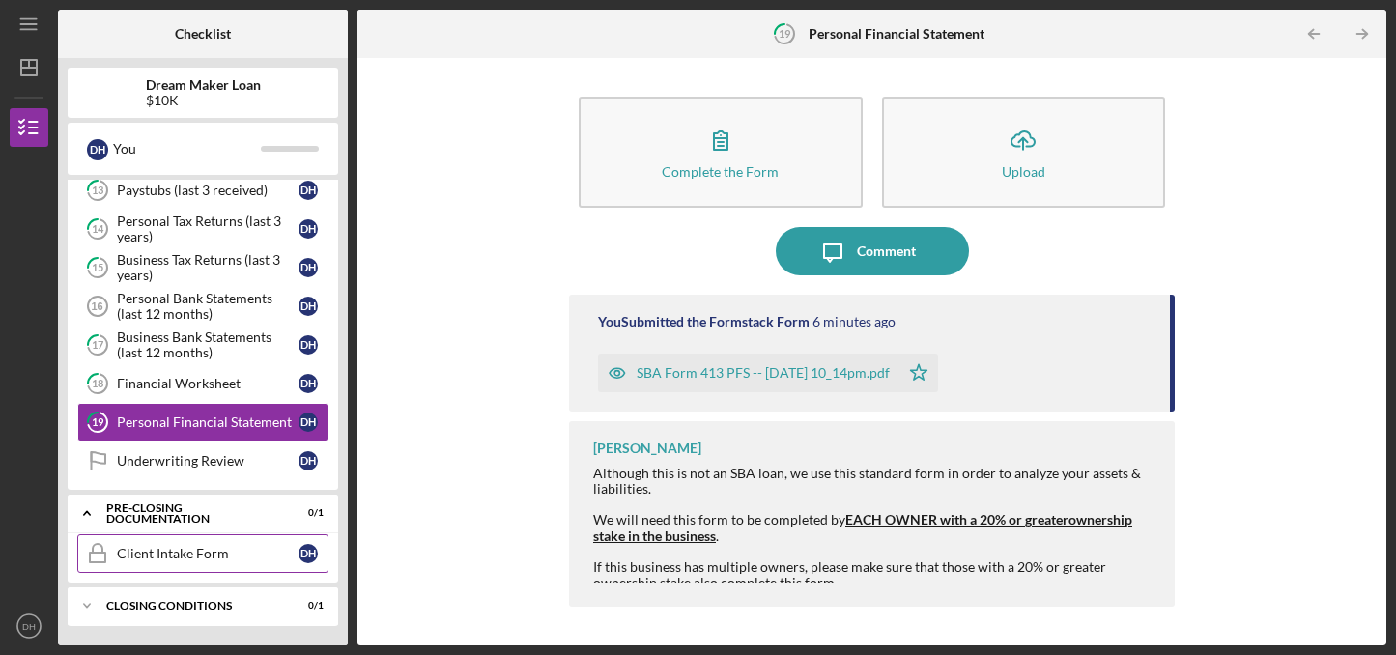
scroll to position [566, 0]
click at [238, 595] on div "Icon/Expander Closing Conditions 0 / 1" at bounding box center [203, 605] width 271 height 39
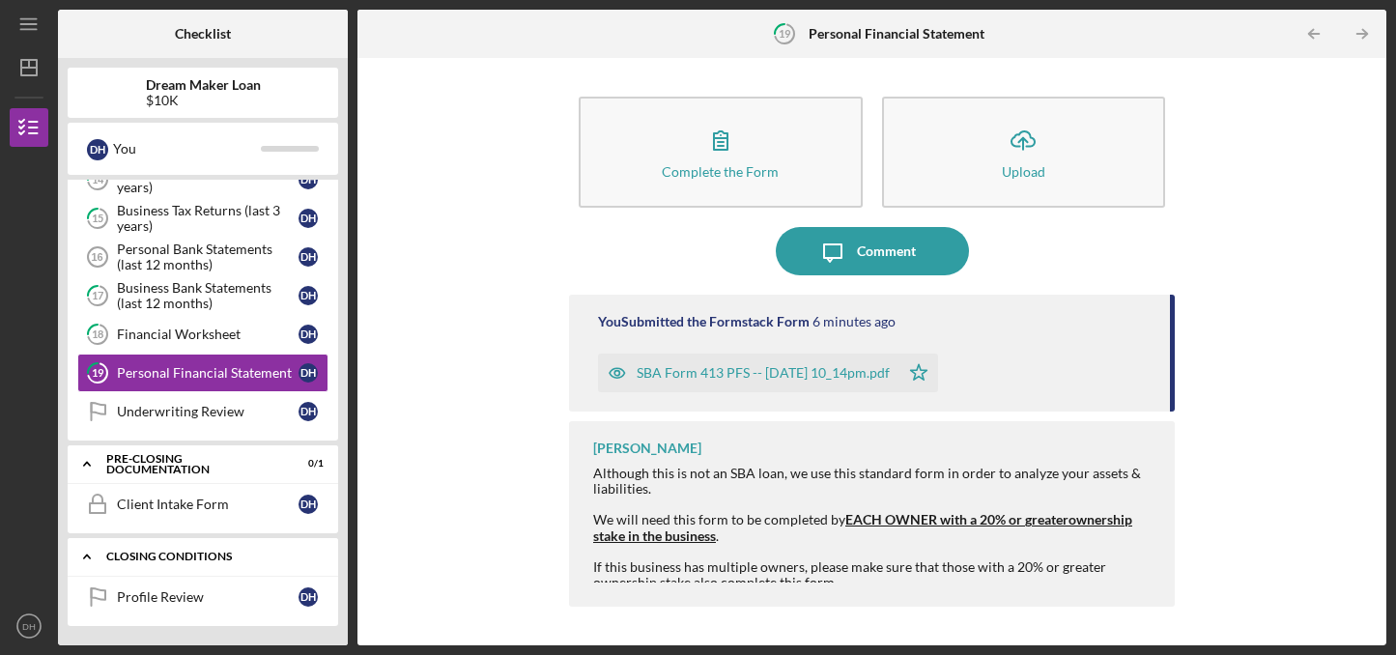
scroll to position [615, 0]
